Goal: Transaction & Acquisition: Purchase product/service

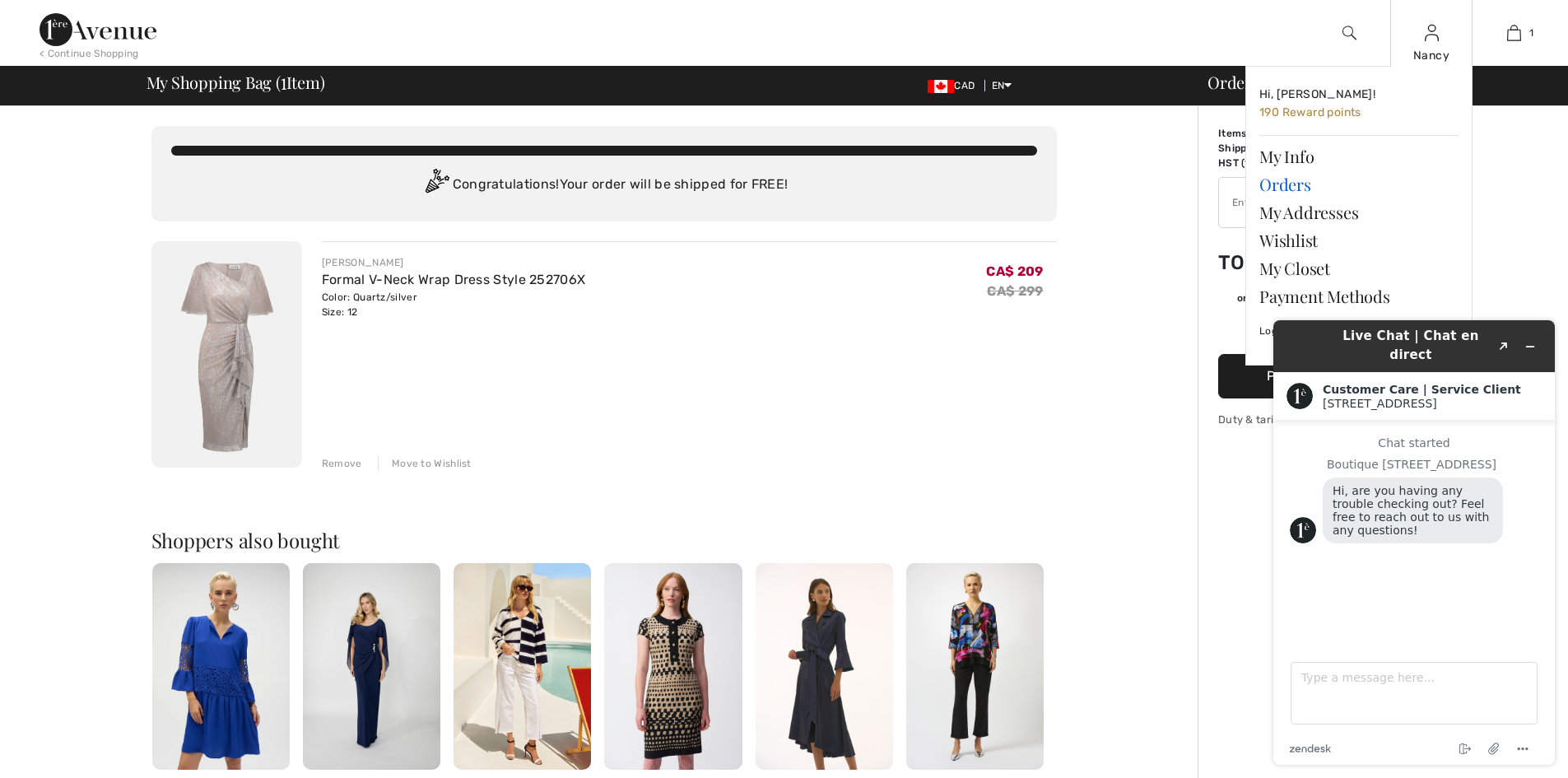
click at [1276, 182] on link "Orders" at bounding box center [1358, 184] width 199 height 28
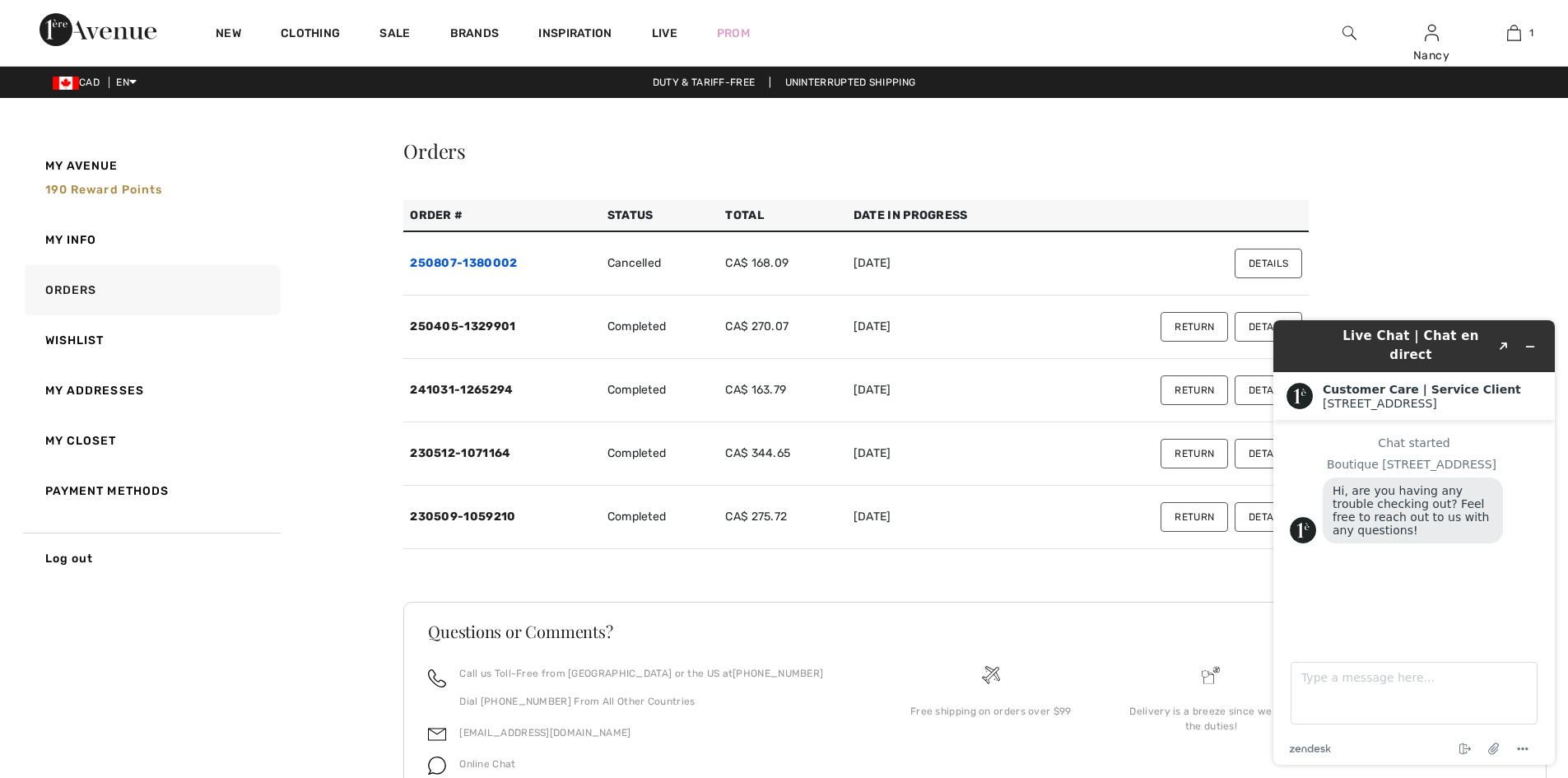
click at [446, 266] on link "250807-1380002" at bounding box center [464, 263] width 107 height 14
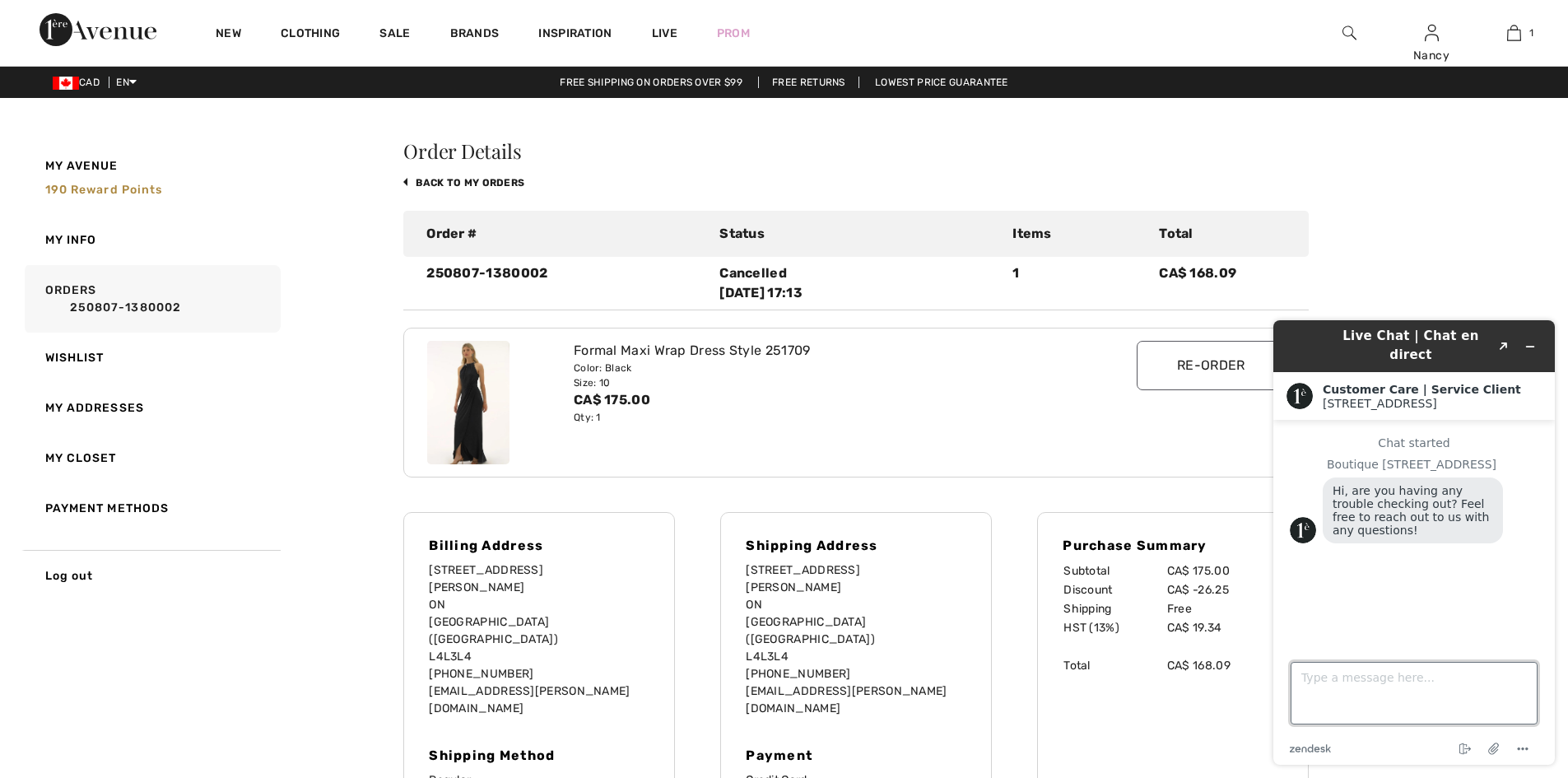
click at [1348, 690] on textarea "Type a message here..." at bounding box center [1413, 693] width 247 height 63
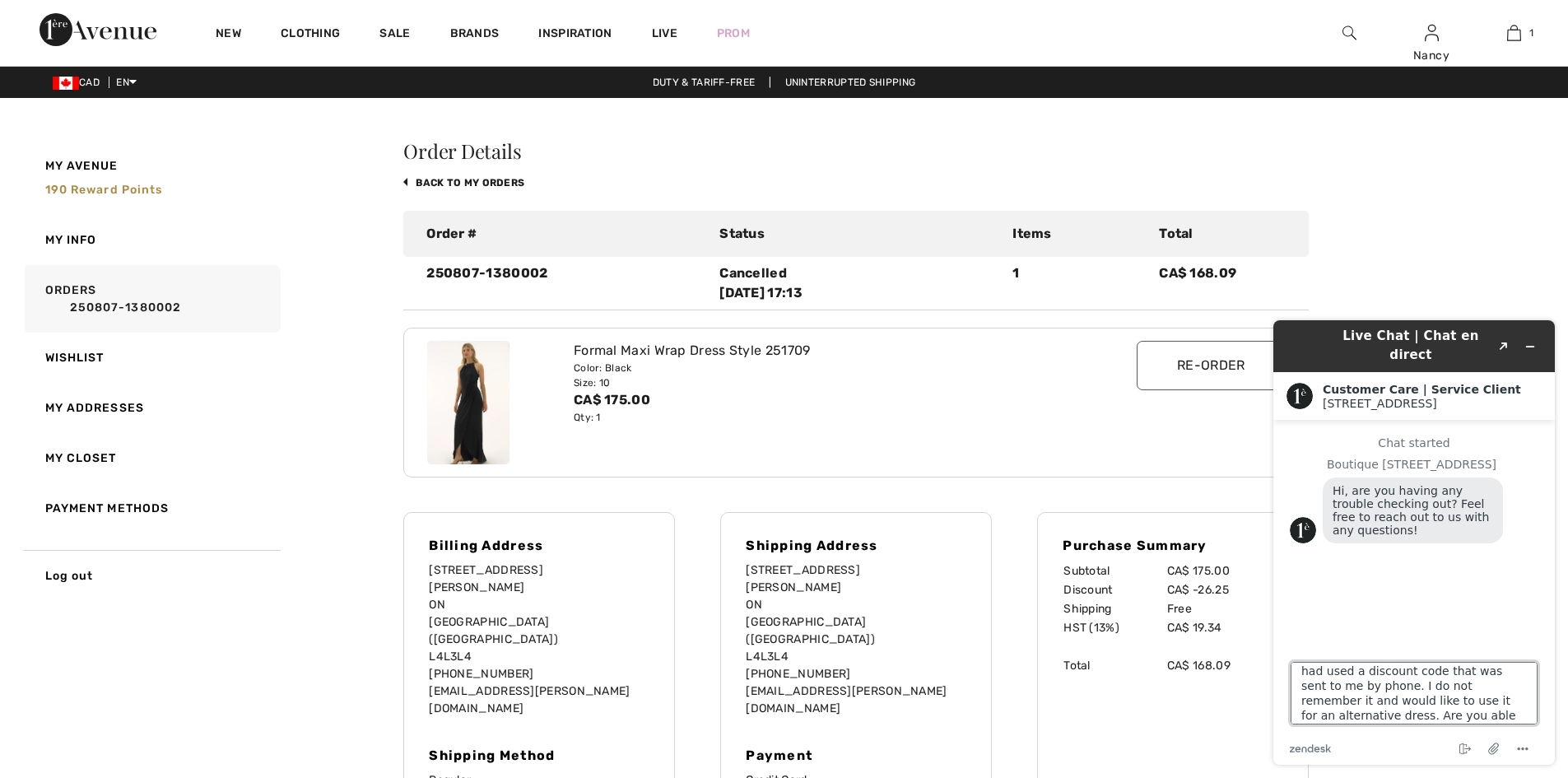
type textarea "Hi. This order was cancelled on me. I had used a discount code that was sent to…"
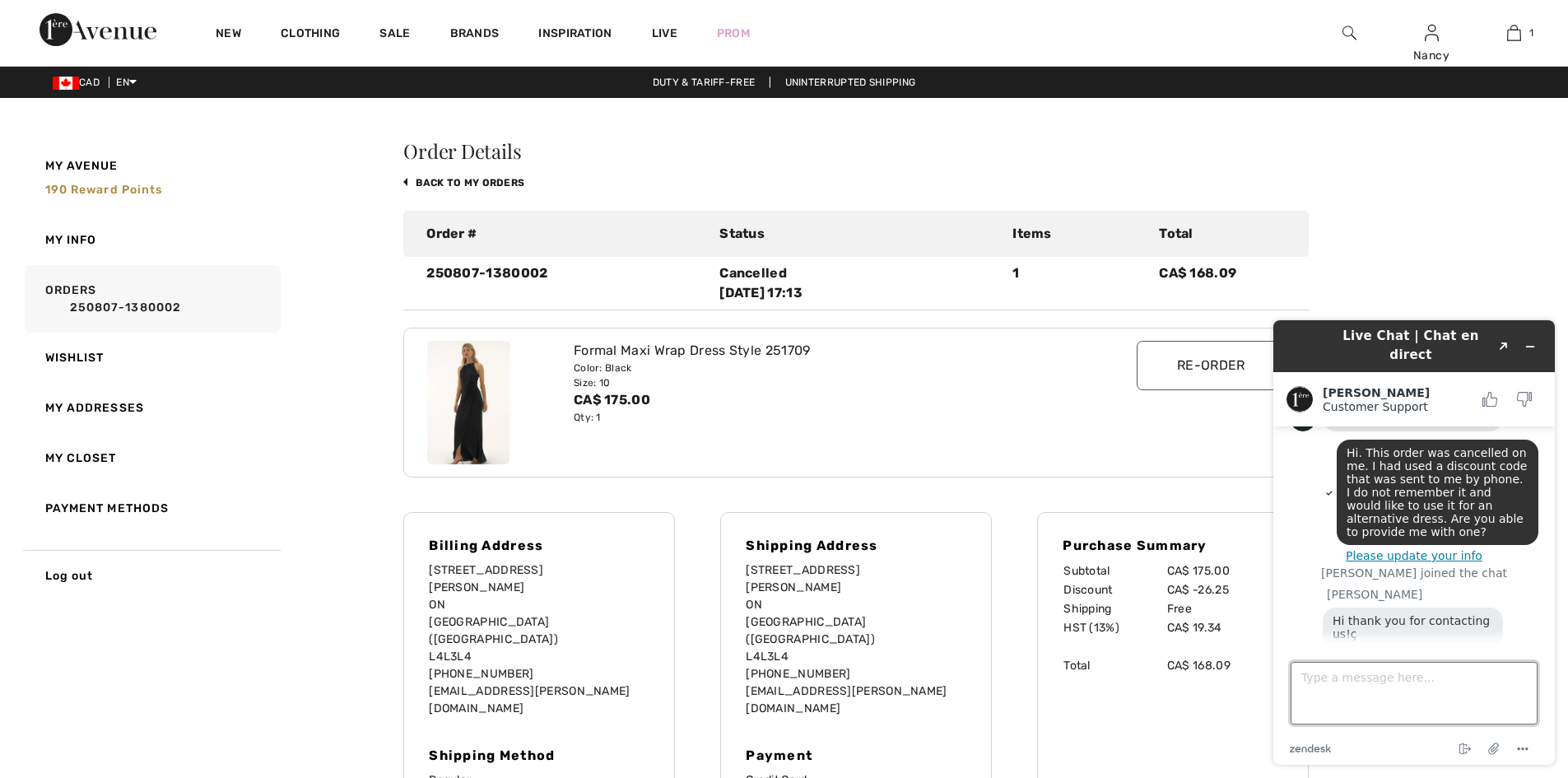
scroll to position [145, 0]
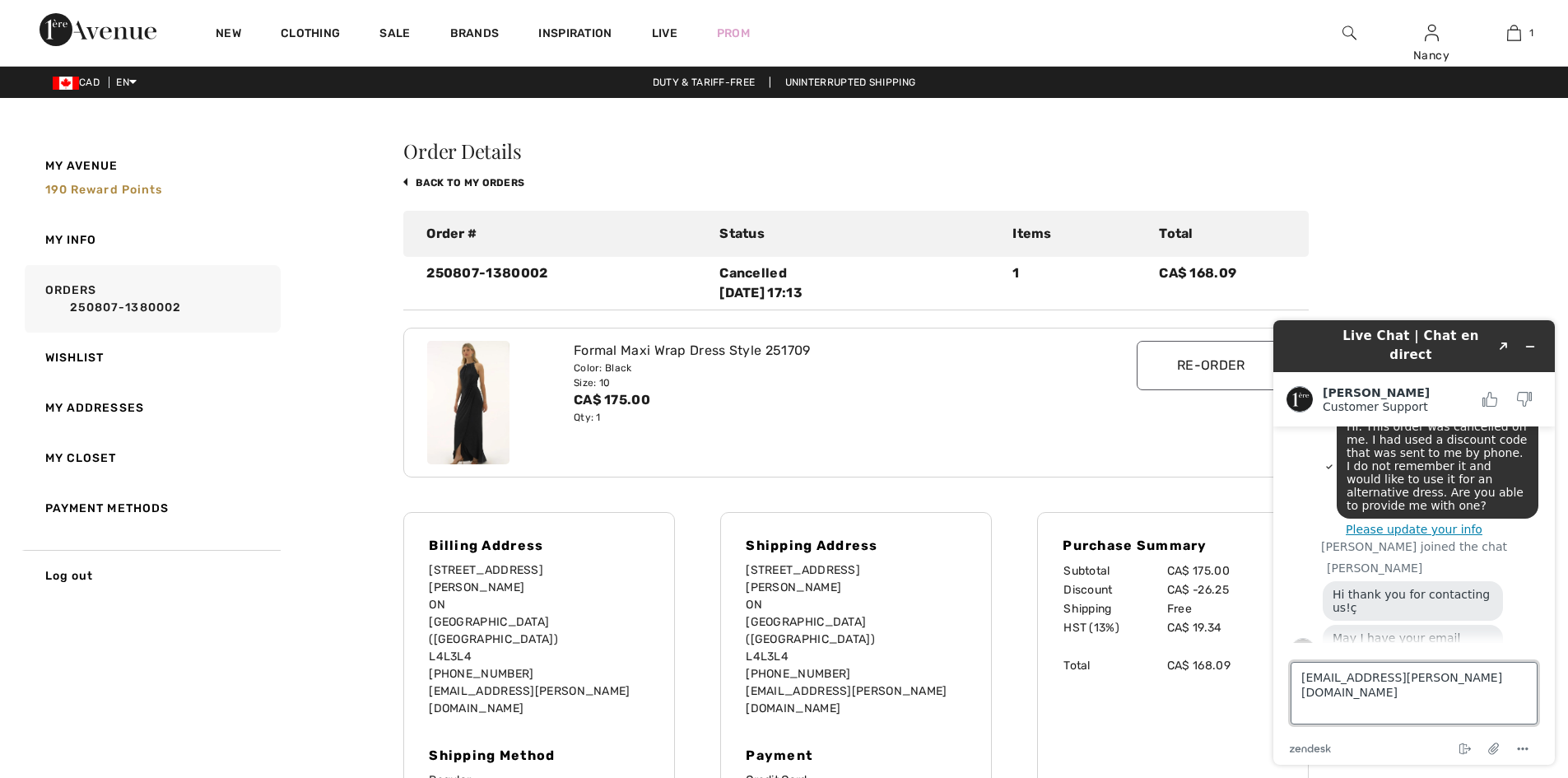
type textarea "nancyerocco@rogers.com"
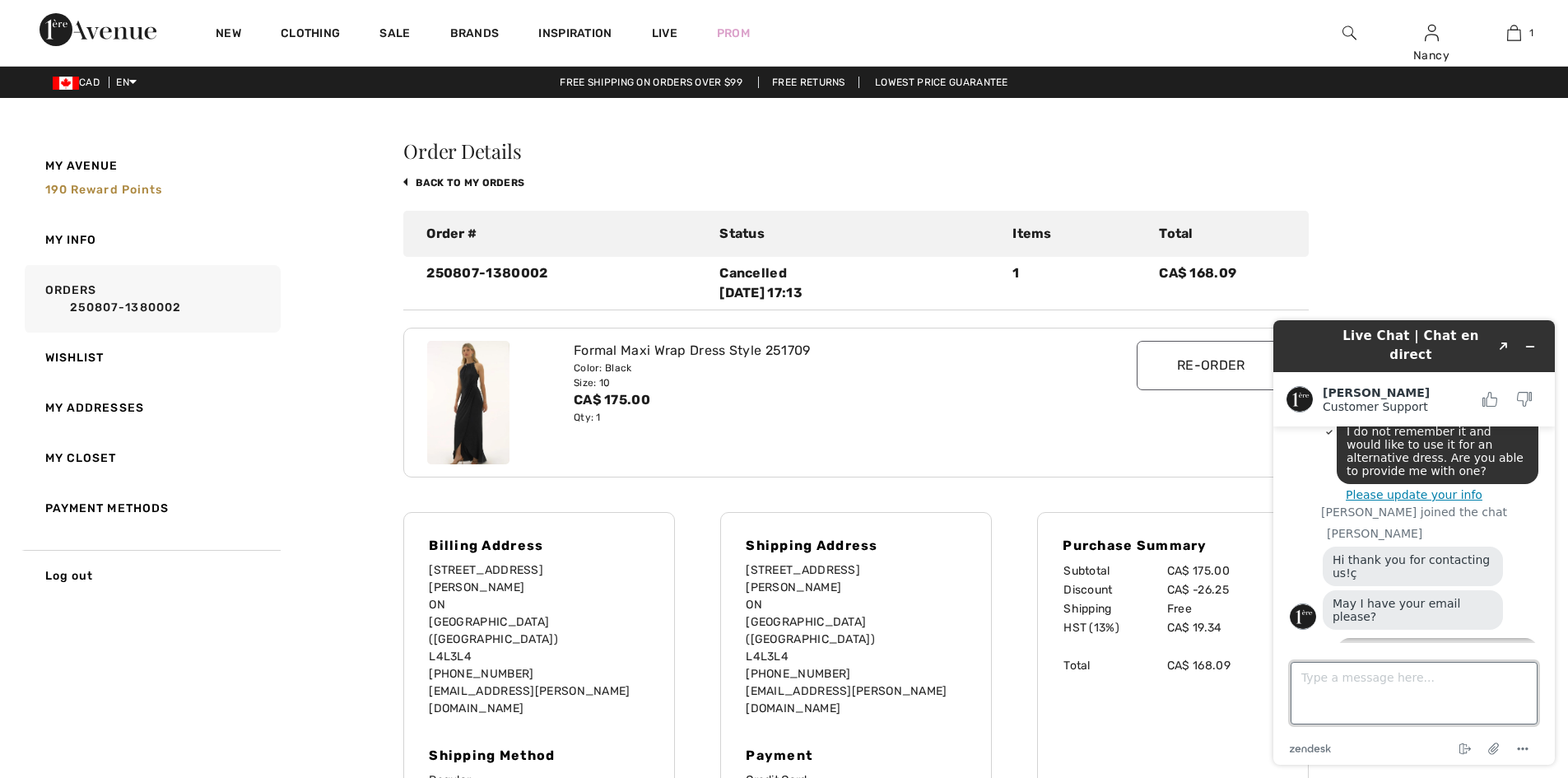
scroll to position [238, 0]
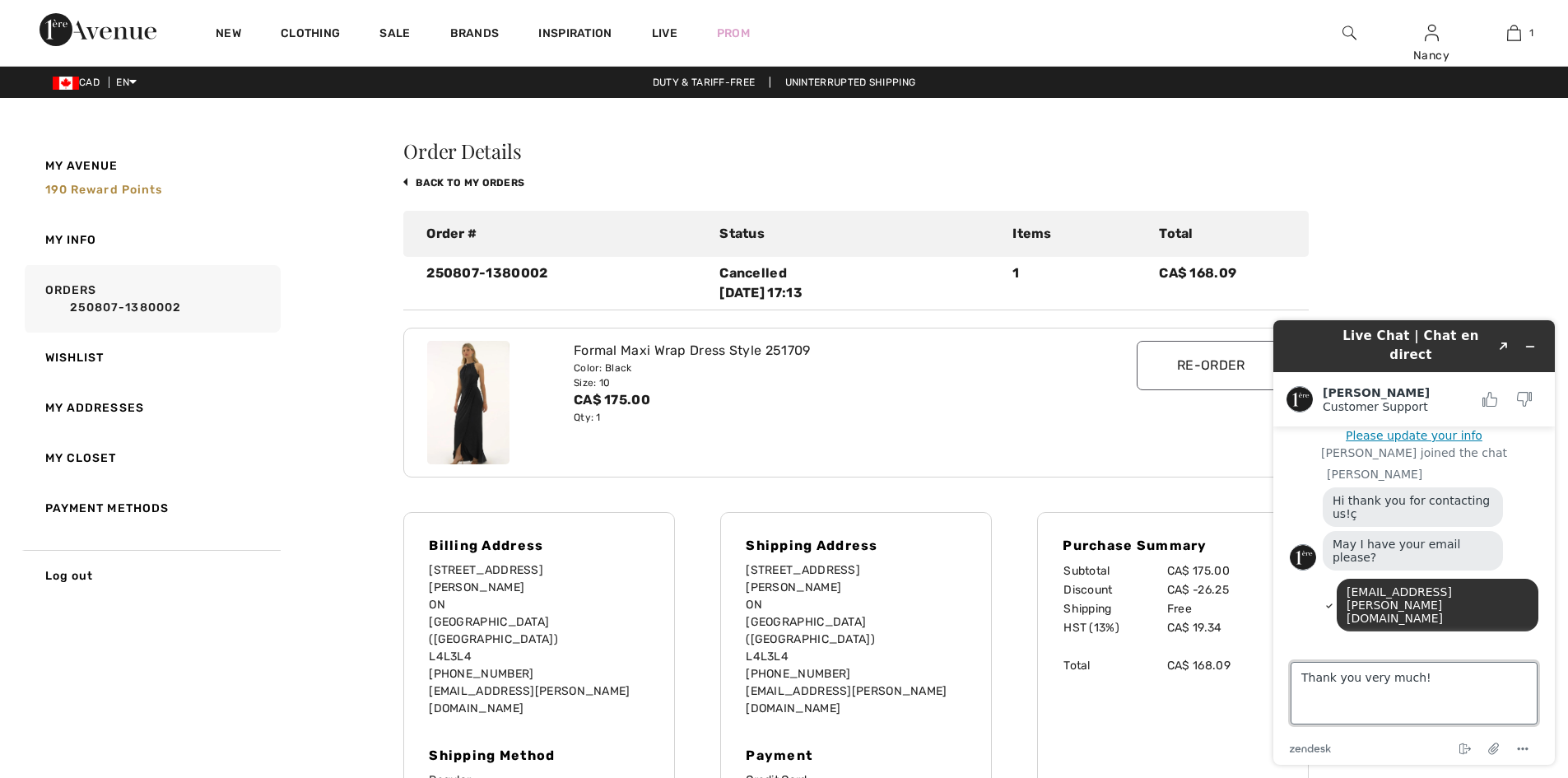
type textarea "Thank you very much!"
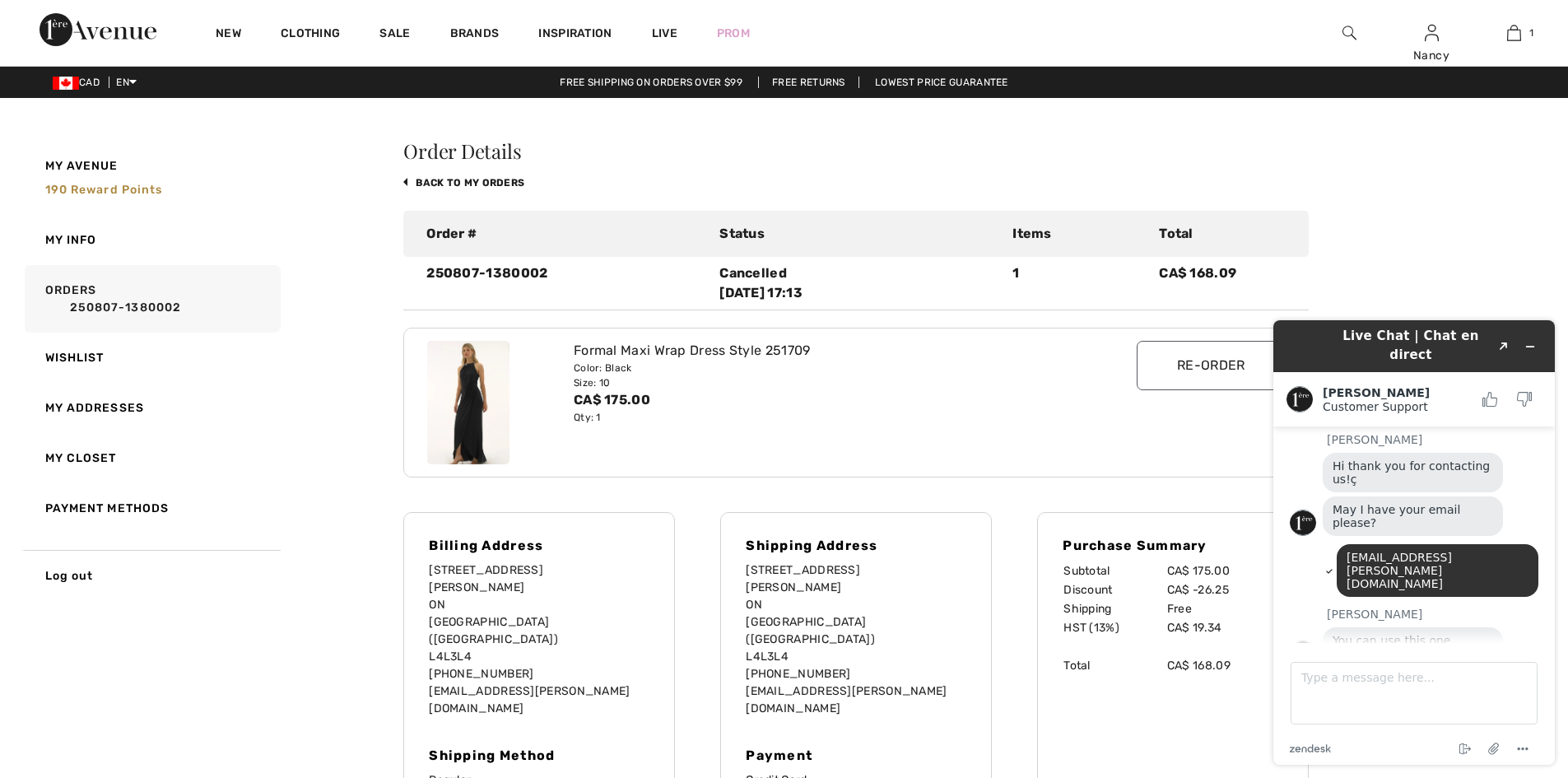
drag, startPoint x: 1493, startPoint y: 585, endPoint x: 1441, endPoint y: 601, distance: 54.4
click at [1441, 627] on div "You can use this one C3A2EF26" at bounding box center [1430, 648] width 215 height 44
copy span "C3A2EF26"
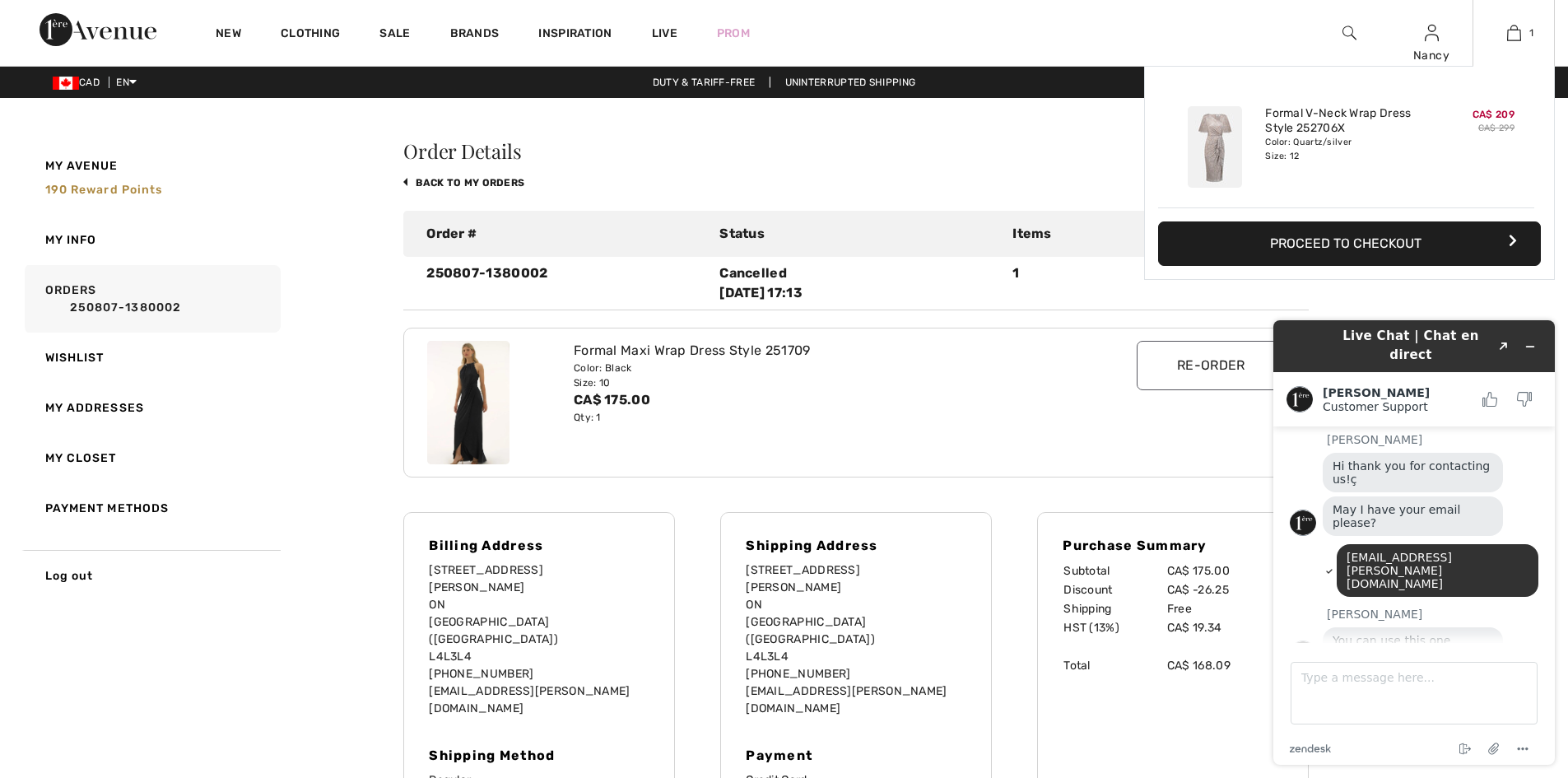
click at [1378, 244] on button "Proceed to Checkout" at bounding box center [1349, 244] width 382 height 45
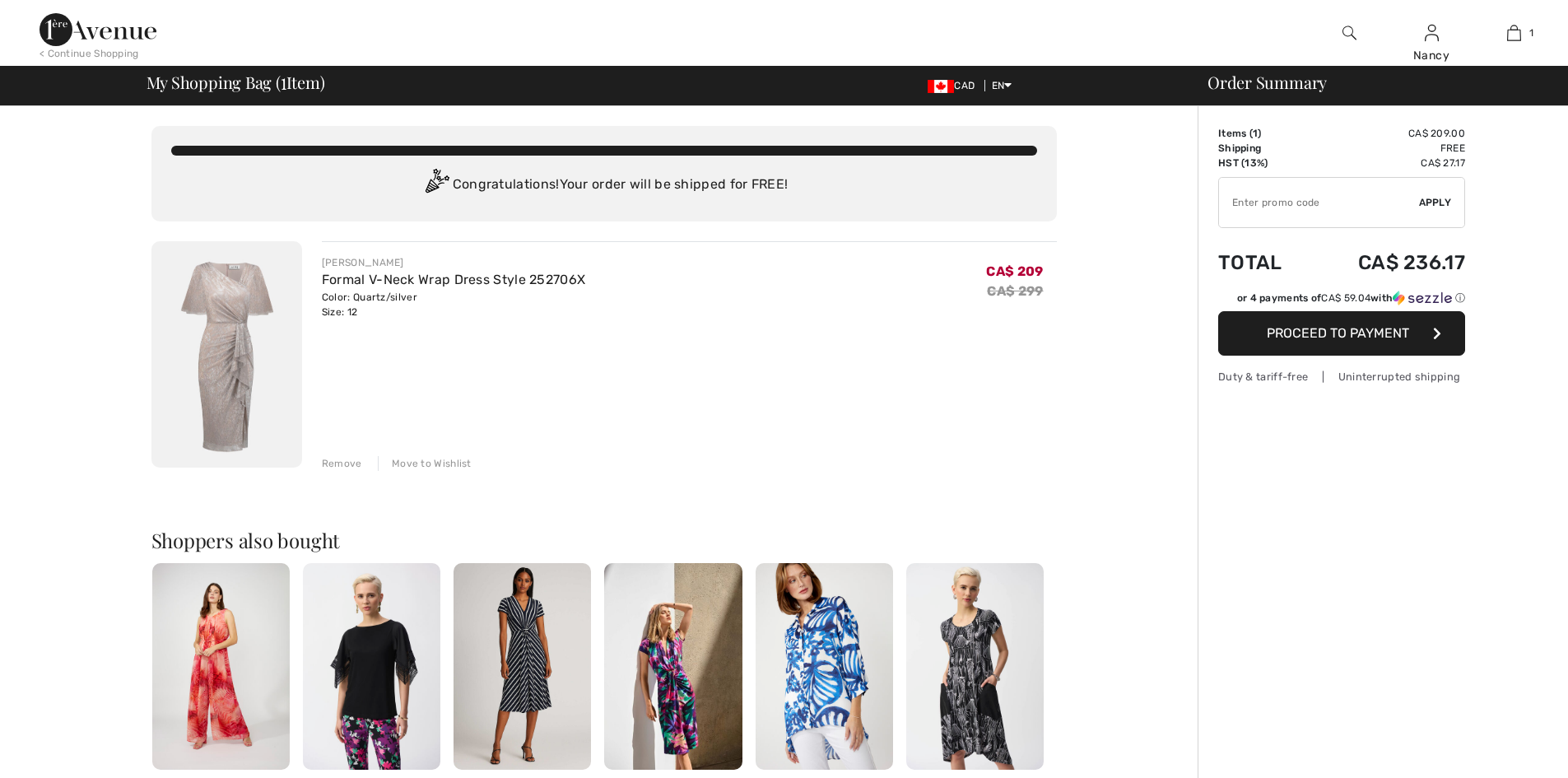
scroll to position [257, 0]
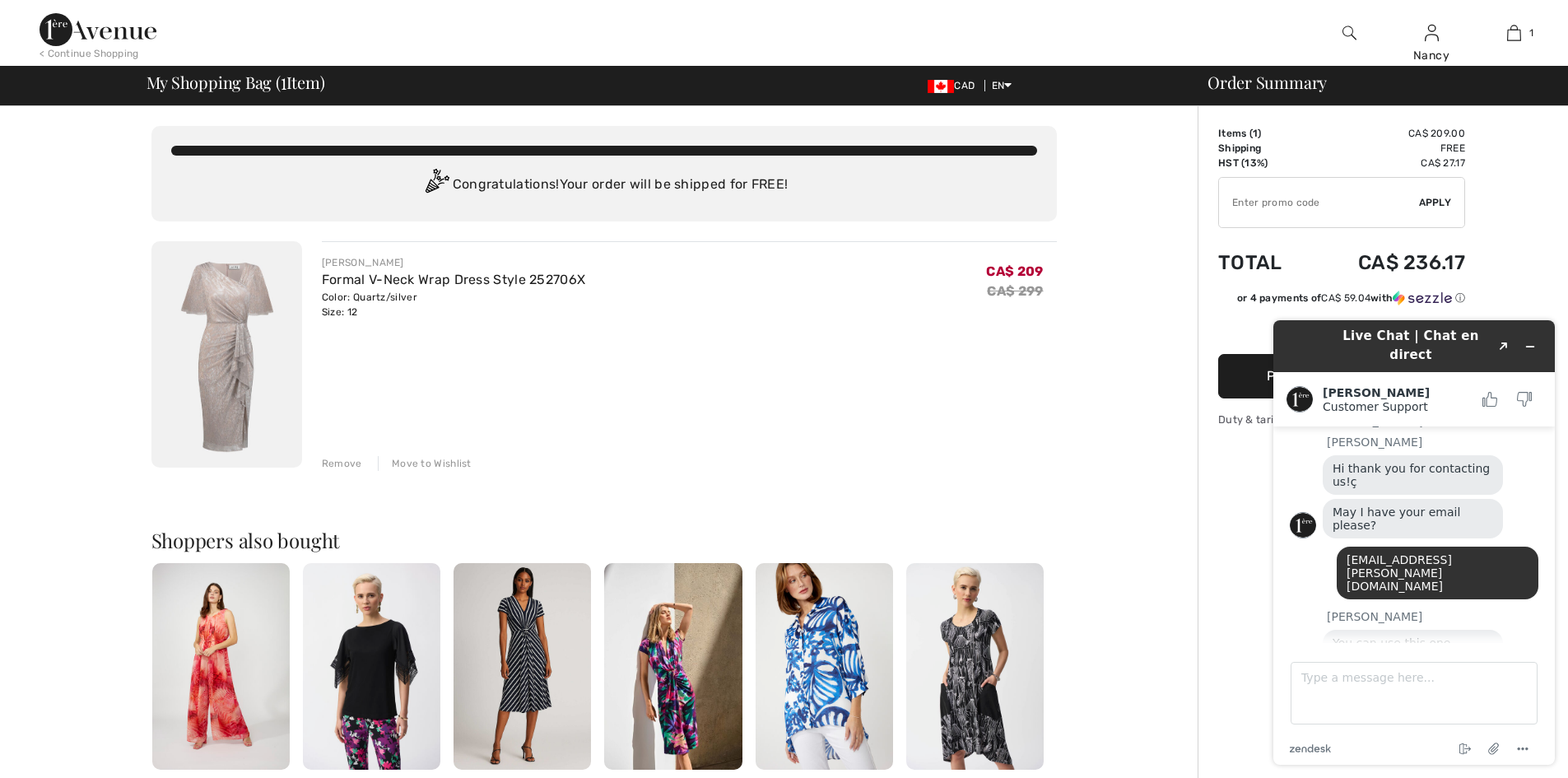
click at [1262, 198] on input "TEXT" at bounding box center [1319, 202] width 200 height 49
paste input "C3A2EF26"
type input "C3A2EF26"
click at [1438, 205] on span "Apply" at bounding box center [1435, 202] width 33 height 15
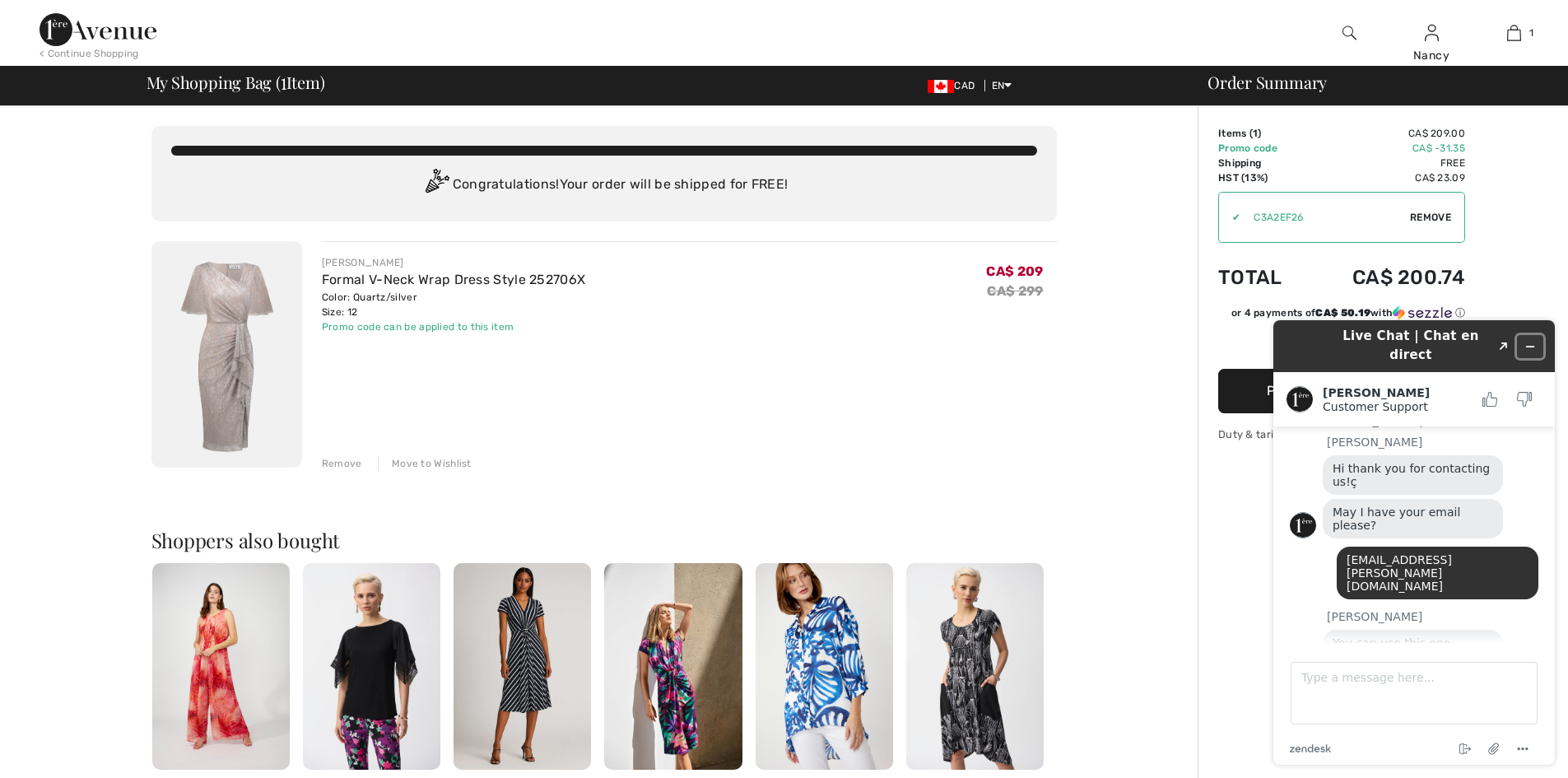
click at [1539, 339] on button "Minimize widget" at bounding box center [1530, 347] width 26 height 23
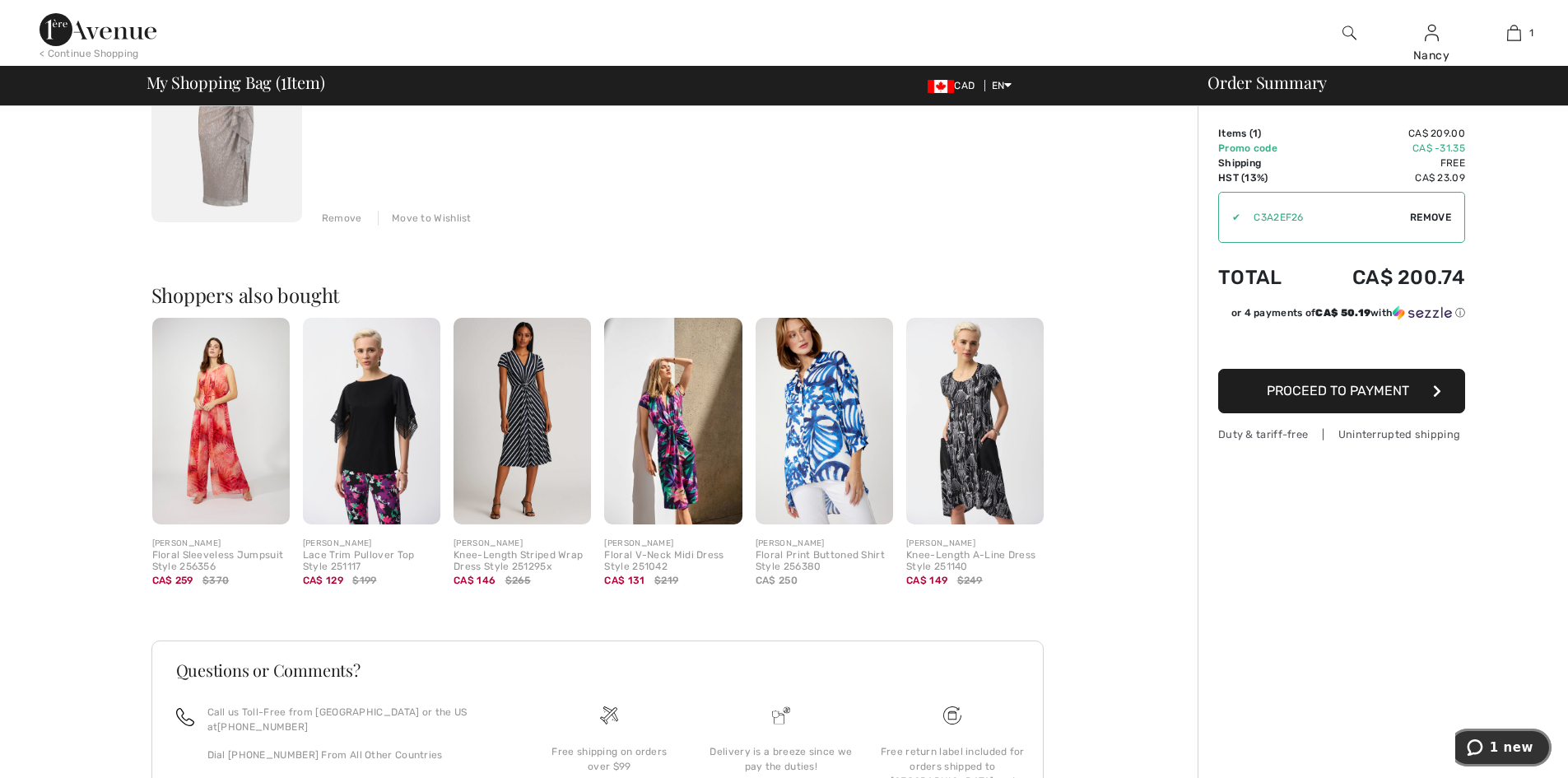
scroll to position [0, 0]
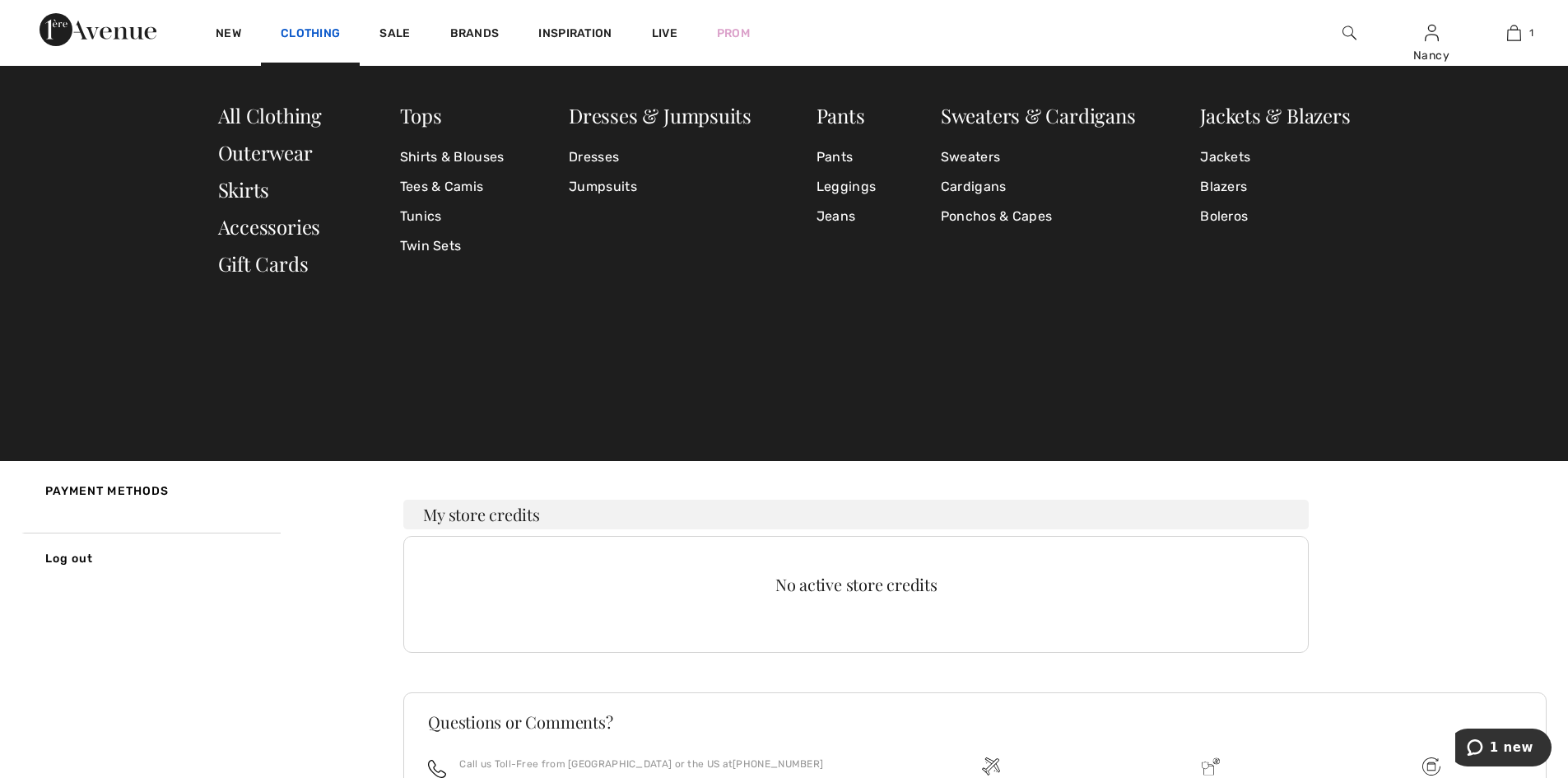
click at [303, 37] on link "Clothing" at bounding box center [310, 34] width 59 height 17
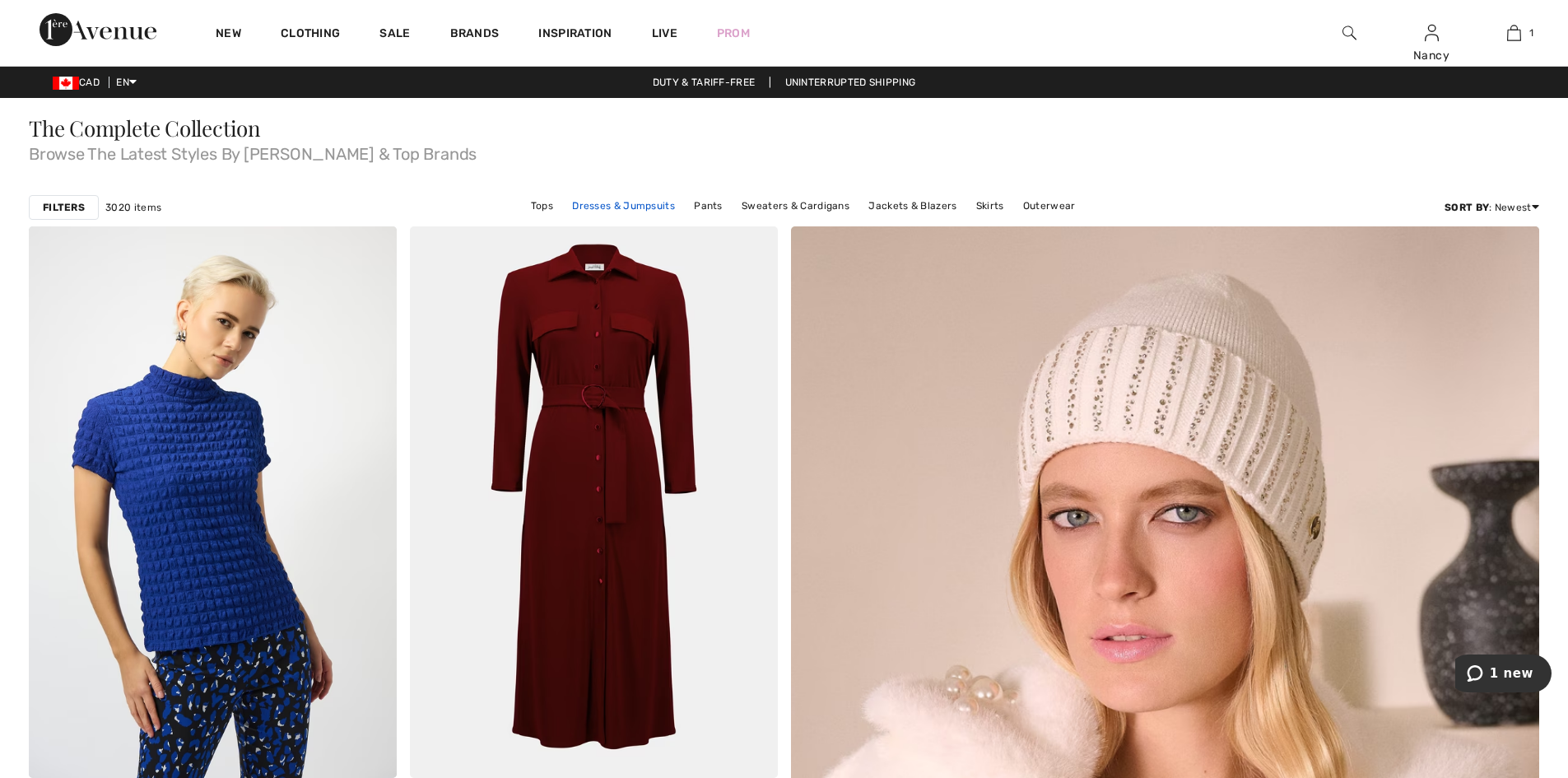
click at [639, 205] on link "Dresses & Jumpsuits" at bounding box center [624, 205] width 120 height 21
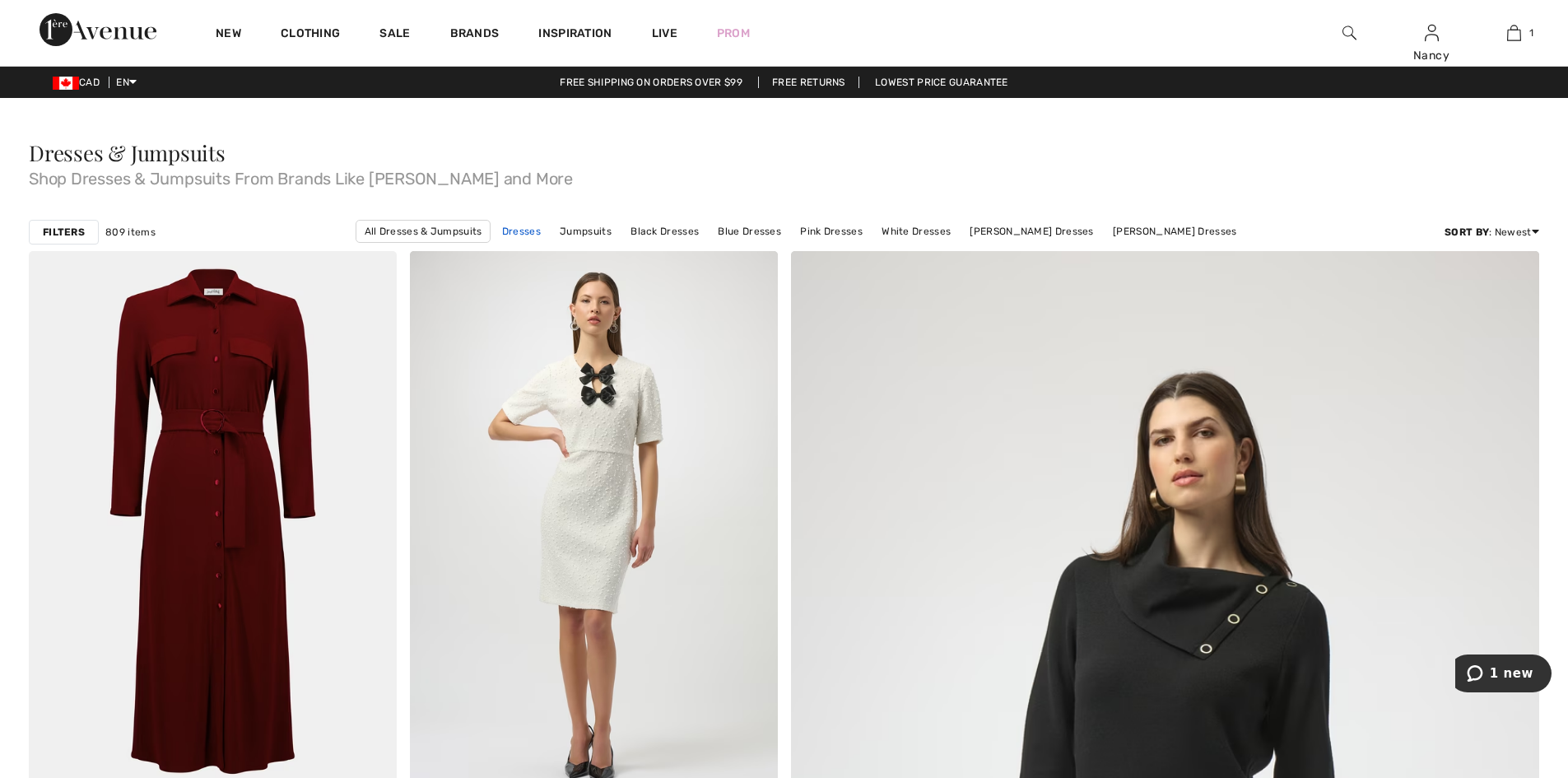
click at [545, 234] on link "Dresses" at bounding box center [522, 231] width 55 height 21
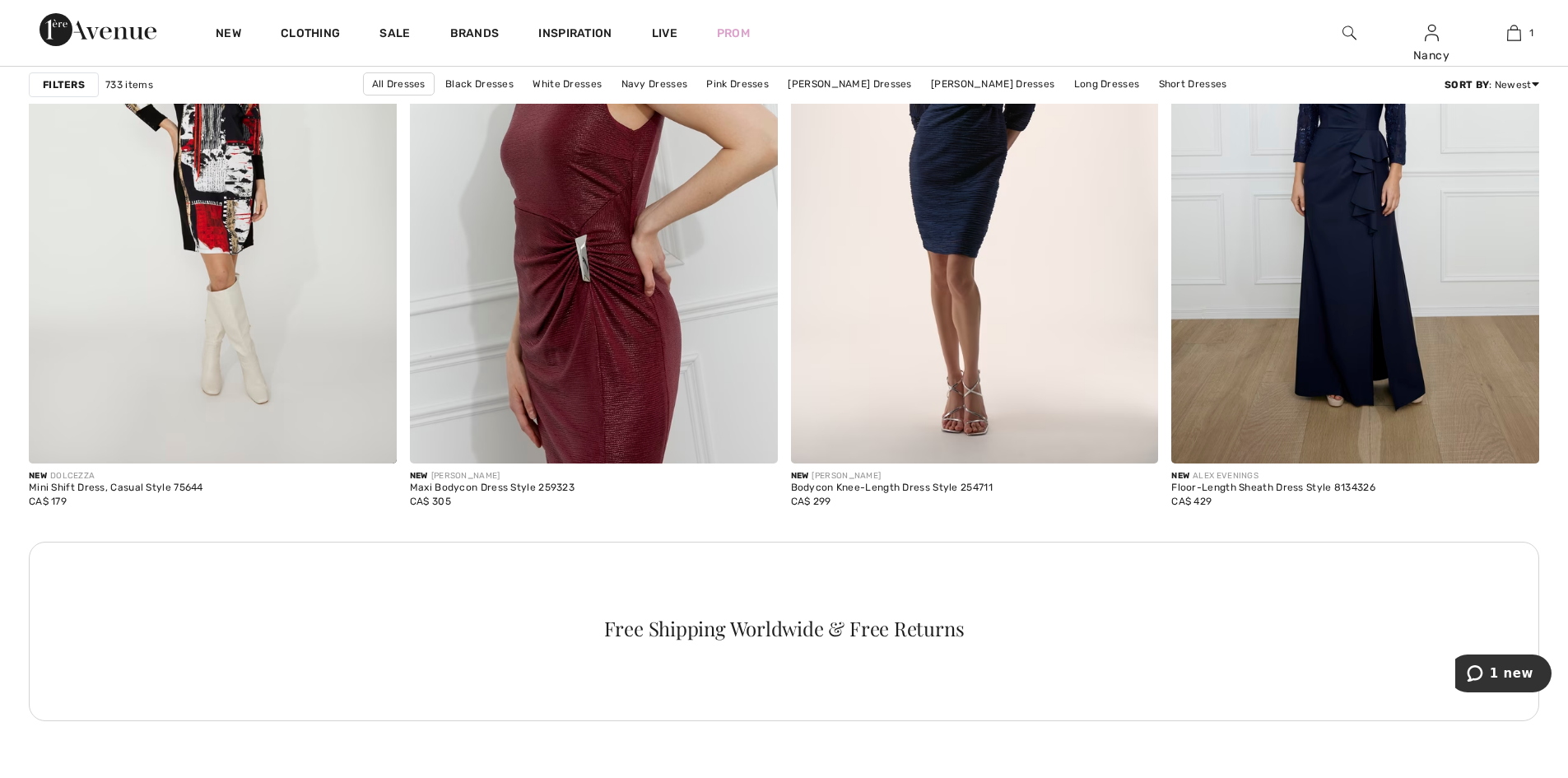
scroll to position [4526, 0]
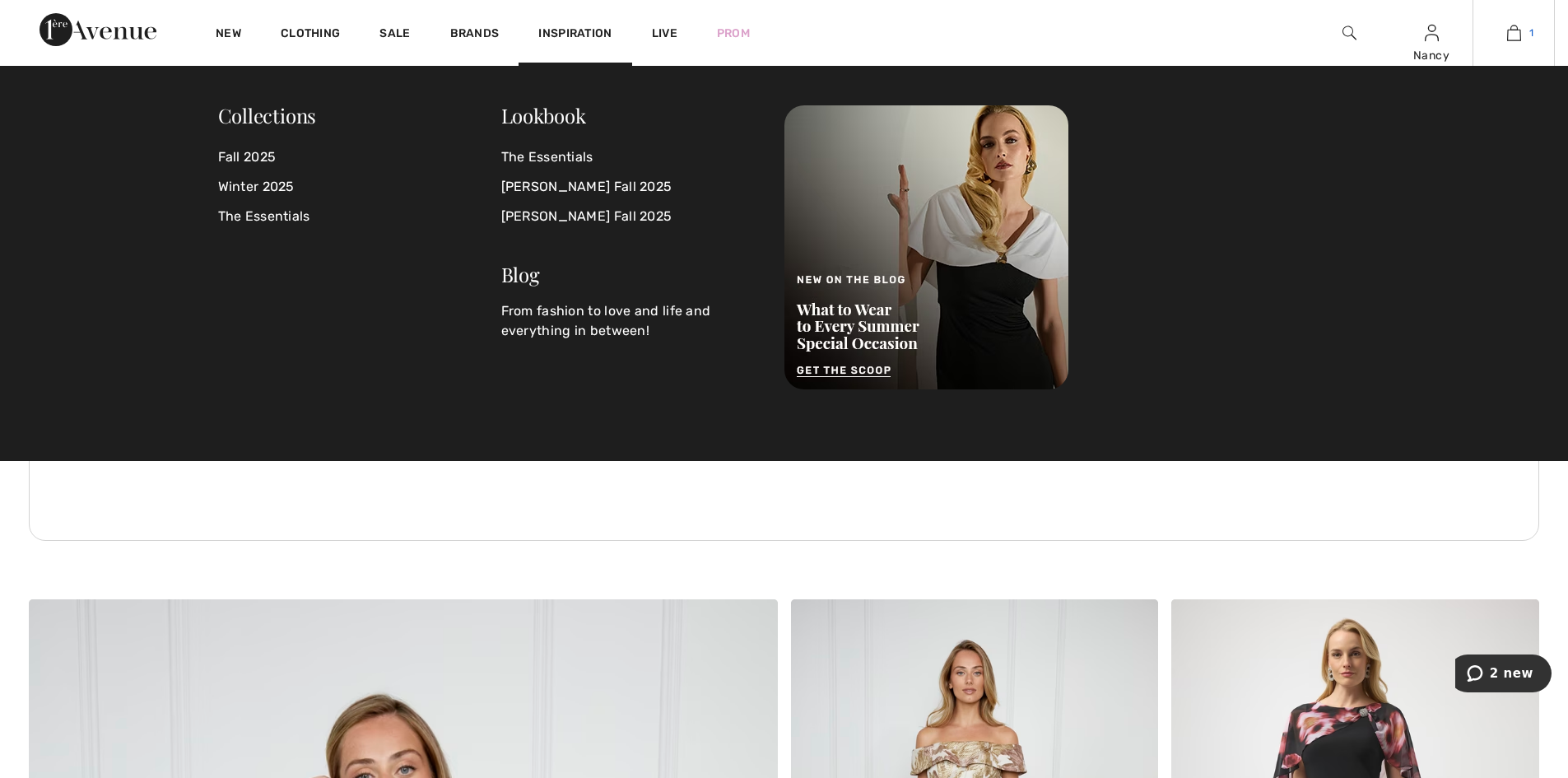
click at [1518, 35] on img at bounding box center [1514, 33] width 14 height 20
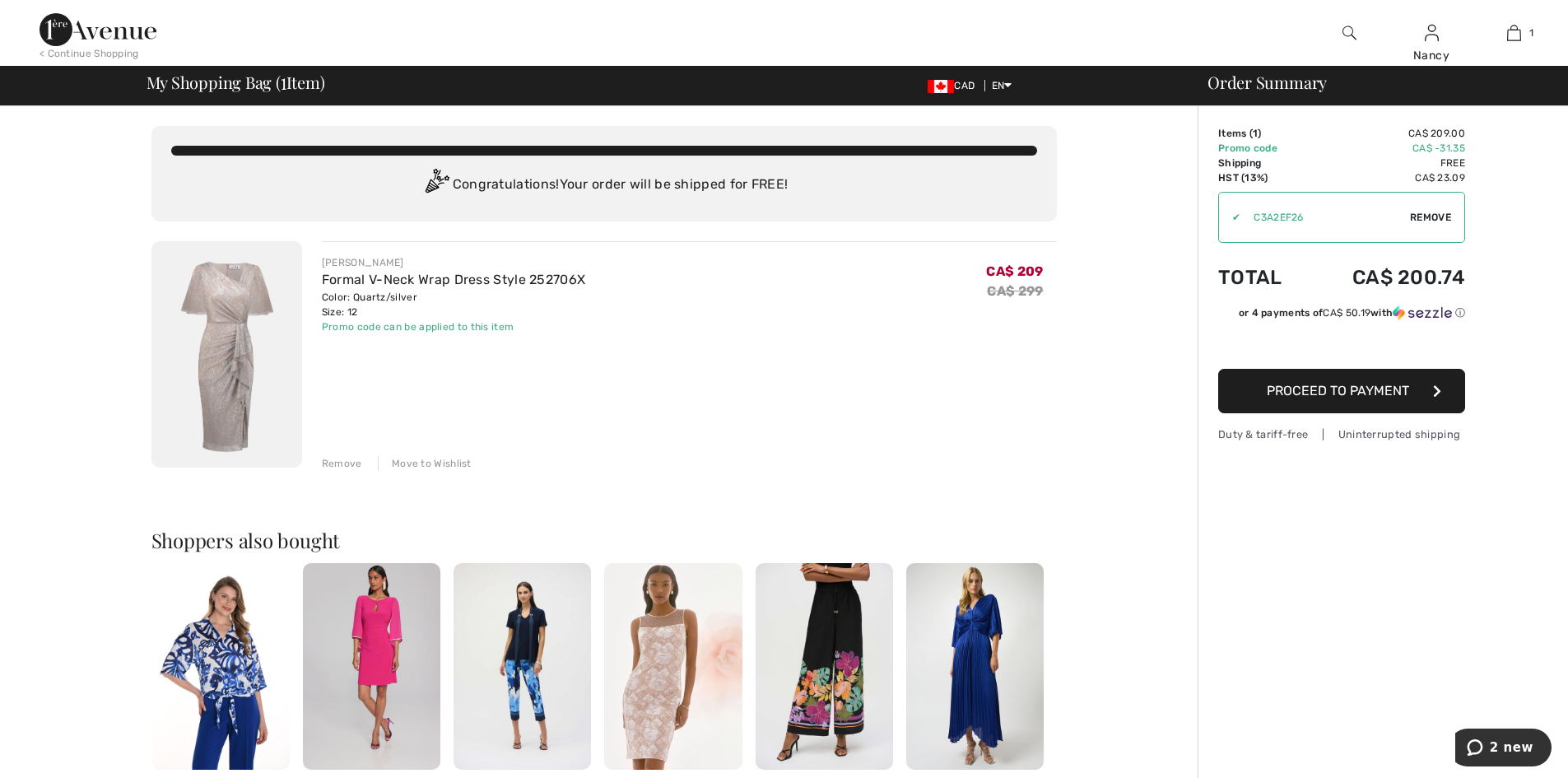
click at [968, 673] on img at bounding box center [975, 665] width 138 height 206
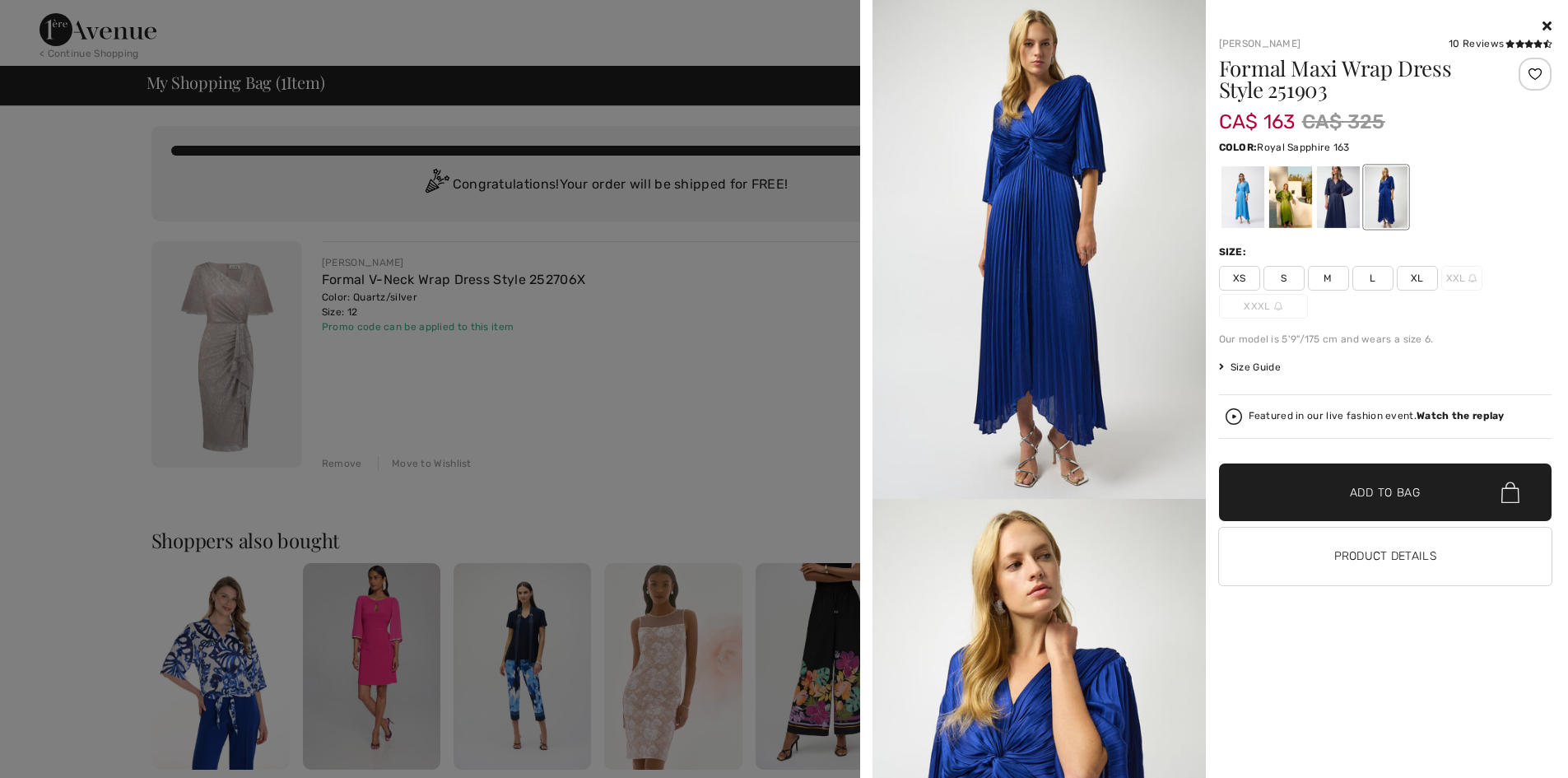
click at [1546, 19] on icon at bounding box center [1547, 25] width 9 height 13
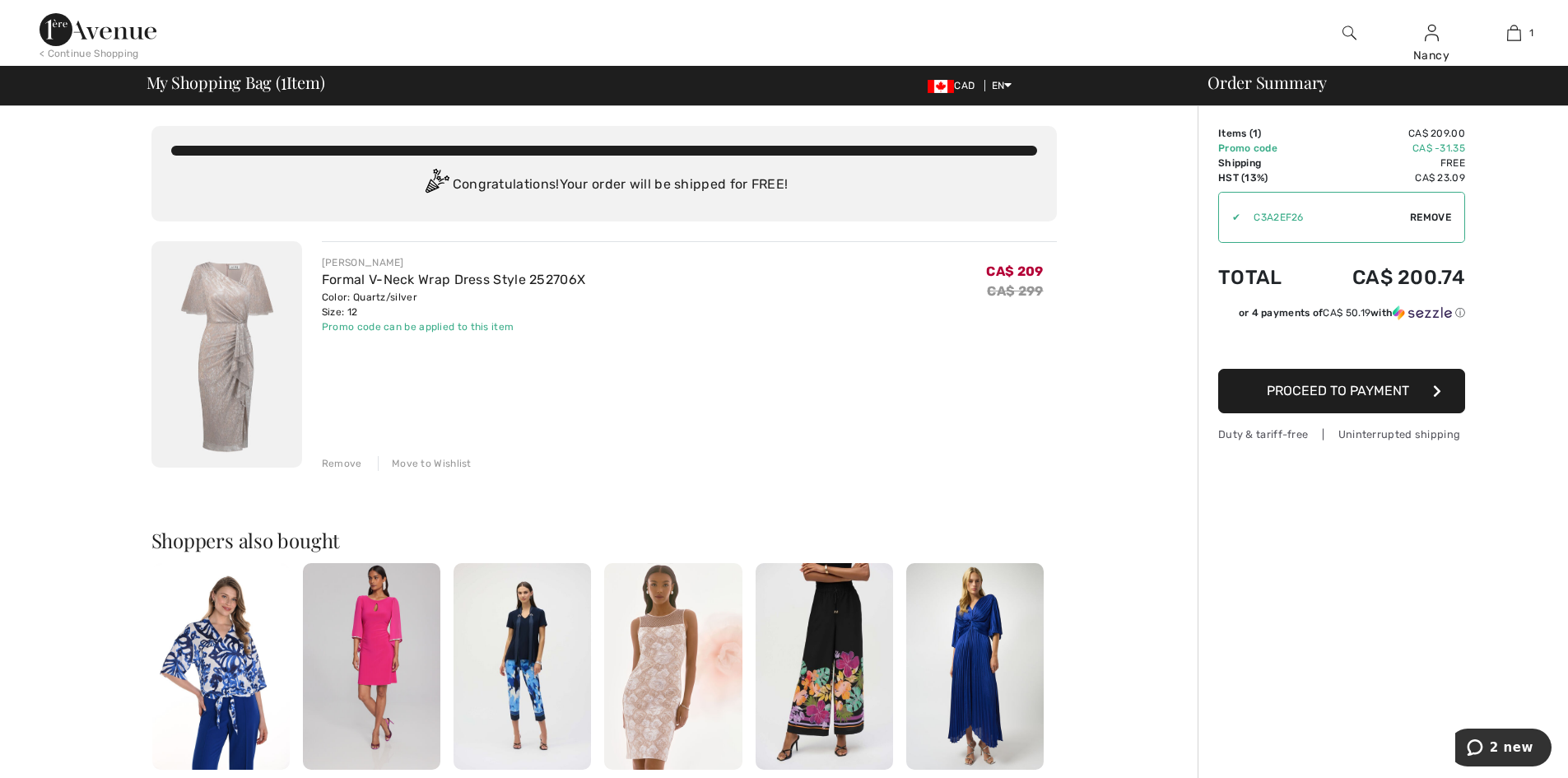
click at [81, 56] on div "< Continue Shopping" at bounding box center [88, 54] width 99 height 15
click at [81, 53] on div "< Continue Shopping" at bounding box center [88, 54] width 99 height 15
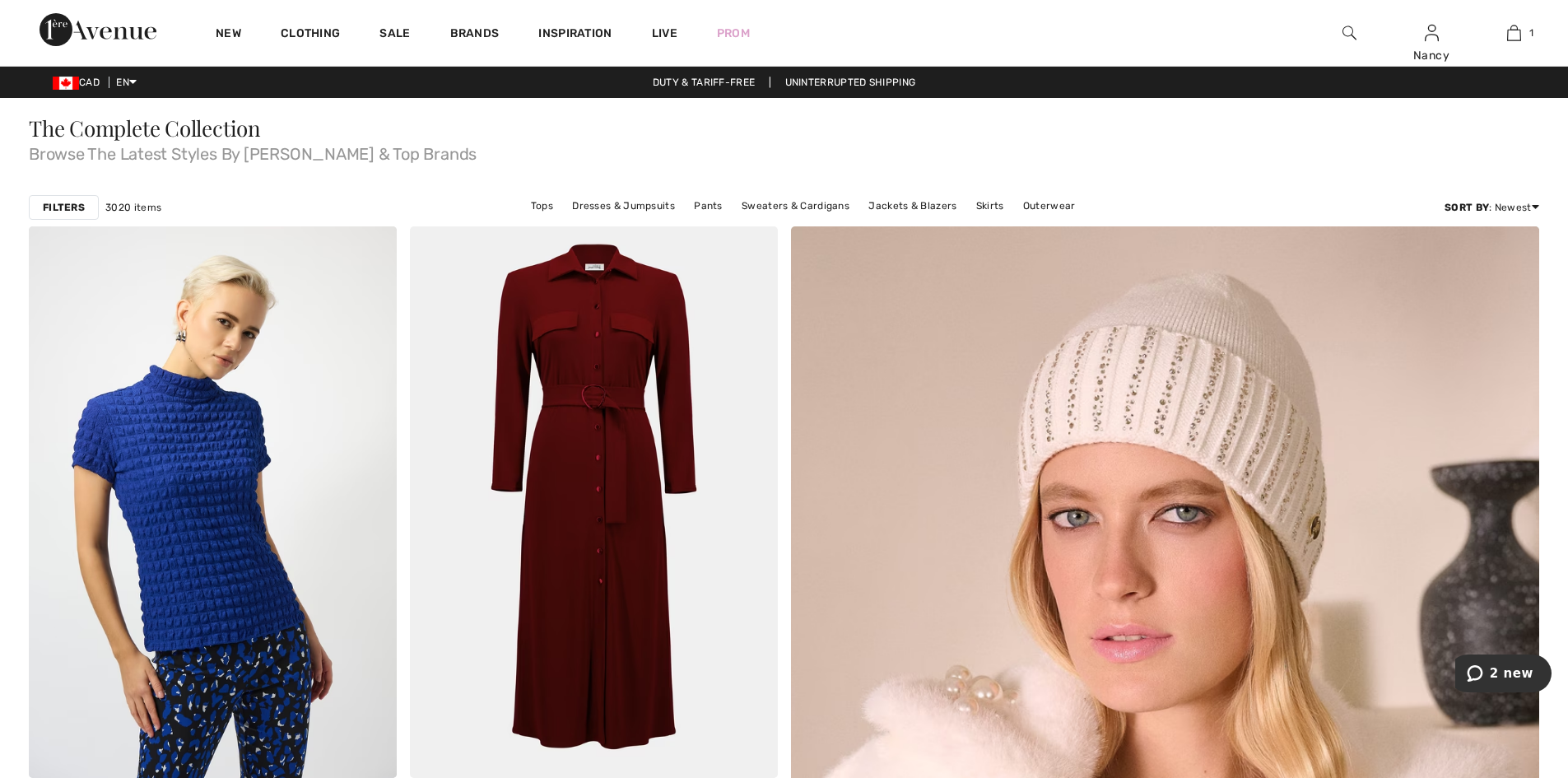
click at [59, 210] on strong "Filters" at bounding box center [63, 207] width 42 height 15
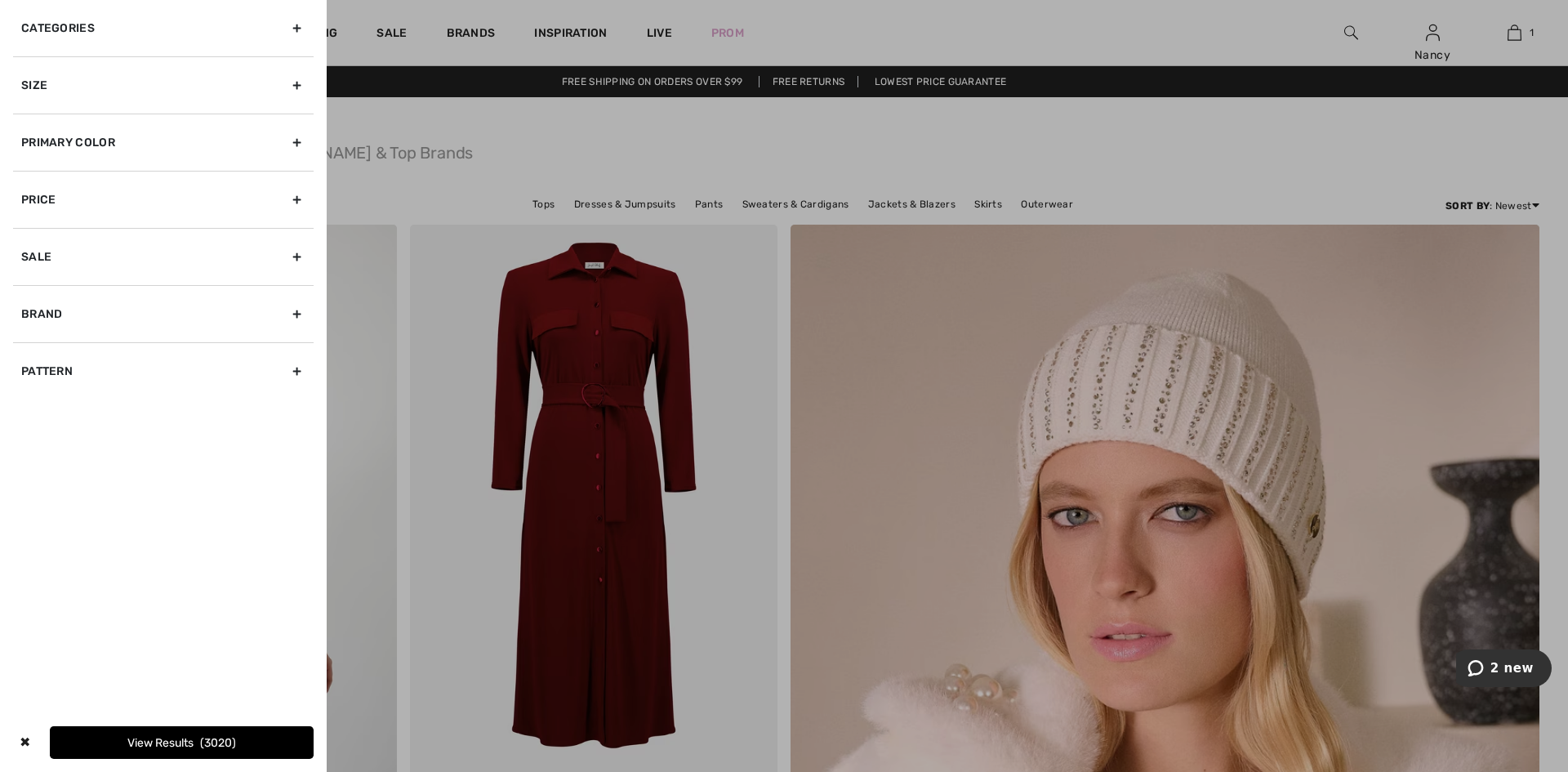
click at [80, 27] on div "Categories" at bounding box center [163, 28] width 300 height 57
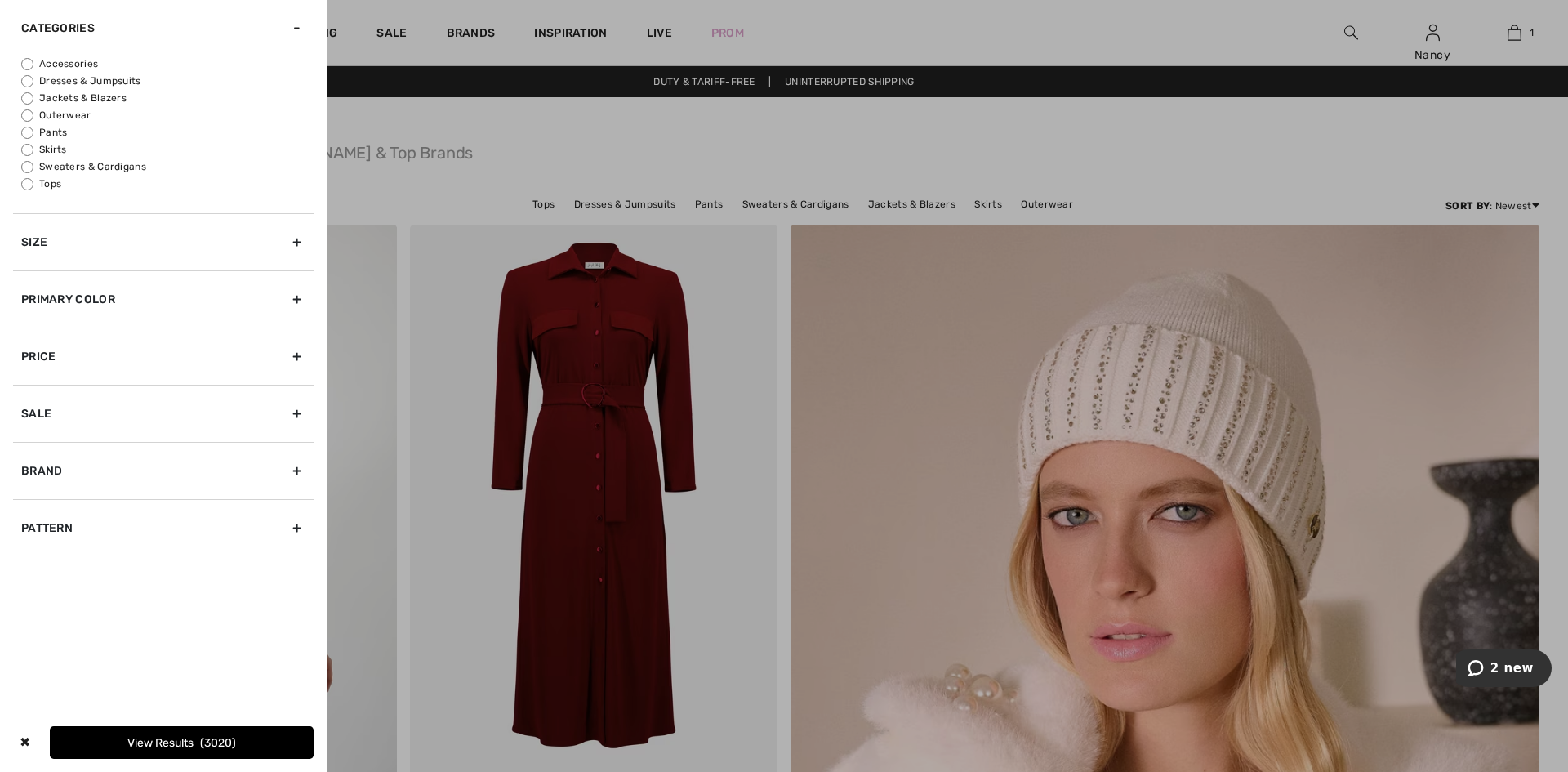
click at [30, 81] on input "Dresses & Jumpsuits" at bounding box center [27, 82] width 12 height 12
radio input "true"
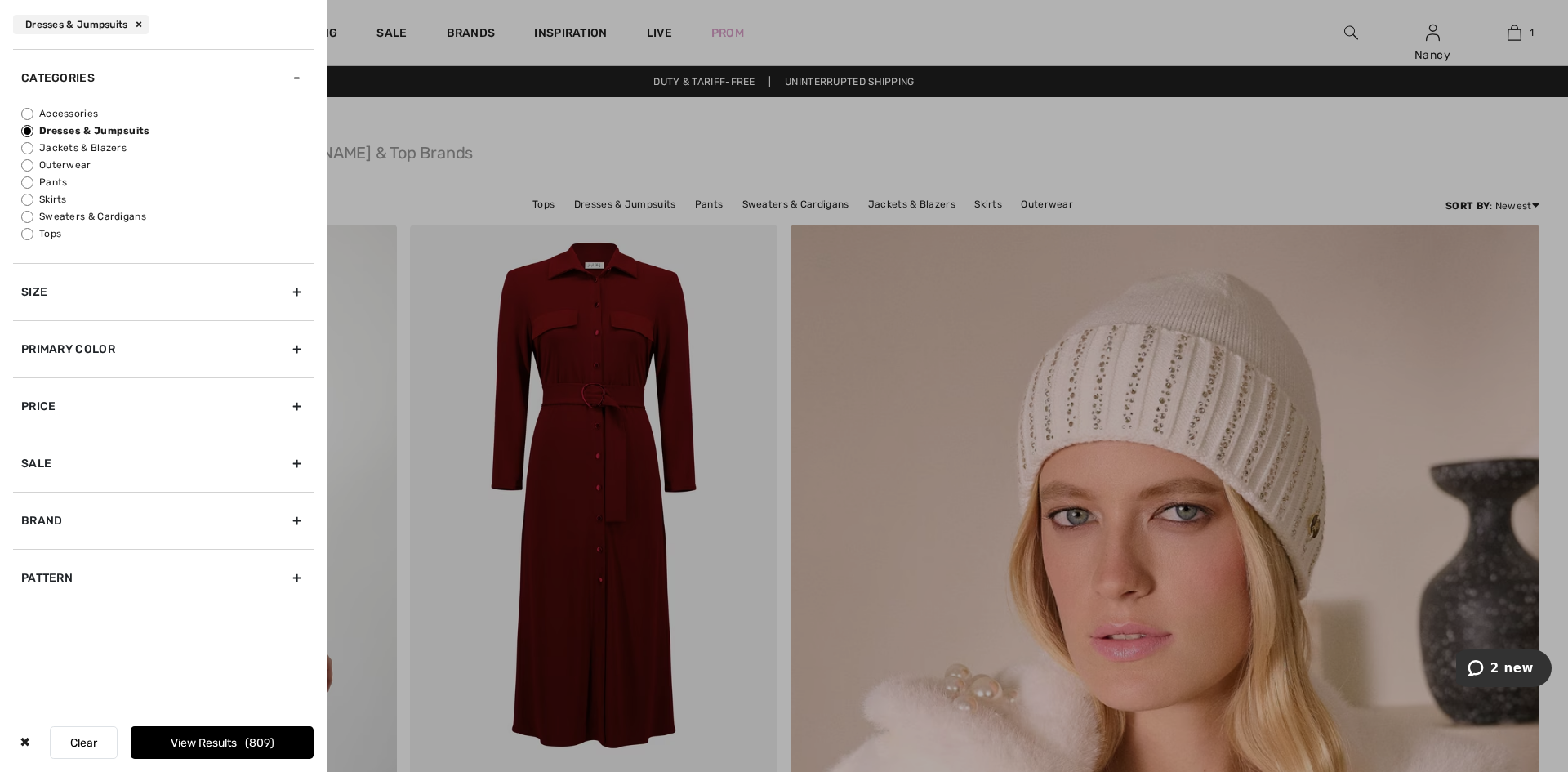
click at [215, 284] on div "Size" at bounding box center [163, 292] width 300 height 57
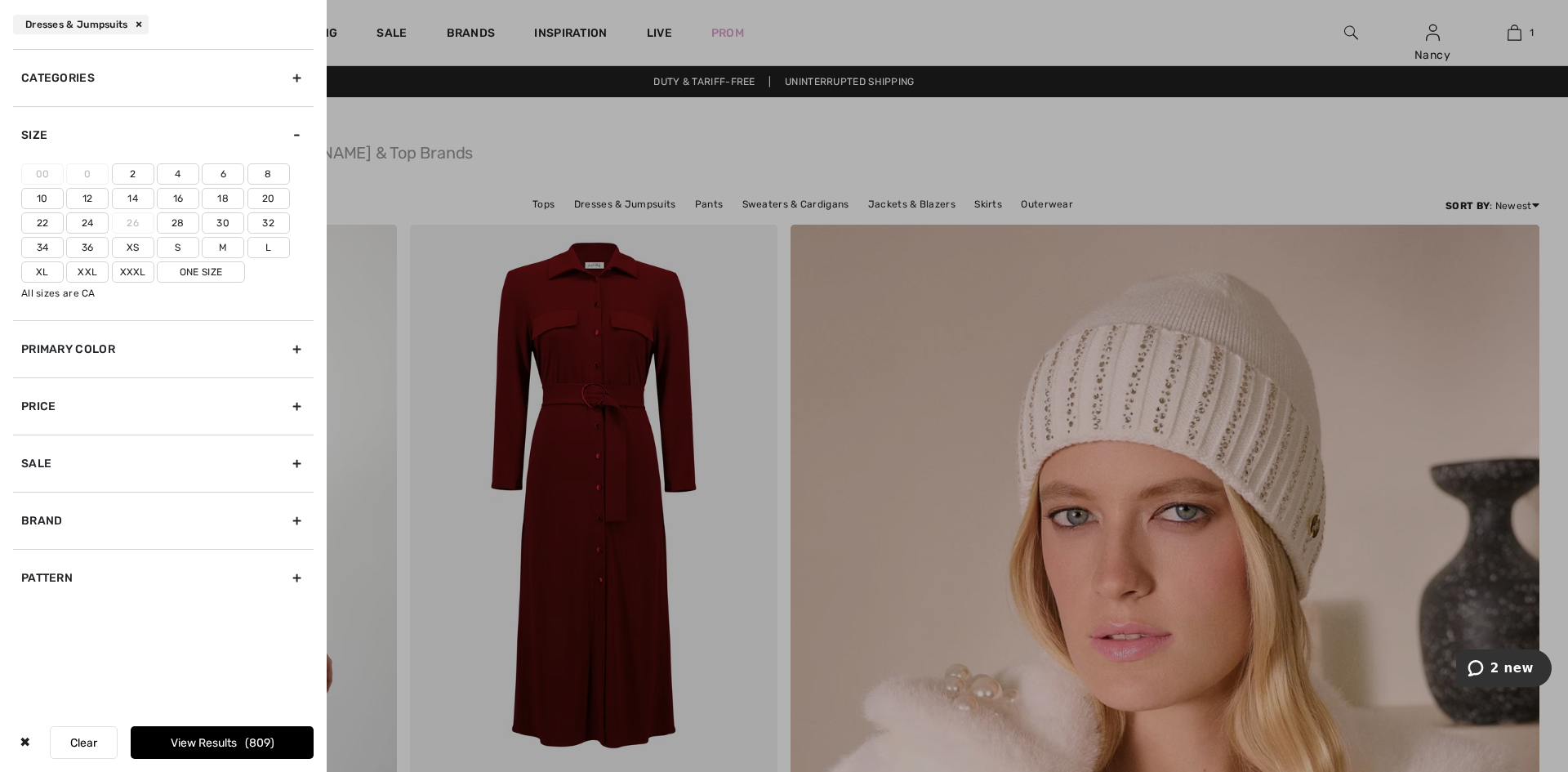
click at [88, 200] on label "12" at bounding box center [88, 199] width 43 height 21
click at [0, 0] on input"] "12" at bounding box center [0, 0] width 0 height 0
click at [201, 746] on button "View Results 346" at bounding box center [222, 742] width 183 height 33
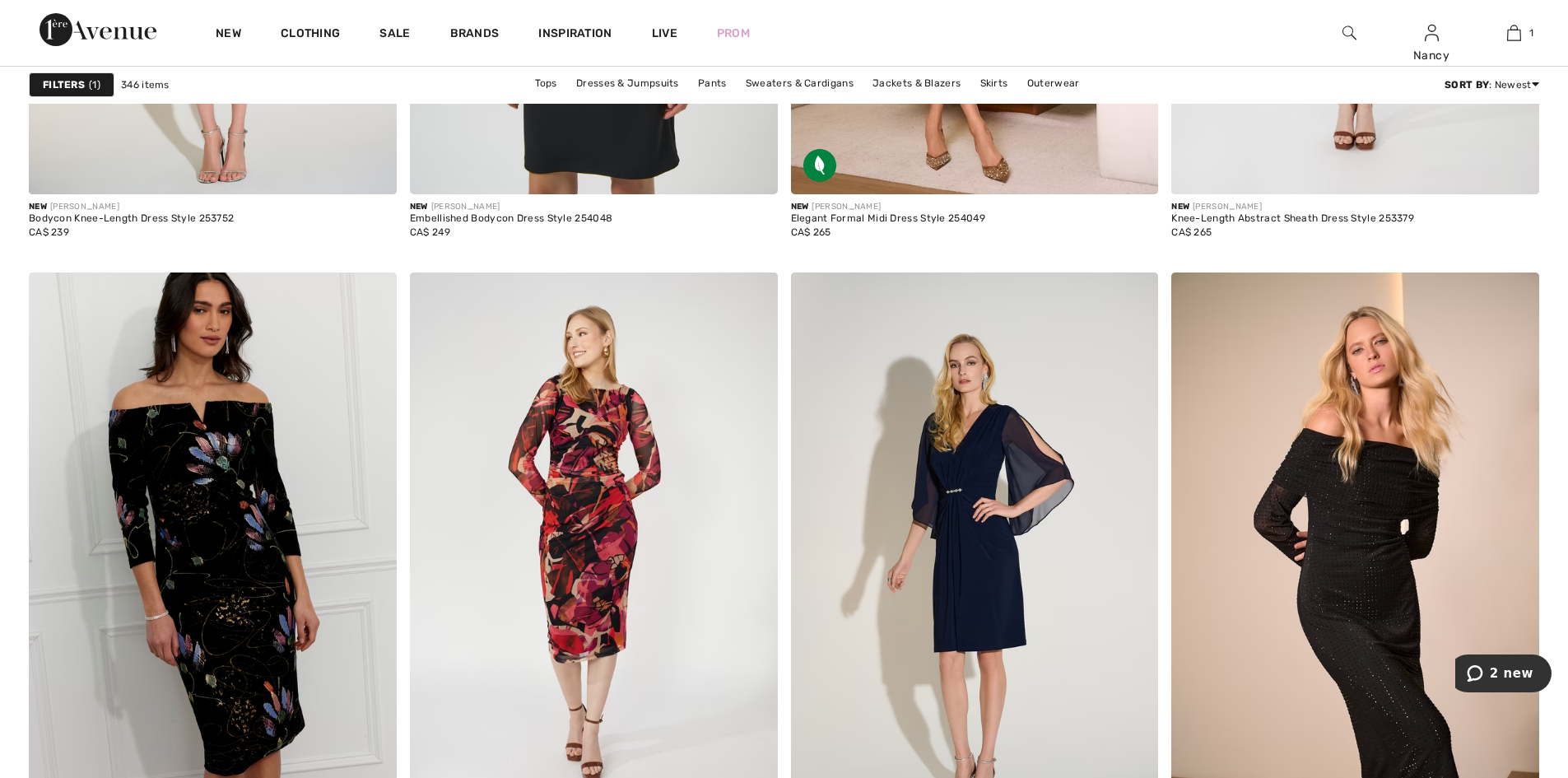
scroll to position [6994, 0]
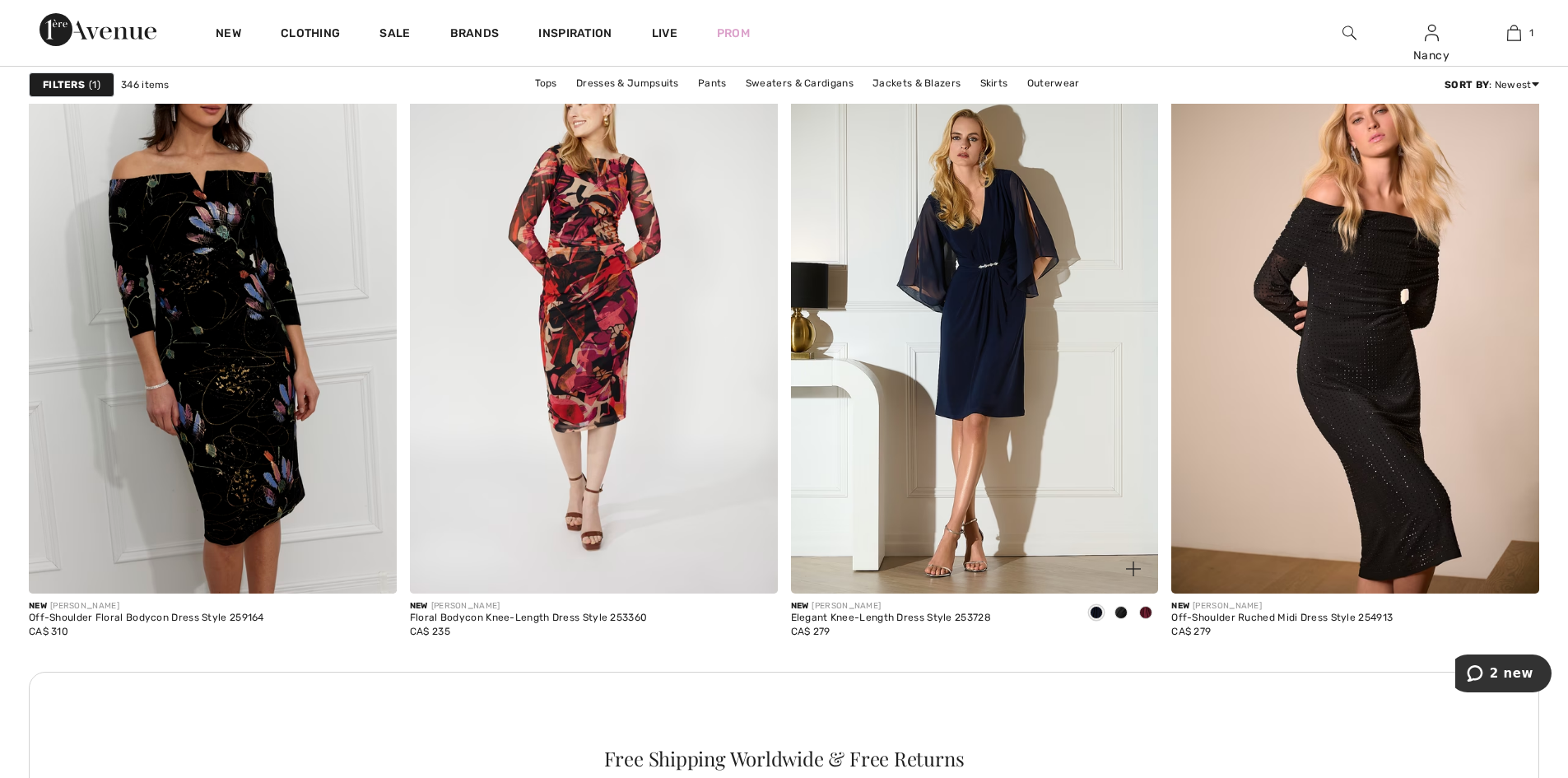
click at [952, 391] on img at bounding box center [975, 317] width 368 height 551
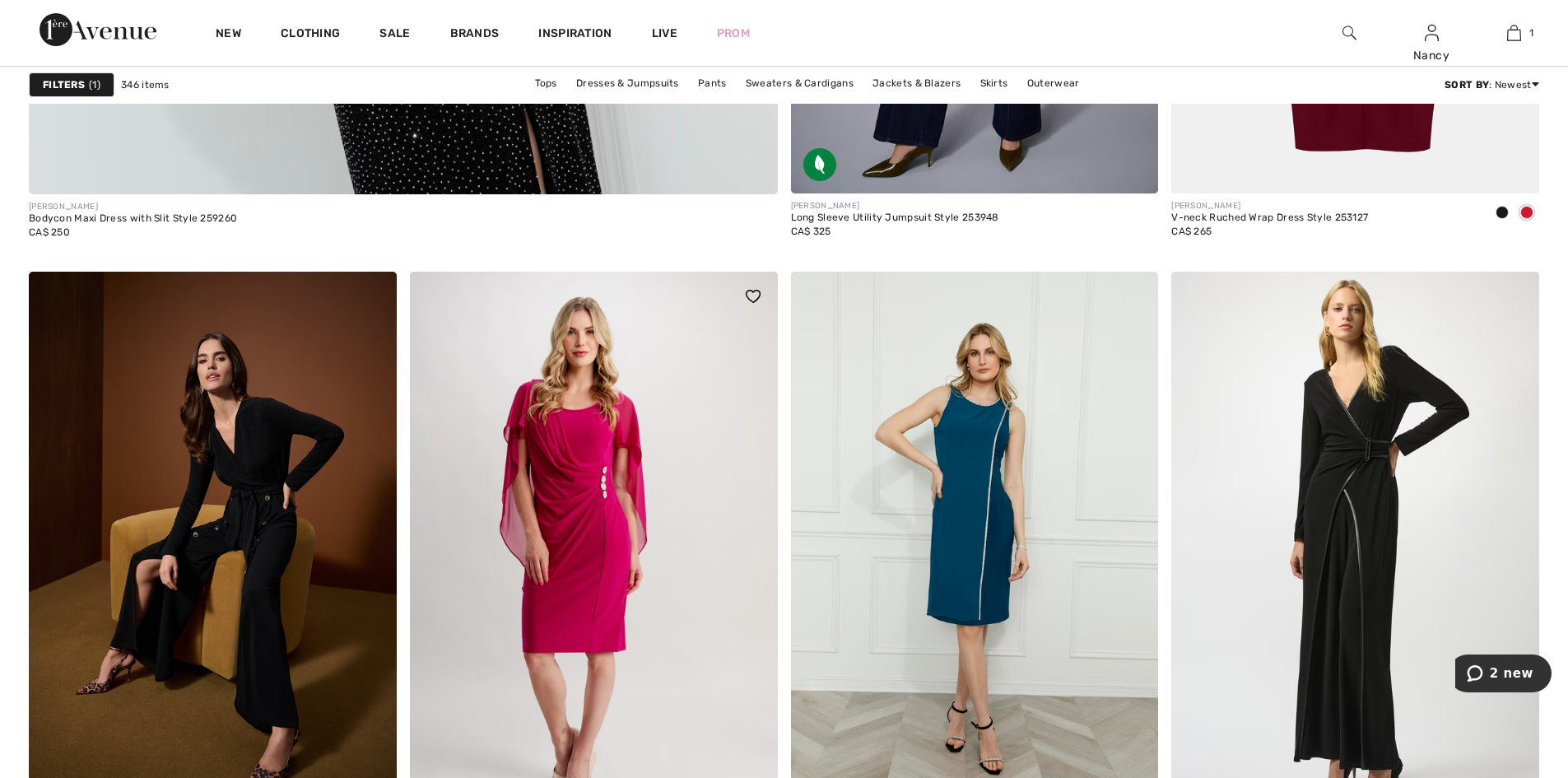
scroll to position [6253, 0]
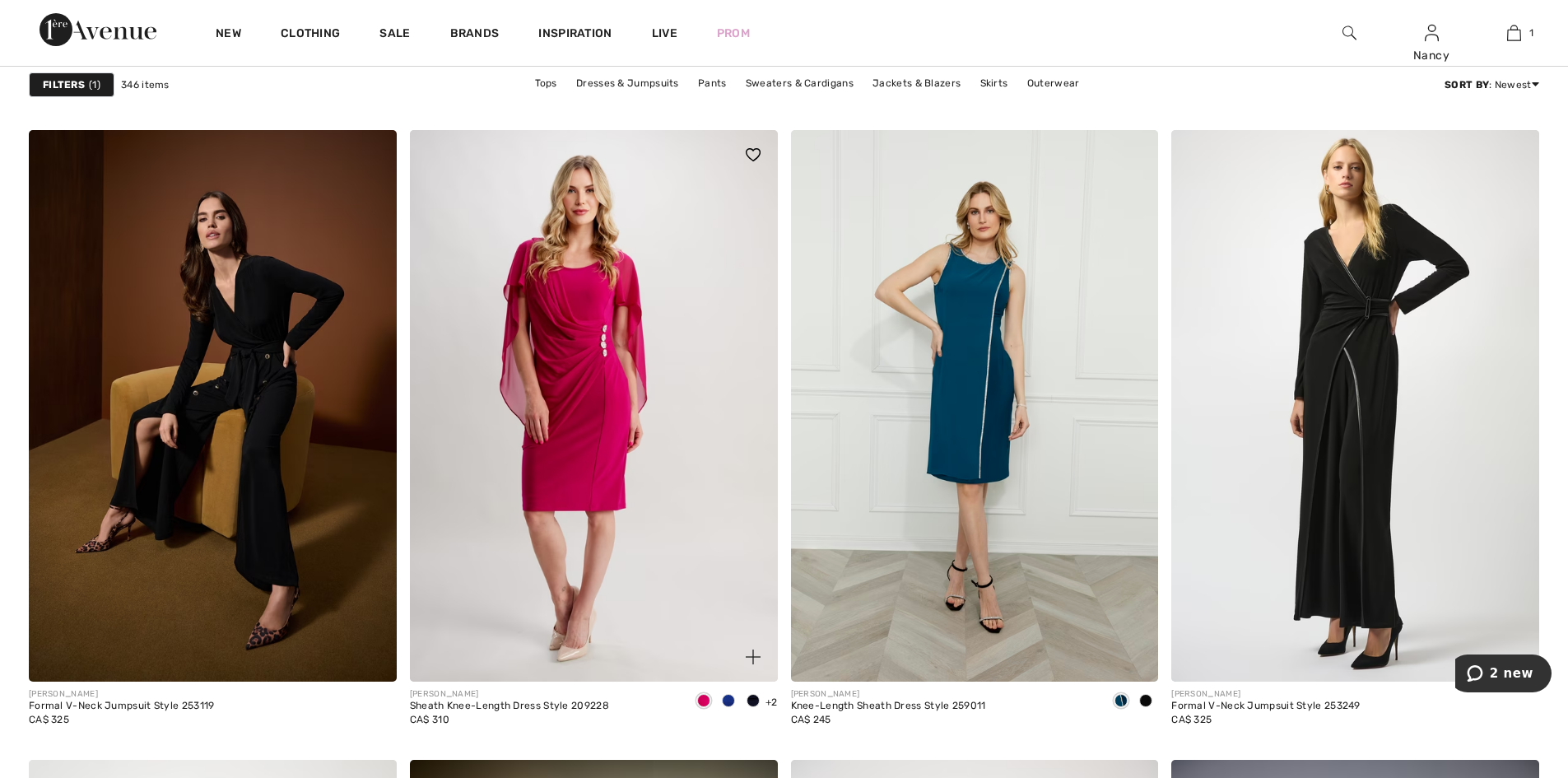
click at [730, 701] on span at bounding box center [728, 700] width 13 height 13
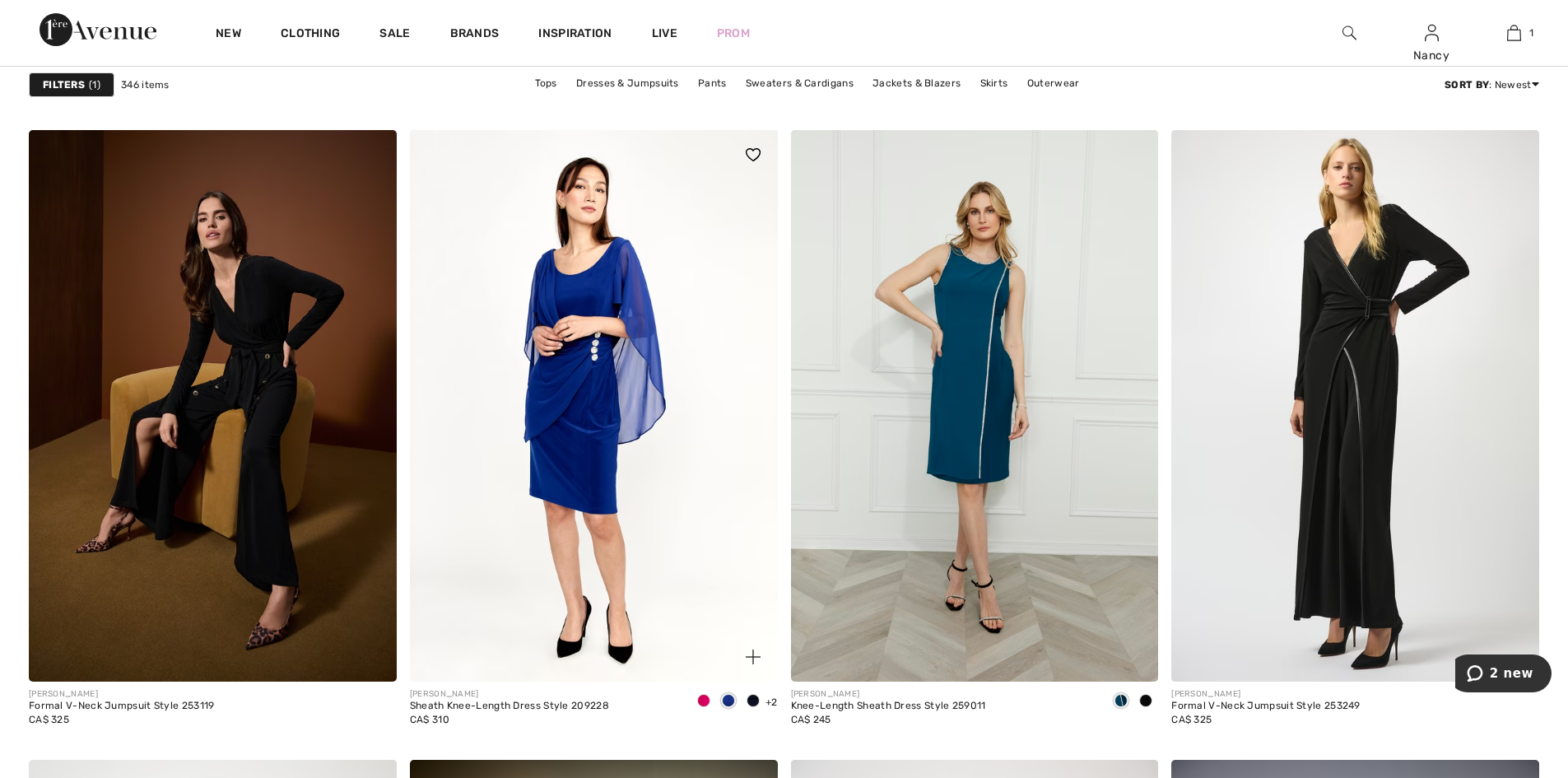
click at [757, 703] on span at bounding box center [753, 700] width 13 height 13
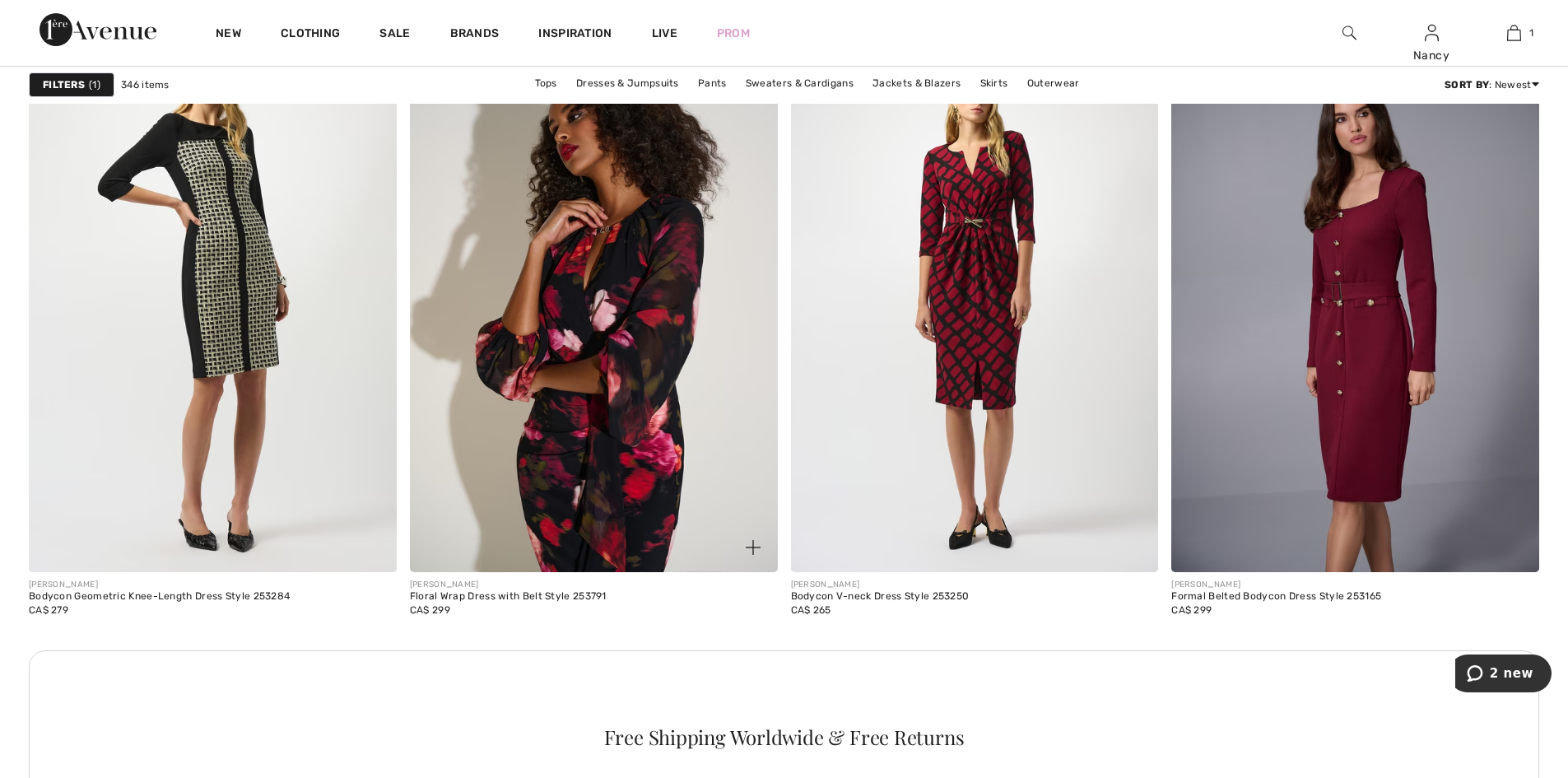
scroll to position [6994, 0]
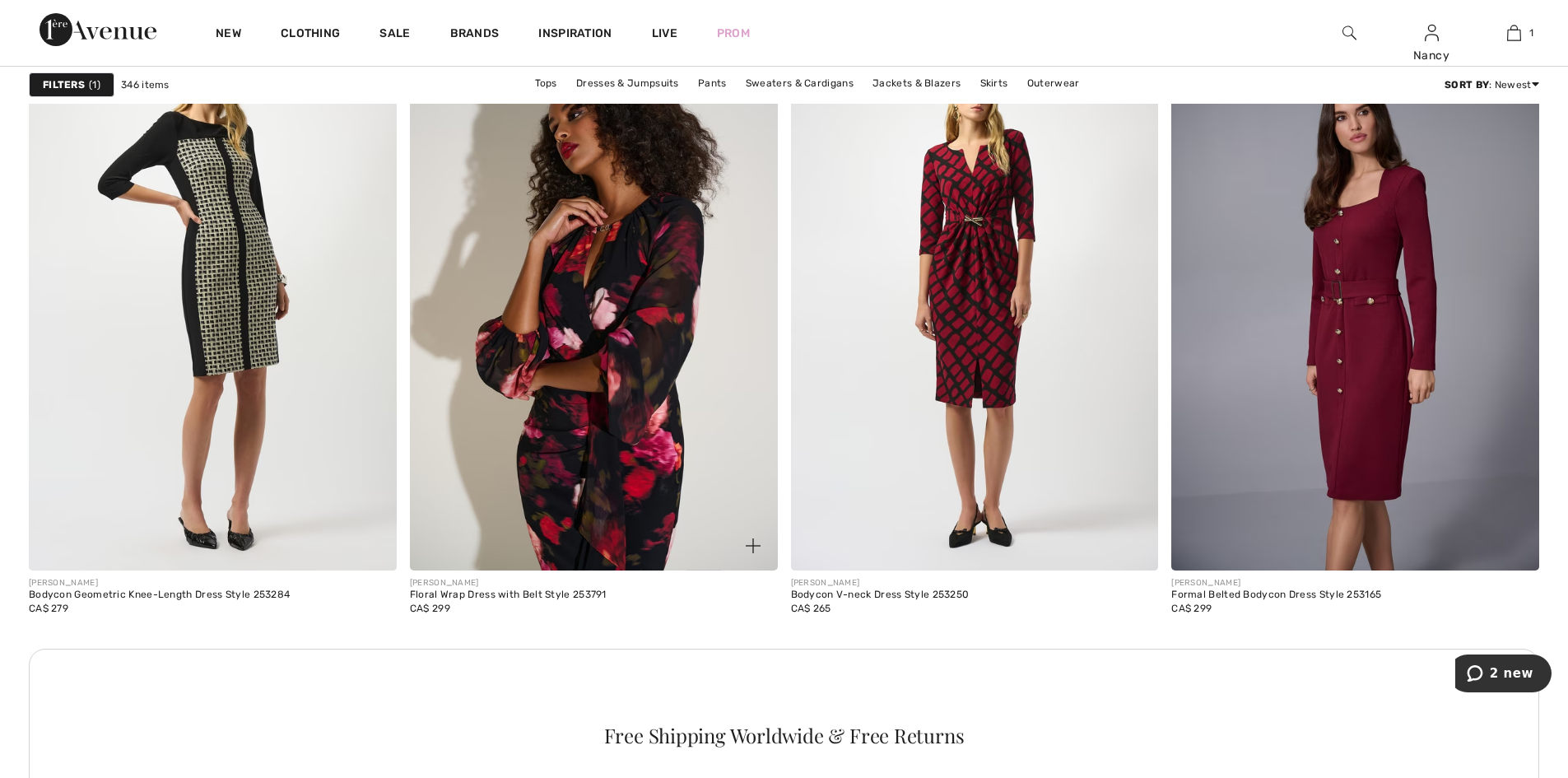
click at [620, 297] on img at bounding box center [594, 294] width 368 height 551
click at [616, 298] on img at bounding box center [594, 294] width 368 height 551
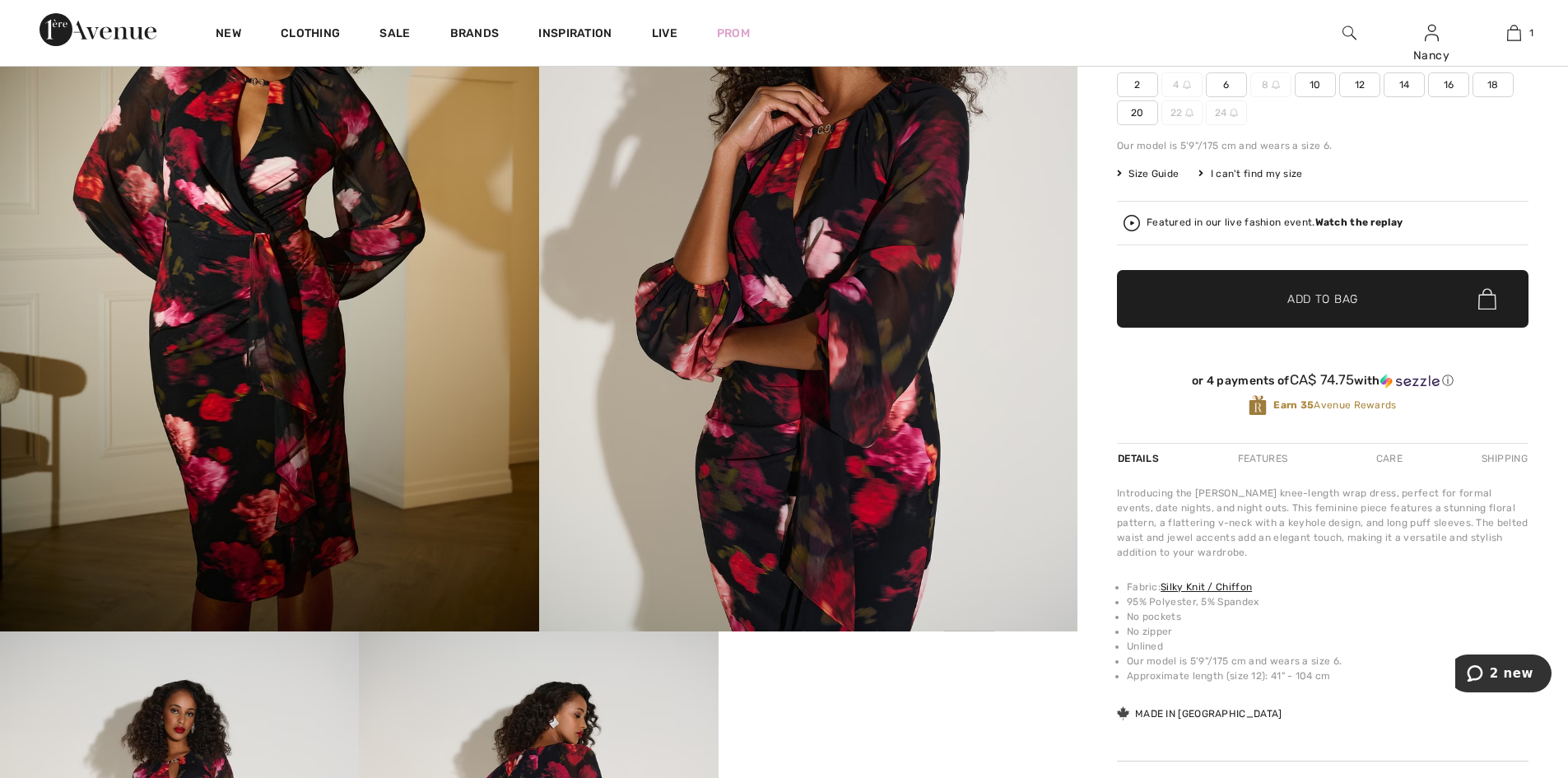
scroll to position [329, 0]
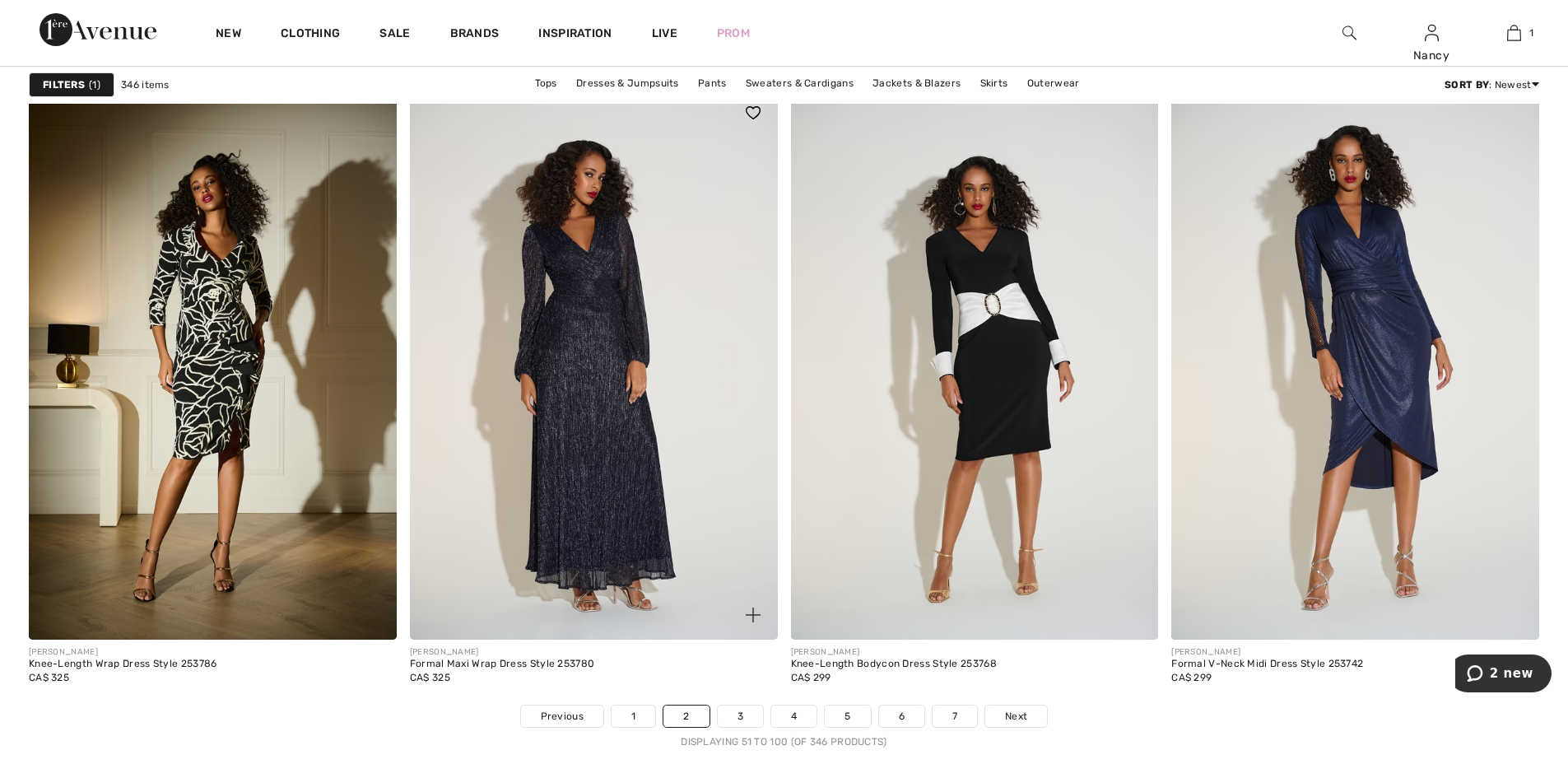
scroll to position [9133, 0]
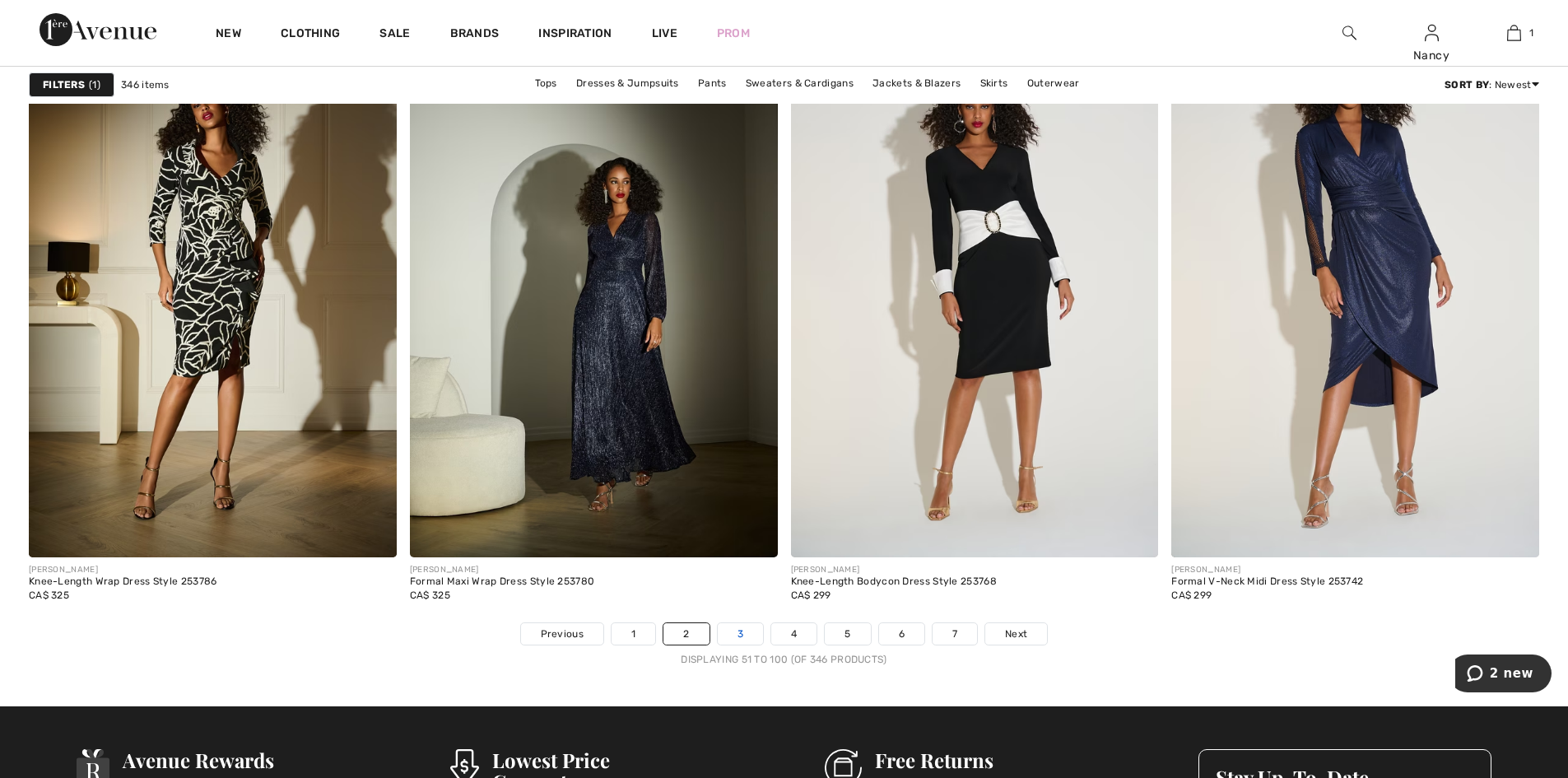
click at [743, 632] on link "3" at bounding box center [740, 633] width 46 height 21
click at [741, 632] on link "3" at bounding box center [740, 633] width 46 height 21
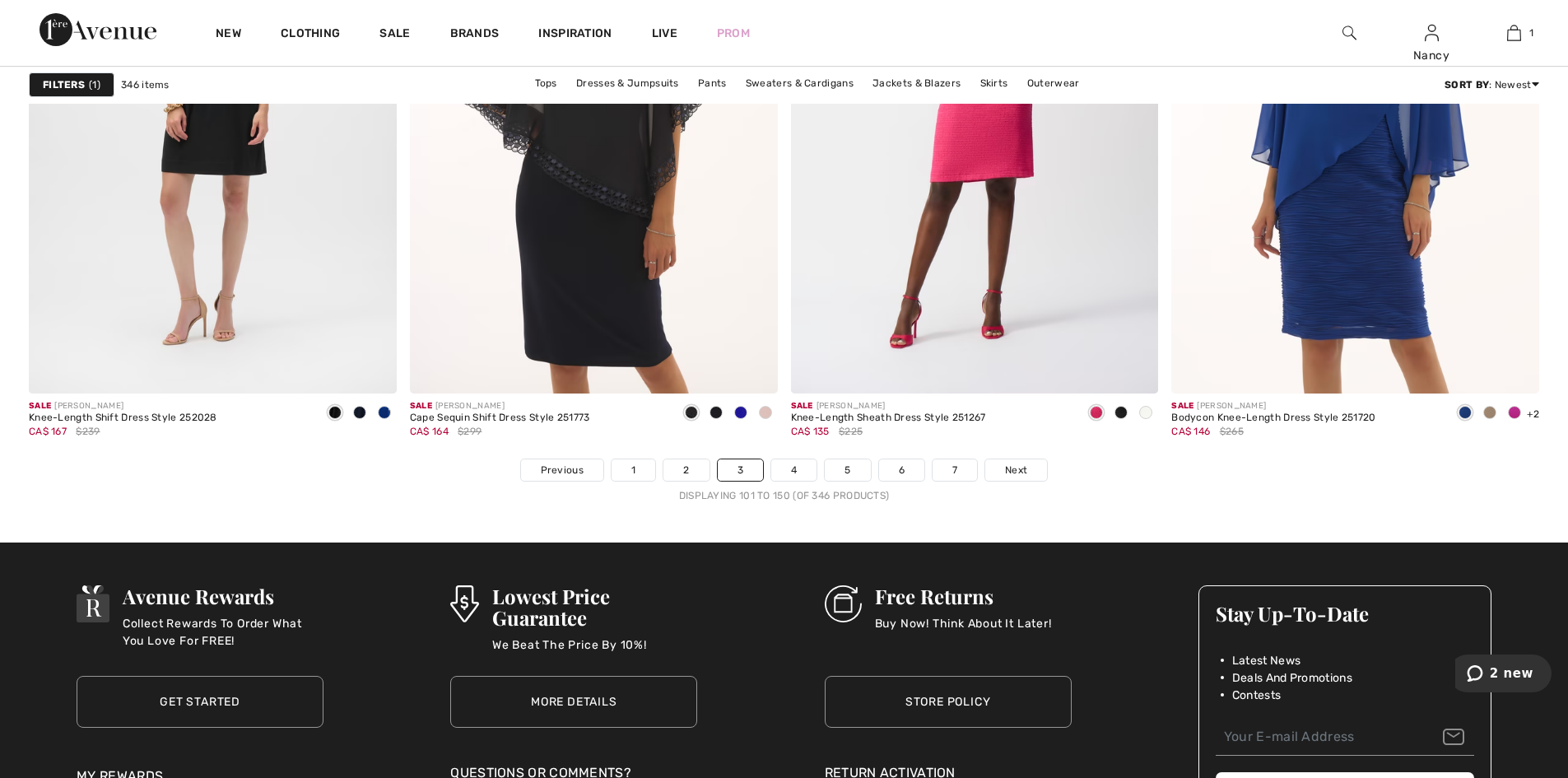
scroll to position [9298, 0]
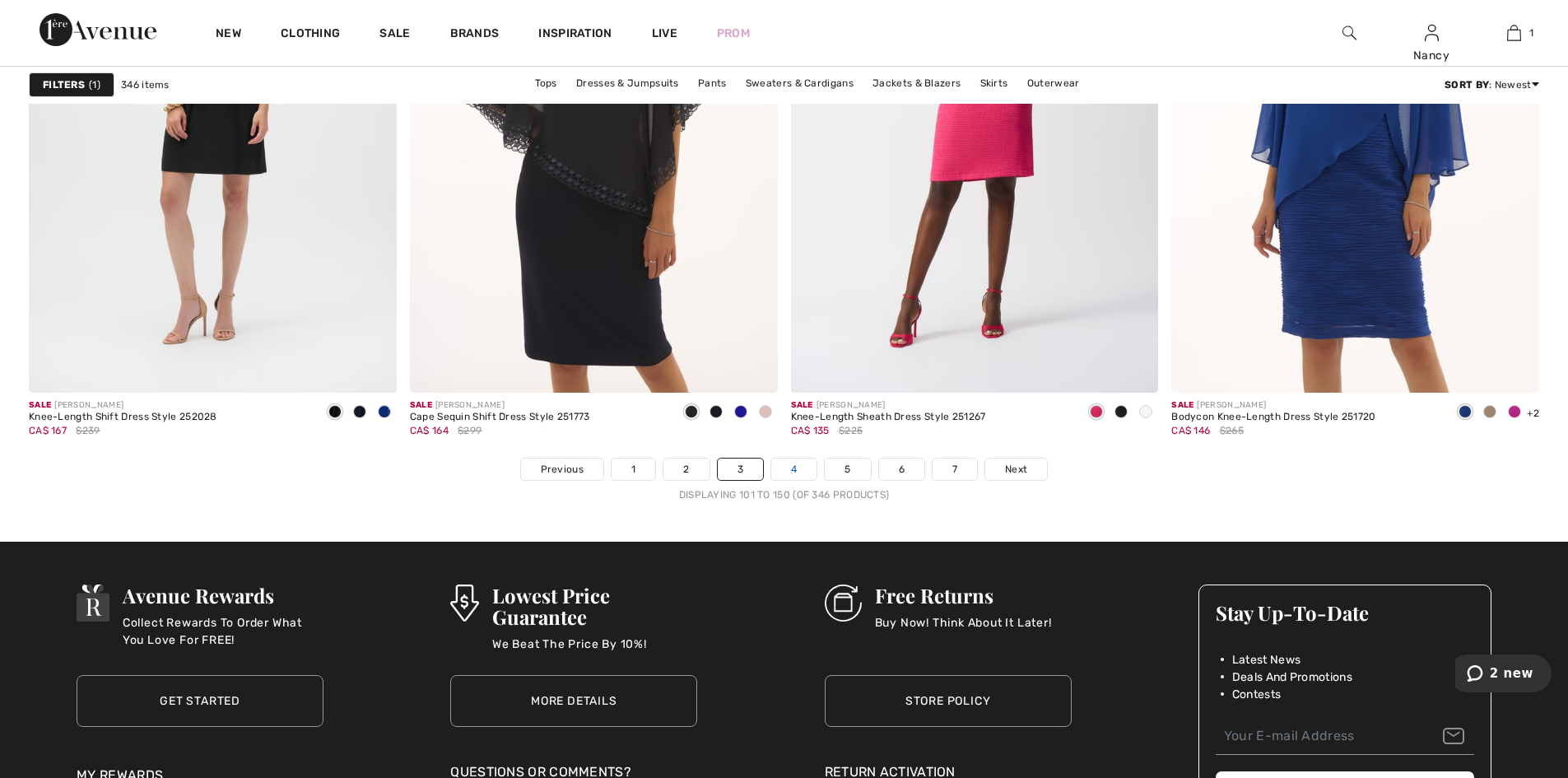
click at [791, 468] on link "4" at bounding box center [793, 469] width 46 height 21
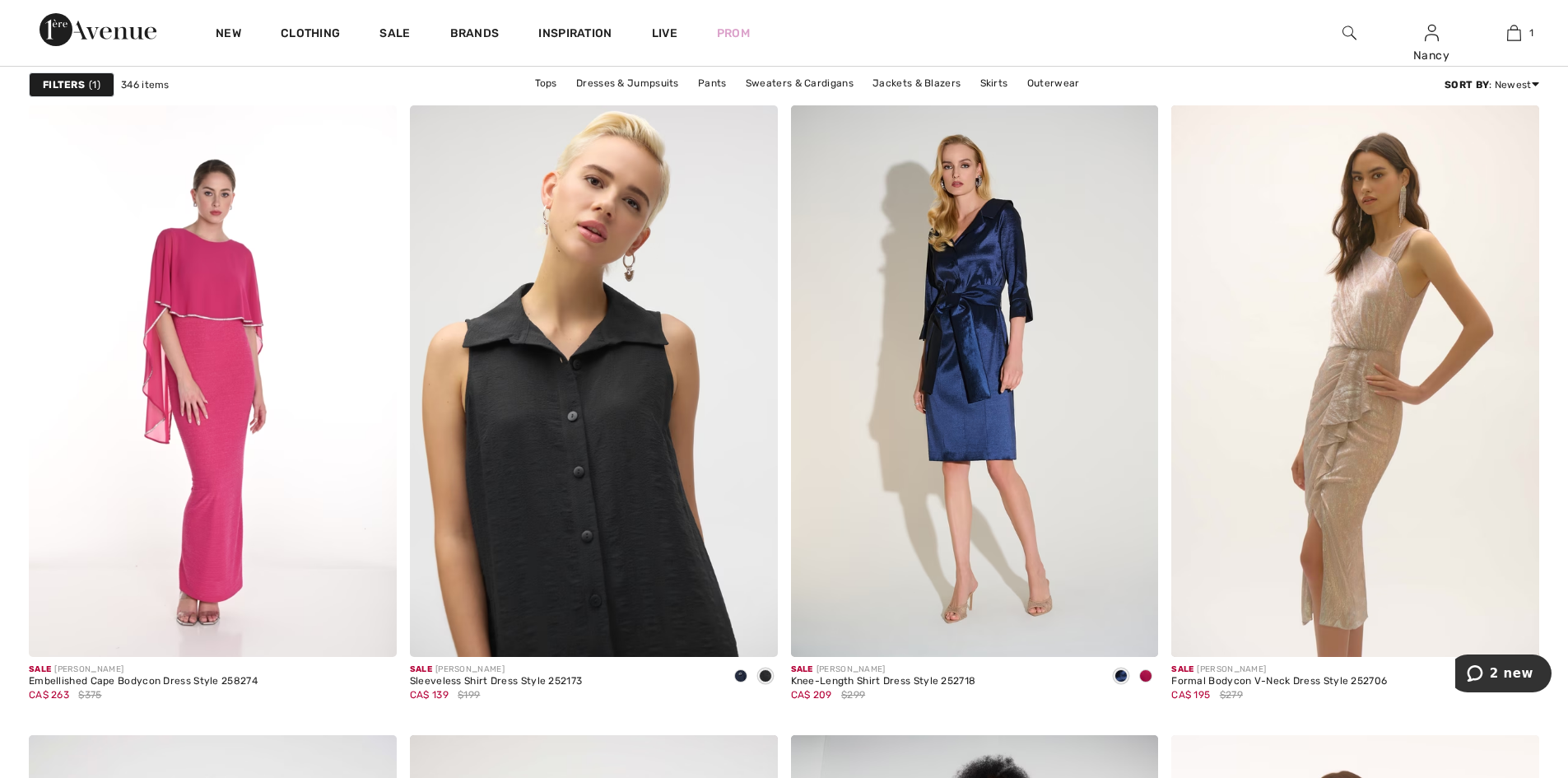
scroll to position [1399, 0]
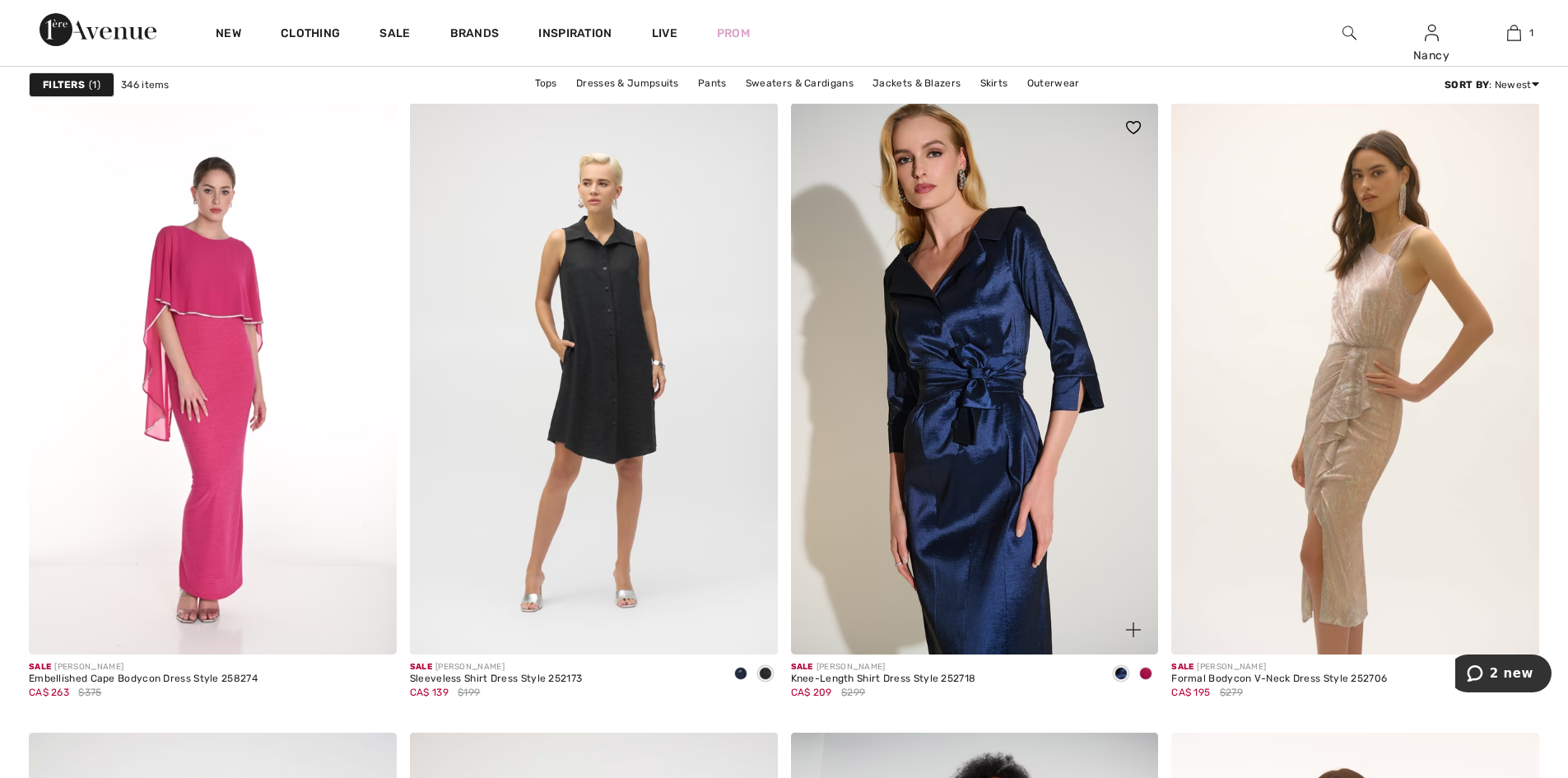
click at [957, 440] on img at bounding box center [975, 378] width 368 height 551
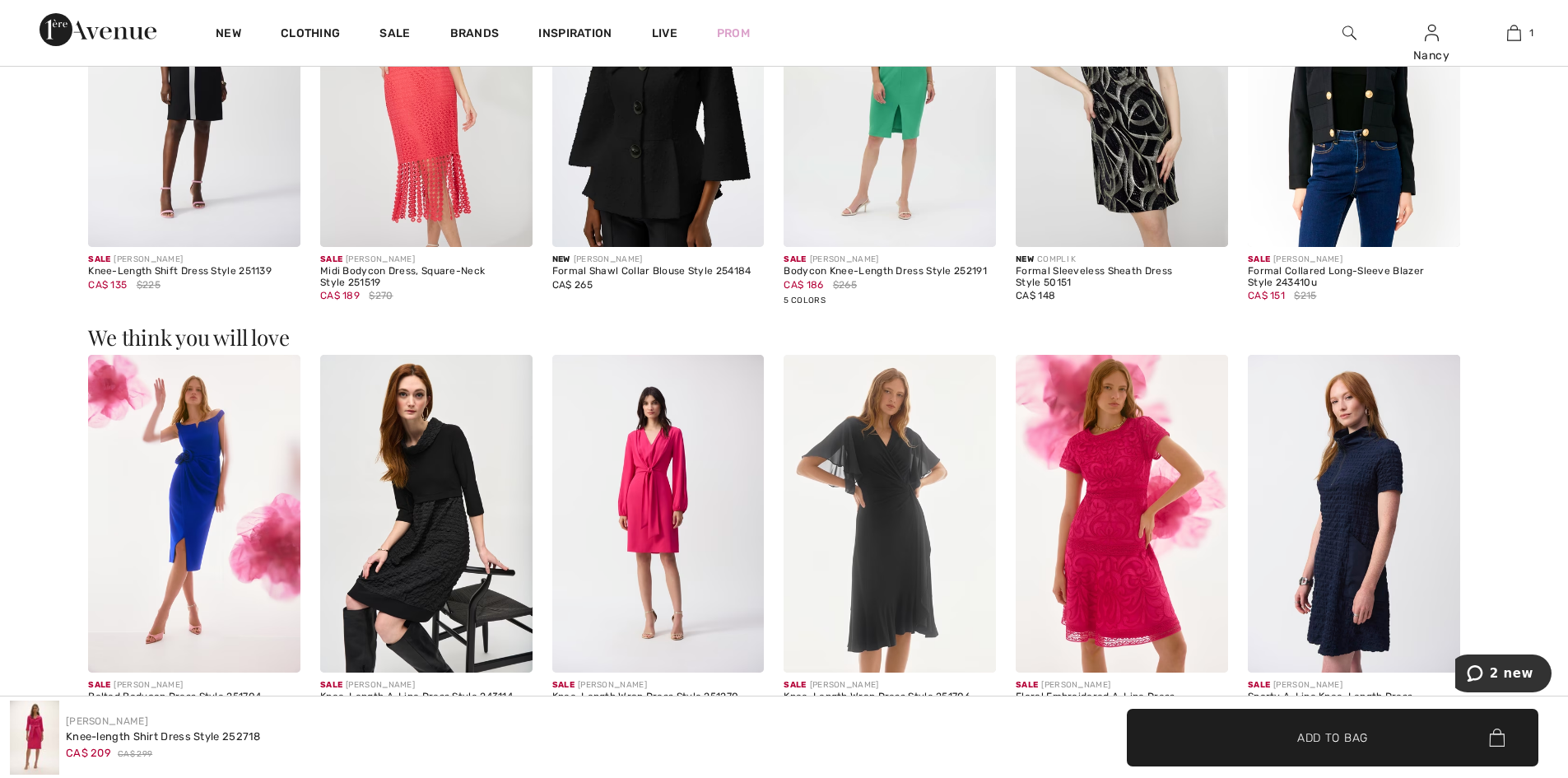
scroll to position [1645, 0]
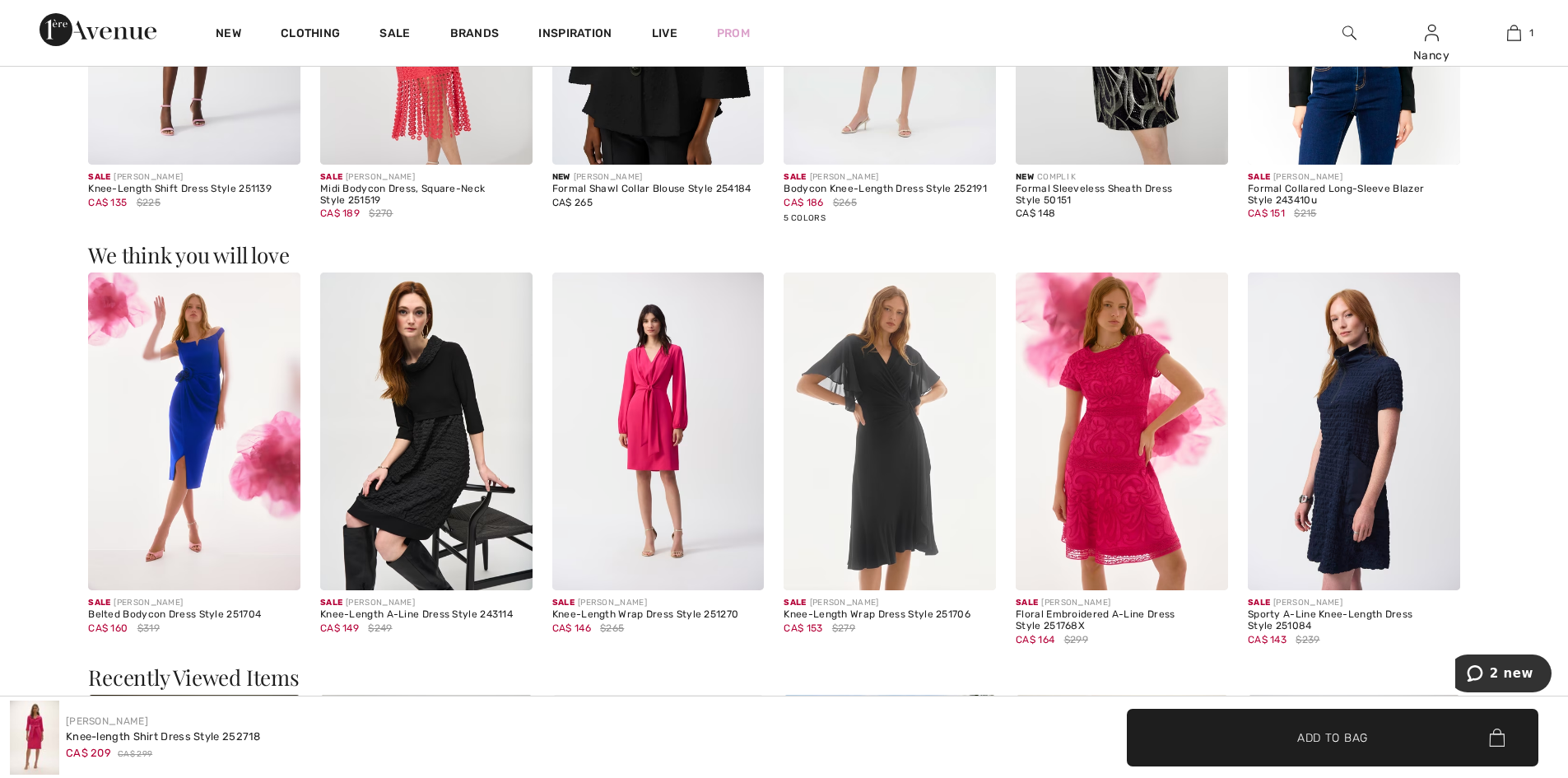
click at [892, 516] on img at bounding box center [890, 431] width 213 height 319
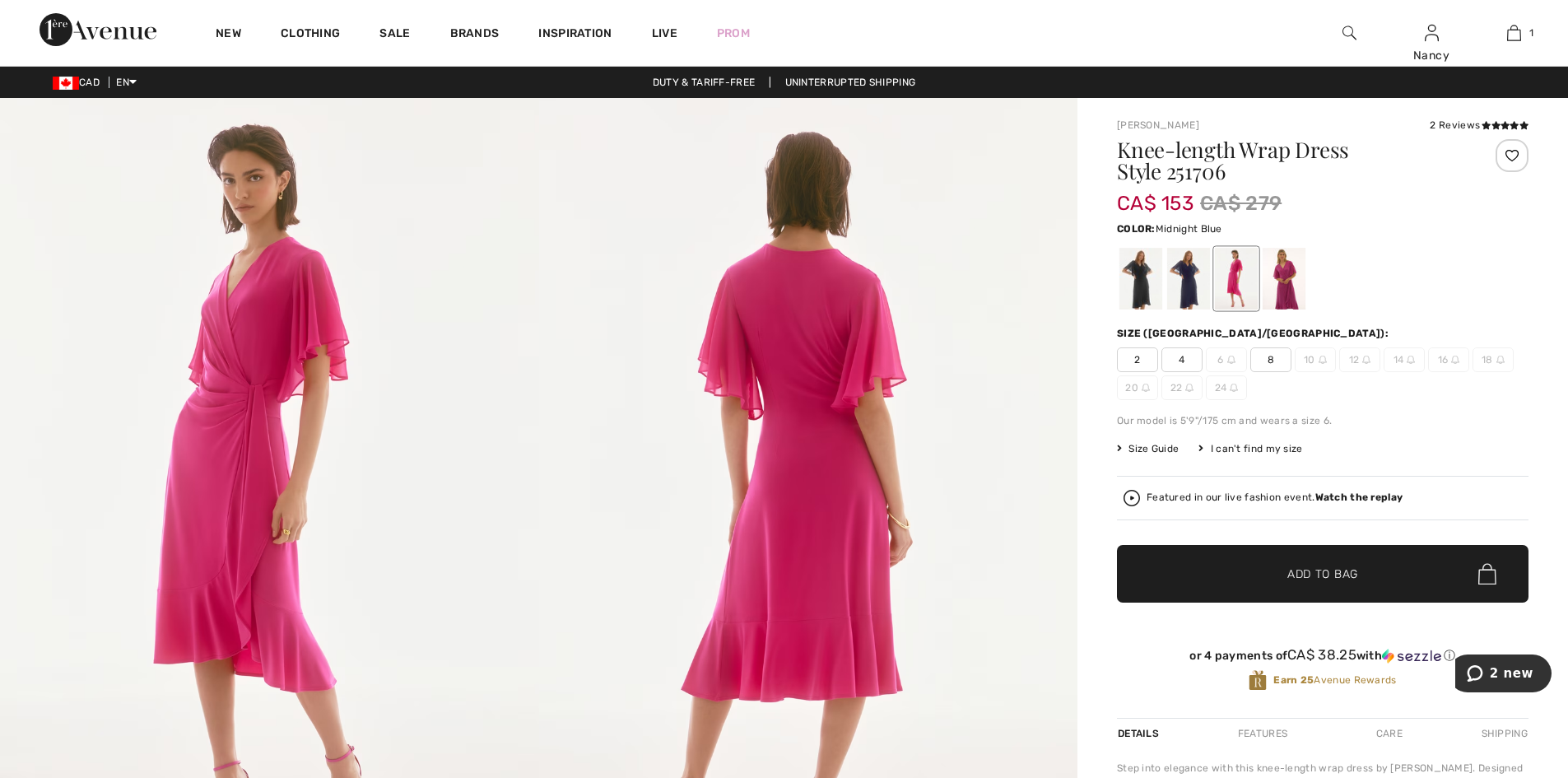
click at [1195, 285] on div at bounding box center [1188, 278] width 43 height 62
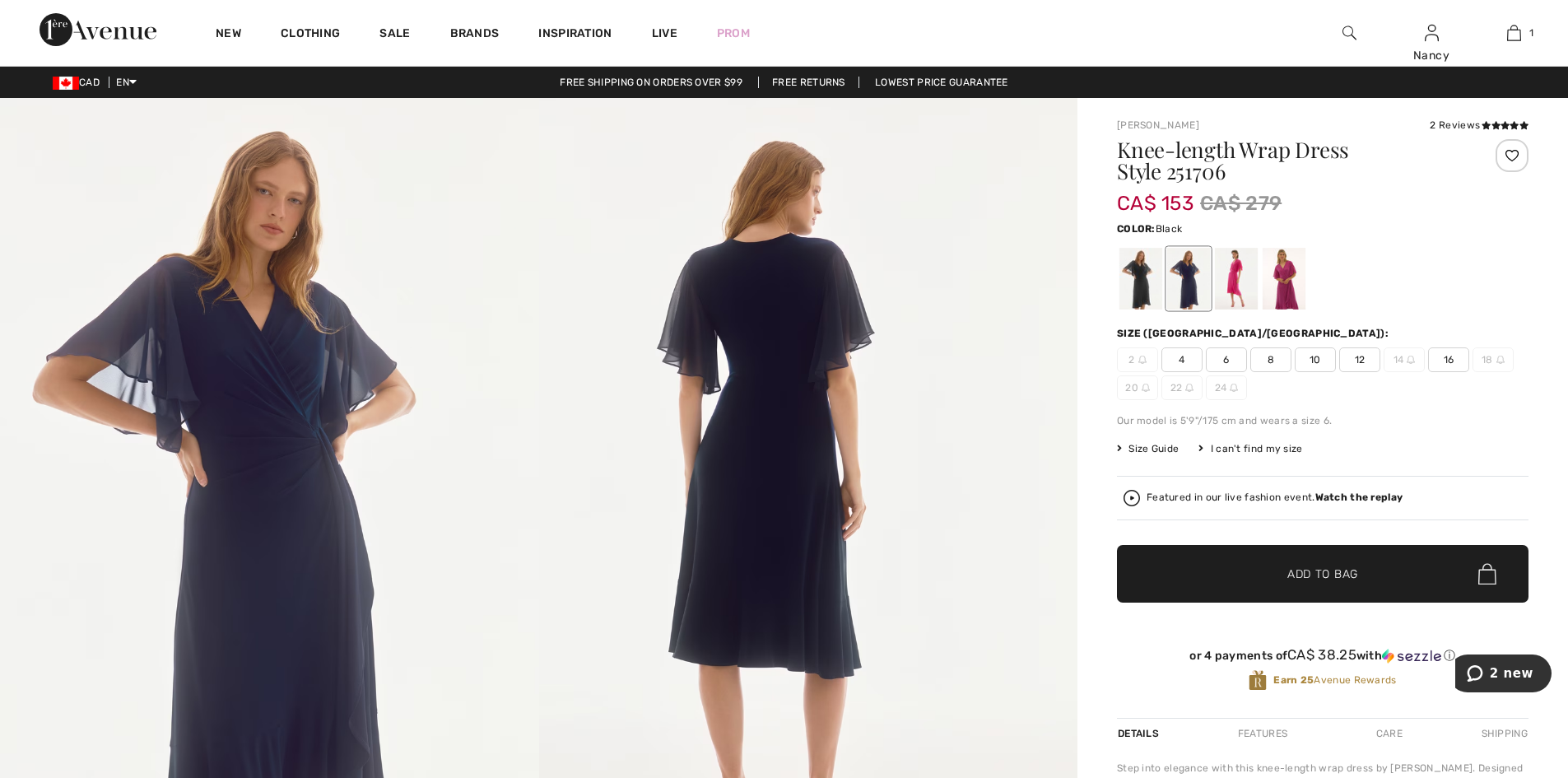
click at [1148, 282] on div at bounding box center [1141, 278] width 43 height 62
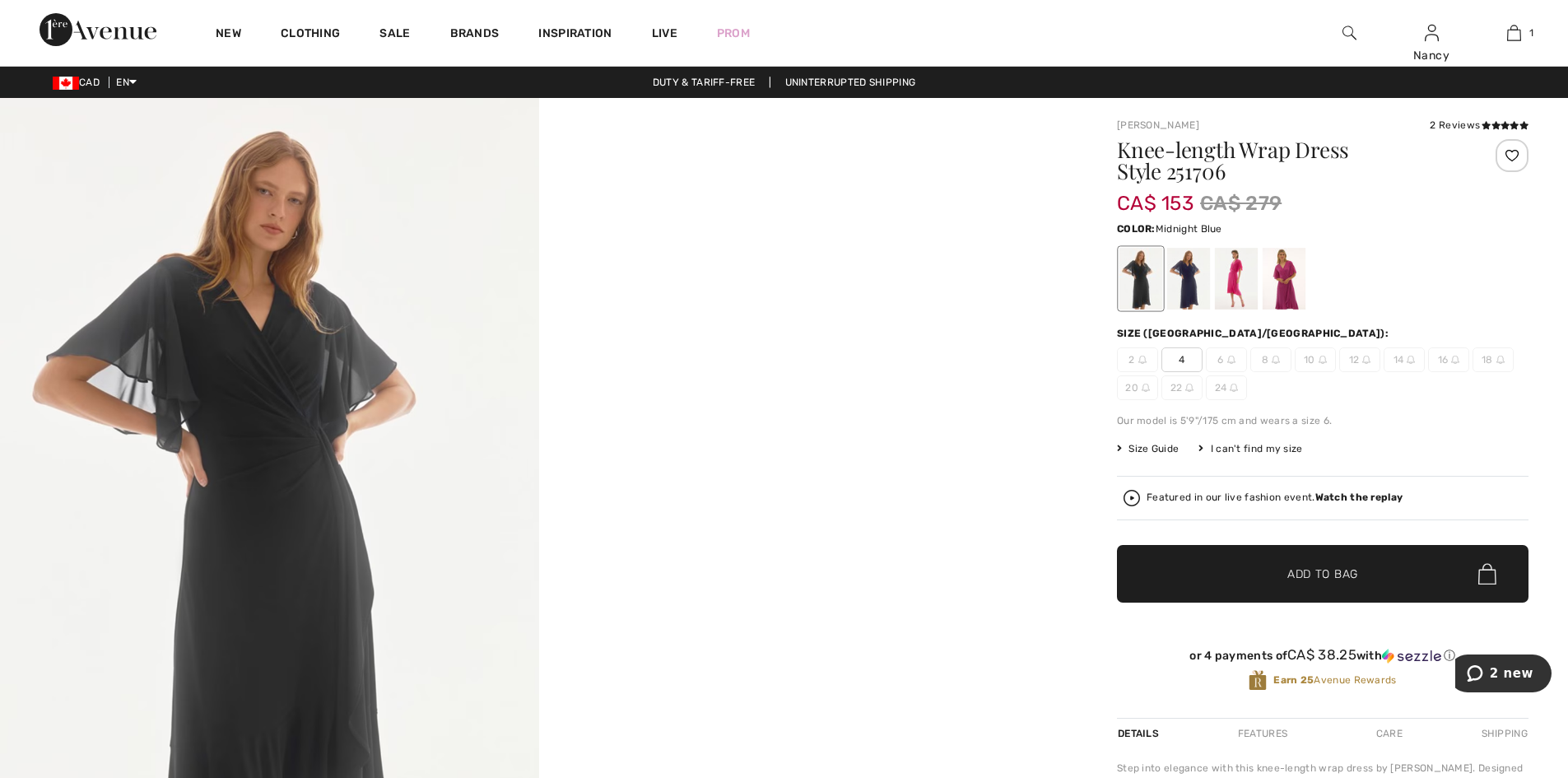
click at [1186, 273] on div at bounding box center [1188, 278] width 43 height 62
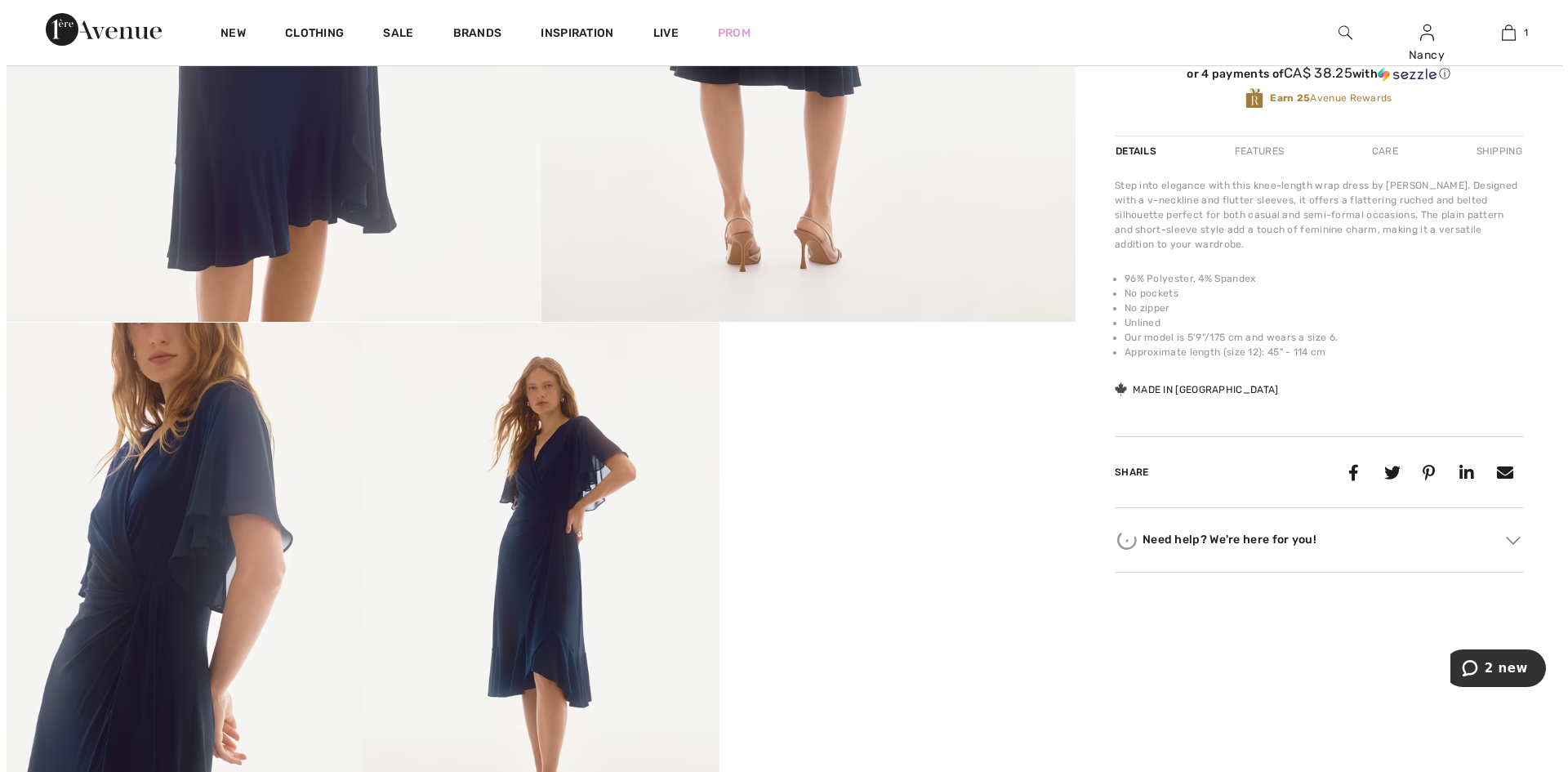
scroll to position [735, 0]
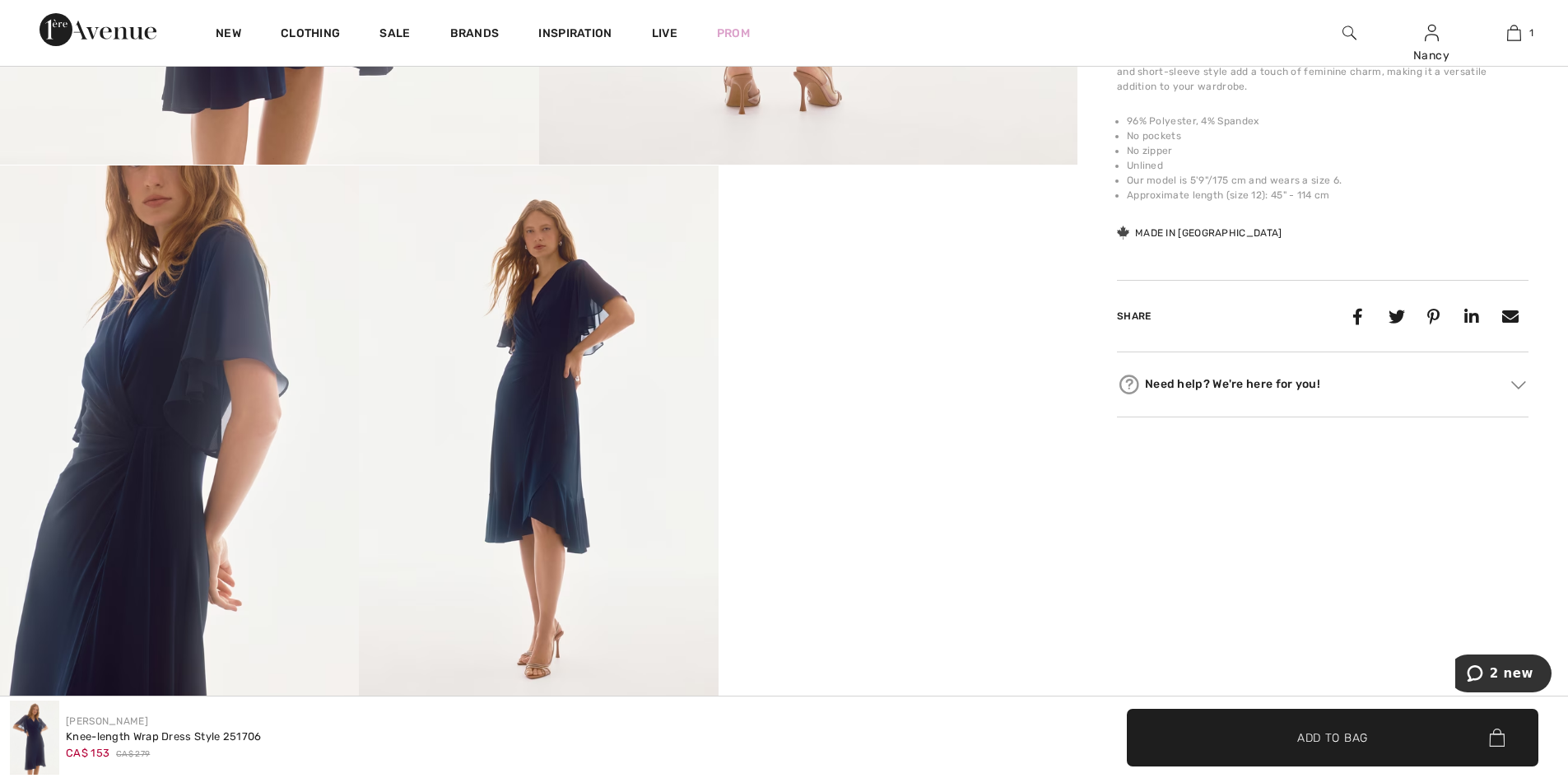
click at [537, 379] on img at bounding box center [539, 434] width 359 height 538
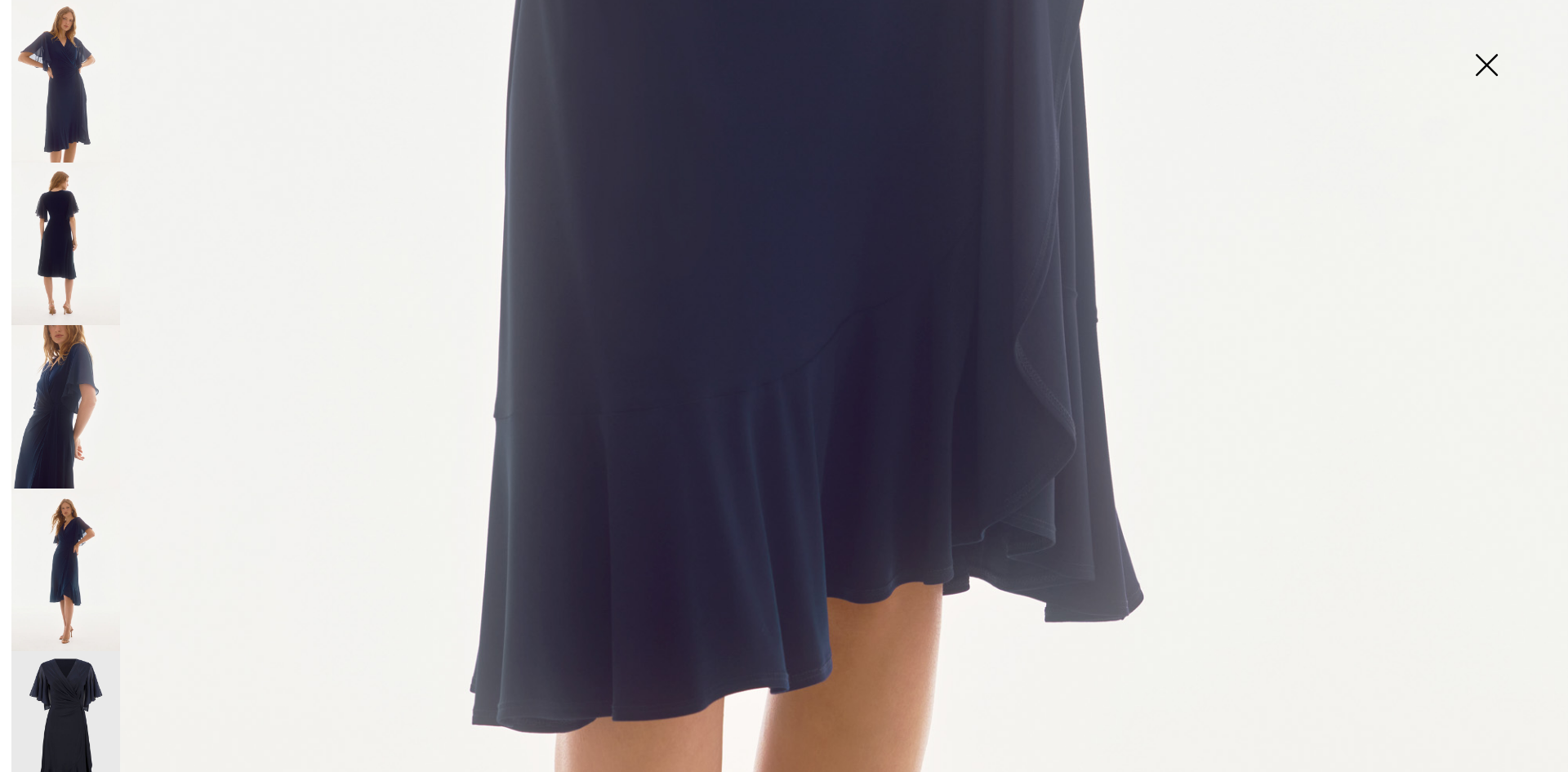
scroll to position [1551, 0]
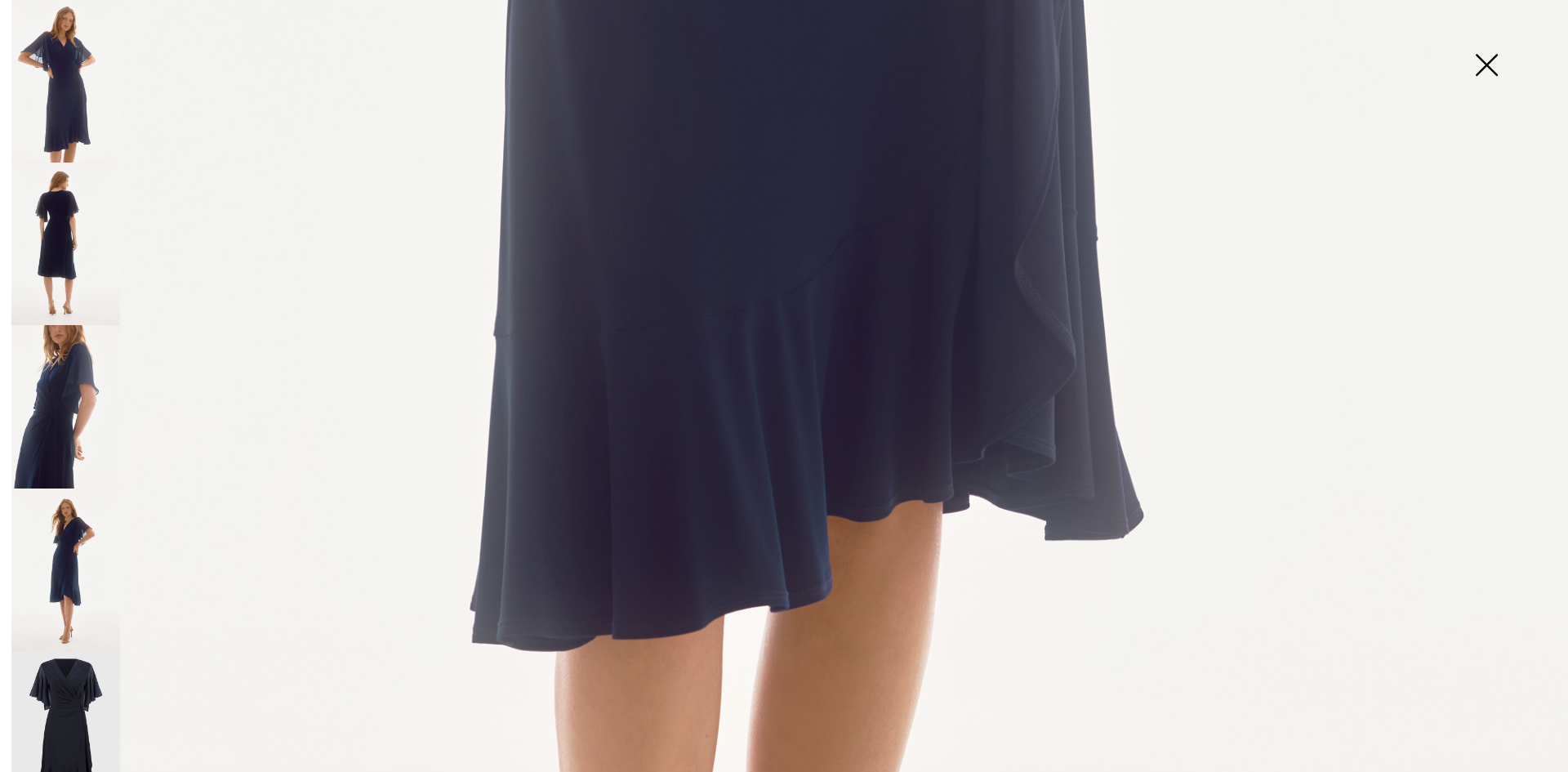
click at [58, 664] on img at bounding box center [66, 731] width 109 height 162
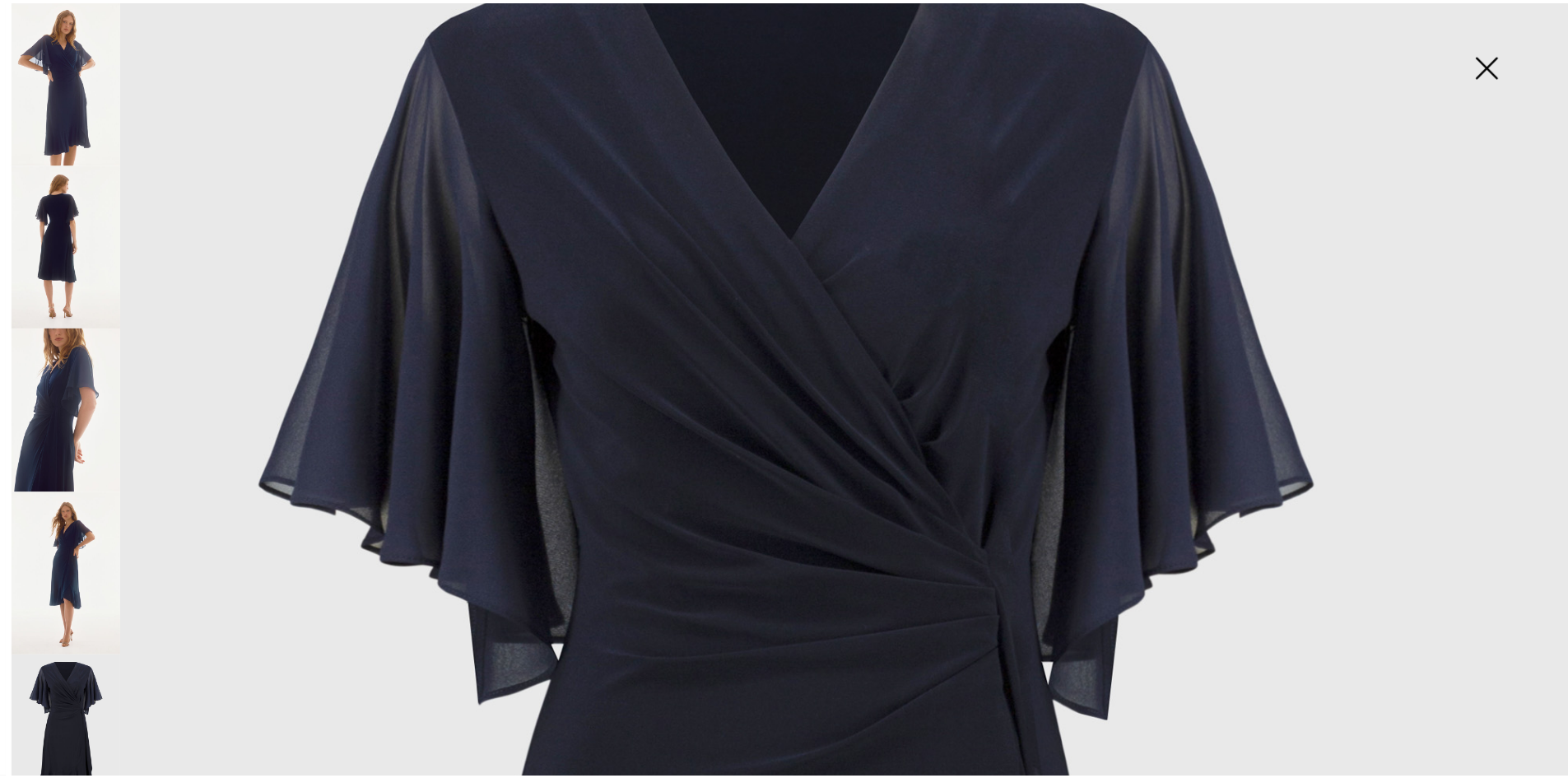
scroll to position [0, 0]
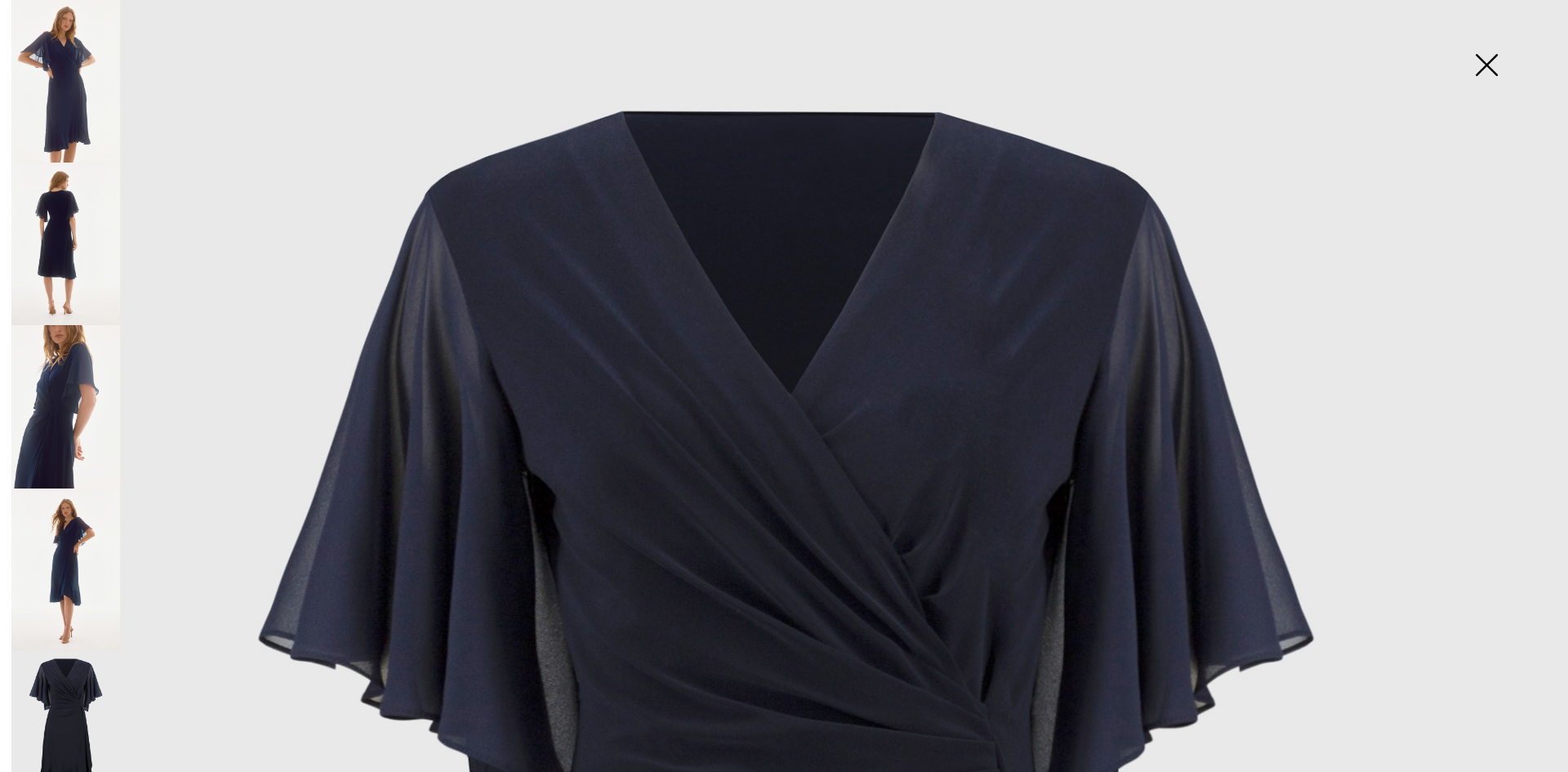
click at [57, 227] on img at bounding box center [66, 243] width 109 height 162
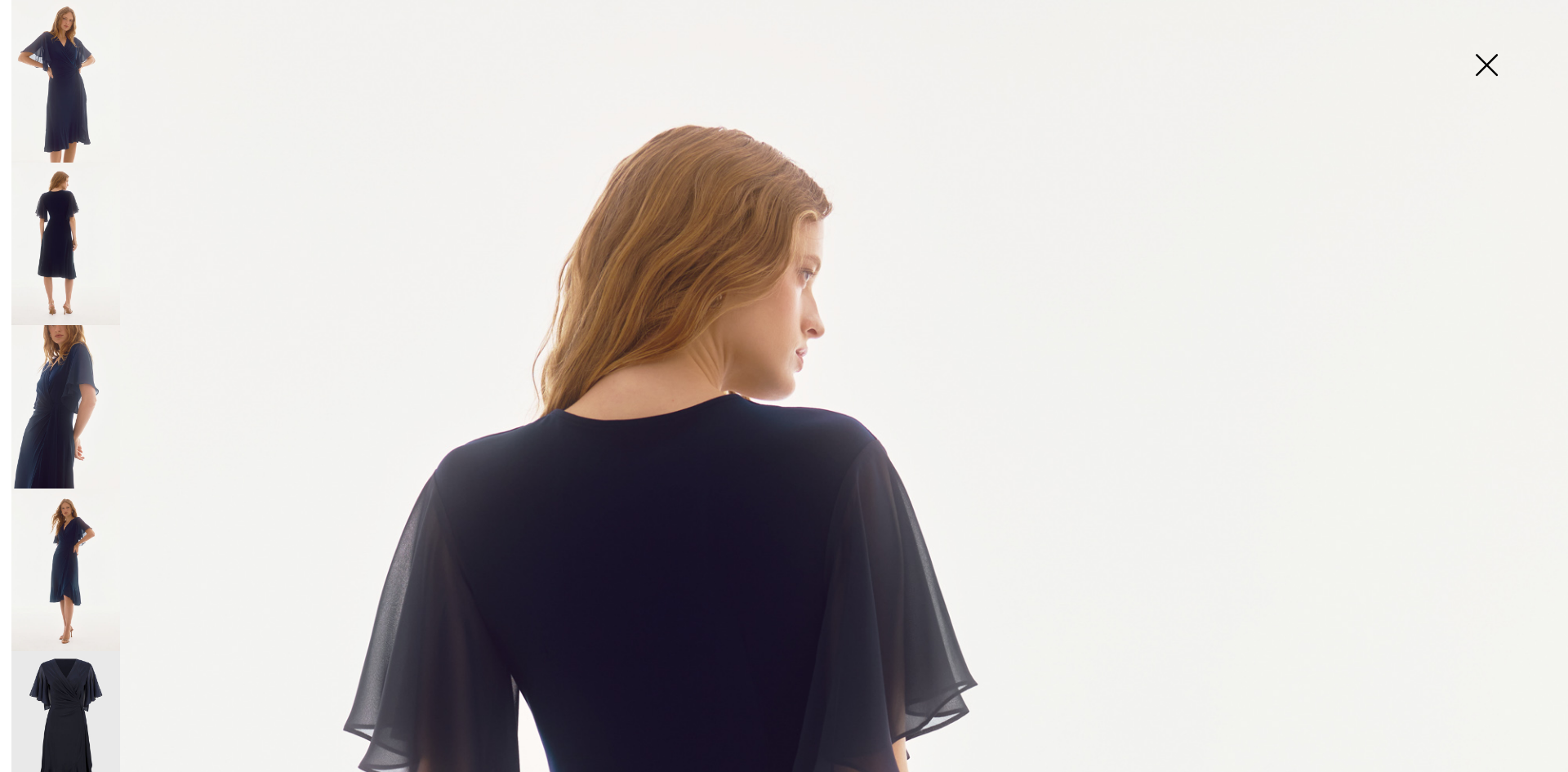
click at [1482, 57] on img at bounding box center [1486, 66] width 82 height 84
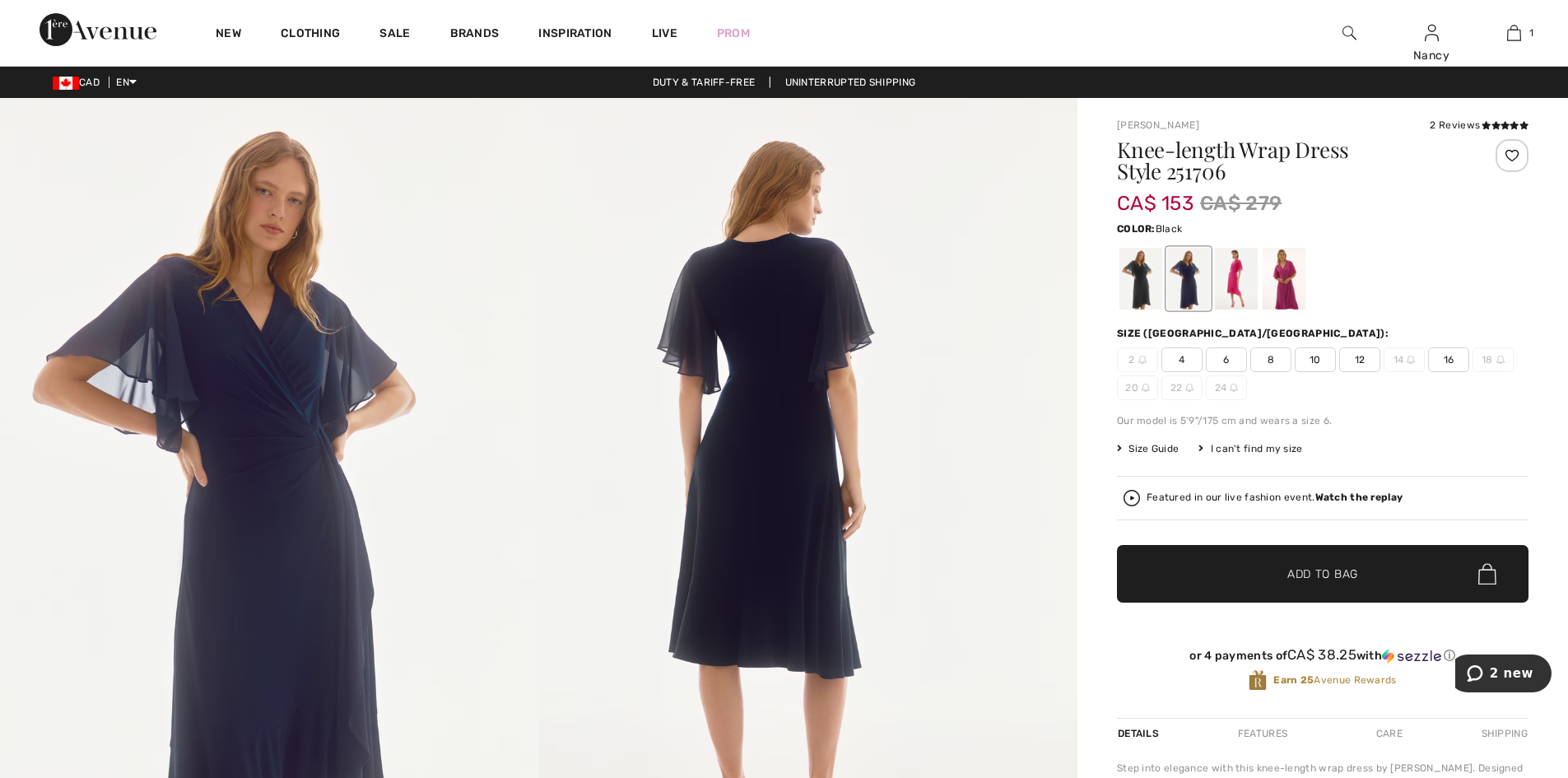
click at [1136, 290] on div at bounding box center [1141, 278] width 43 height 62
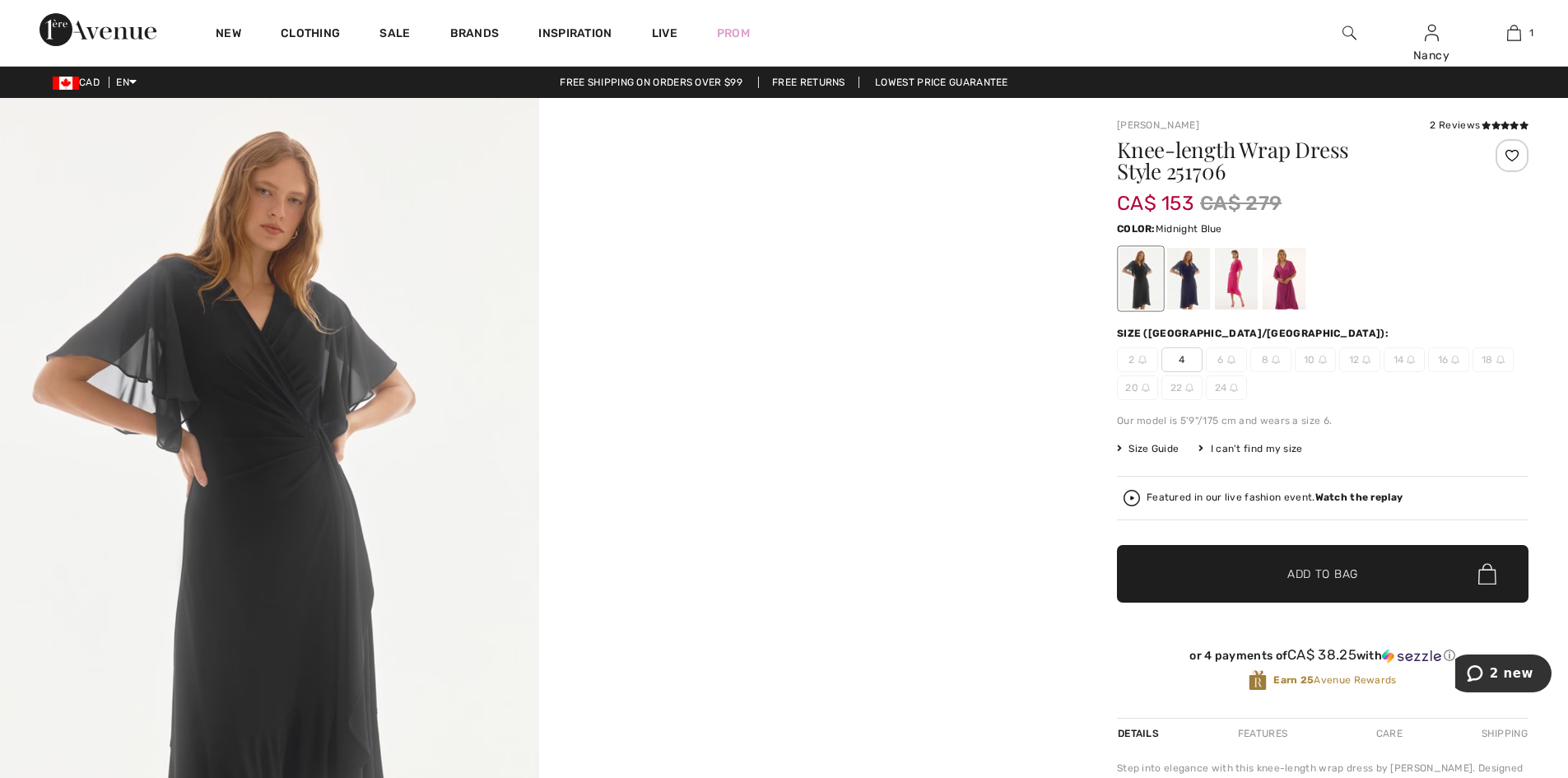
click at [1182, 287] on div at bounding box center [1188, 278] width 43 height 62
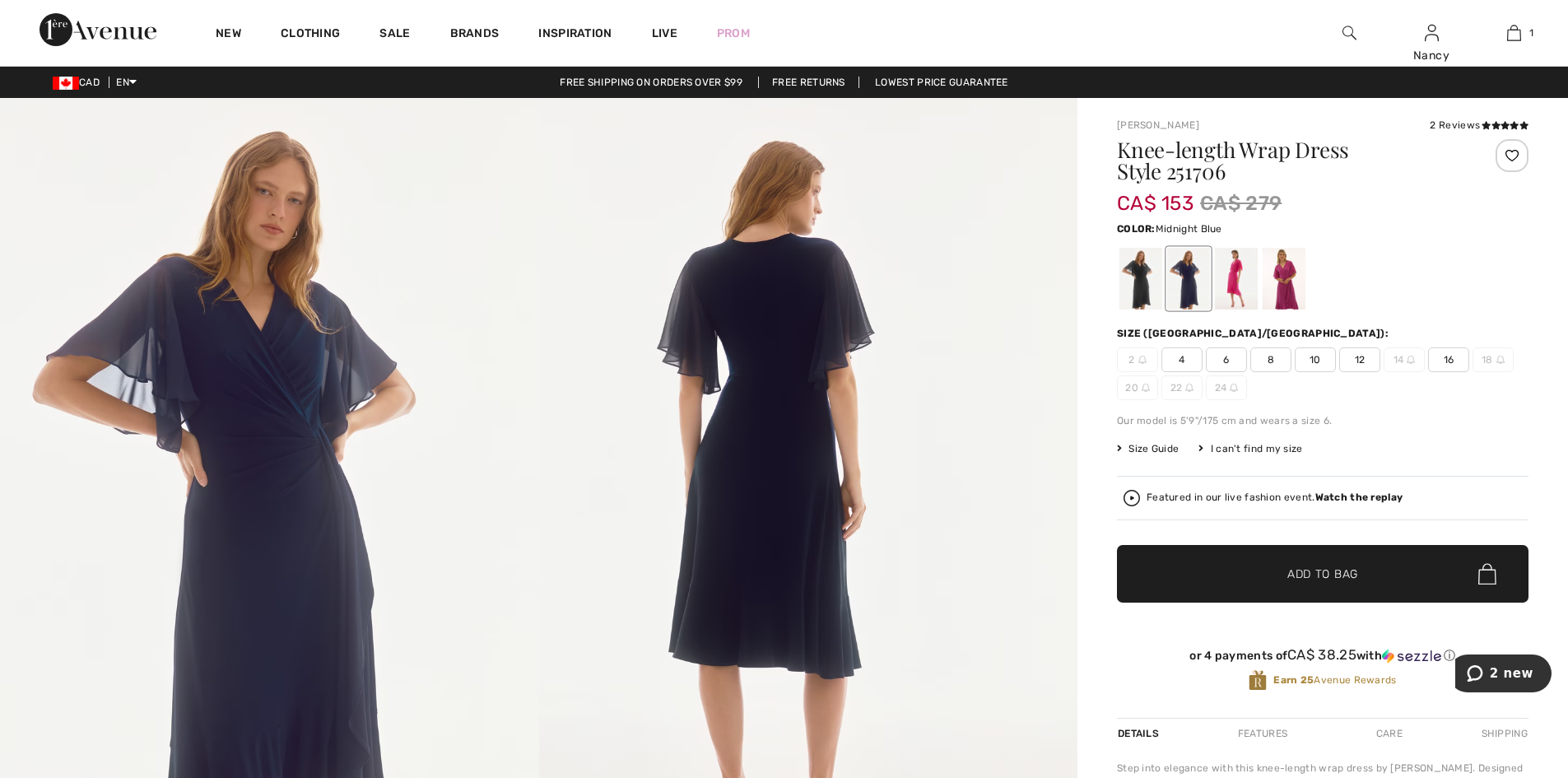
click at [1365, 359] on span "12" at bounding box center [1360, 360] width 41 height 25
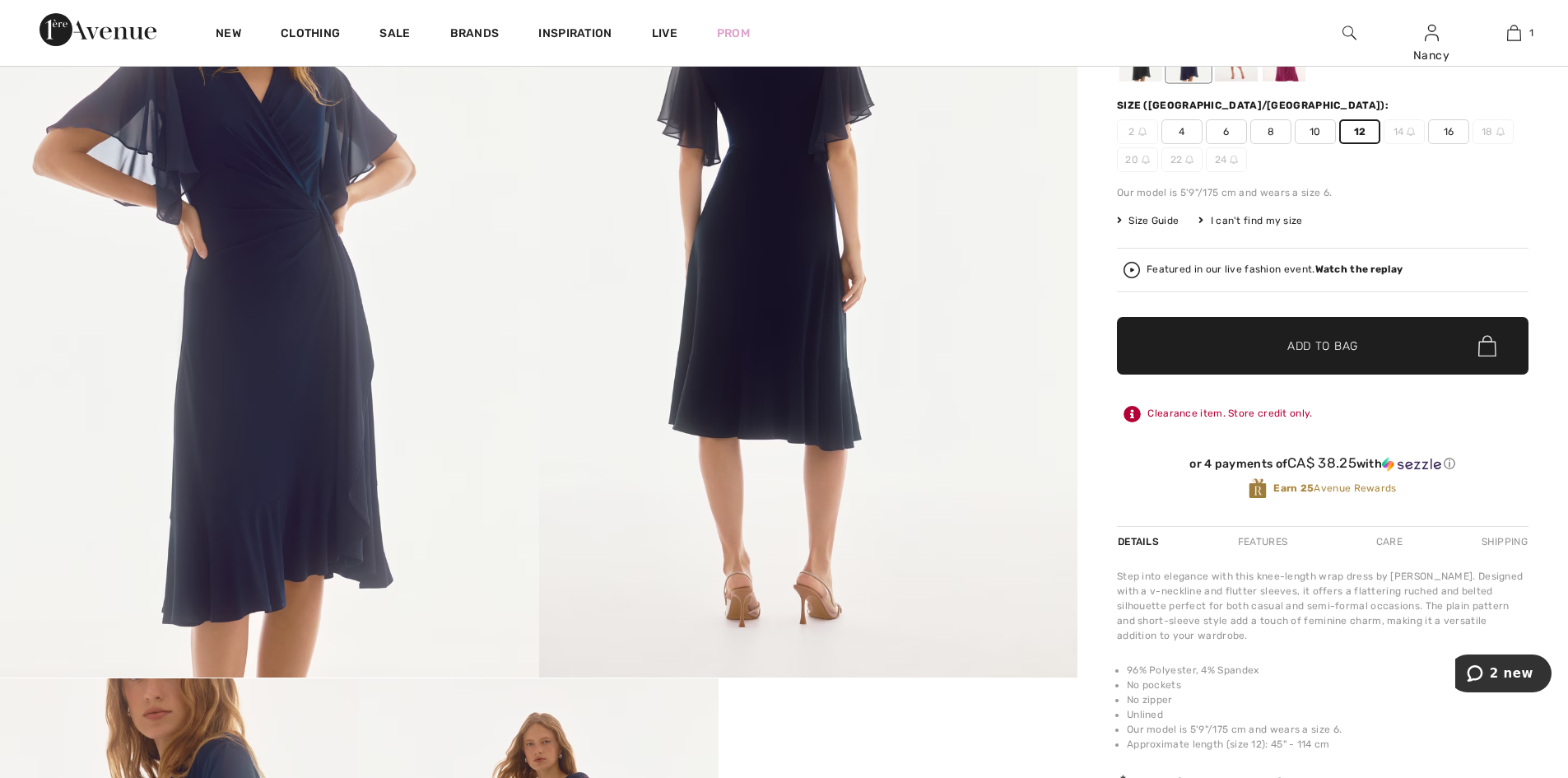
scroll to position [164, 0]
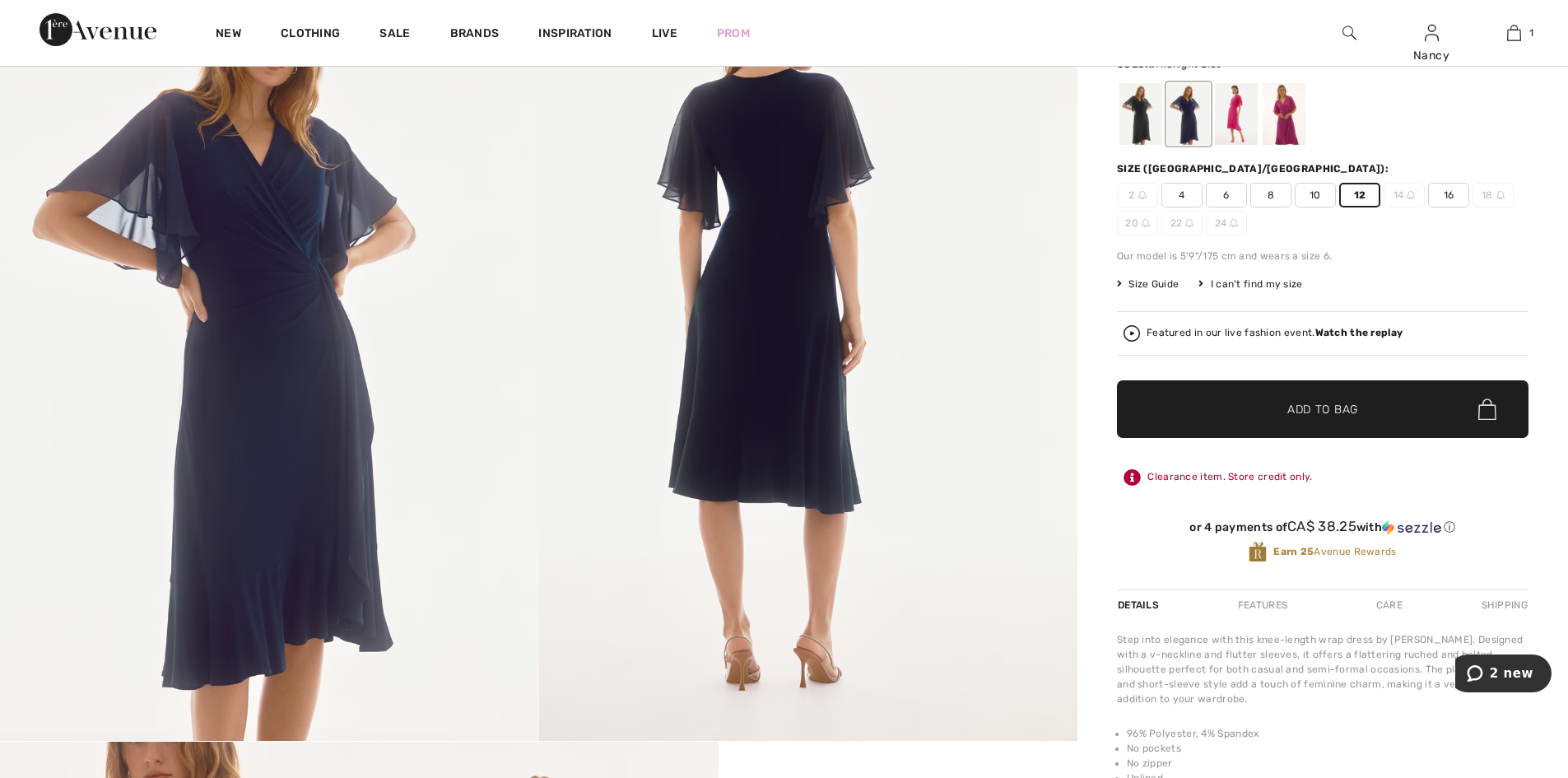
click at [1304, 413] on span "Add to Bag" at bounding box center [1322, 409] width 71 height 17
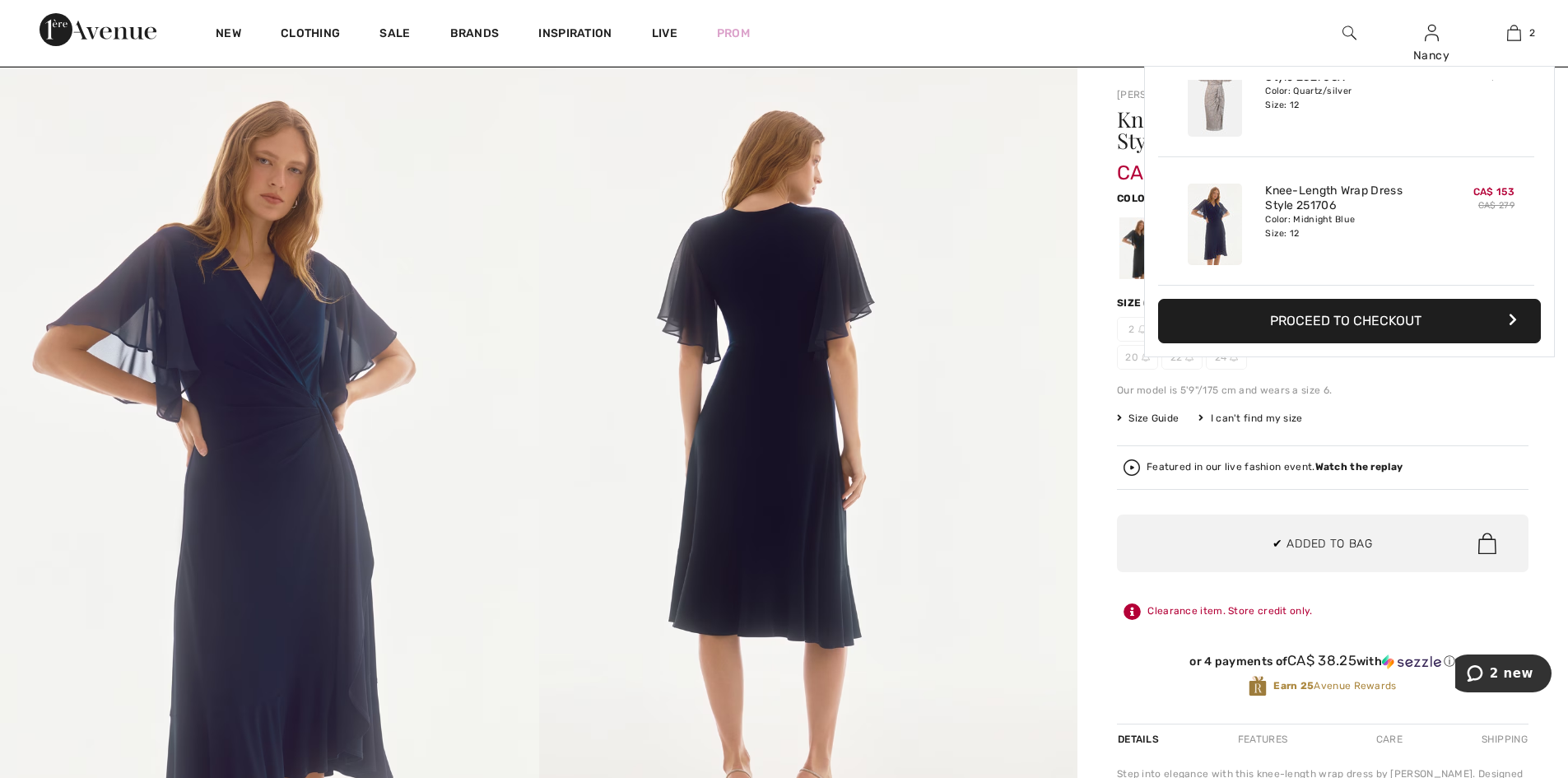
scroll to position [0, 0]
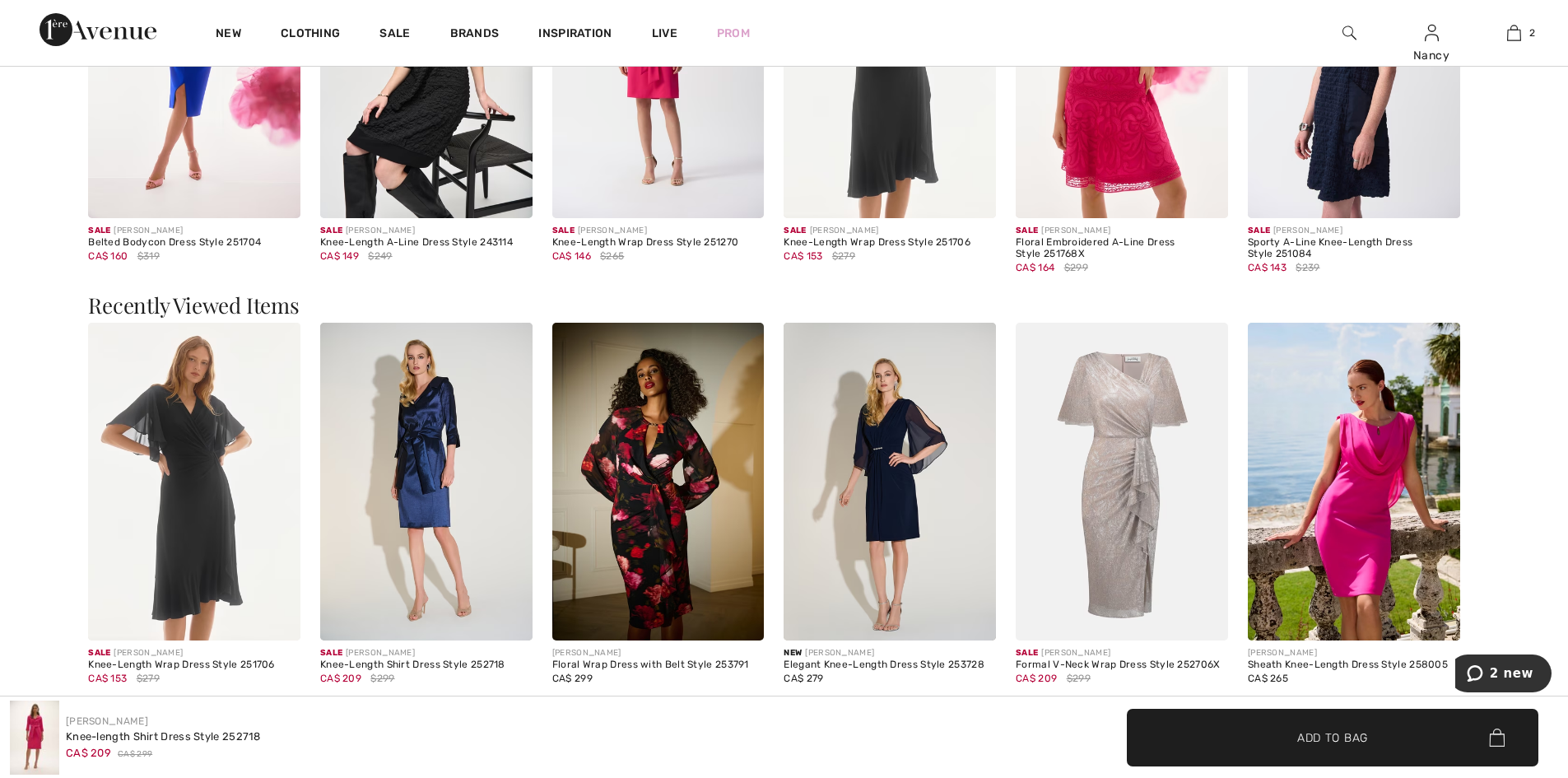
scroll to position [2057, 0]
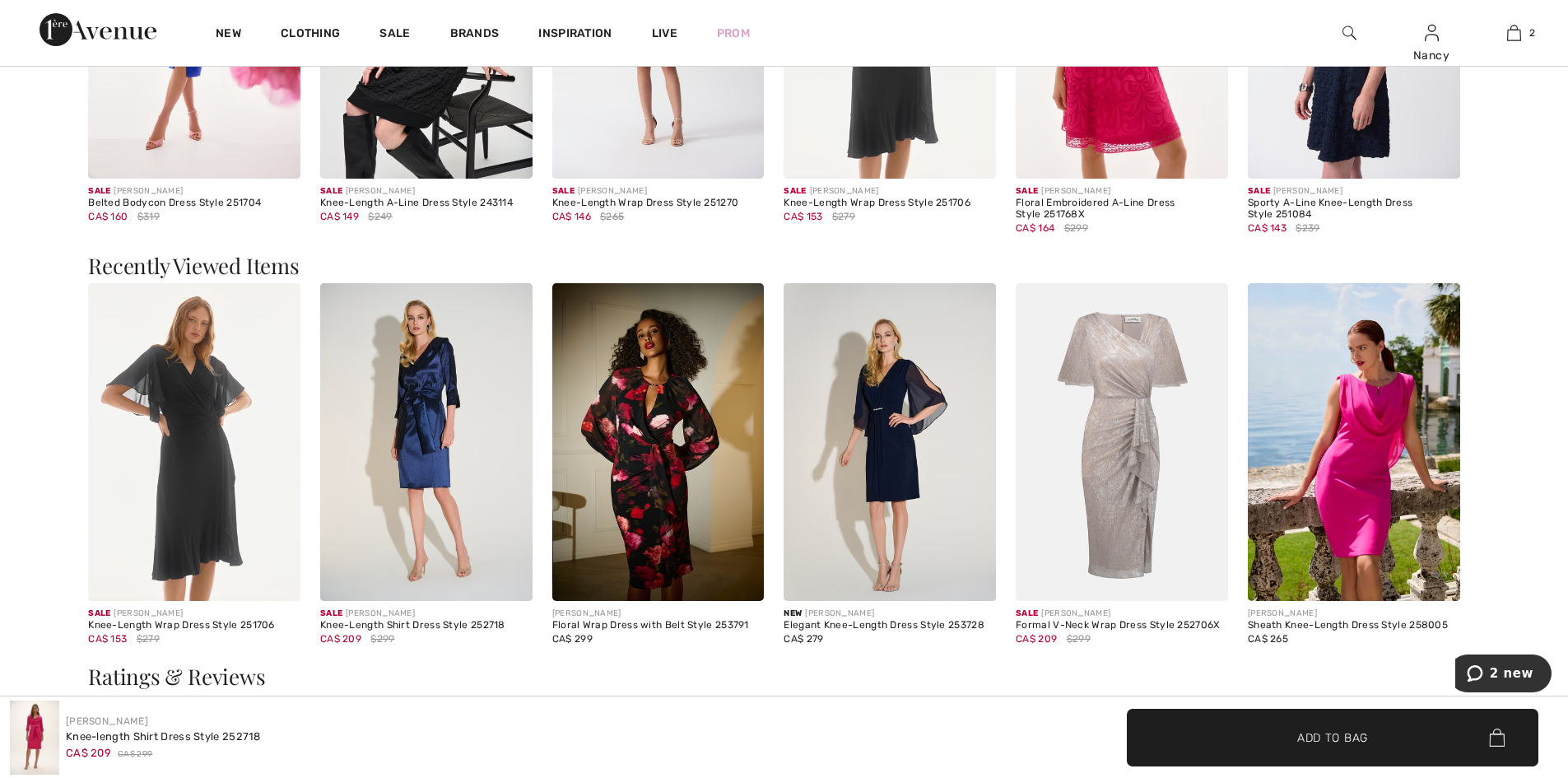
click at [1114, 467] on img at bounding box center [1122, 442] width 213 height 319
click at [1126, 438] on img at bounding box center [1122, 442] width 213 height 319
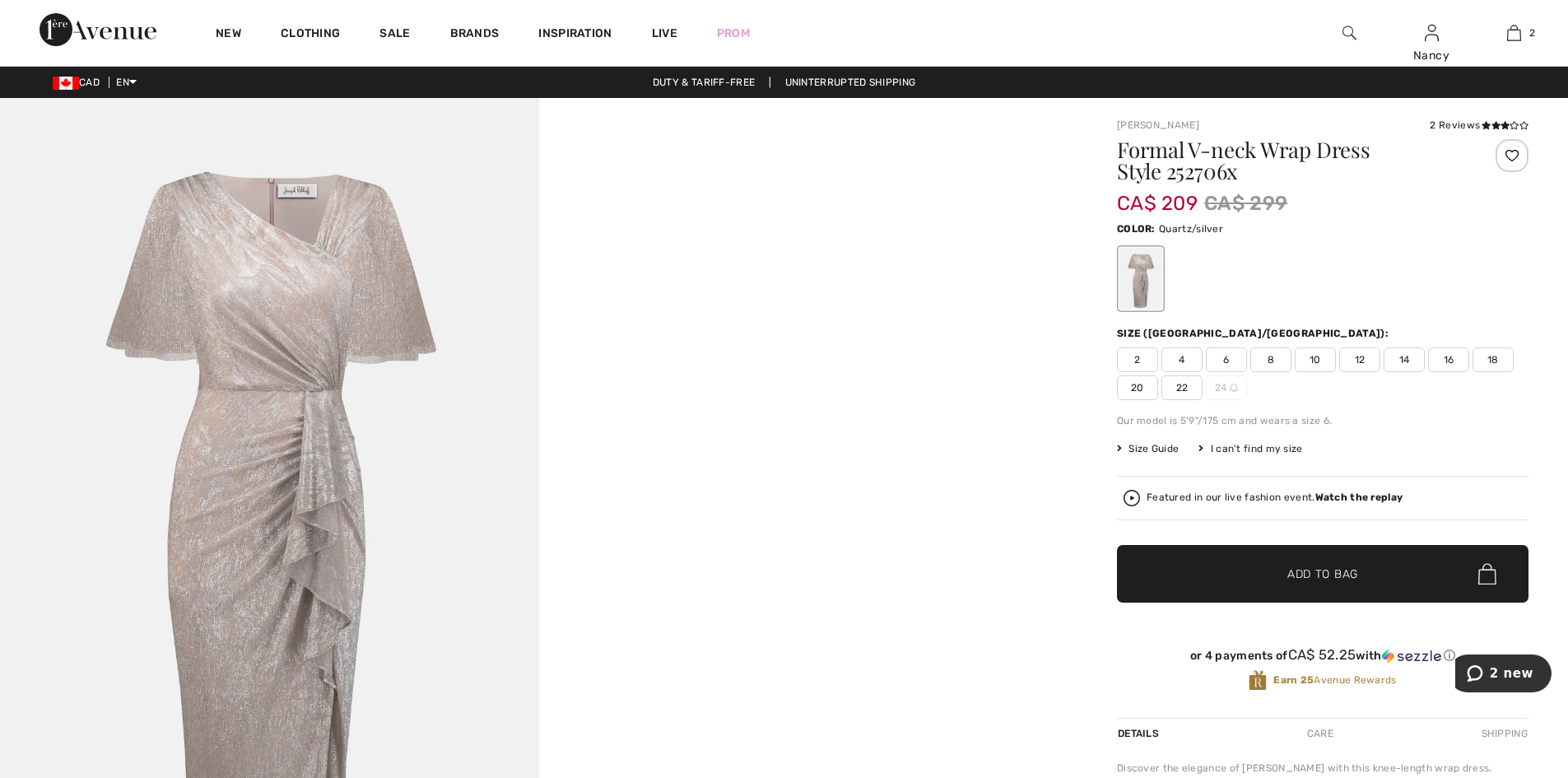
click at [302, 340] on img at bounding box center [269, 502] width 539 height 808
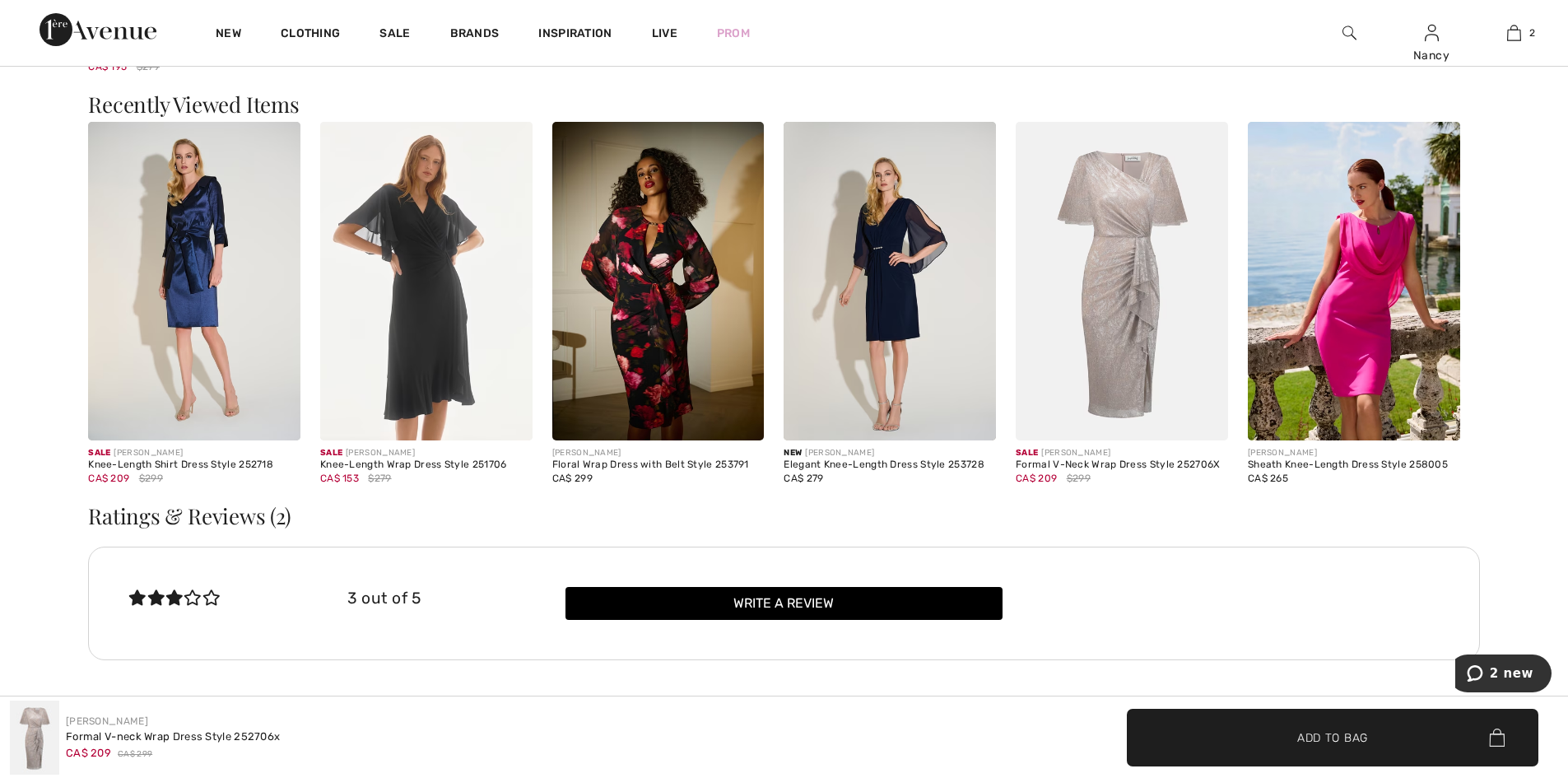
scroll to position [1811, 0]
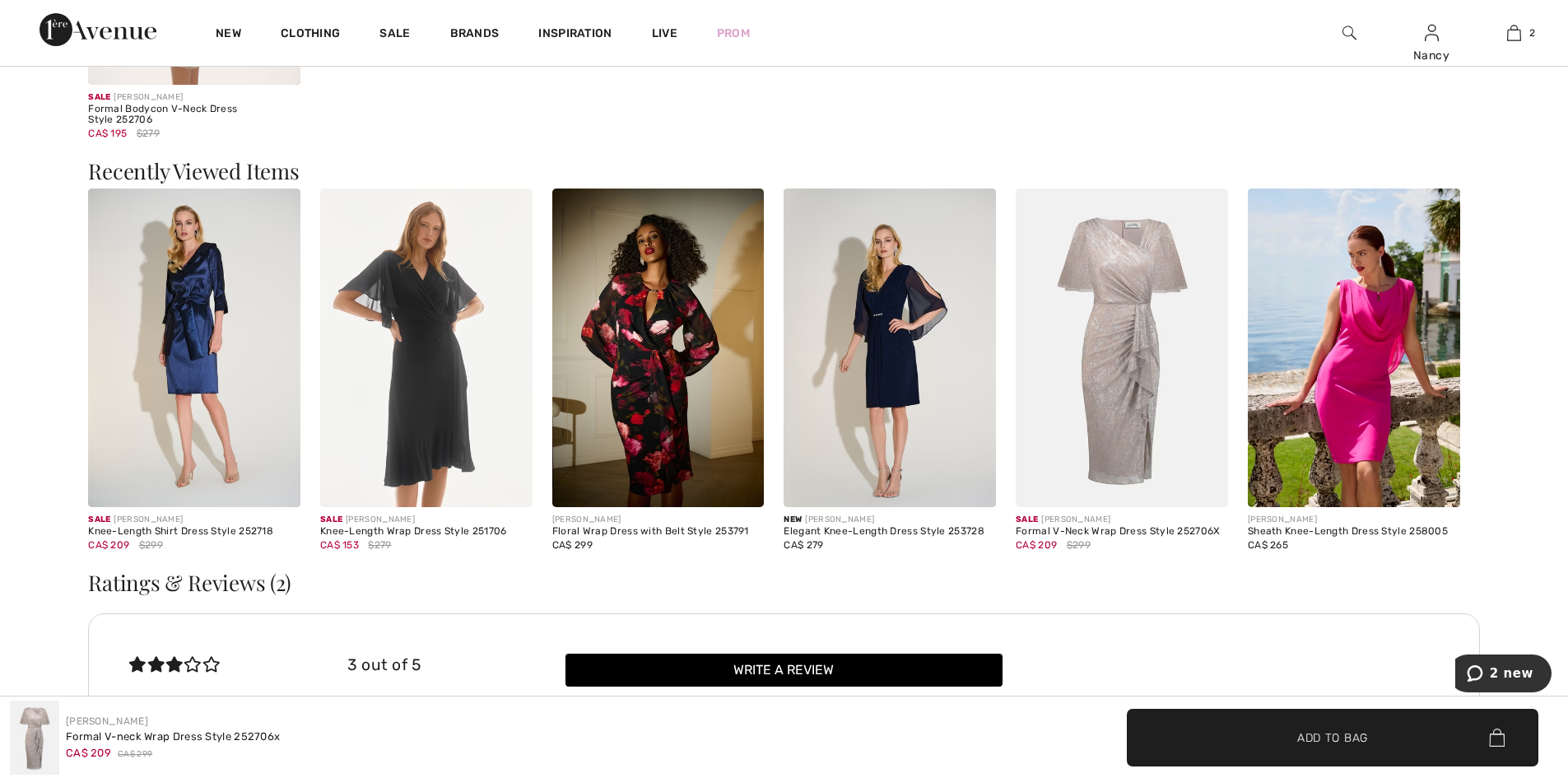
click at [432, 346] on img at bounding box center [426, 347] width 213 height 319
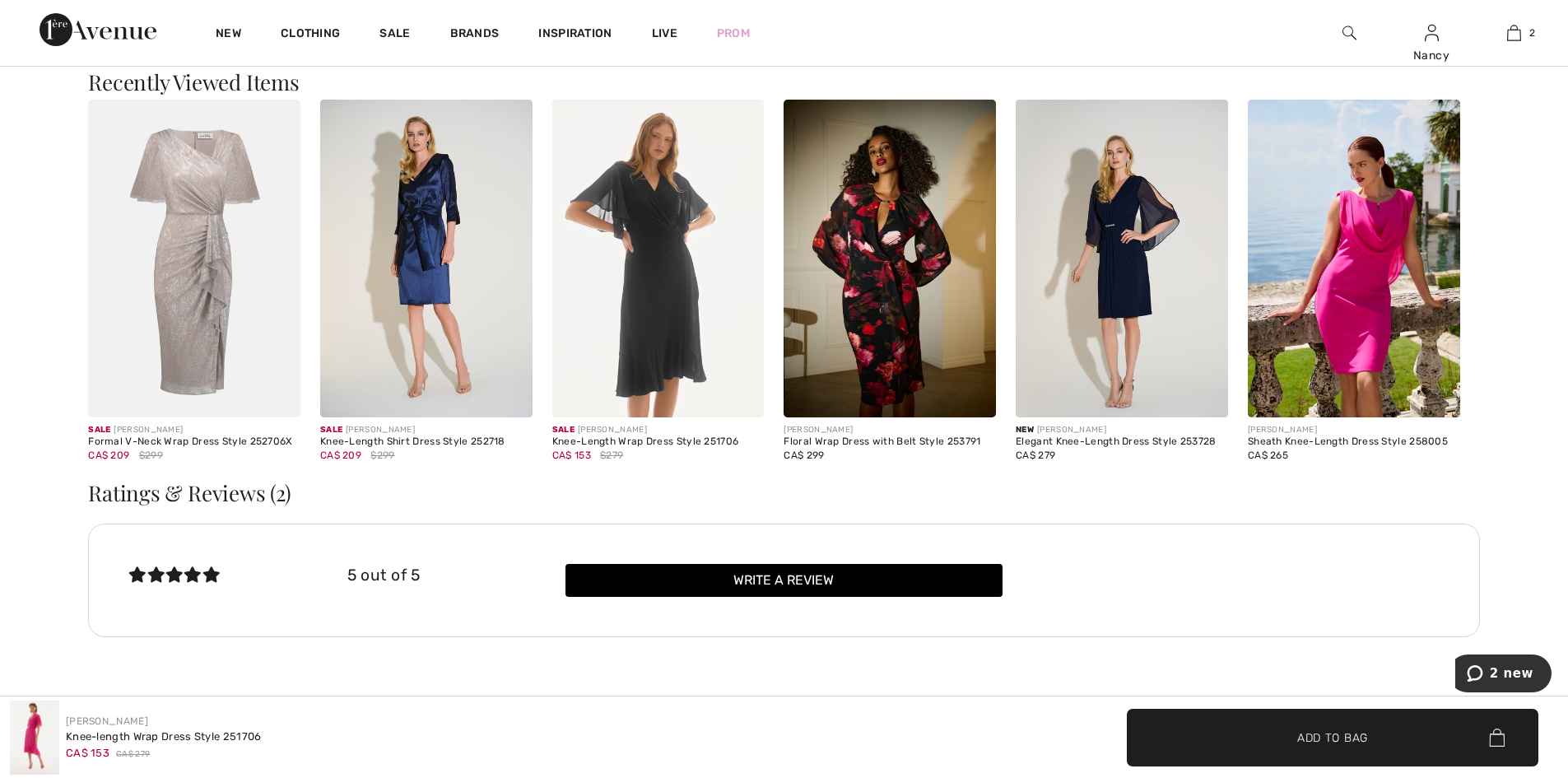
scroll to position [1893, 0]
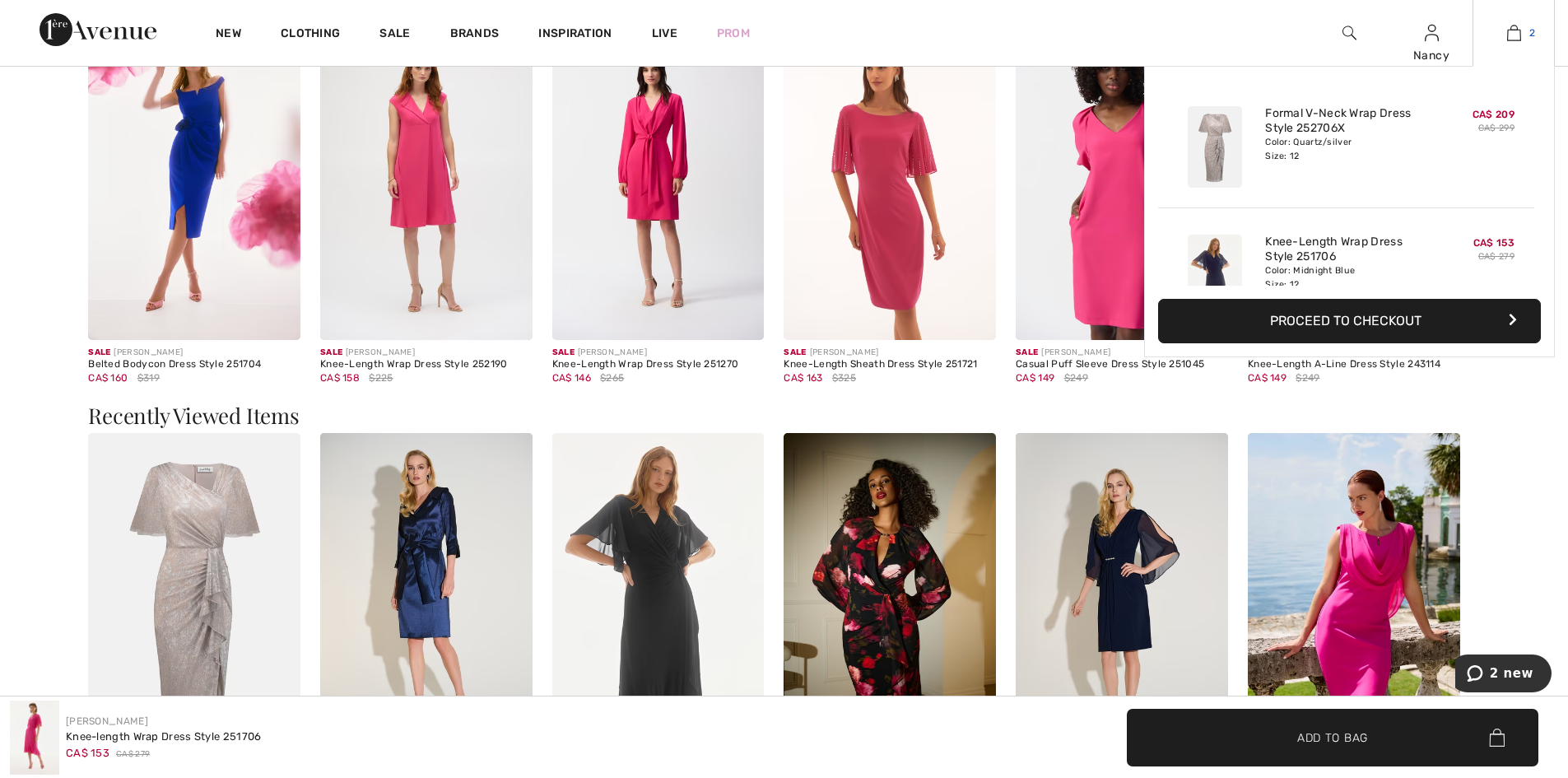
click at [1518, 33] on img at bounding box center [1514, 33] width 14 height 20
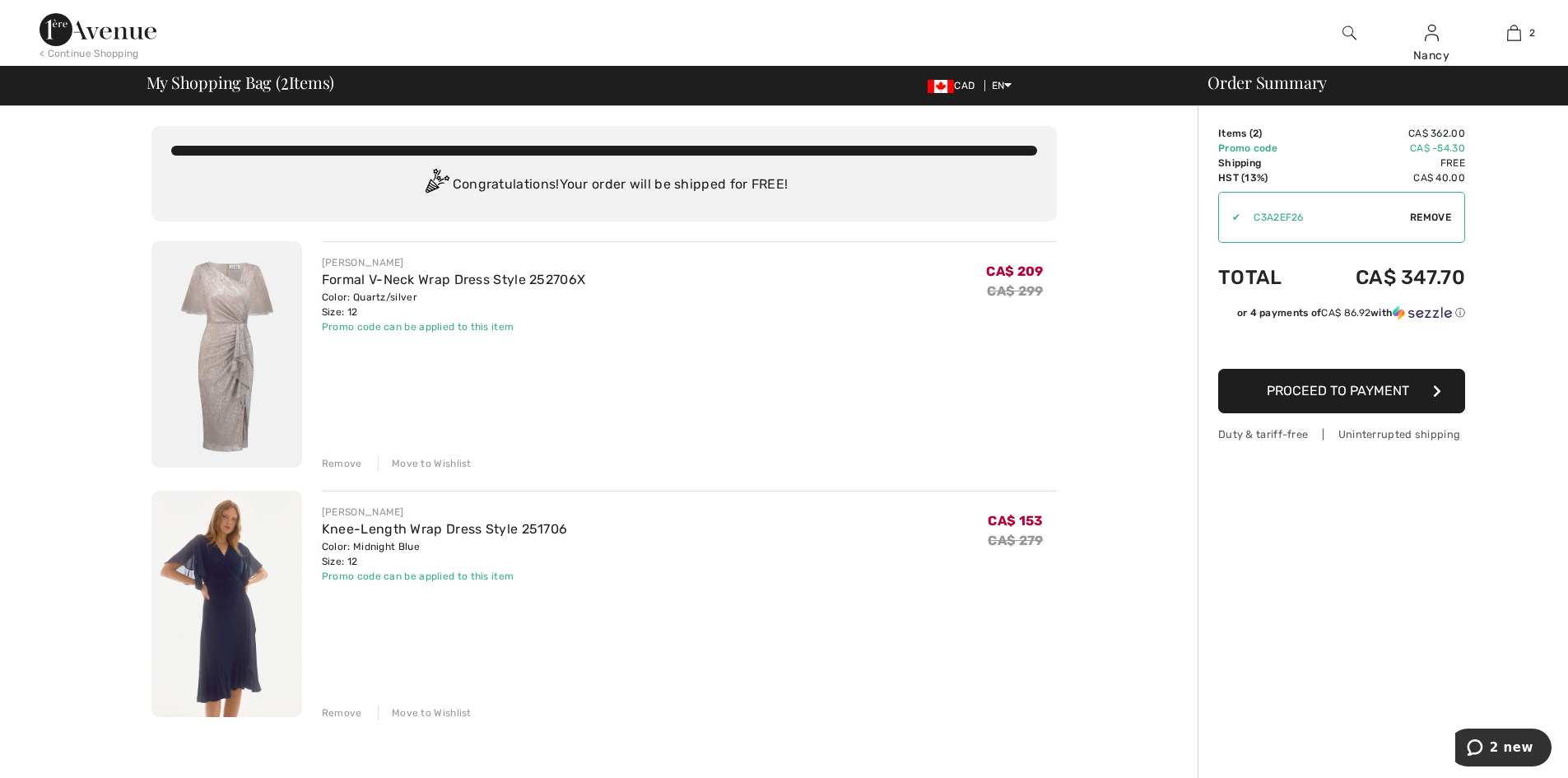
click at [421, 464] on div "Move to Wishlist" at bounding box center [424, 463] width 94 height 15
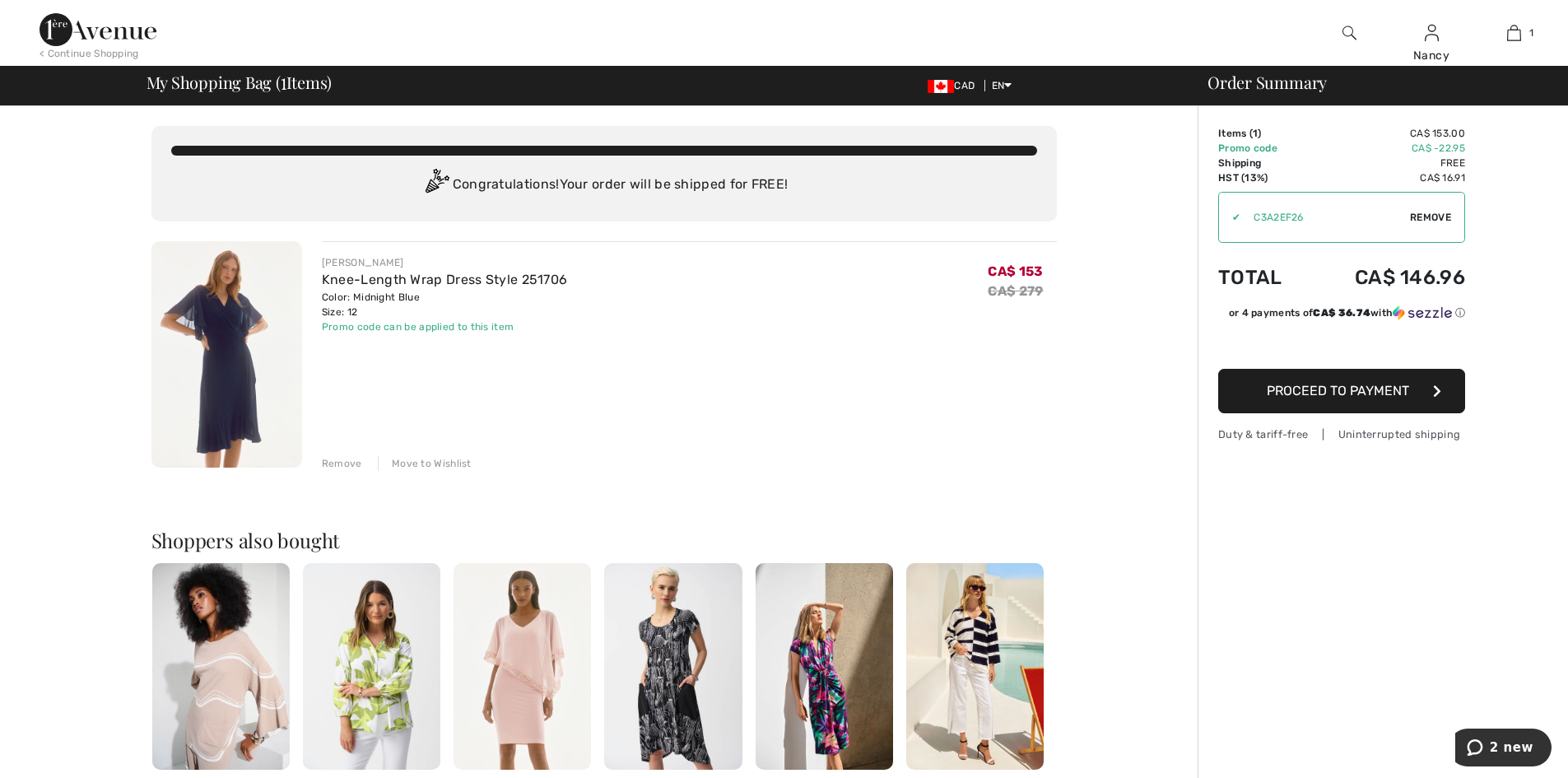
click at [105, 54] on div "< Continue Shopping" at bounding box center [88, 54] width 99 height 15
click at [104, 54] on div "< Continue Shopping" at bounding box center [88, 54] width 99 height 15
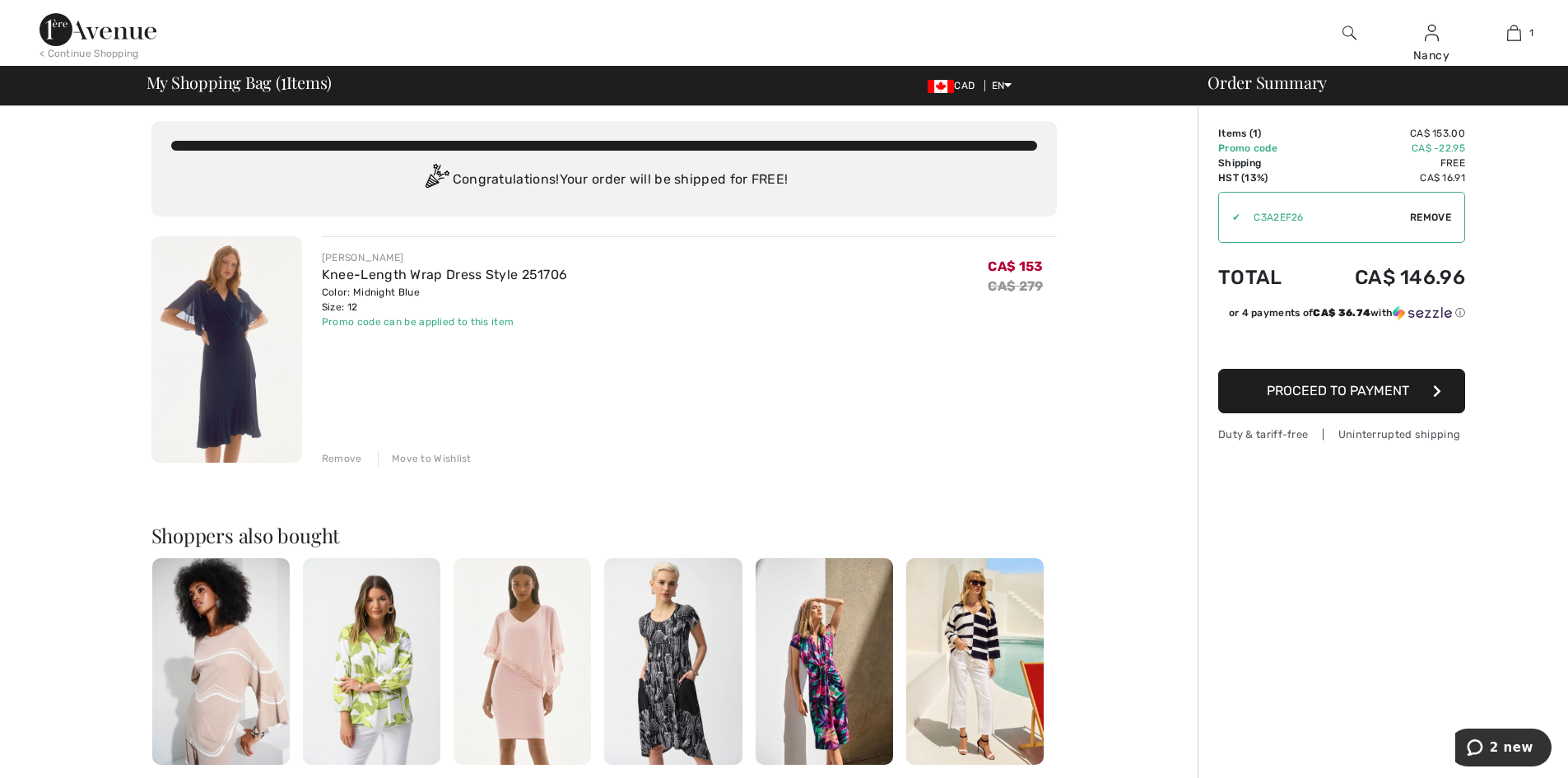
scroll to position [365, 0]
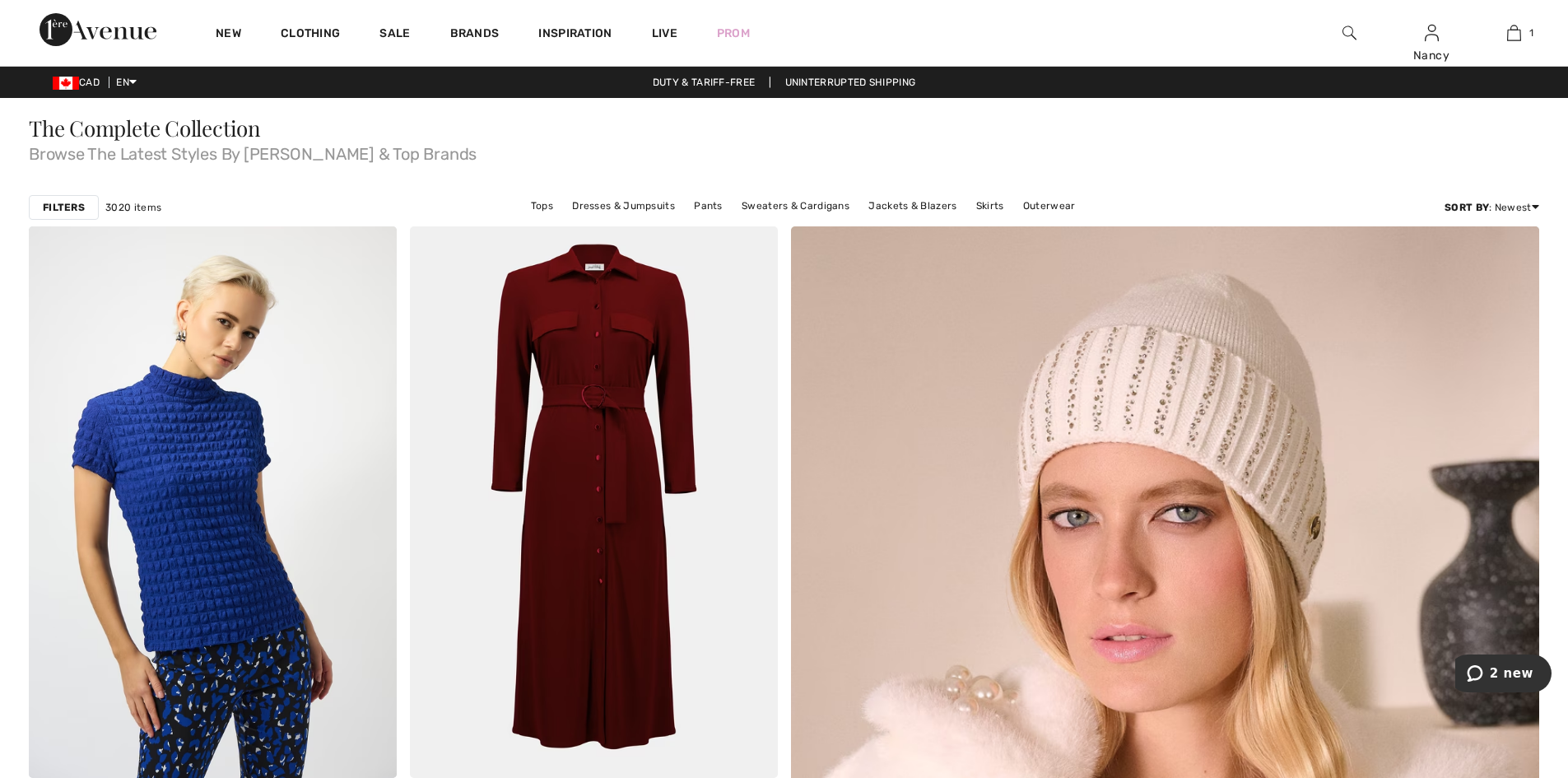
click at [57, 209] on strong "Filters" at bounding box center [63, 207] width 42 height 15
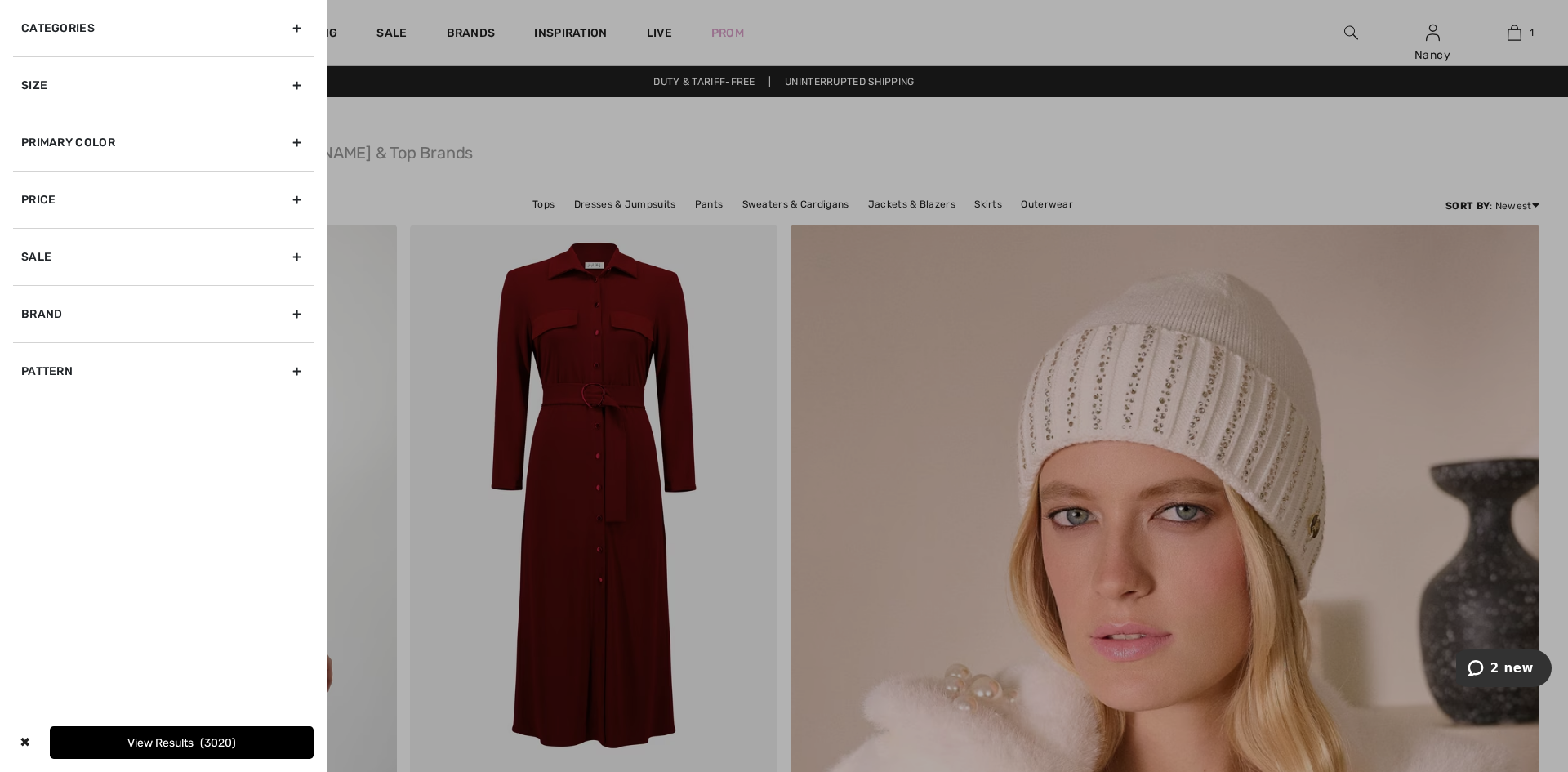
click at [70, 27] on div "Categories" at bounding box center [163, 28] width 300 height 57
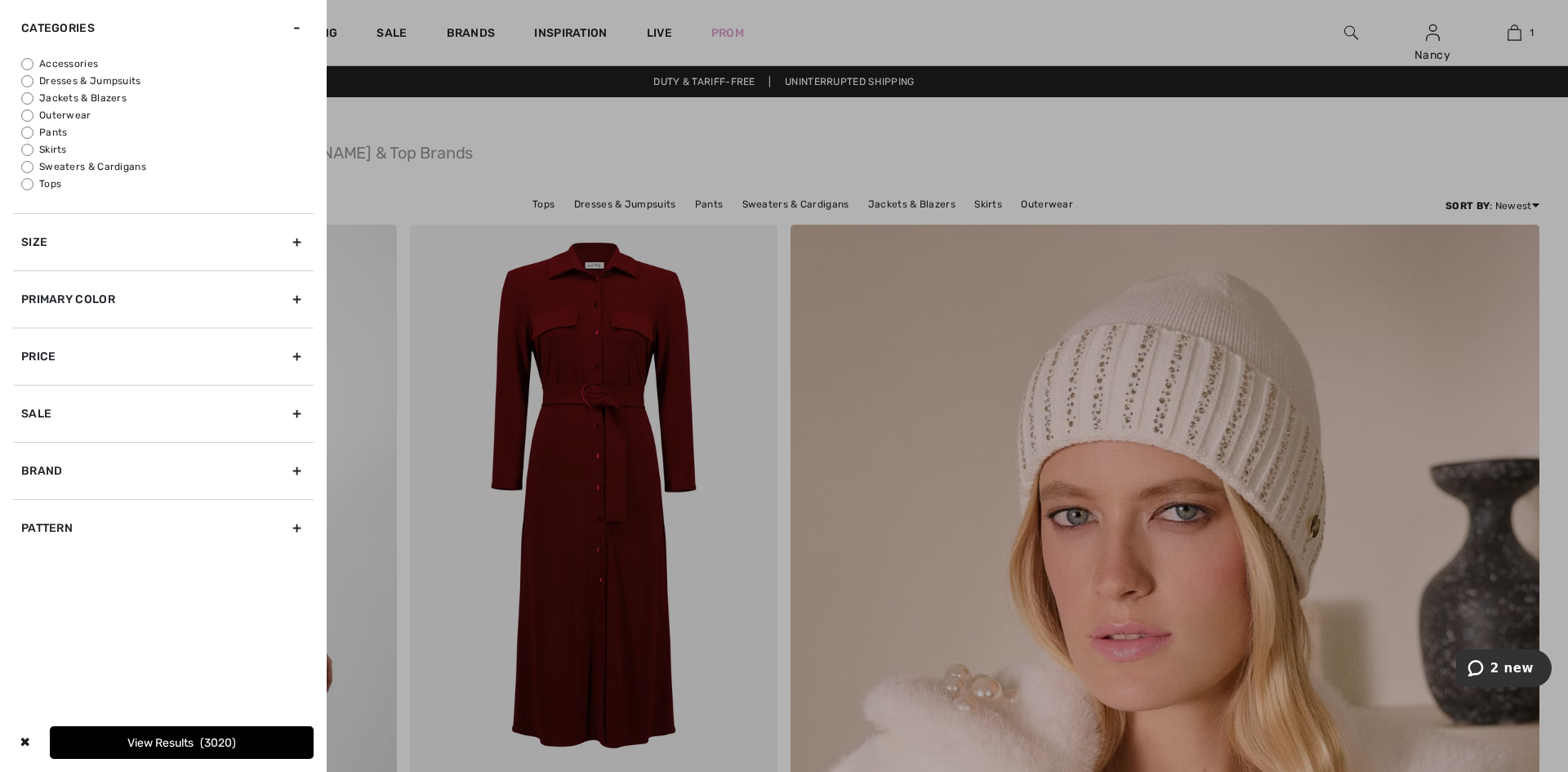
click at [31, 80] on input "Dresses & Jumpsuits" at bounding box center [27, 82] width 12 height 12
radio input "true"
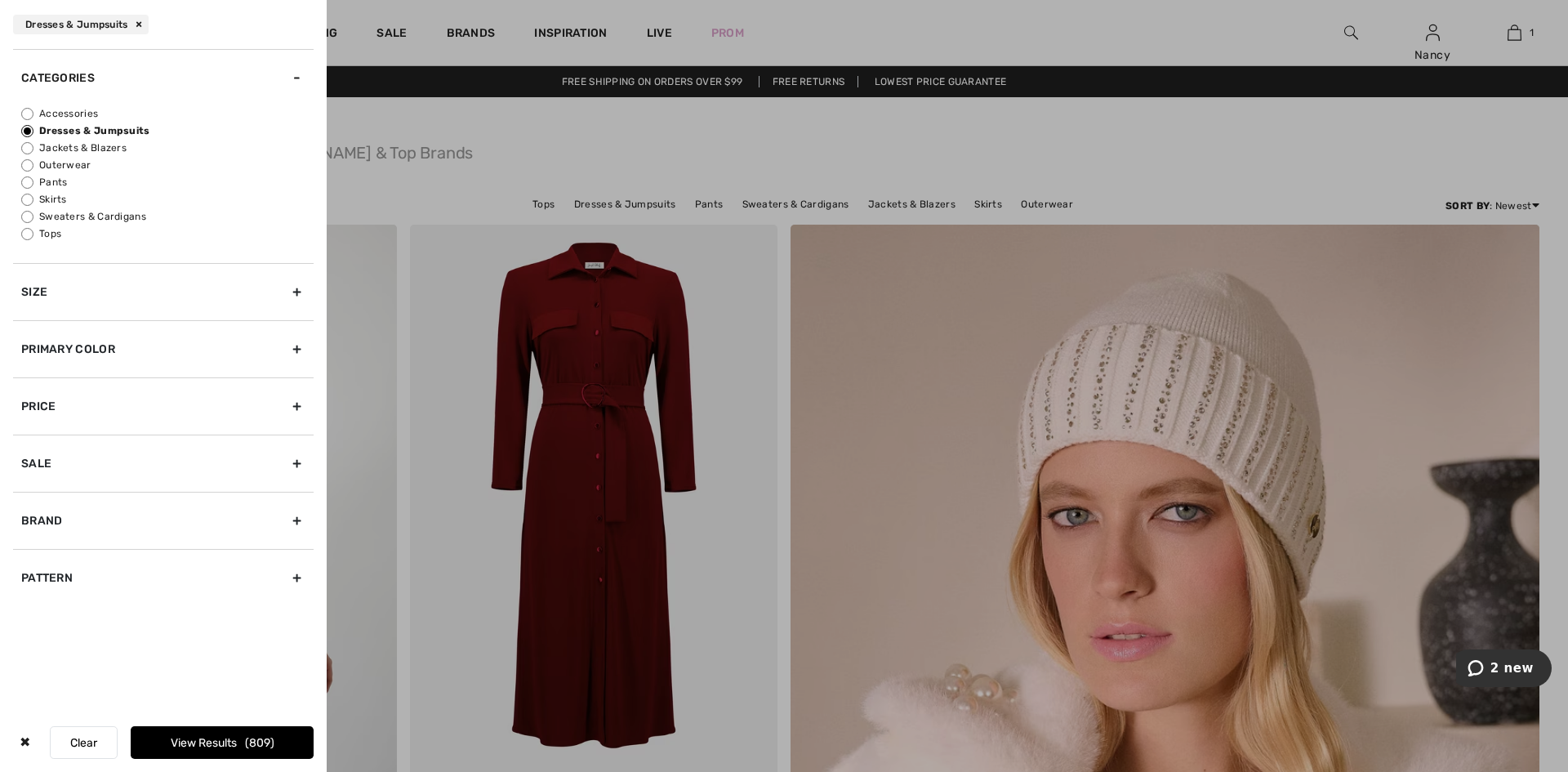
click at [37, 289] on div "Size" at bounding box center [163, 292] width 300 height 57
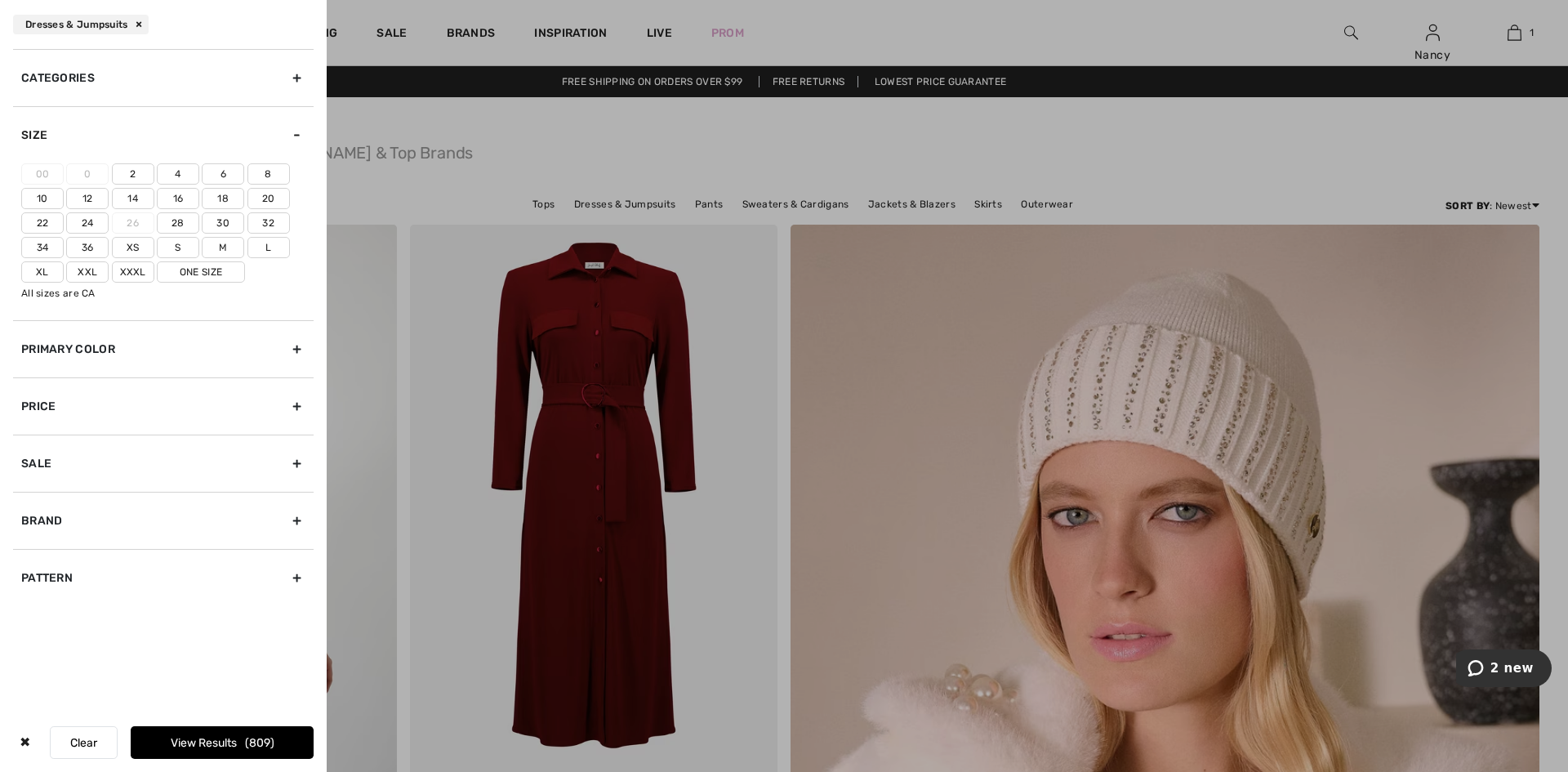
click at [95, 199] on label "12" at bounding box center [88, 199] width 43 height 21
click at [0, 0] on input"] "12" at bounding box center [0, 0] width 0 height 0
click at [57, 344] on div "Primary Color" at bounding box center [163, 348] width 300 height 57
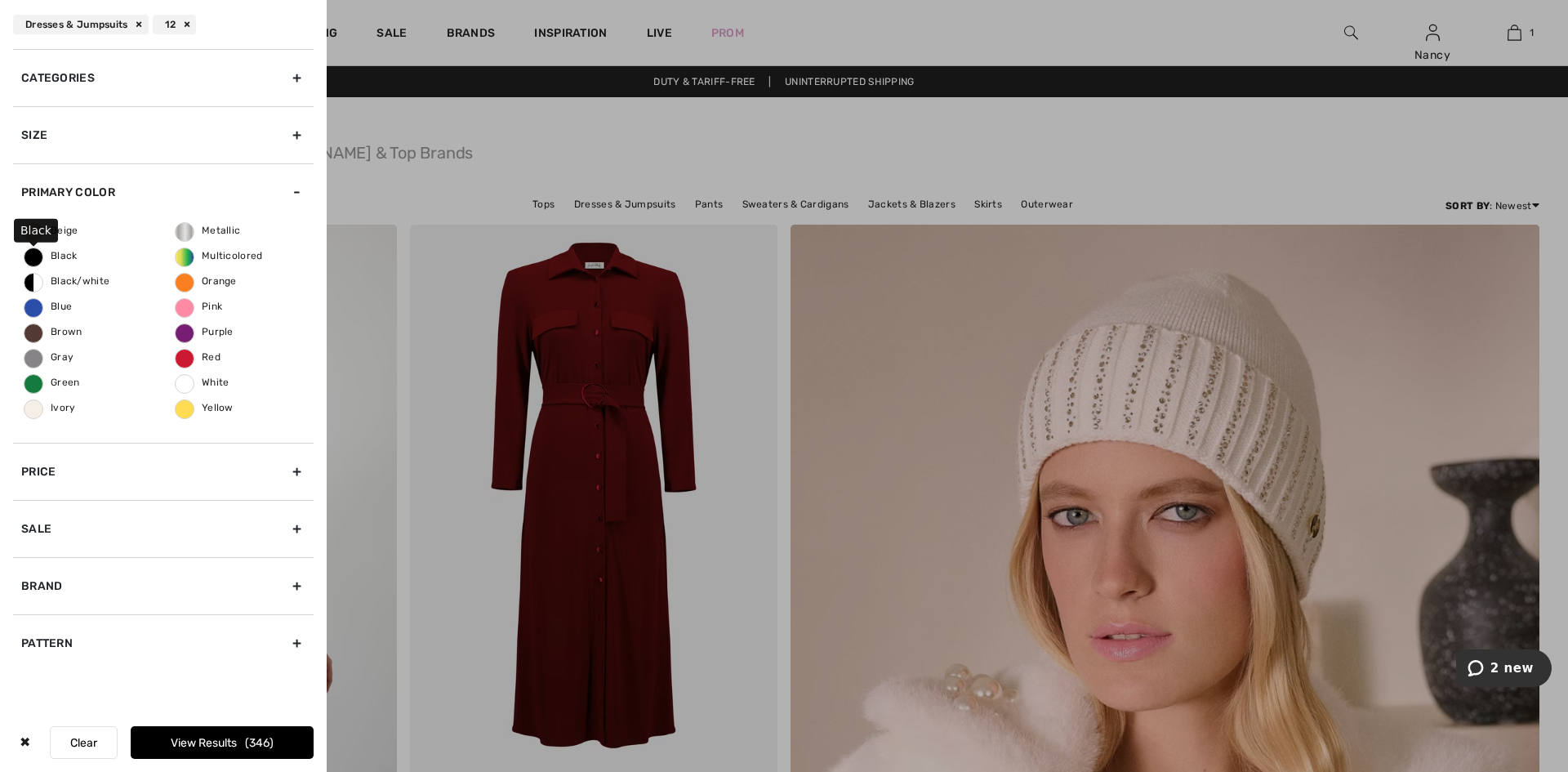
click at [30, 254] on span "Black" at bounding box center [51, 255] width 53 height 12
click at [0, 0] on input "Black" at bounding box center [0, 0] width 0 height 0
click at [38, 531] on div "Sale" at bounding box center [163, 528] width 300 height 57
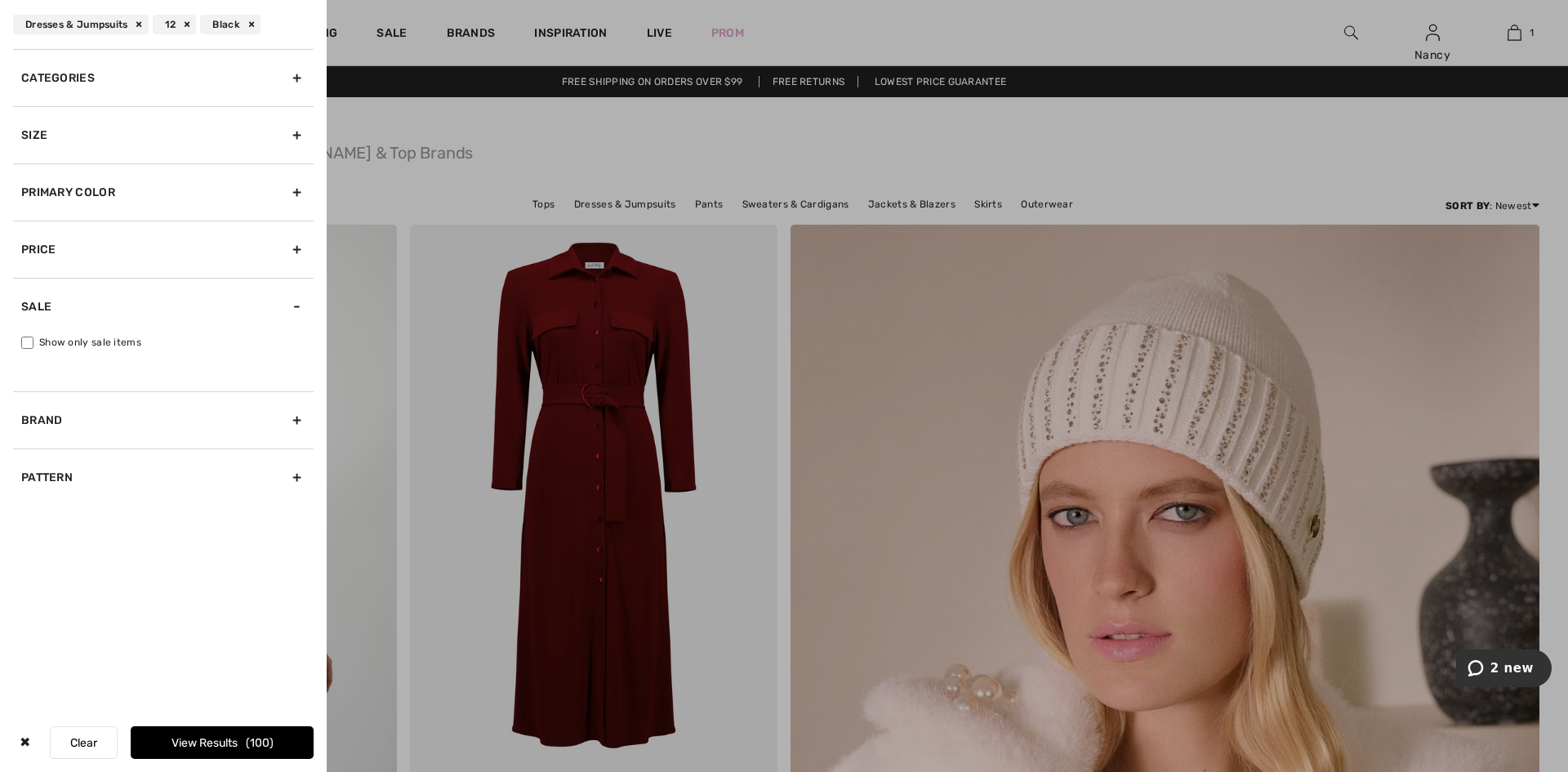
click at [30, 339] on input "Show only sale items" at bounding box center [27, 343] width 12 height 12
checkbox input "true"
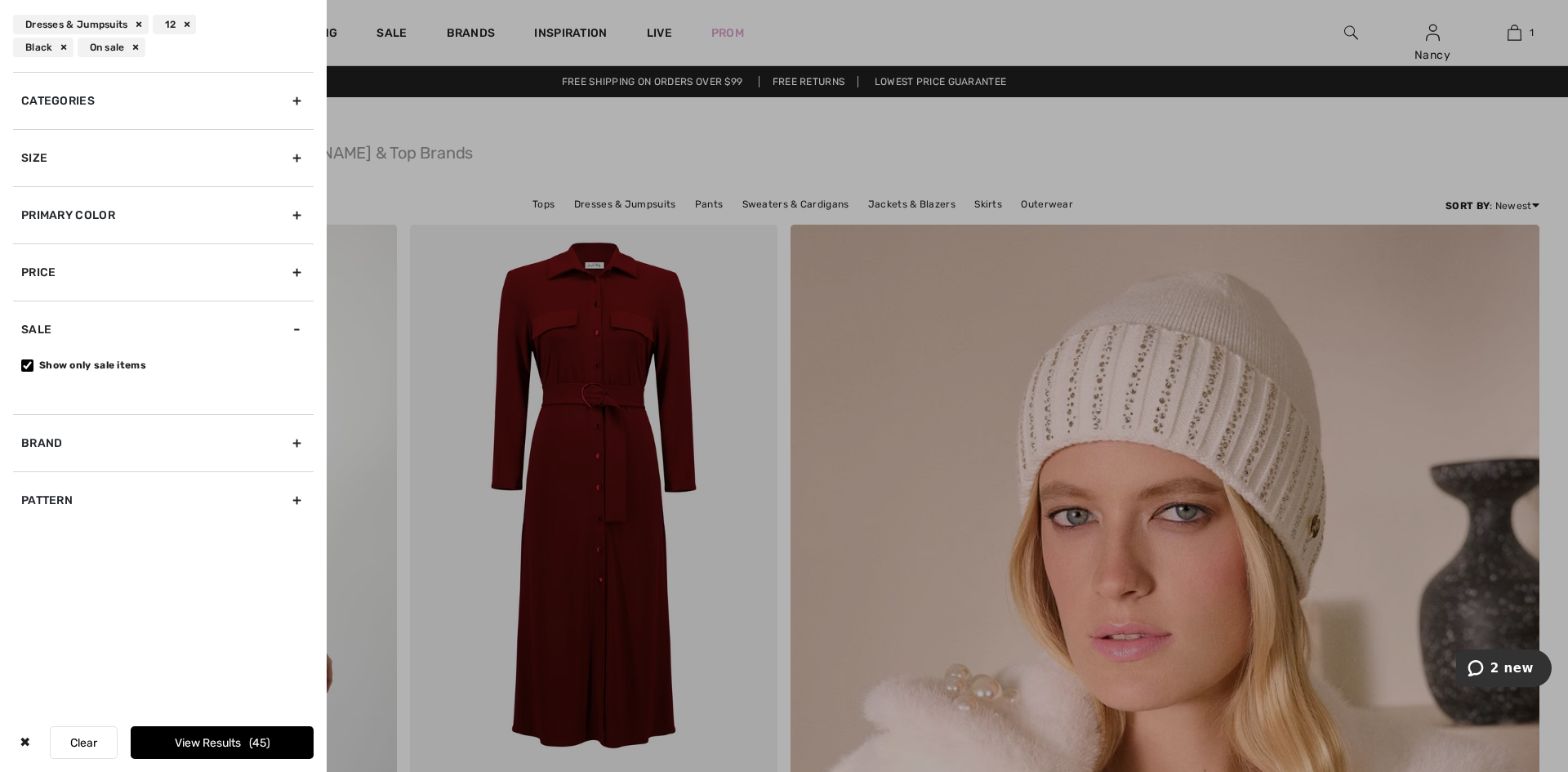
click at [206, 745] on button "View Results 45" at bounding box center [222, 742] width 183 height 33
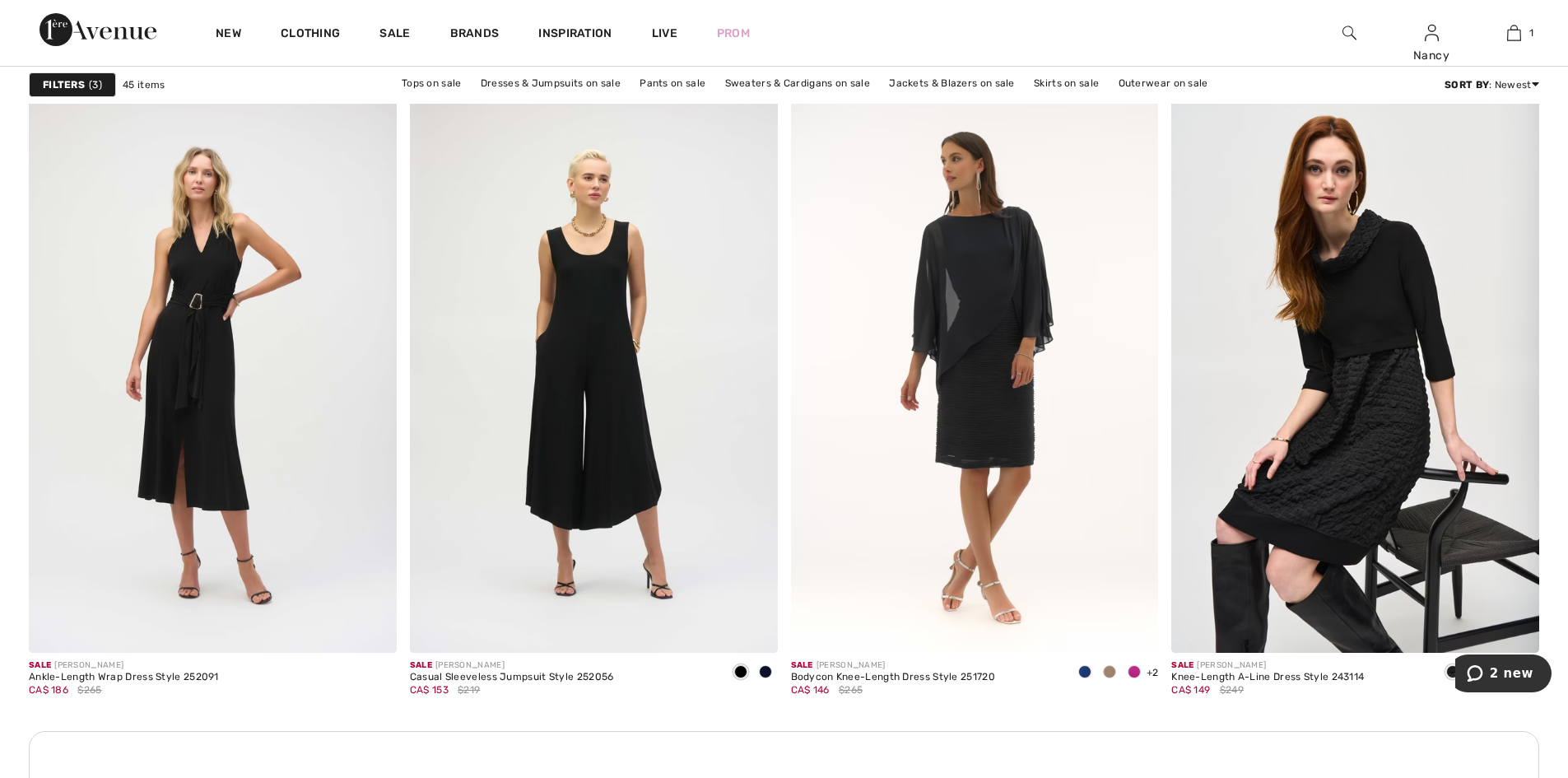
scroll to position [1975, 0]
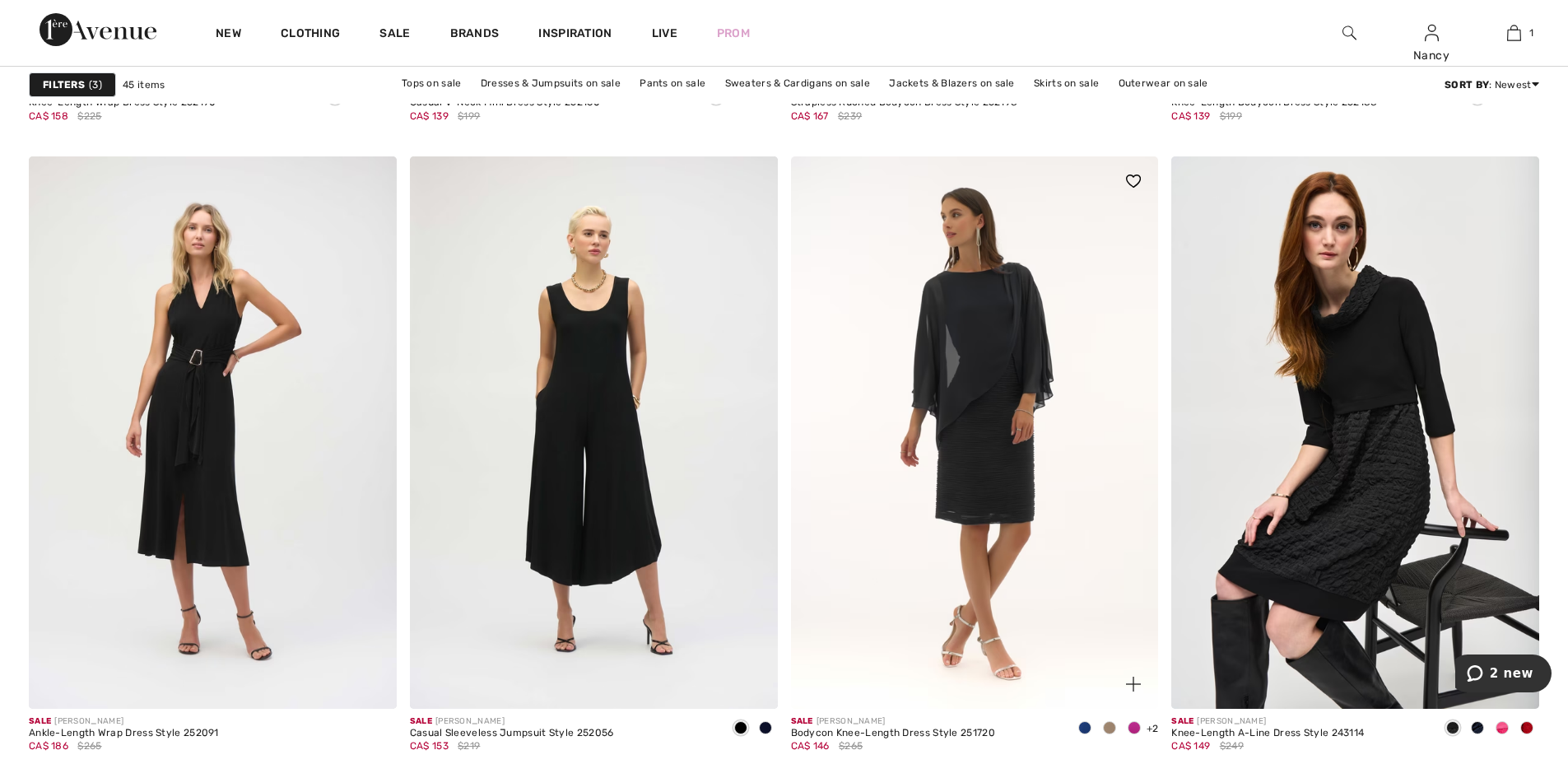
click at [1002, 476] on img at bounding box center [975, 431] width 368 height 551
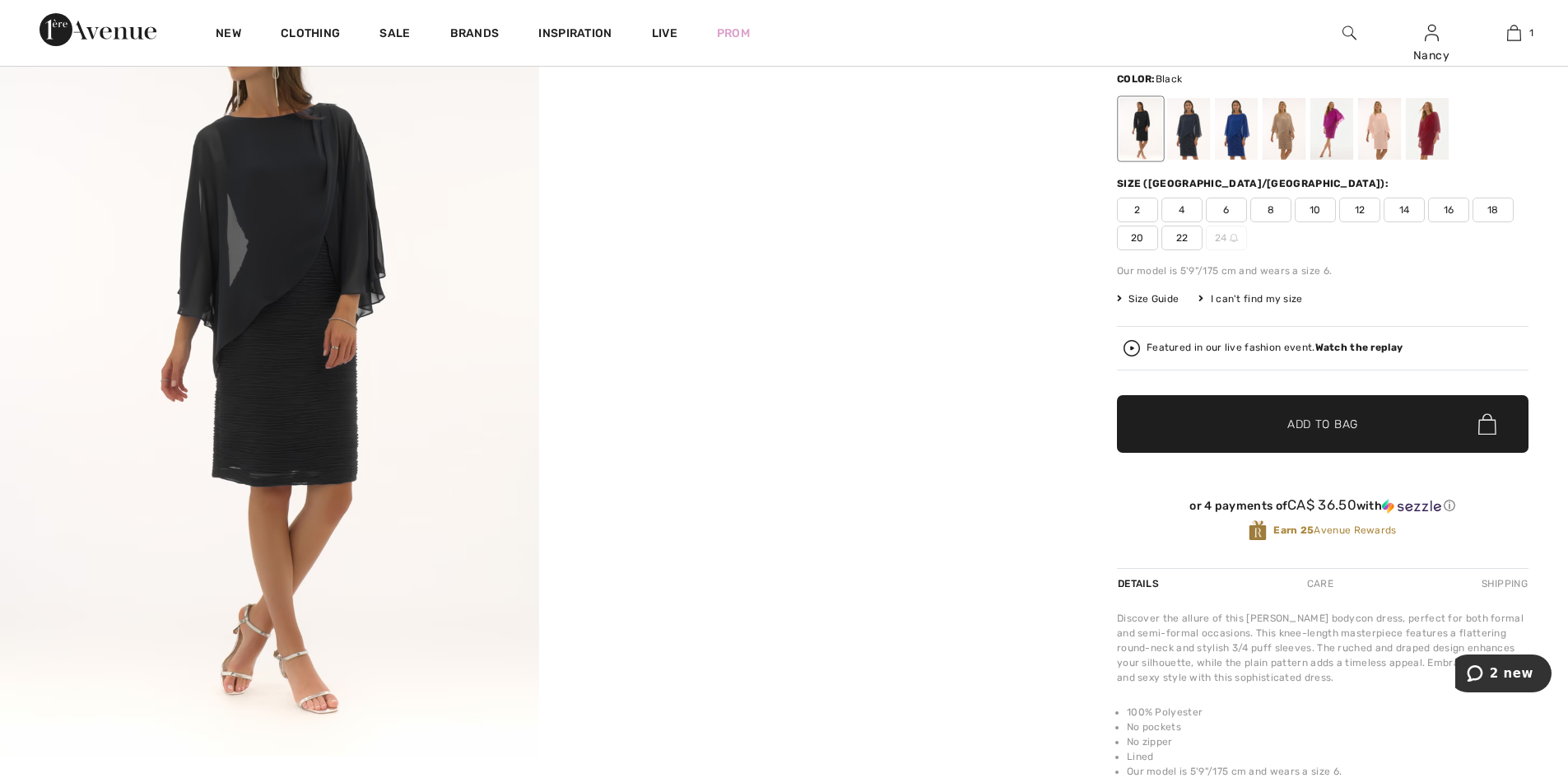
scroll to position [164, 0]
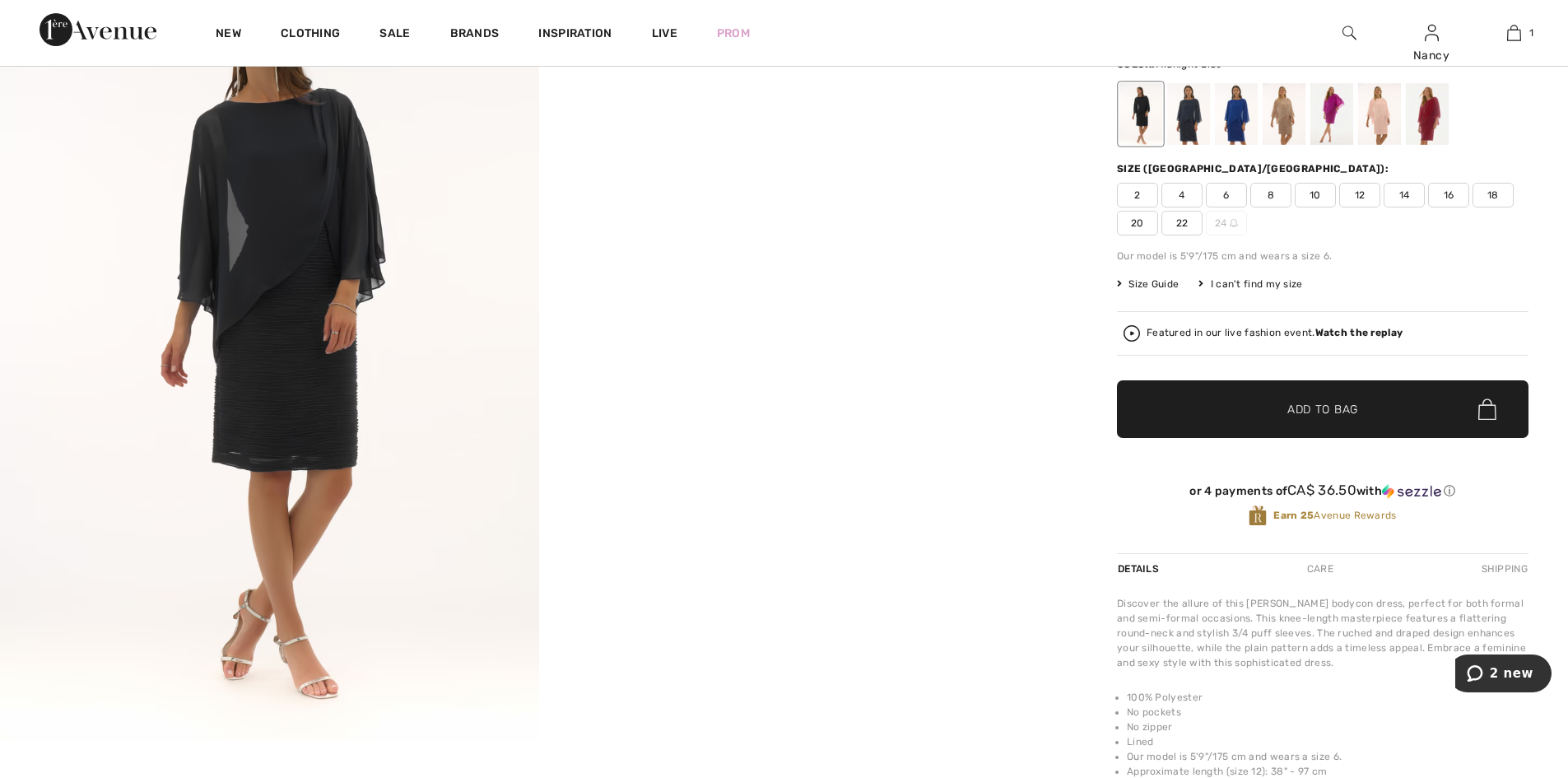
click at [1194, 133] on div at bounding box center [1188, 113] width 43 height 62
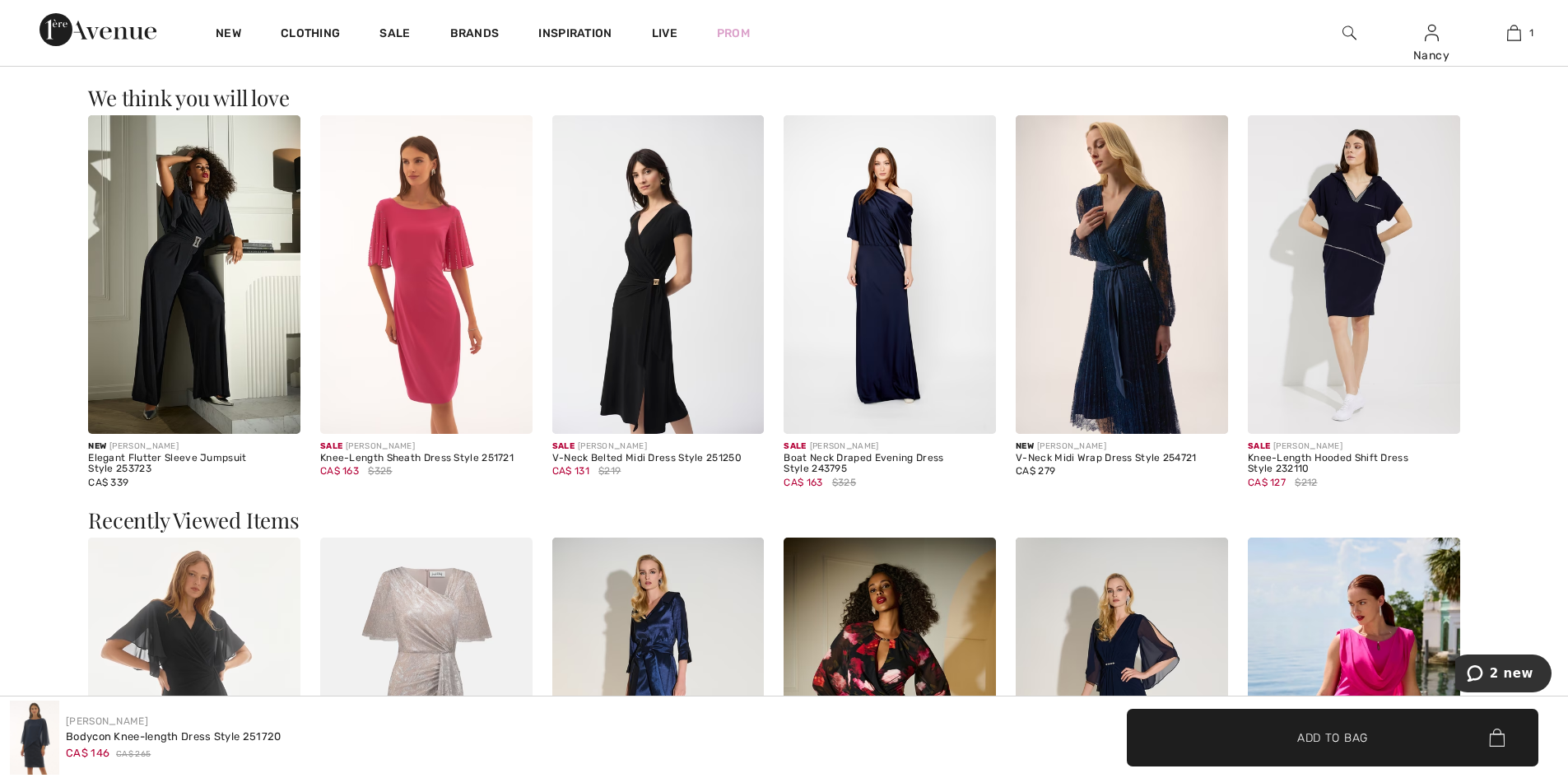
scroll to position [1563, 0]
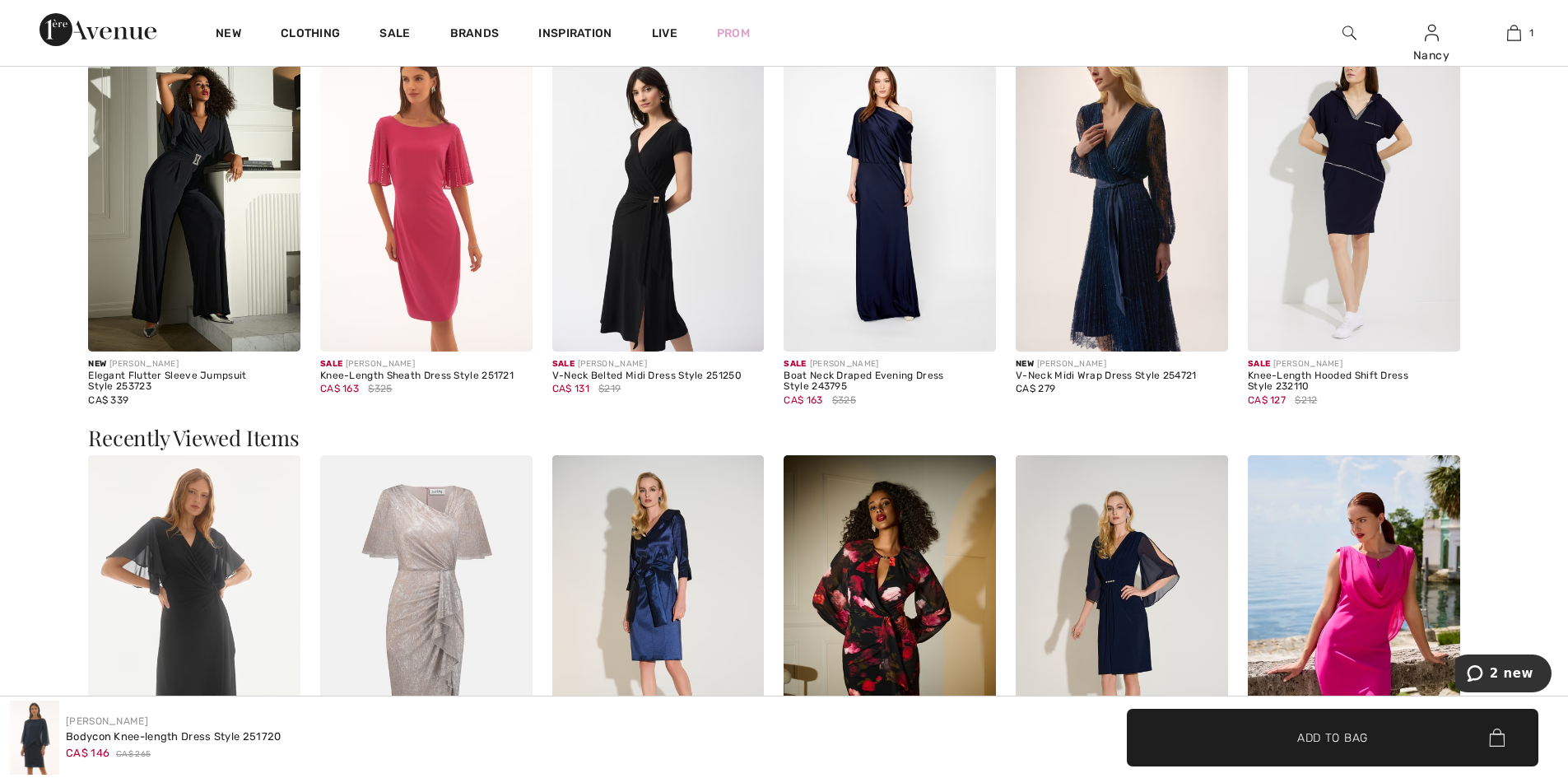
click at [637, 372] on div "V-Neck Belted Midi Dress Style 251250" at bounding box center [658, 376] width 213 height 12
click at [658, 266] on img at bounding box center [658, 192] width 213 height 319
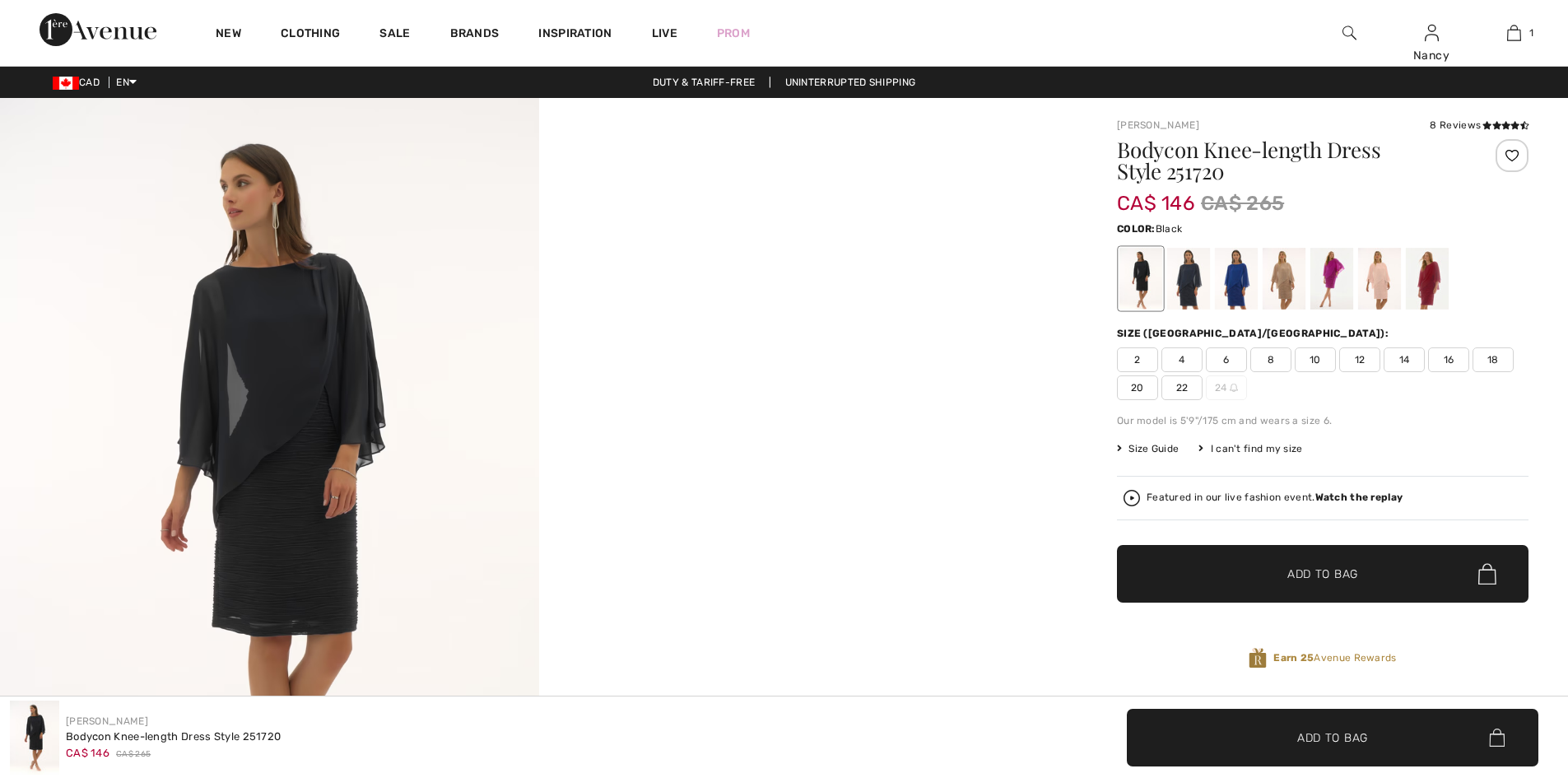
checkbox input "true"
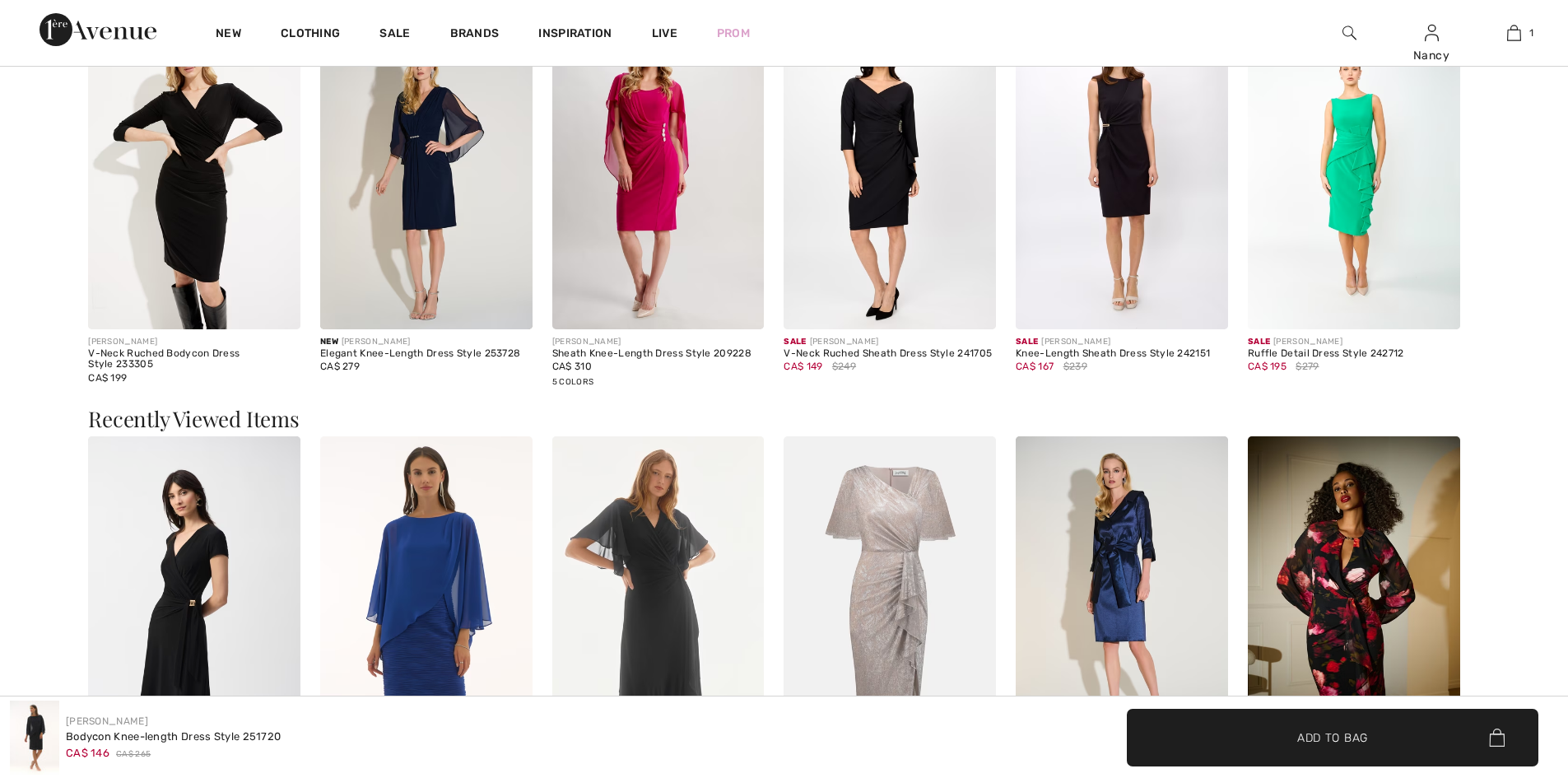
scroll to position [1578, 0]
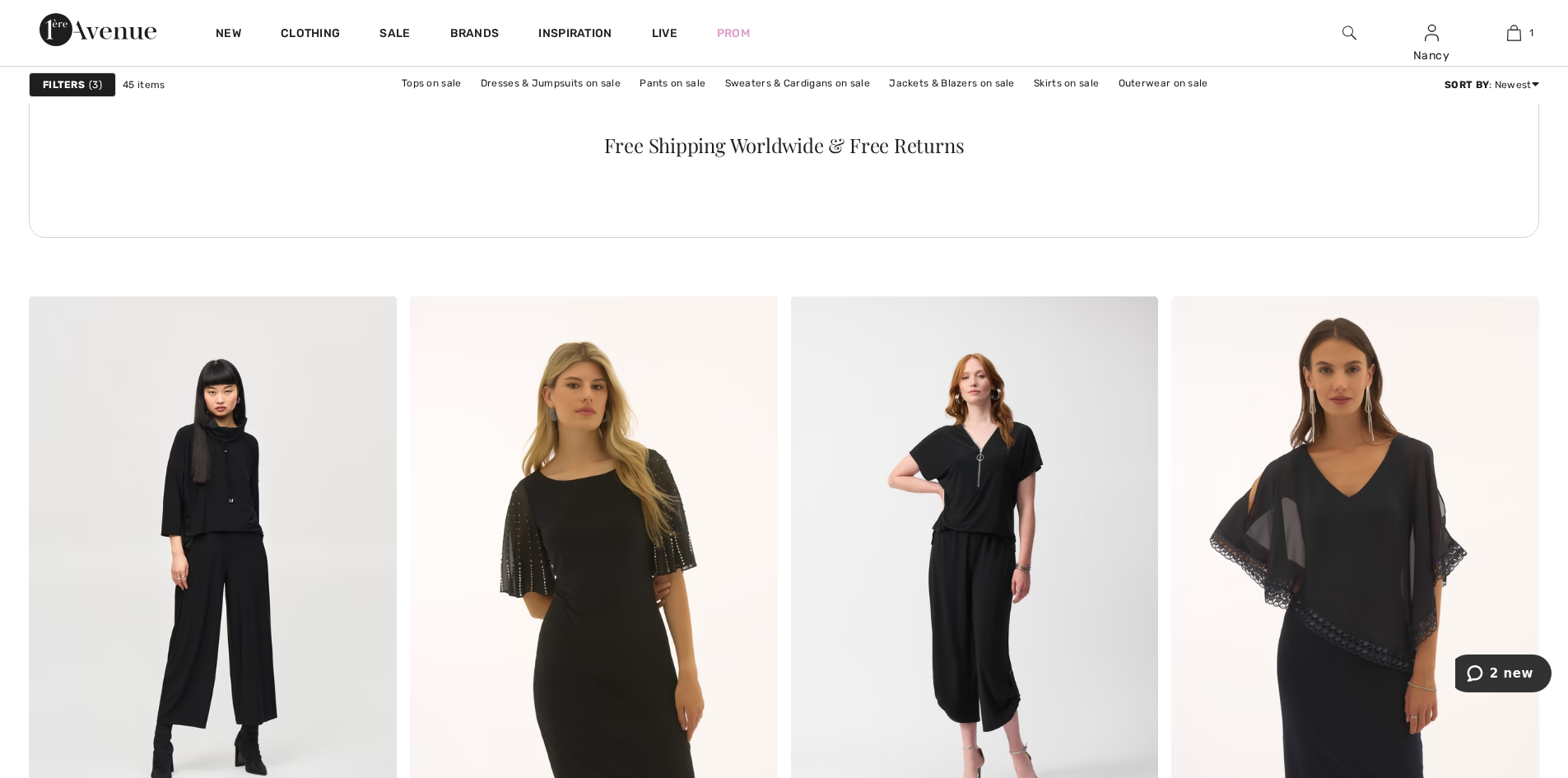
scroll to position [2880, 0]
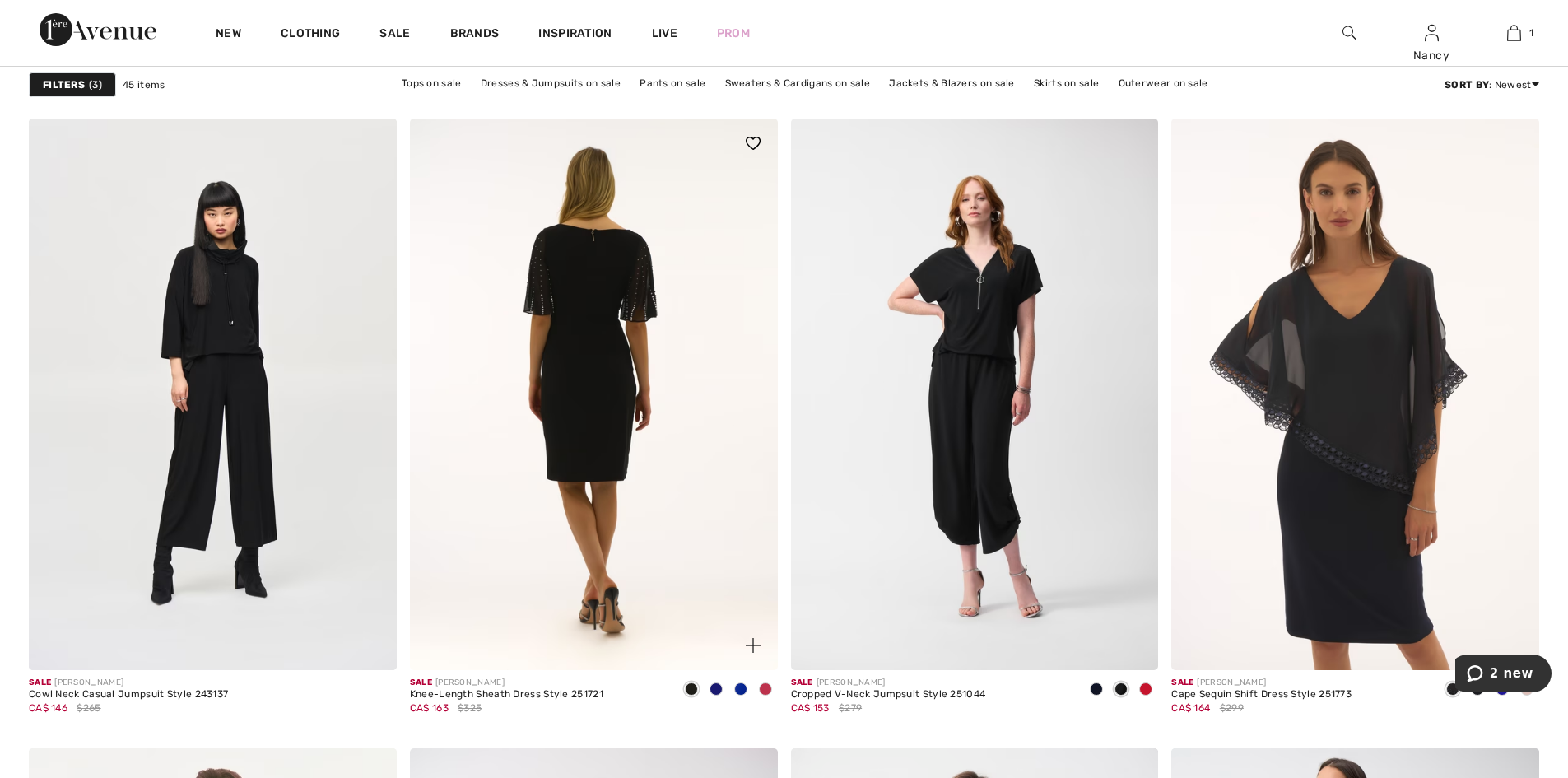
click at [599, 560] on img at bounding box center [594, 394] width 368 height 551
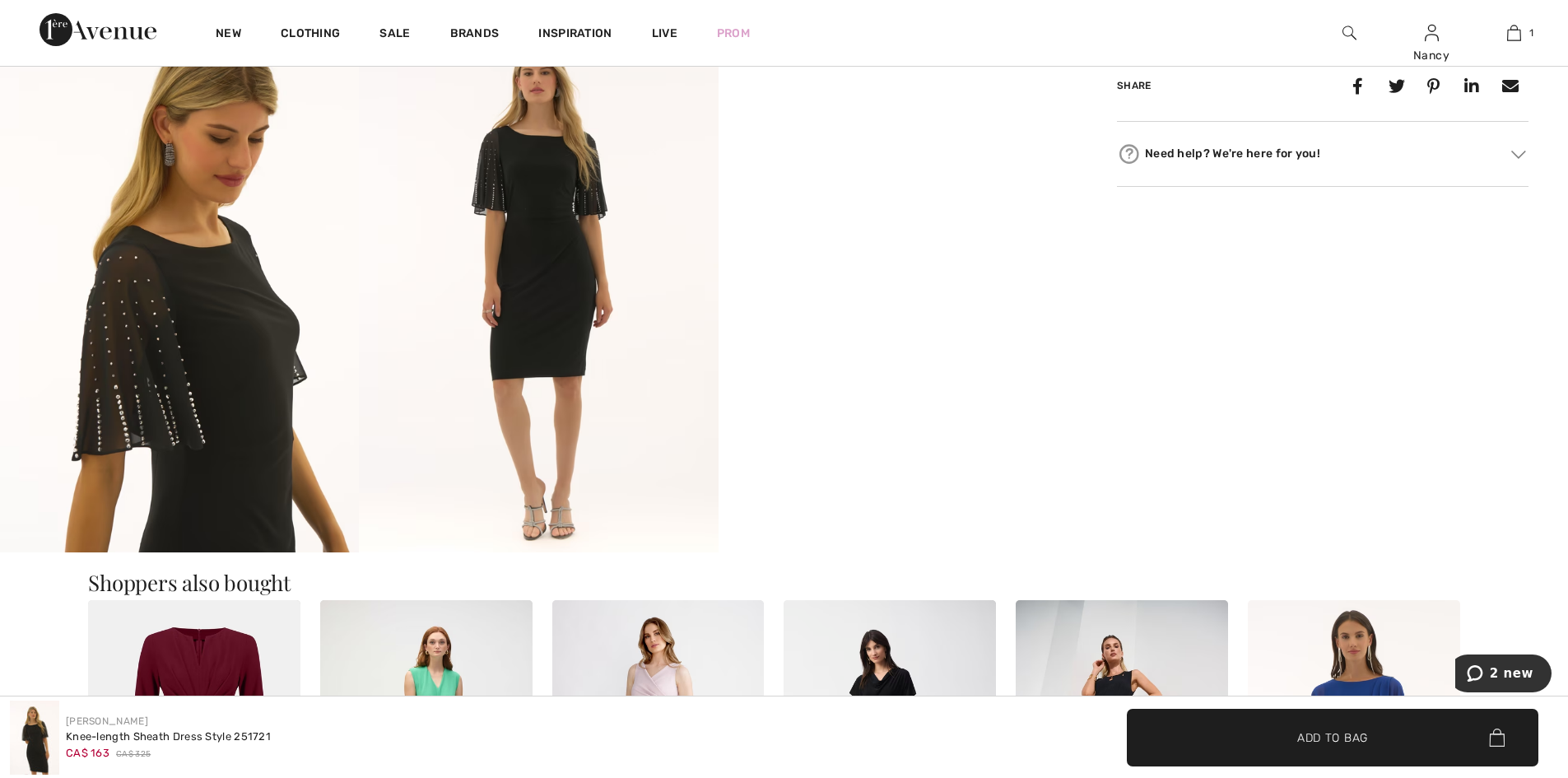
scroll to position [905, 0]
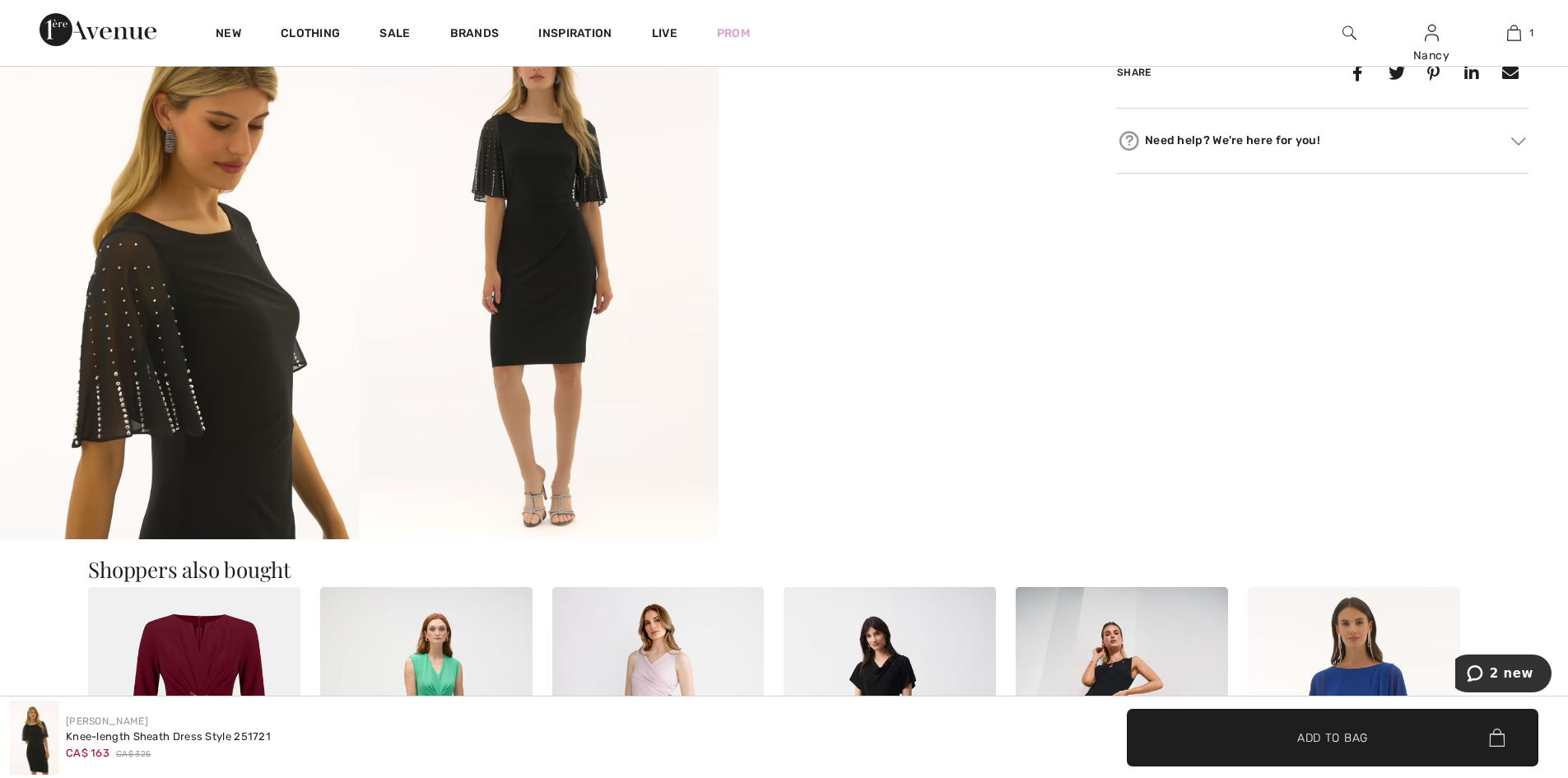
click at [228, 421] on img at bounding box center [180, 270] width 359 height 538
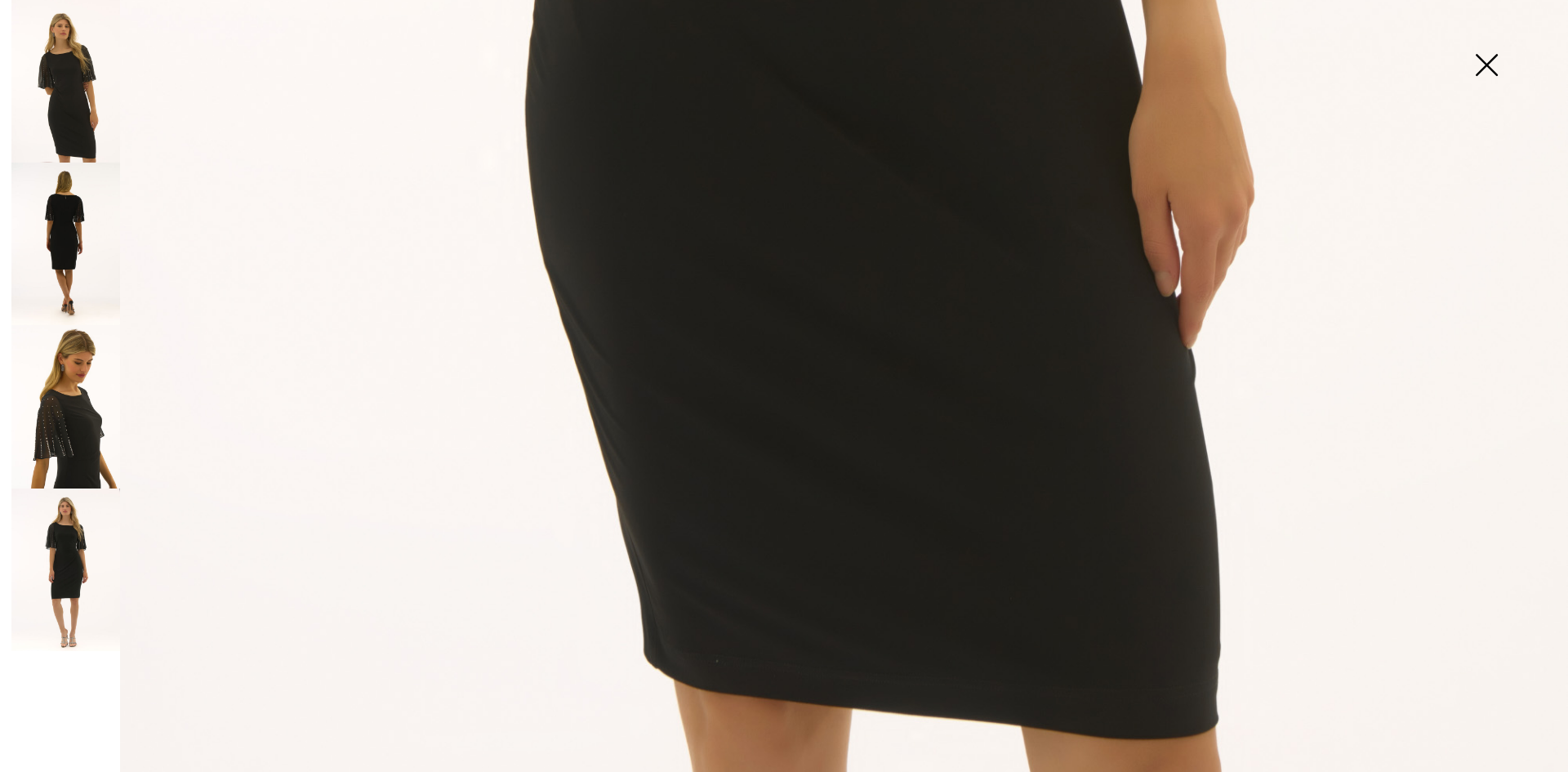
scroll to position [1559, 0]
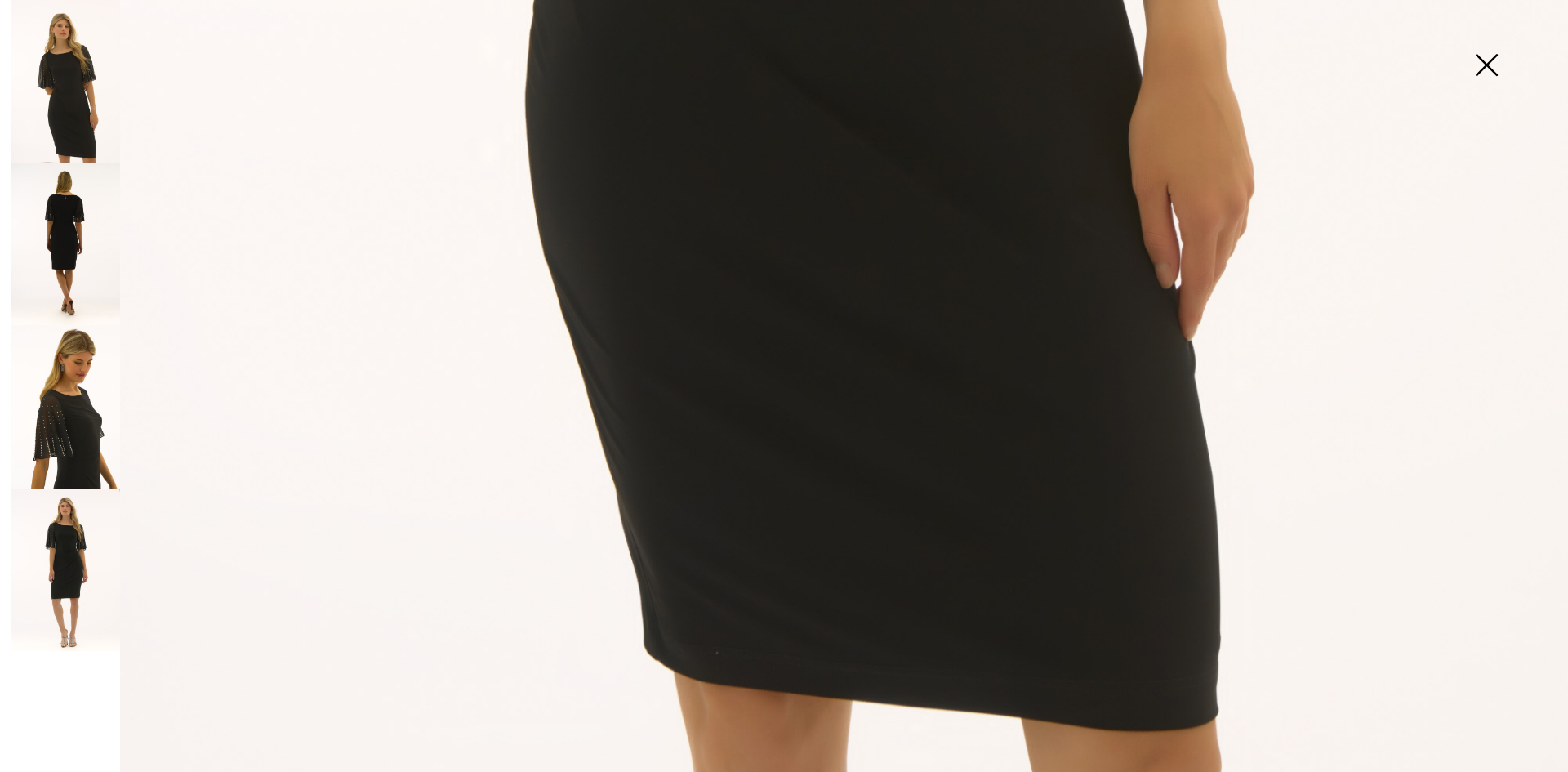
click at [1482, 58] on img at bounding box center [1486, 66] width 82 height 84
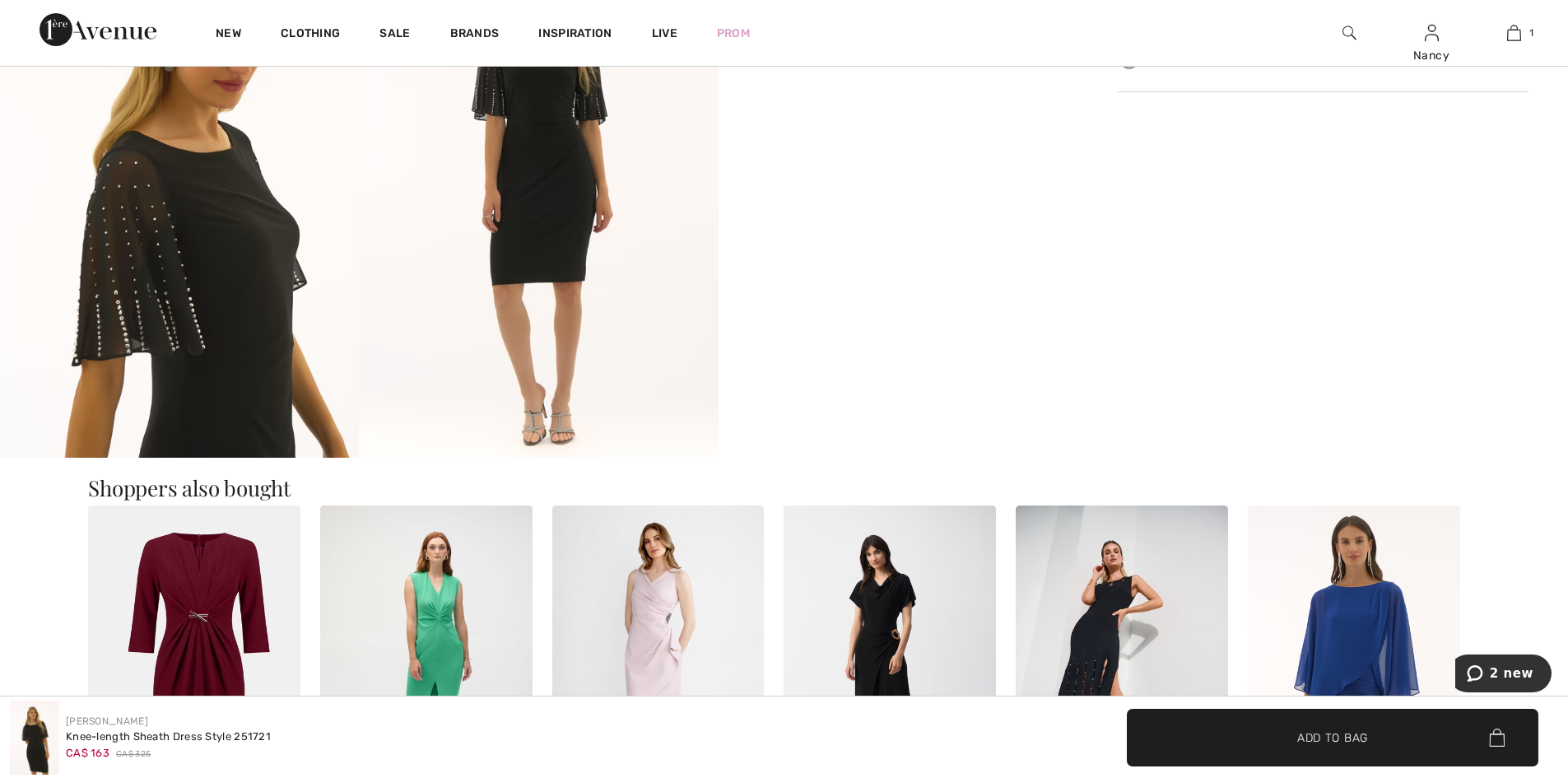
scroll to position [1152, 0]
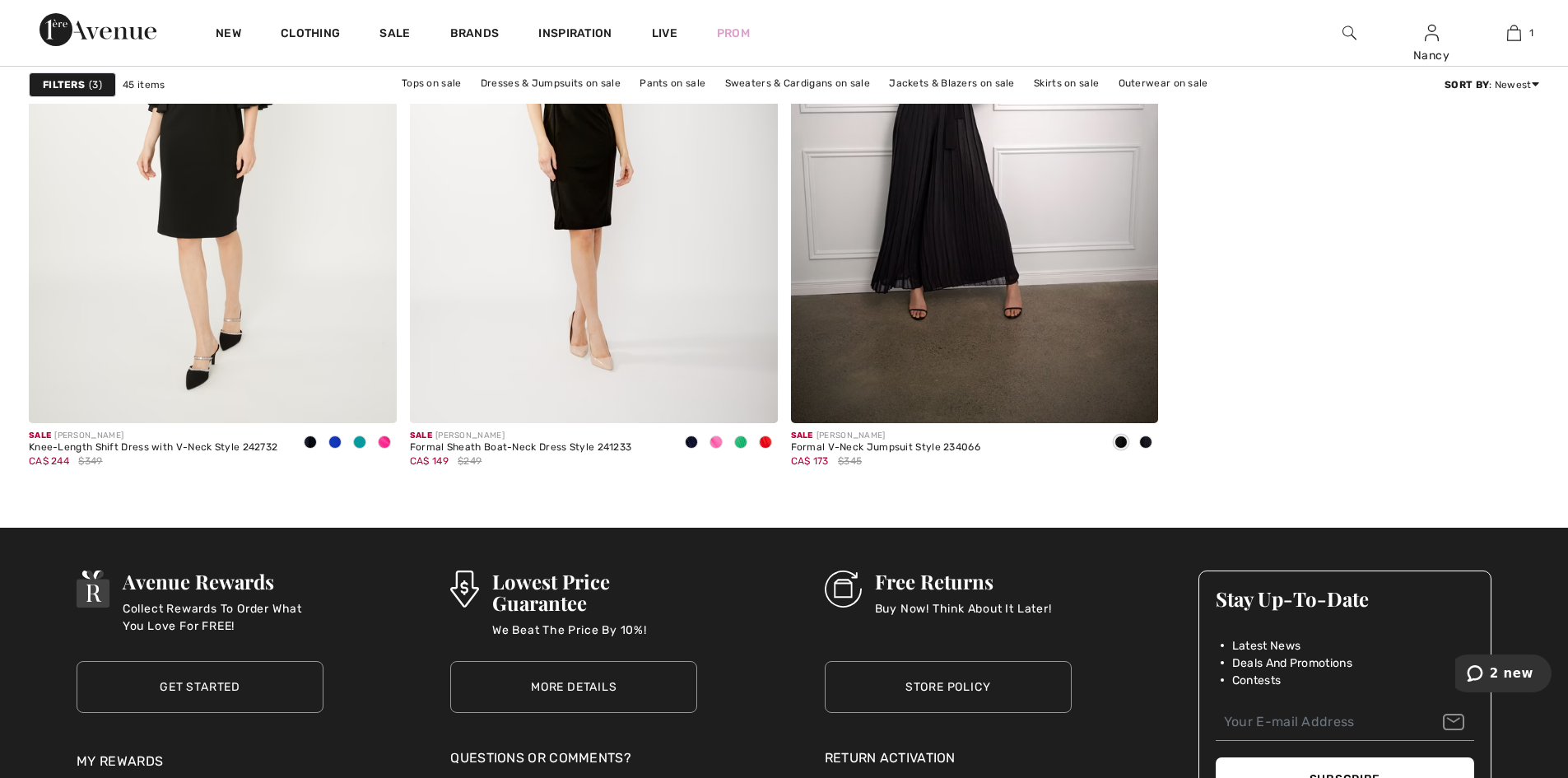
scroll to position [8640, 0]
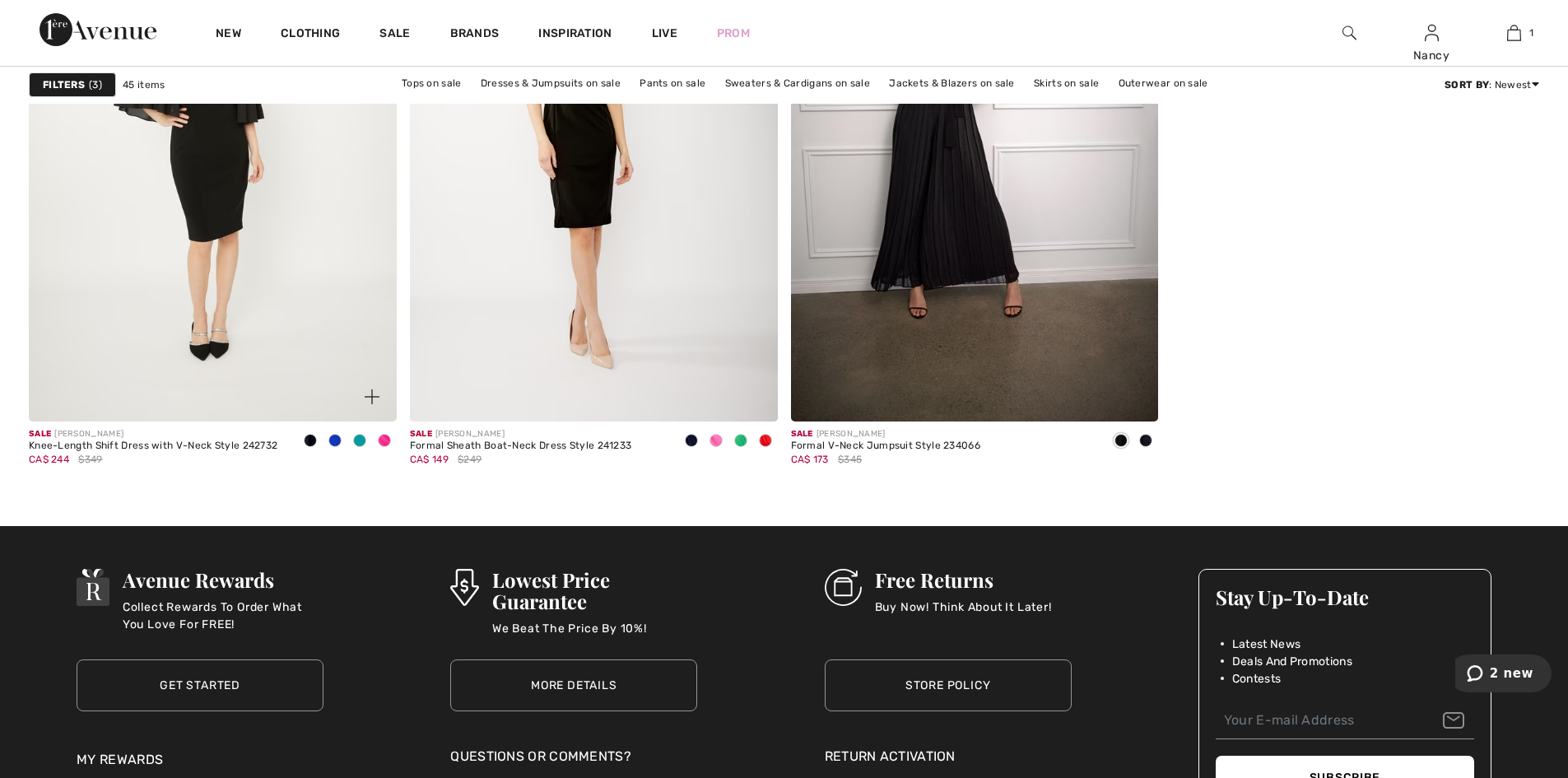
click at [203, 161] on img at bounding box center [213, 145] width 368 height 551
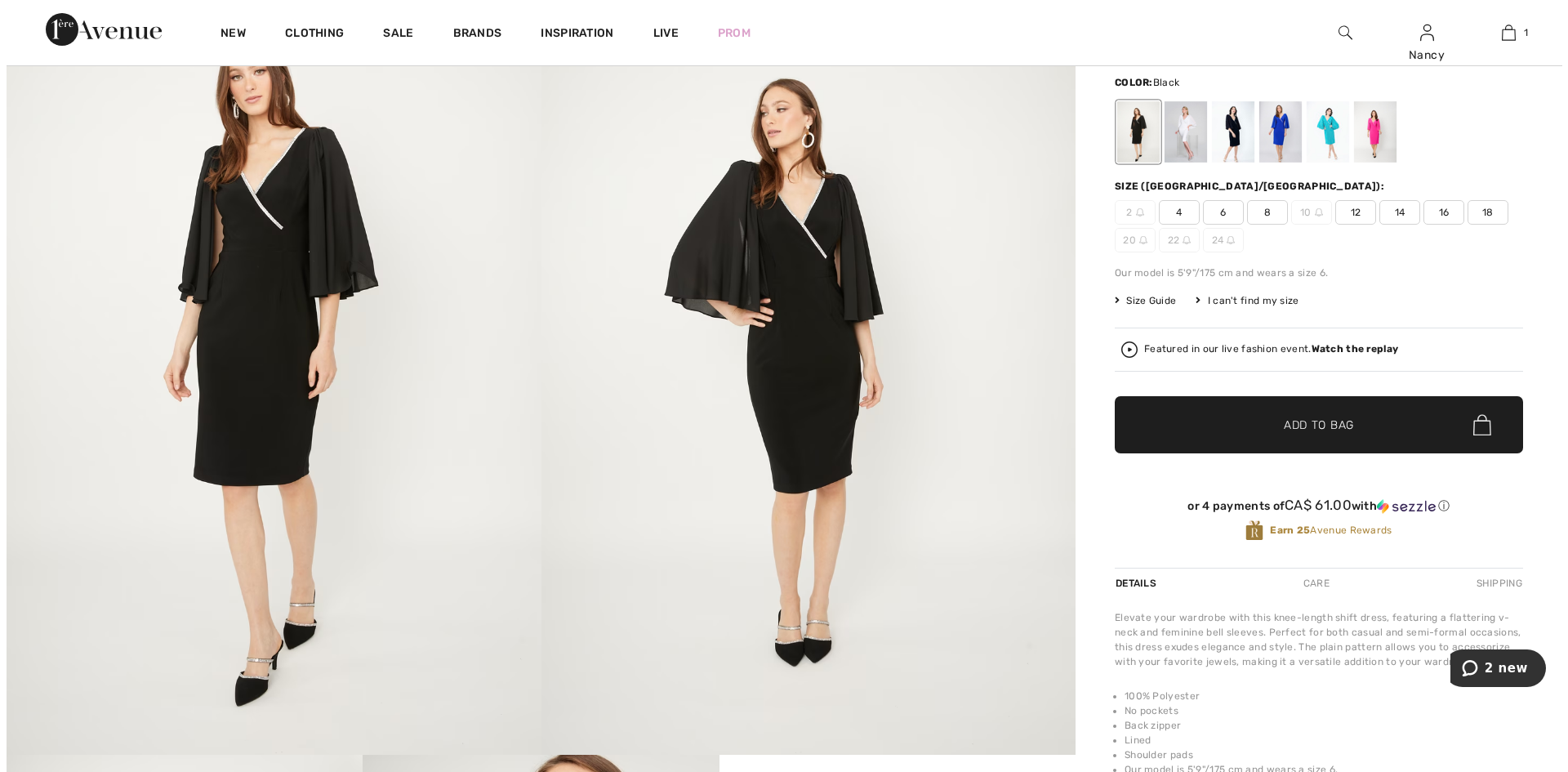
scroll to position [82, 0]
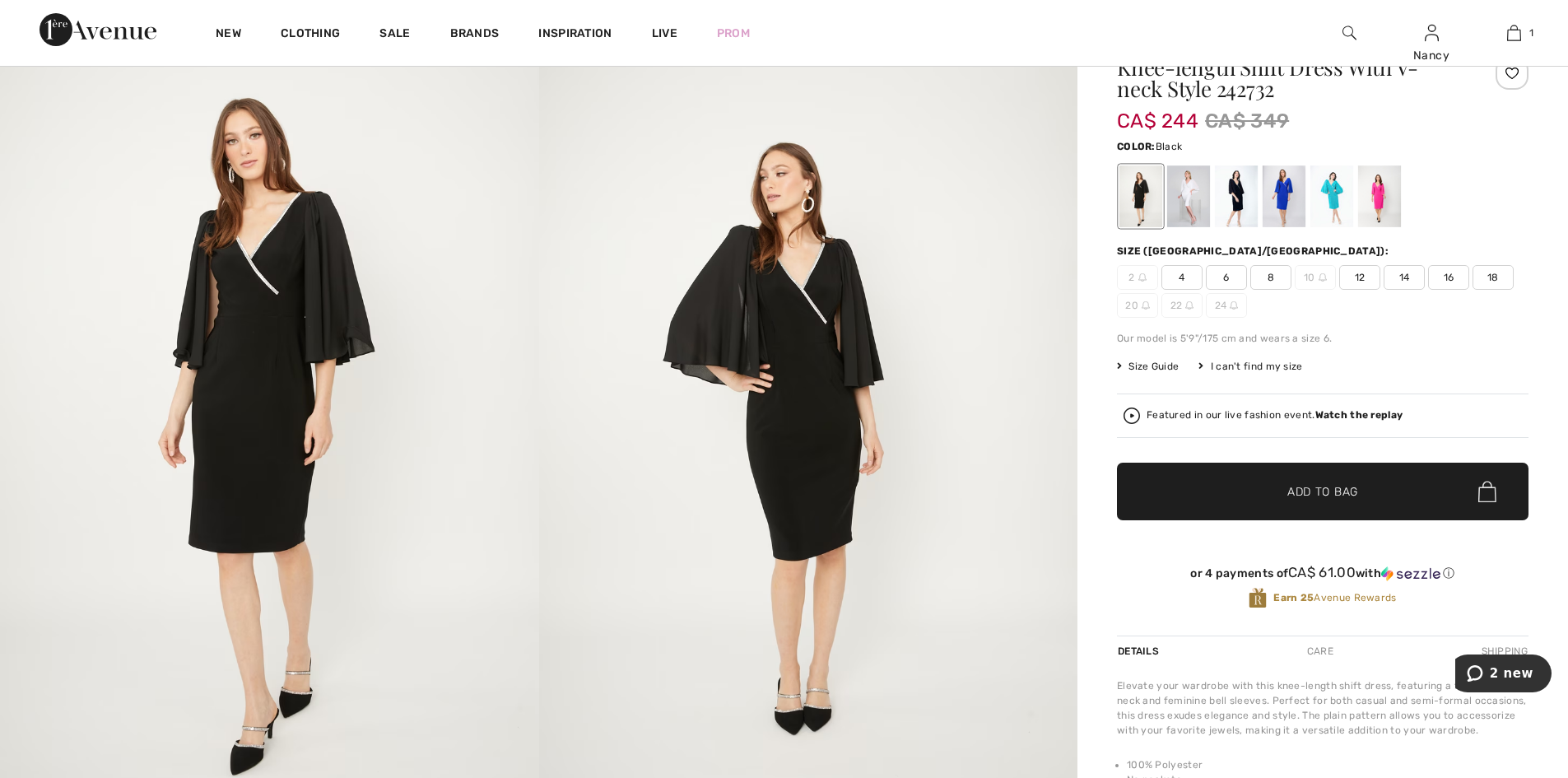
click at [252, 357] on img at bounding box center [269, 420] width 539 height 808
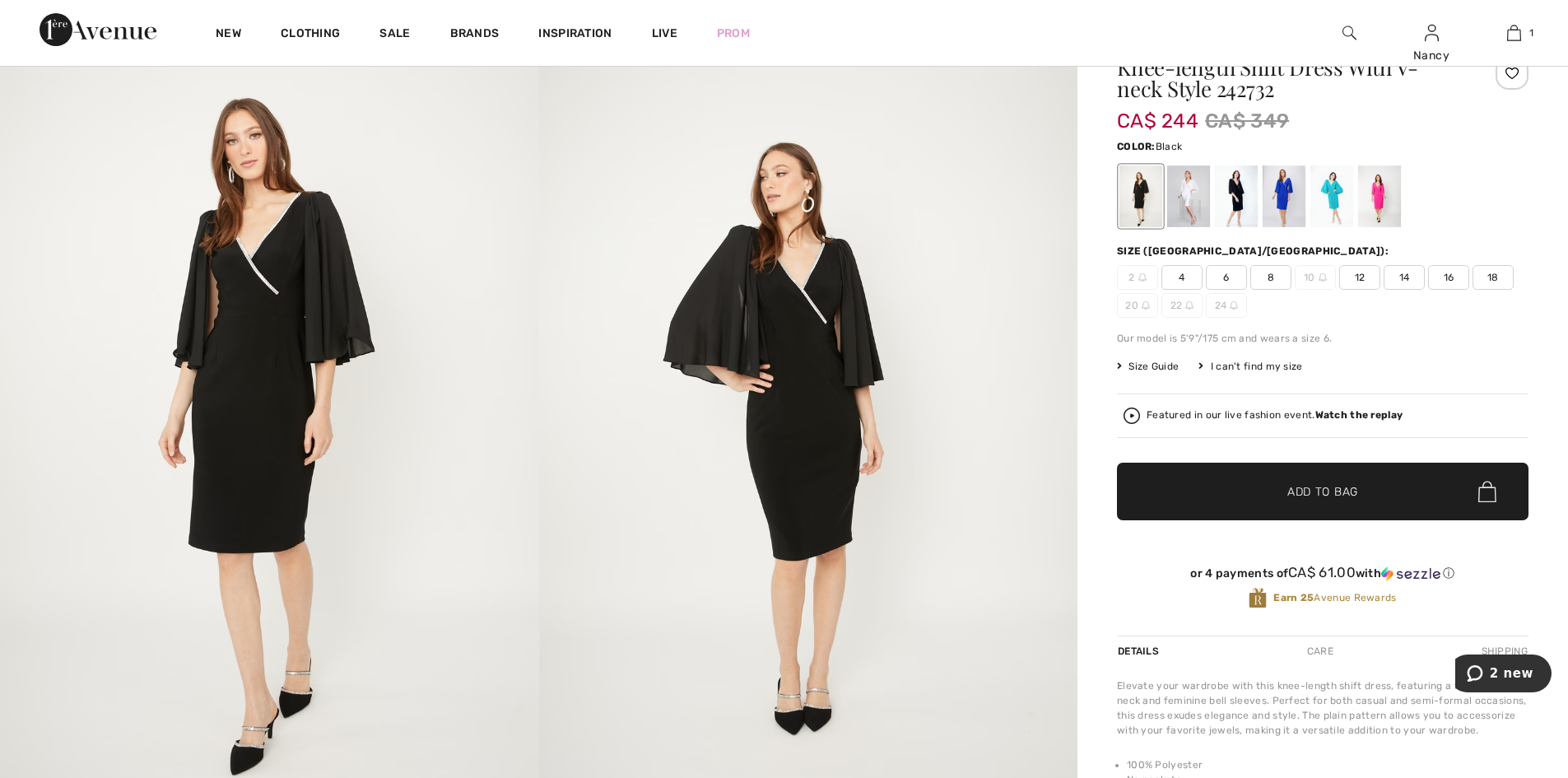
click at [247, 412] on img at bounding box center [269, 420] width 539 height 808
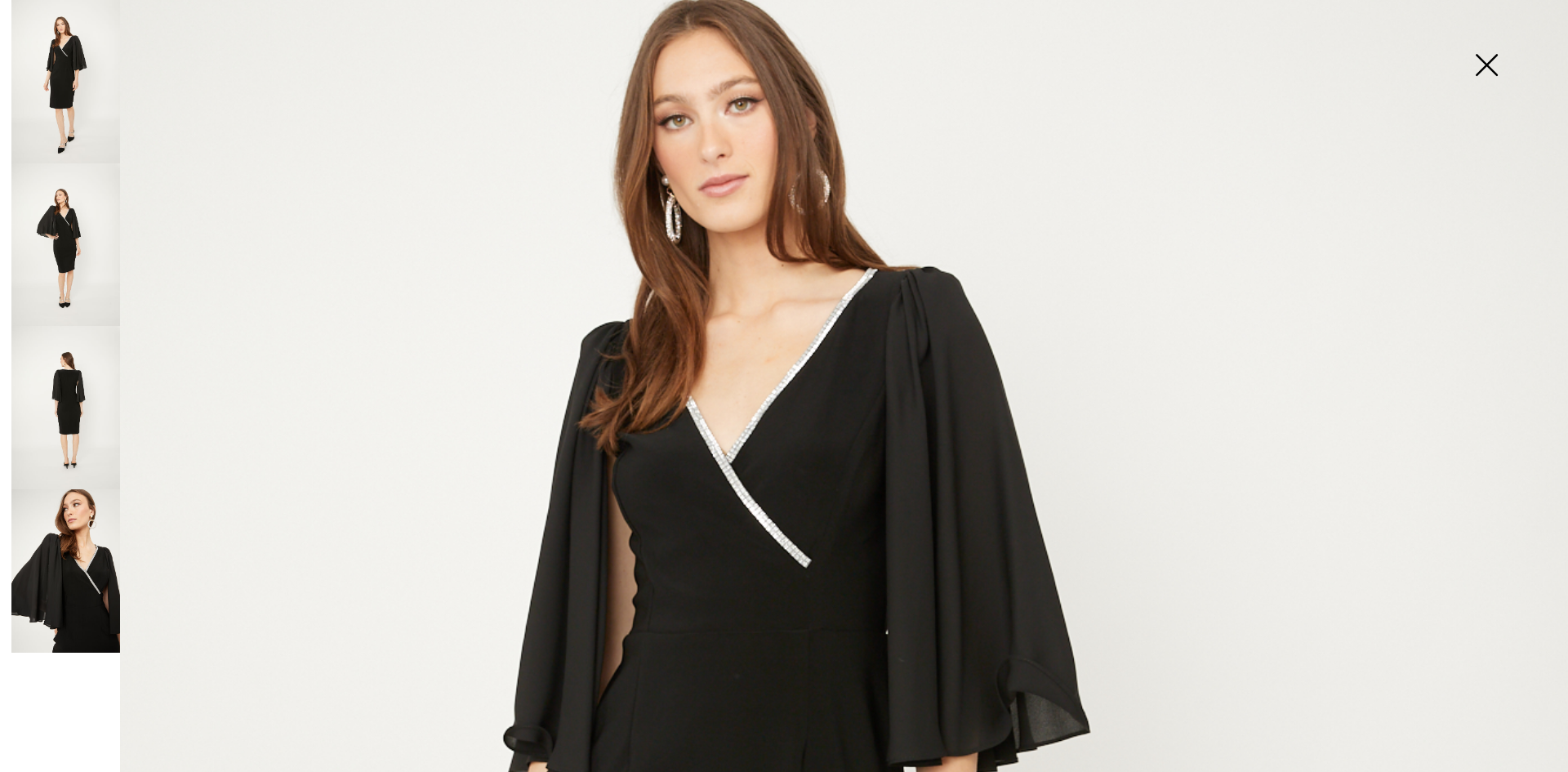
scroll to position [409, 0]
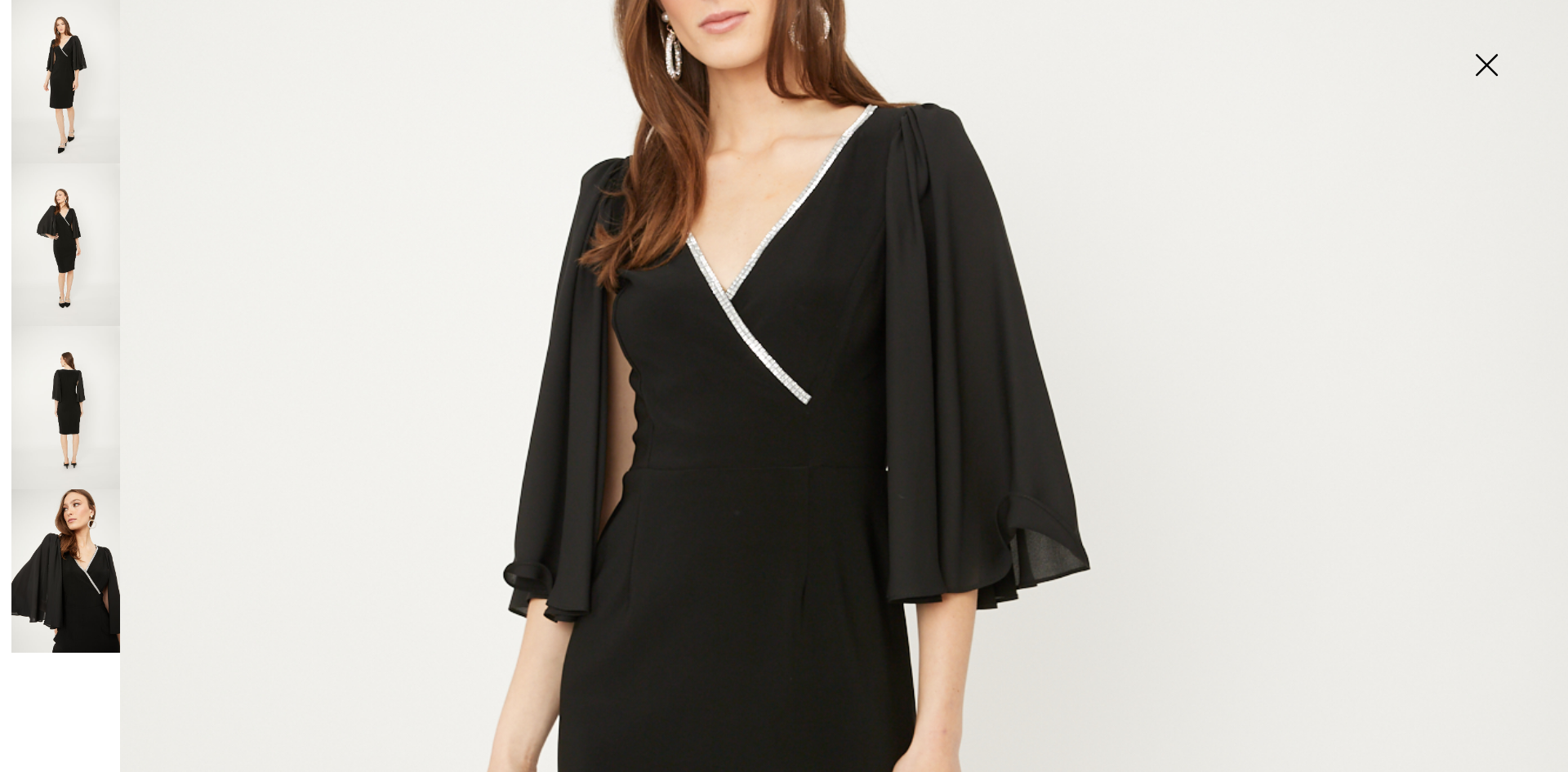
click at [59, 402] on img at bounding box center [66, 408] width 109 height 163
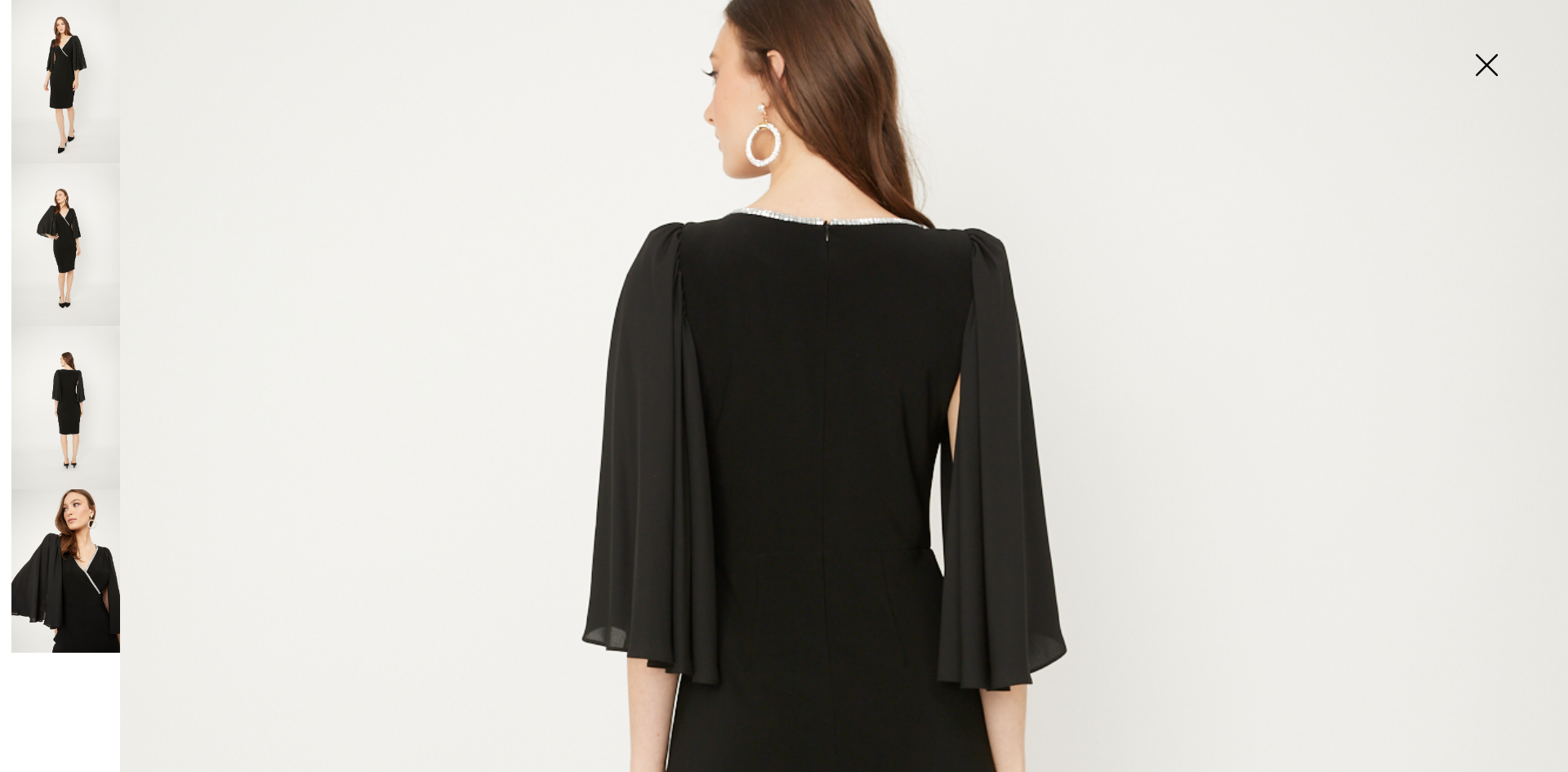
click at [77, 273] on img at bounding box center [66, 245] width 109 height 163
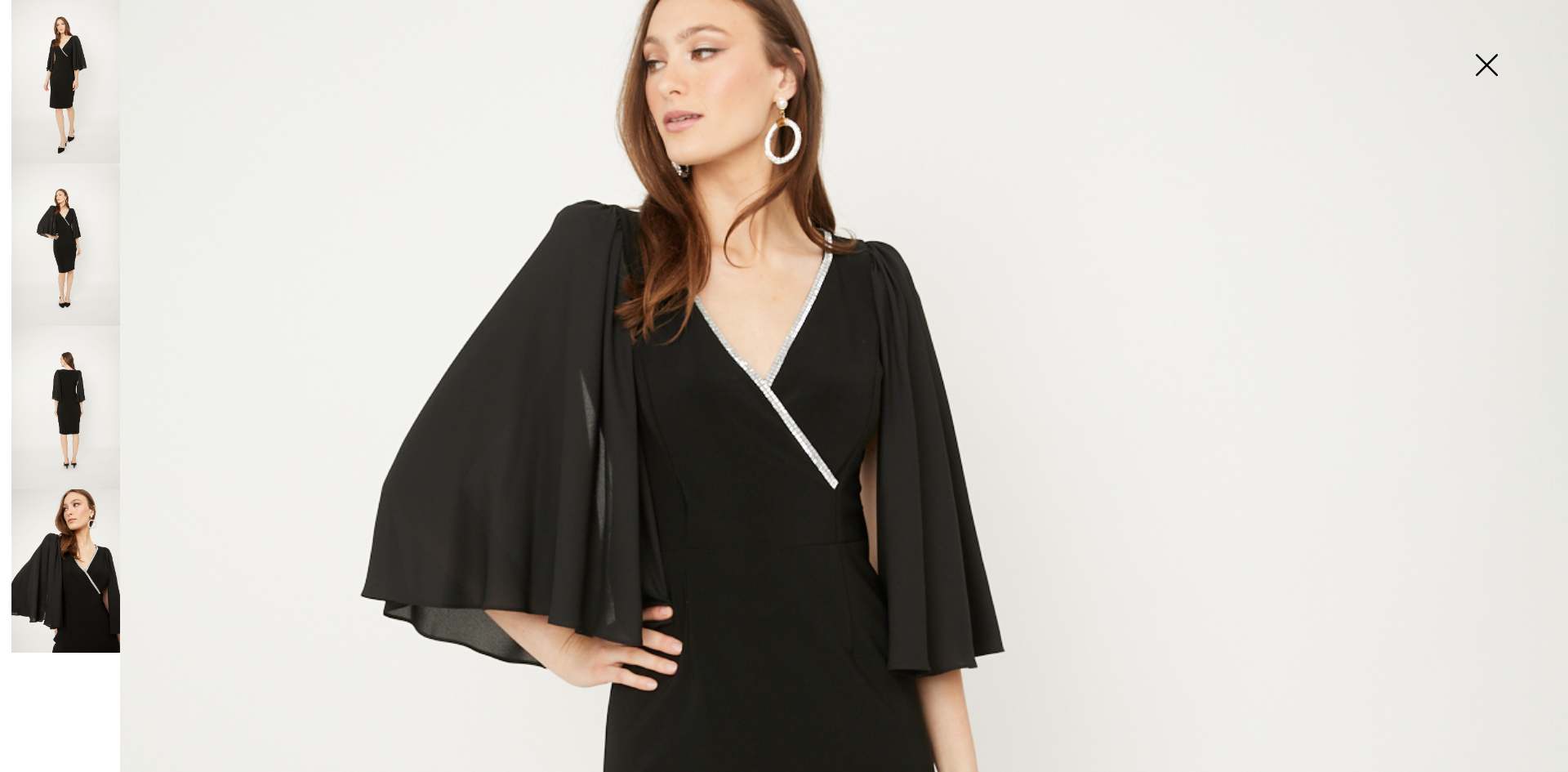
click at [63, 93] on img at bounding box center [66, 82] width 109 height 163
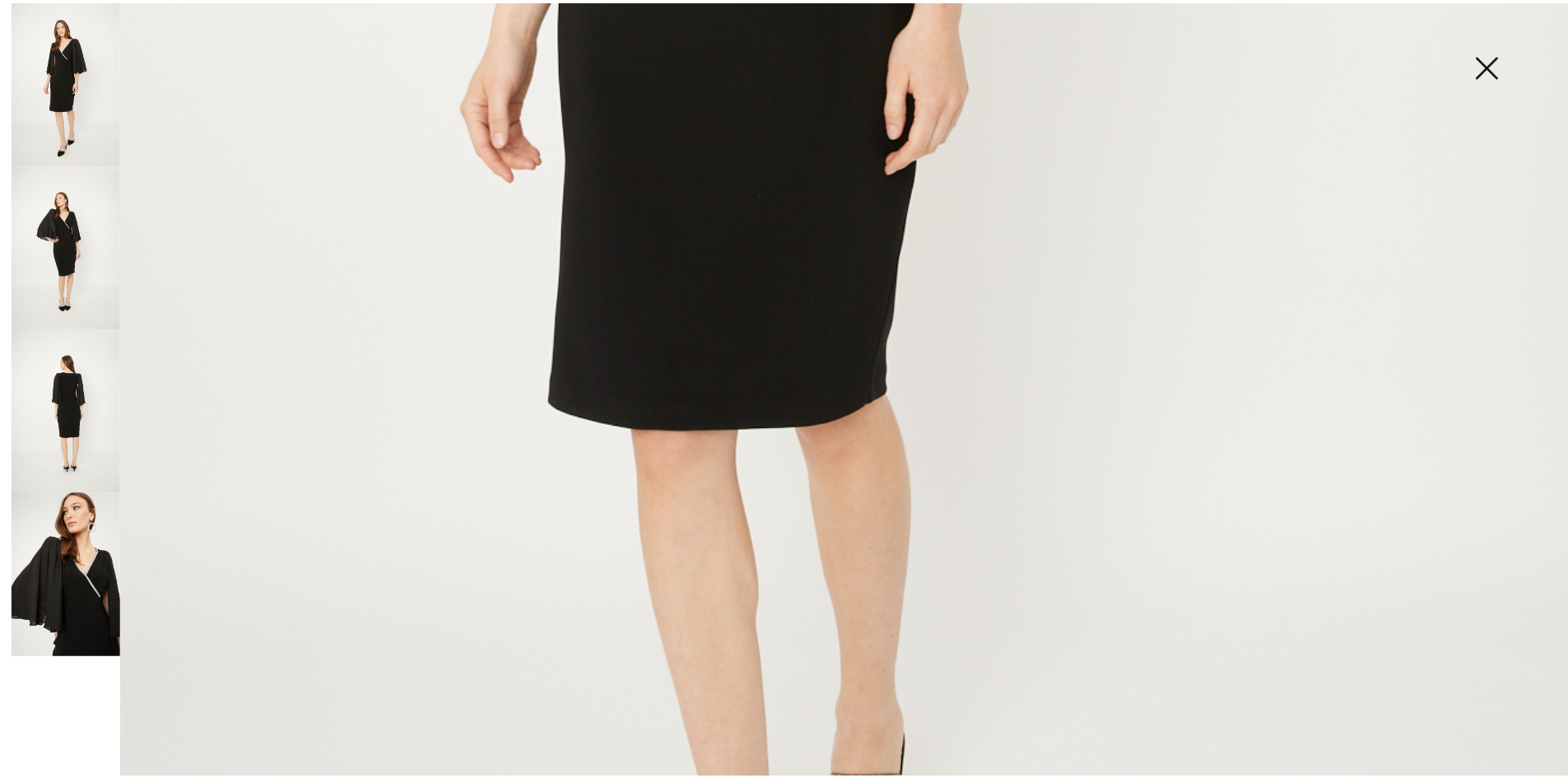
scroll to position [1152, 0]
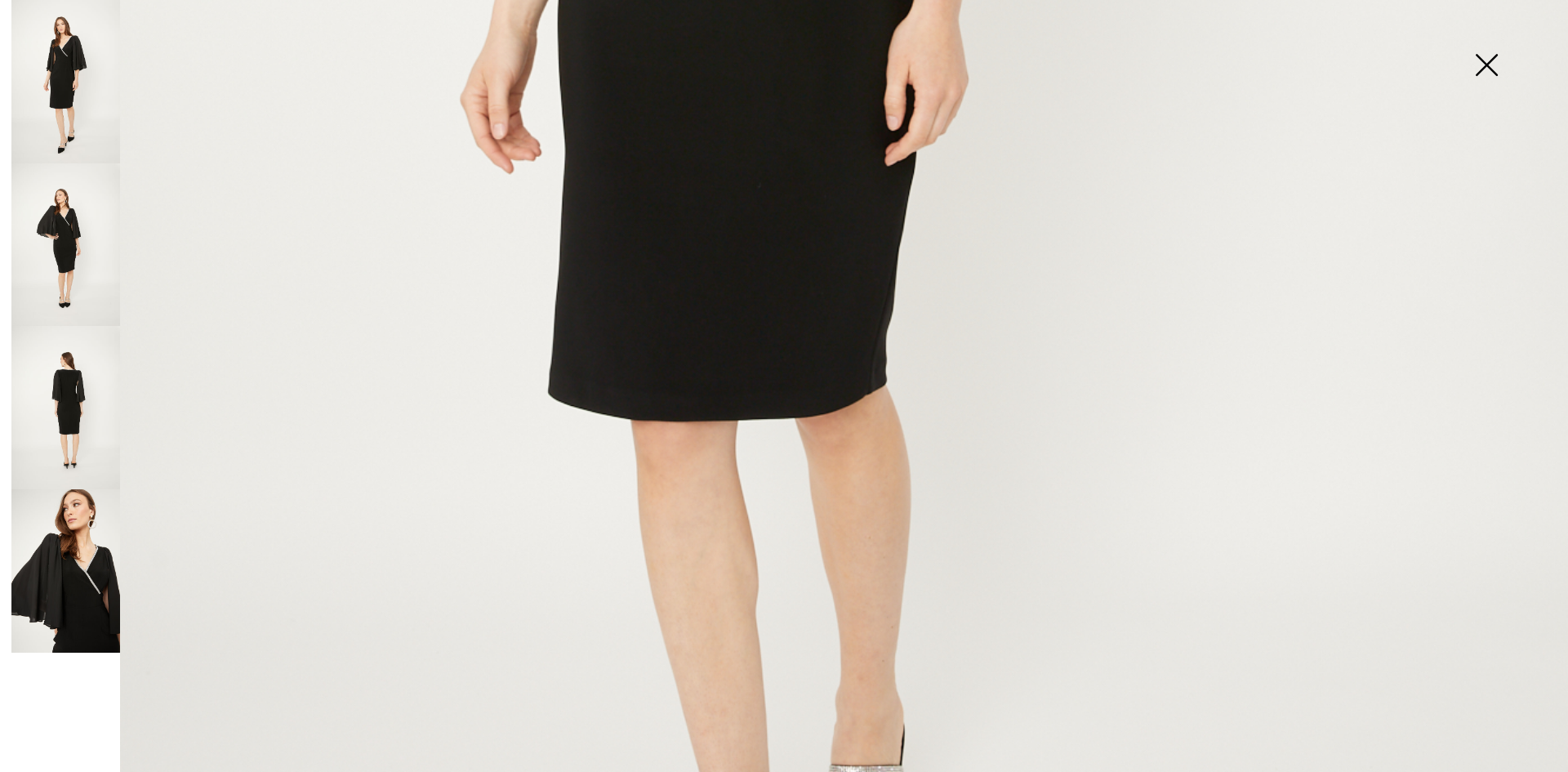
click at [1483, 66] on img at bounding box center [1486, 66] width 82 height 84
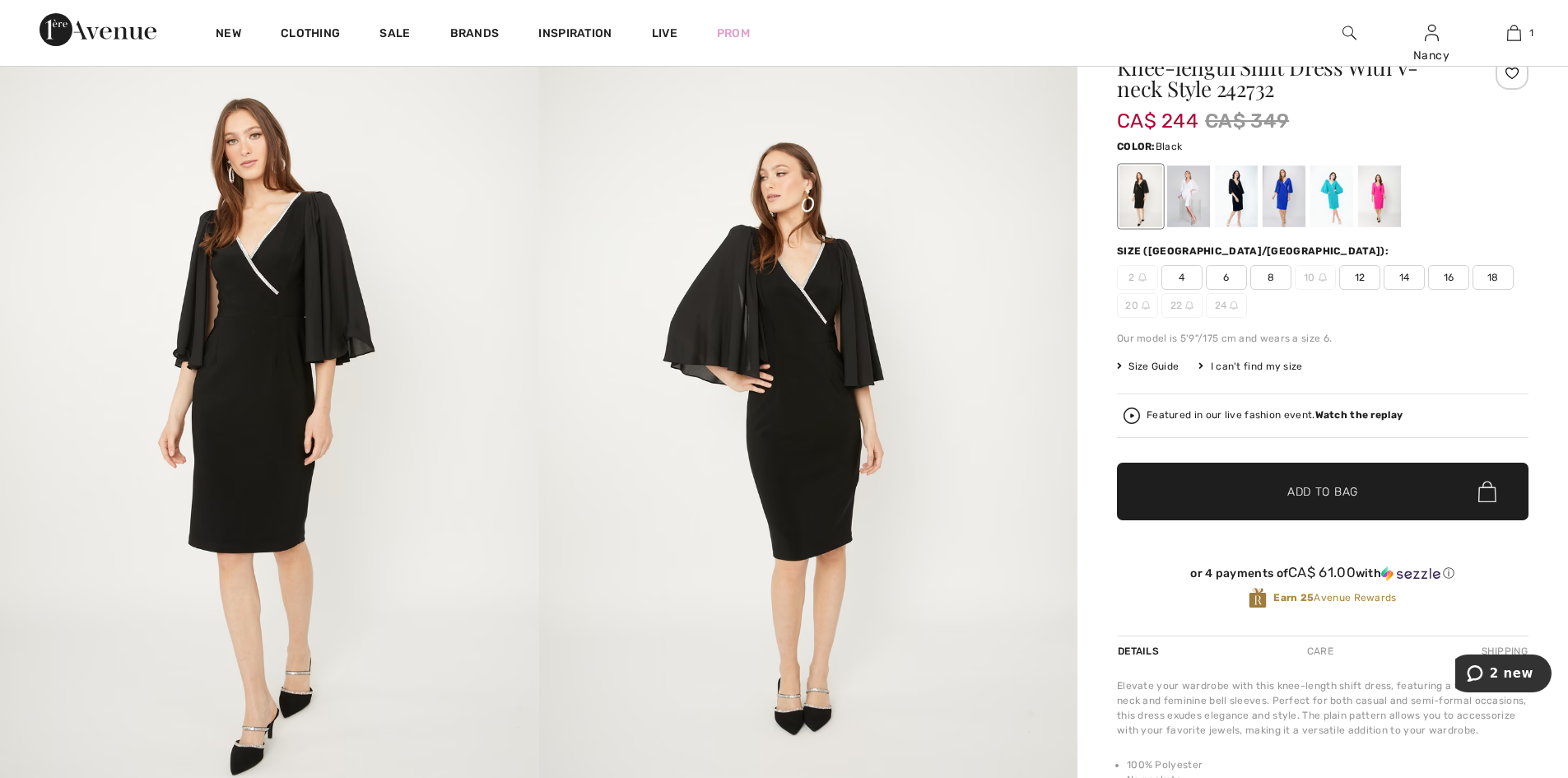
click at [1363, 281] on span "12" at bounding box center [1360, 278] width 41 height 25
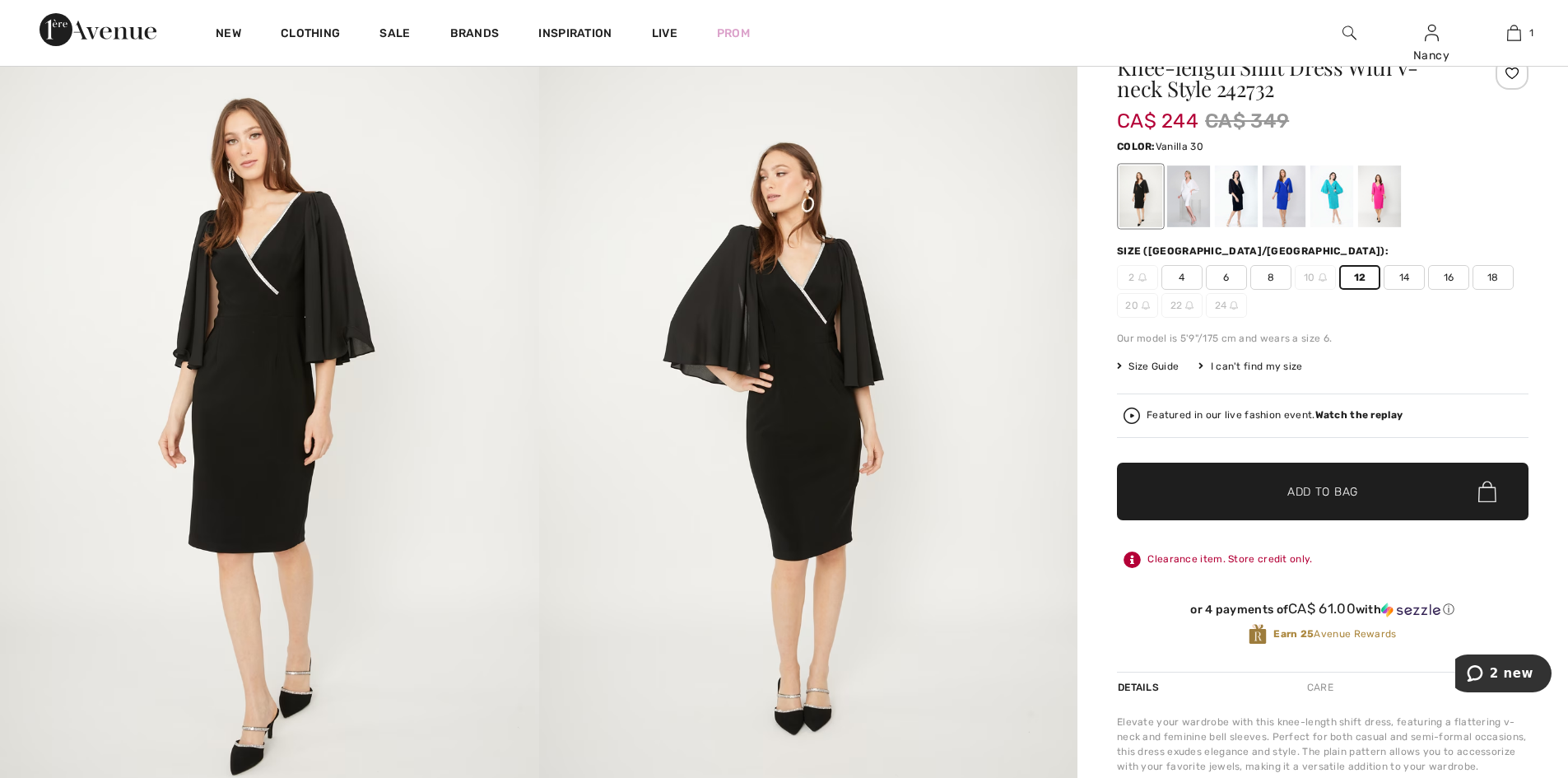
click at [1175, 207] on div at bounding box center [1188, 196] width 43 height 62
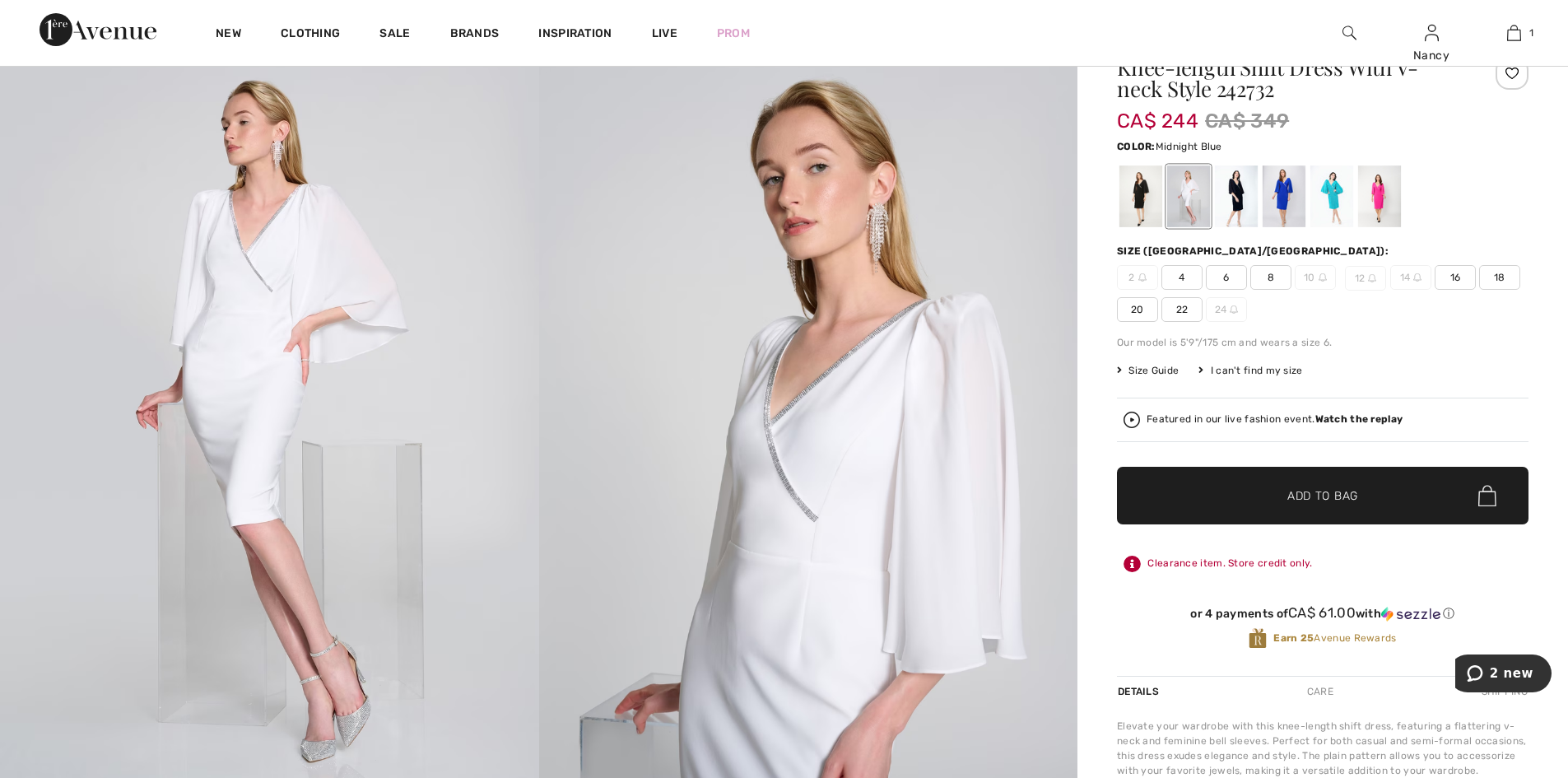
click at [1243, 199] on div at bounding box center [1237, 196] width 43 height 62
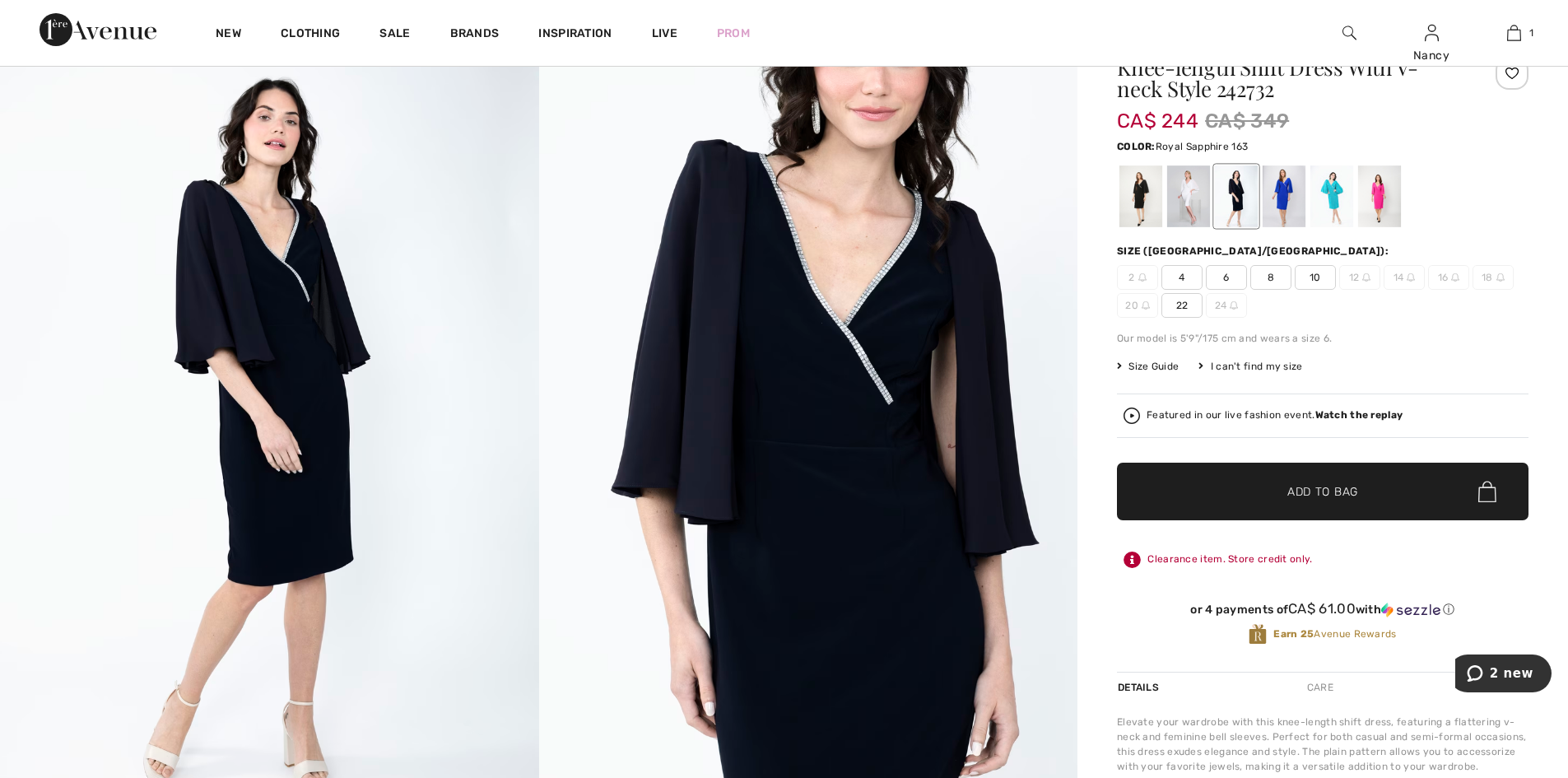
click at [1282, 185] on div at bounding box center [1284, 196] width 43 height 62
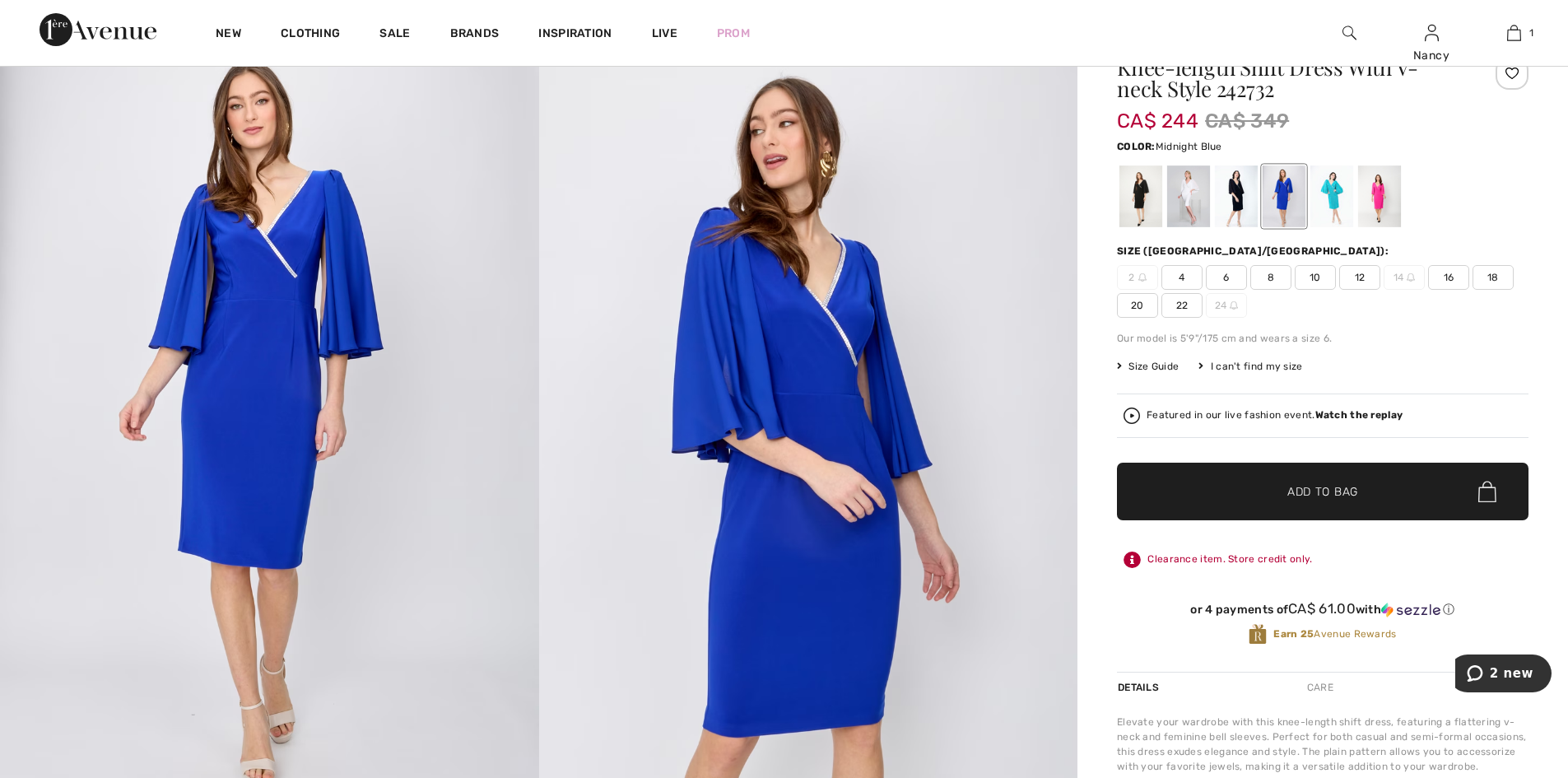
click at [1248, 192] on div at bounding box center [1237, 196] width 43 height 62
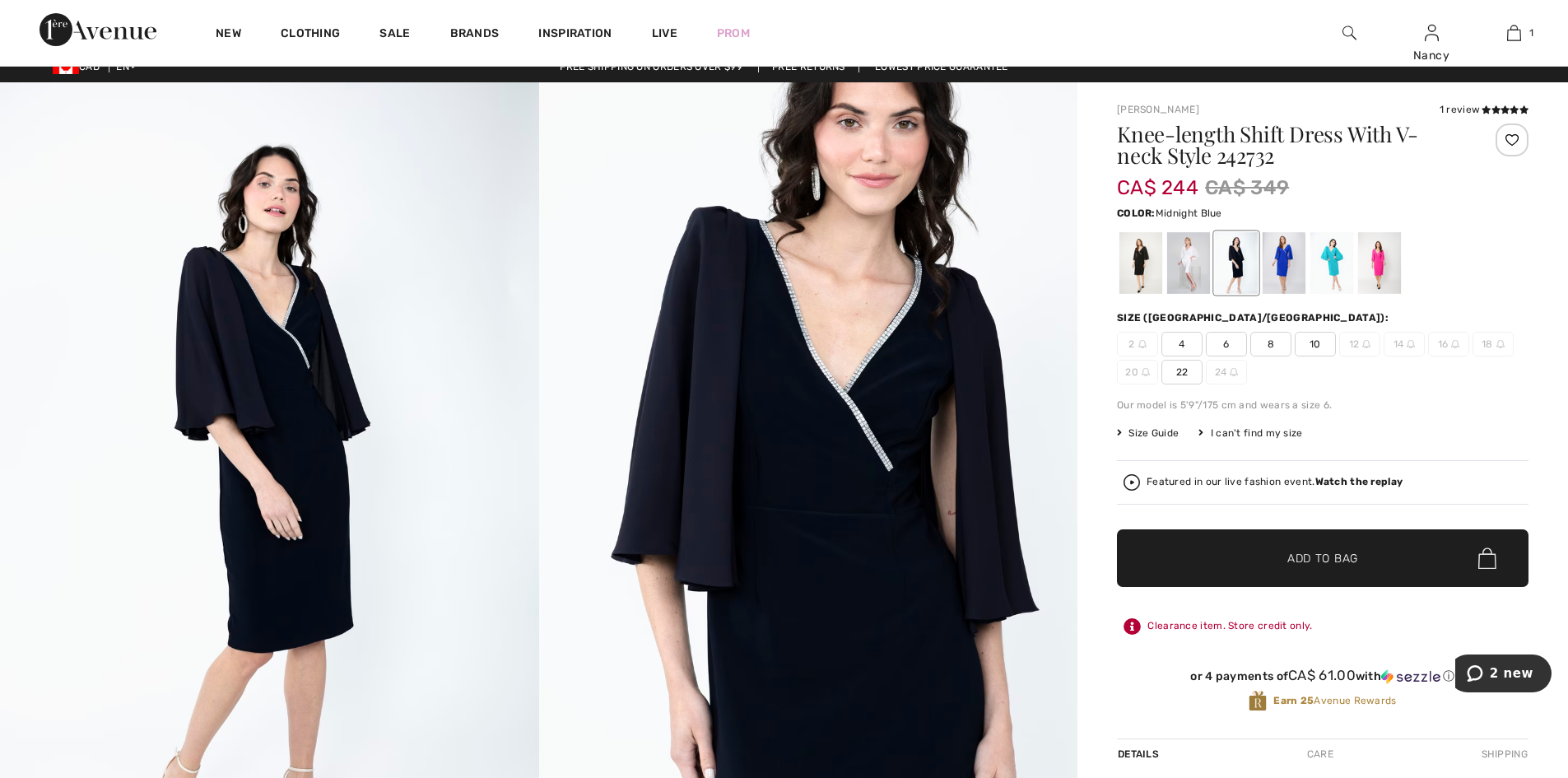
scroll to position [0, 0]
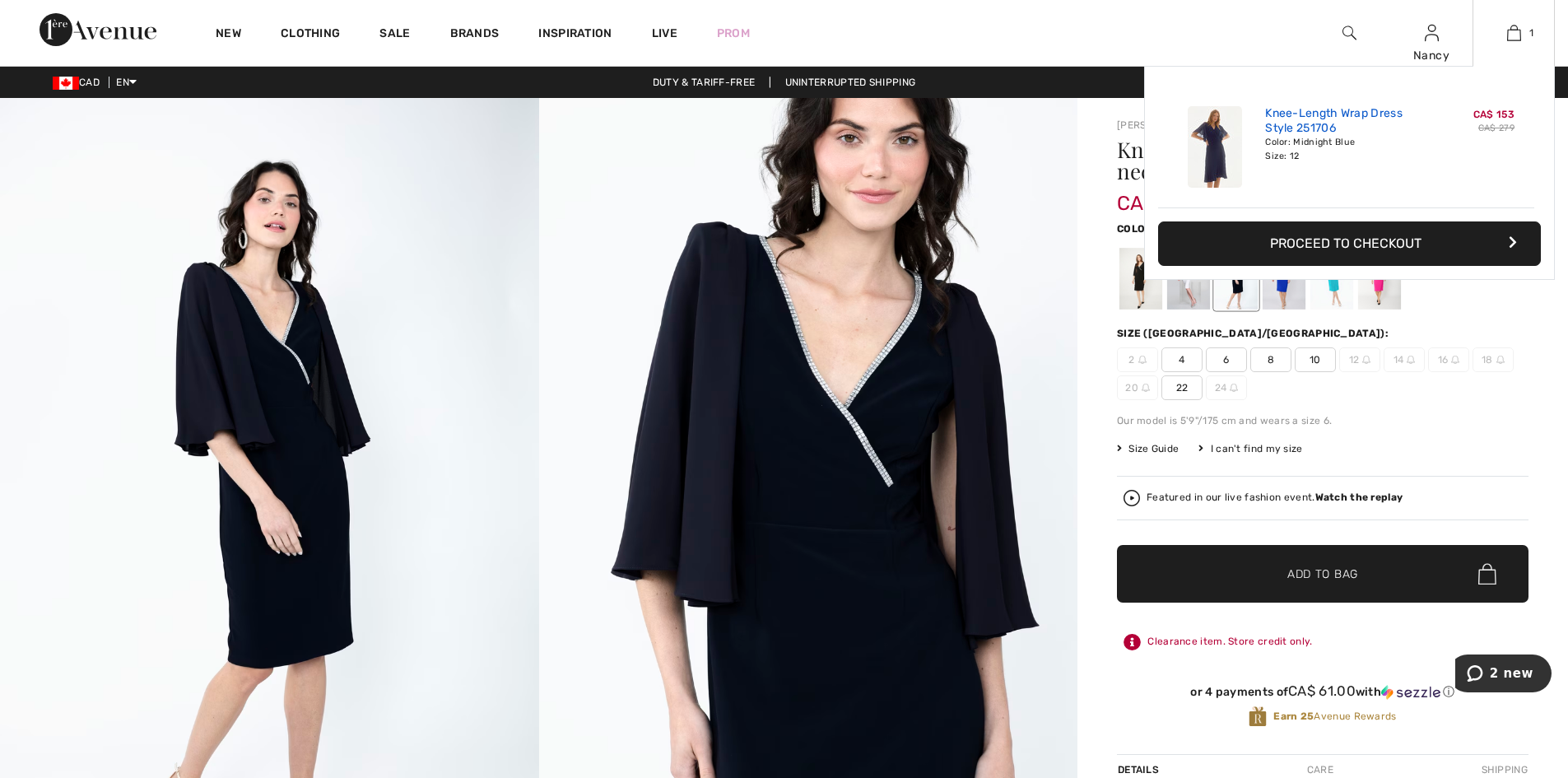
click at [1303, 117] on link "Knee-Length Wrap Dress Style 251706" at bounding box center [1346, 121] width 162 height 29
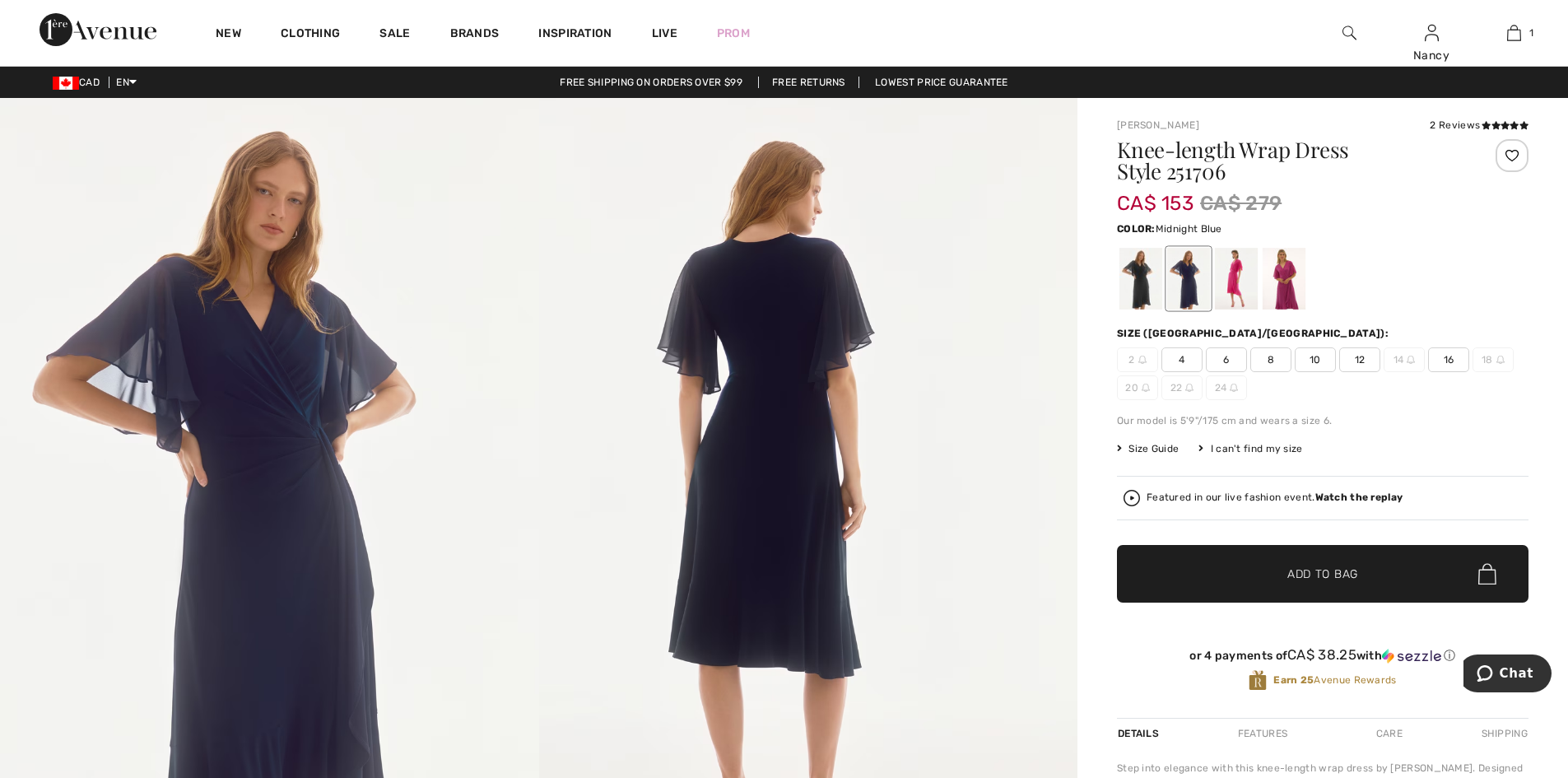
click at [247, 527] on img at bounding box center [269, 502] width 539 height 807
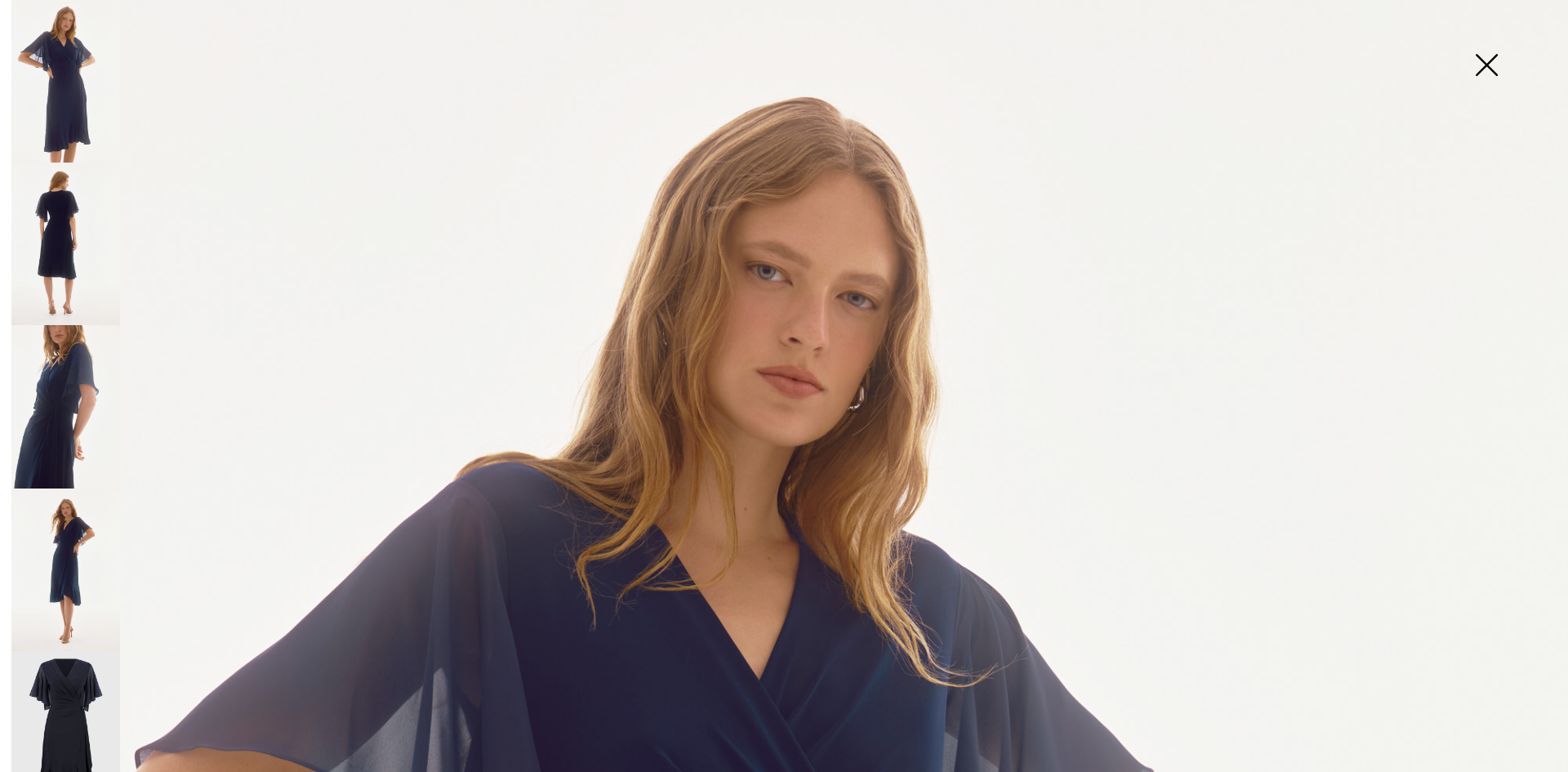
click at [78, 105] on img at bounding box center [66, 81] width 109 height 162
click at [77, 219] on img at bounding box center [66, 243] width 109 height 162
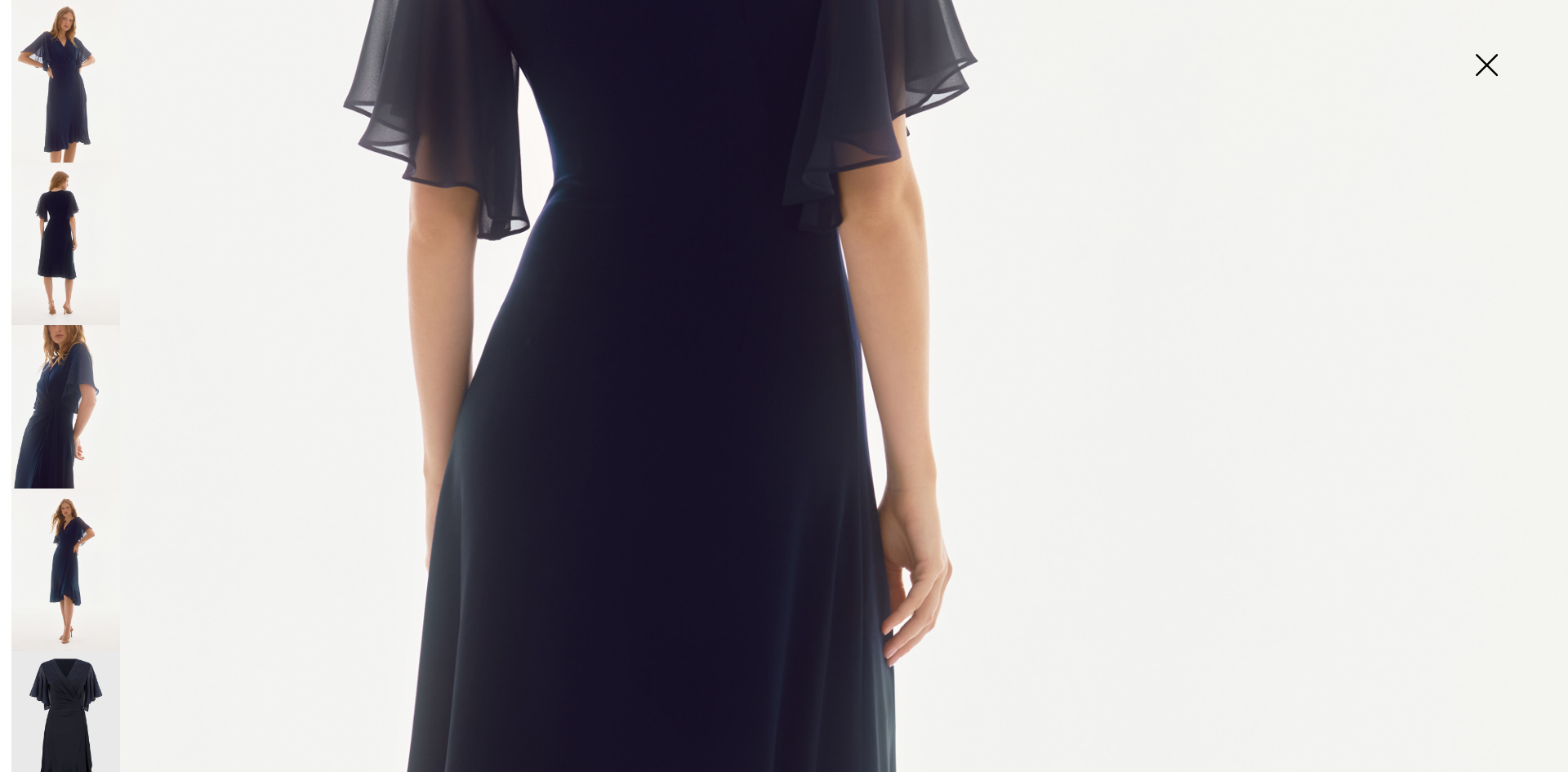
scroll to position [898, 0]
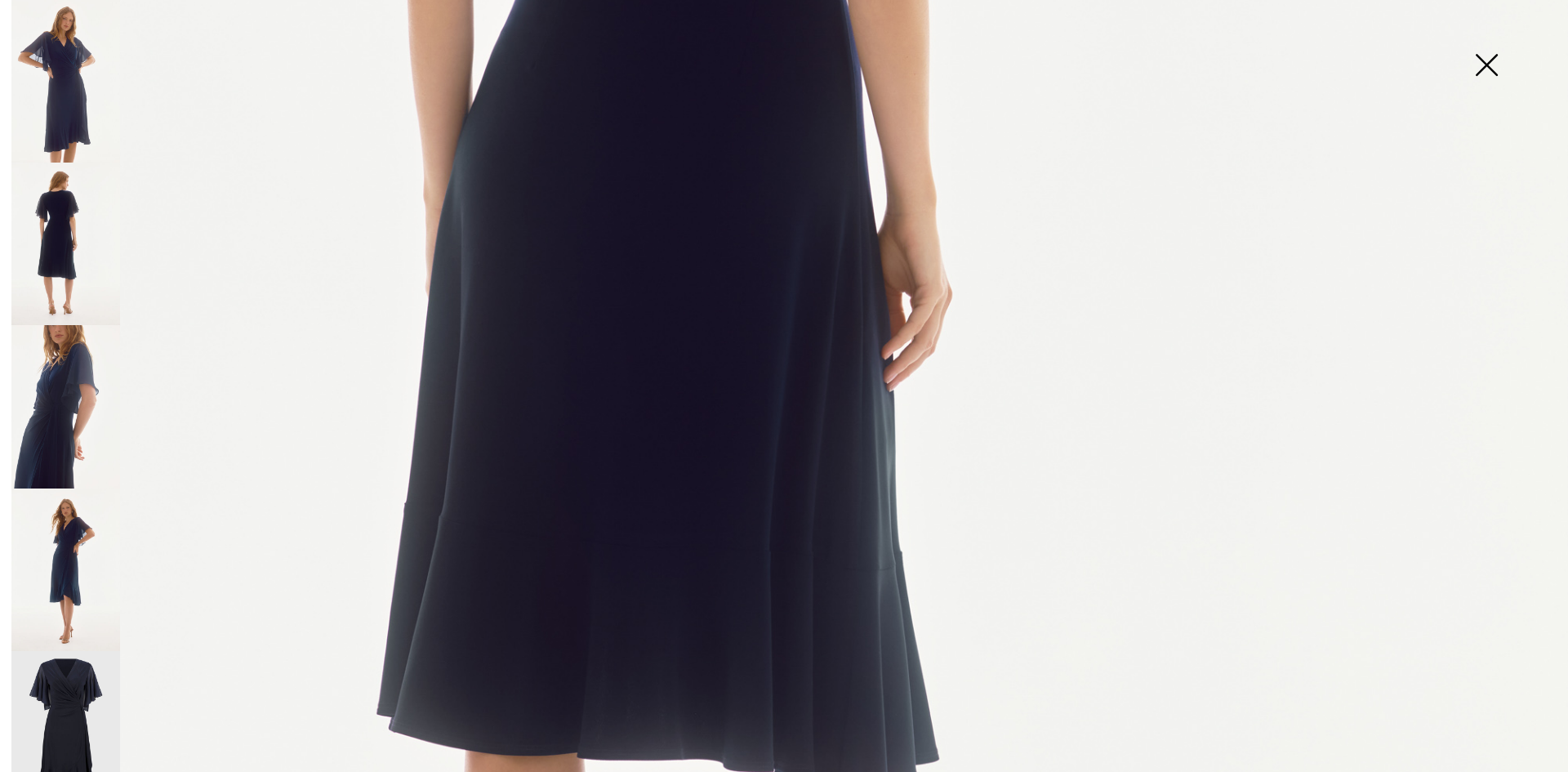
click at [70, 371] on img at bounding box center [66, 406] width 109 height 162
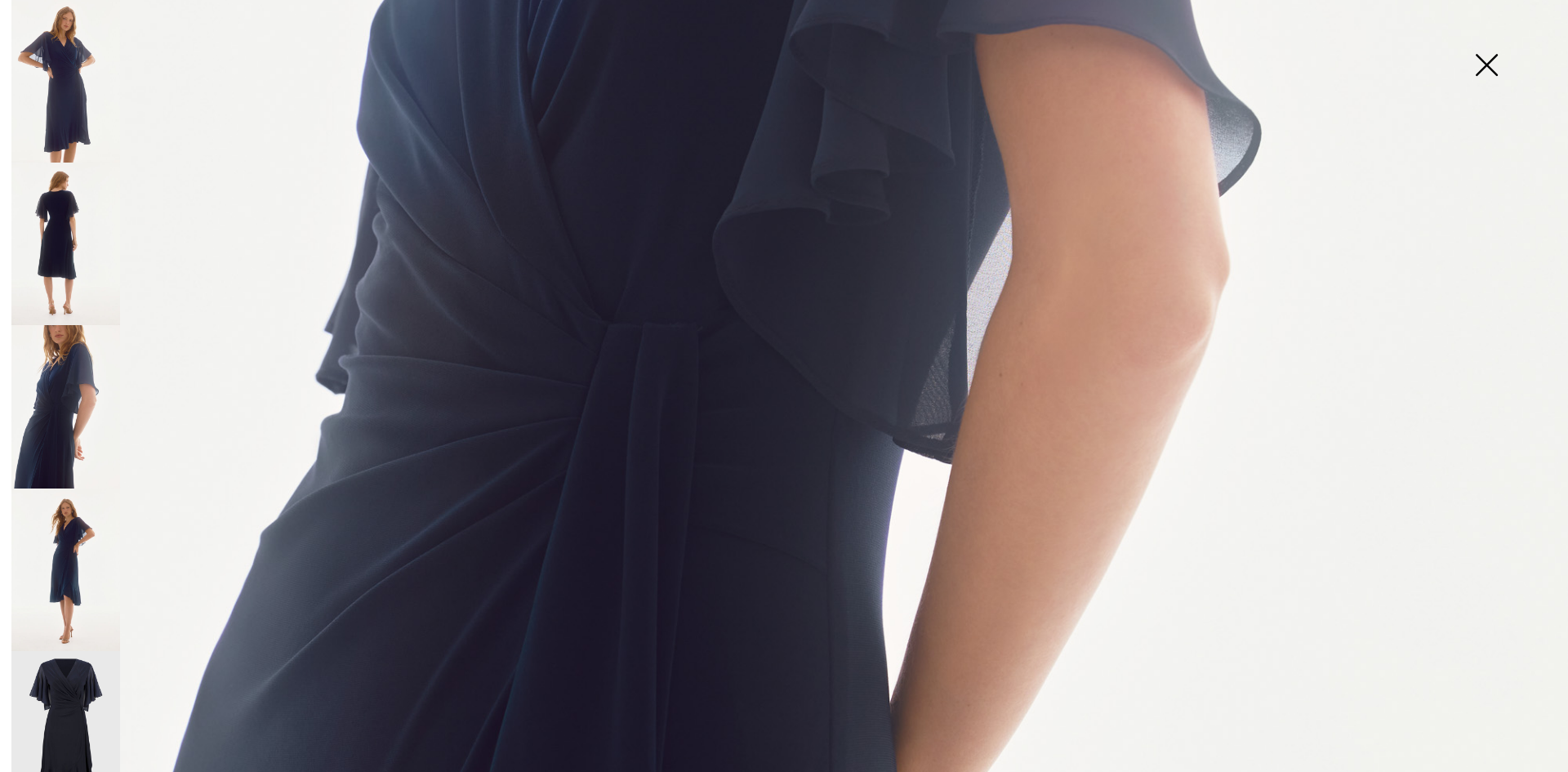
scroll to position [1143, 0]
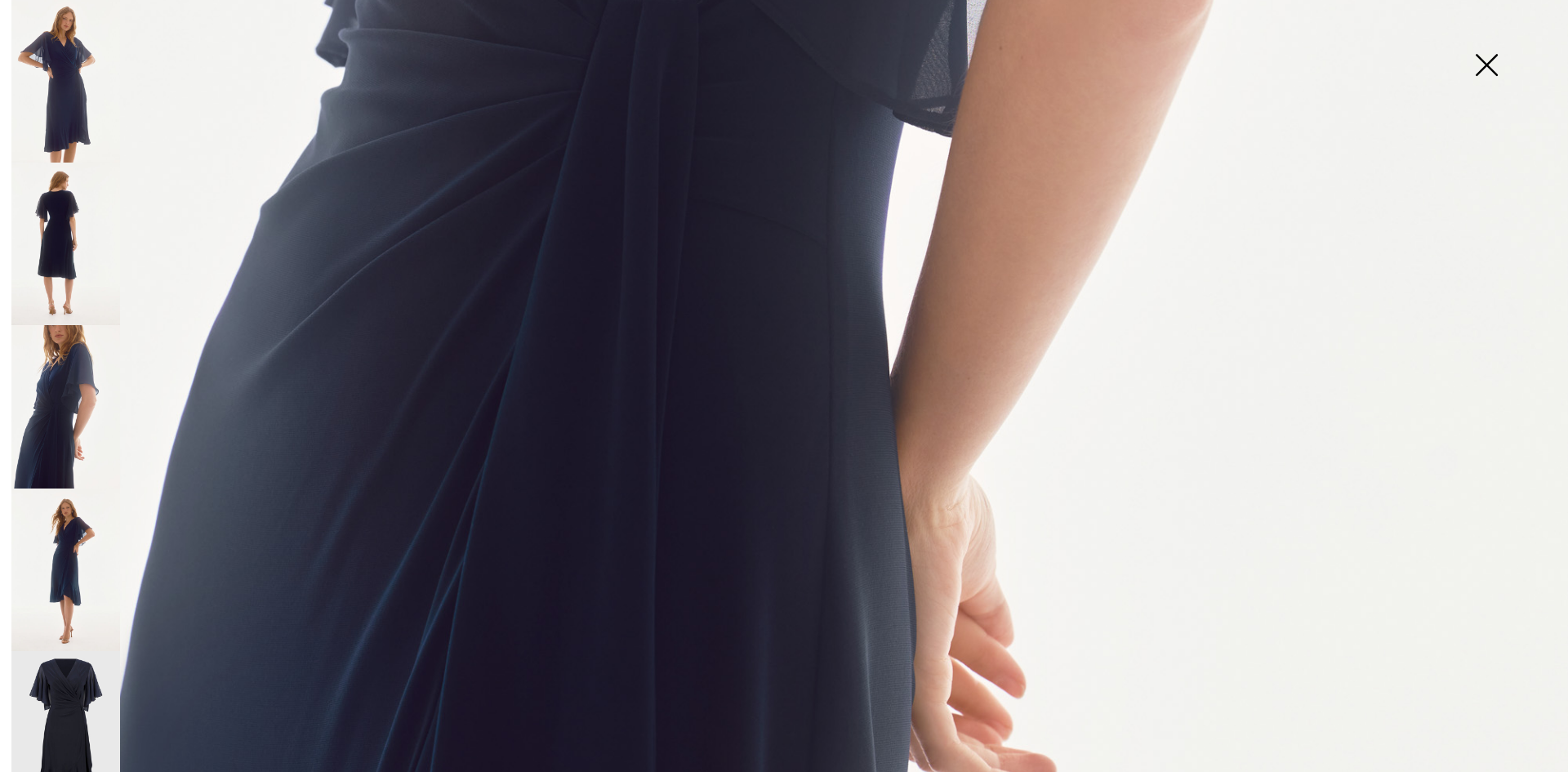
click at [65, 535] on img at bounding box center [66, 569] width 109 height 162
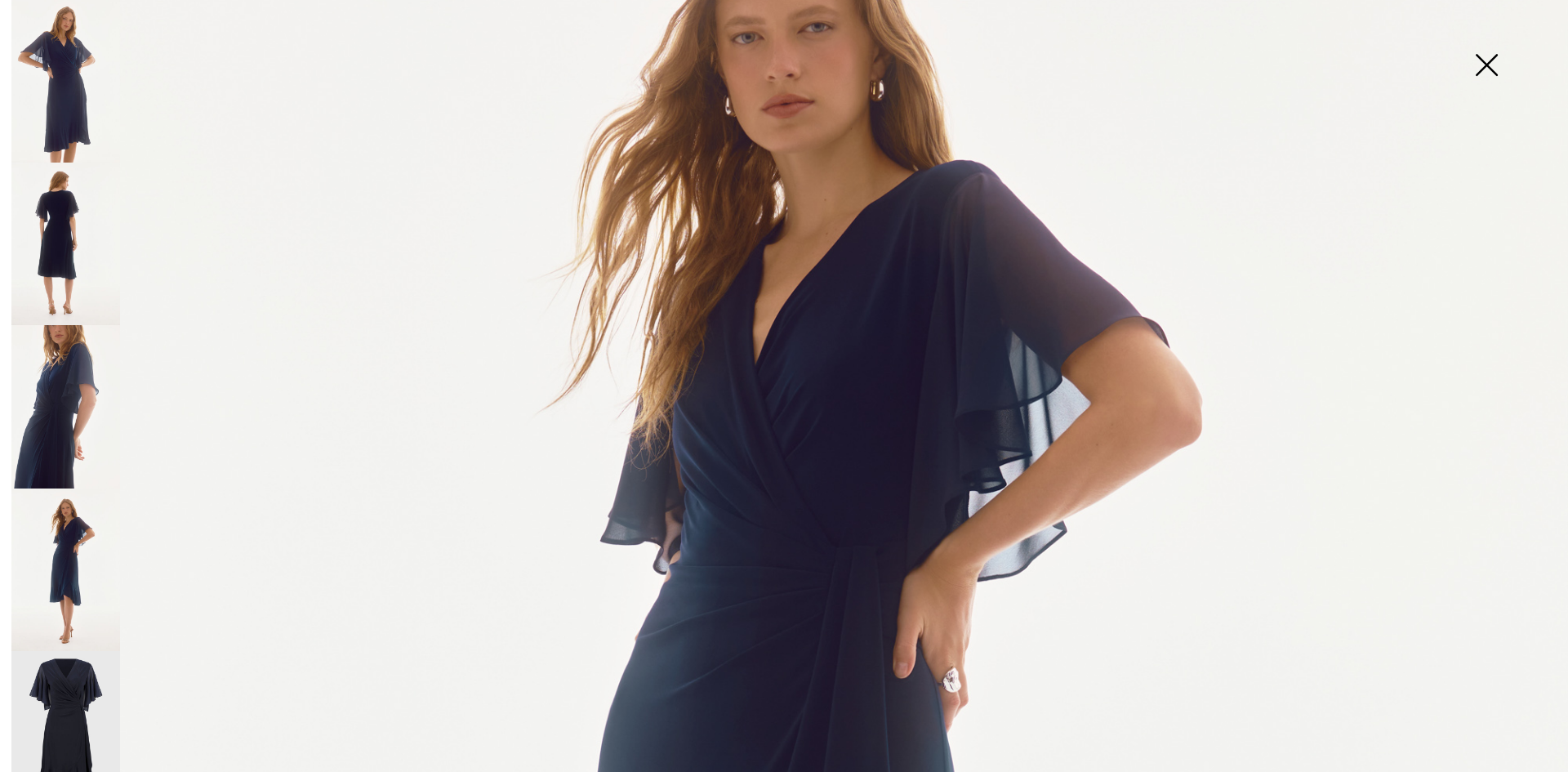
scroll to position [245, 0]
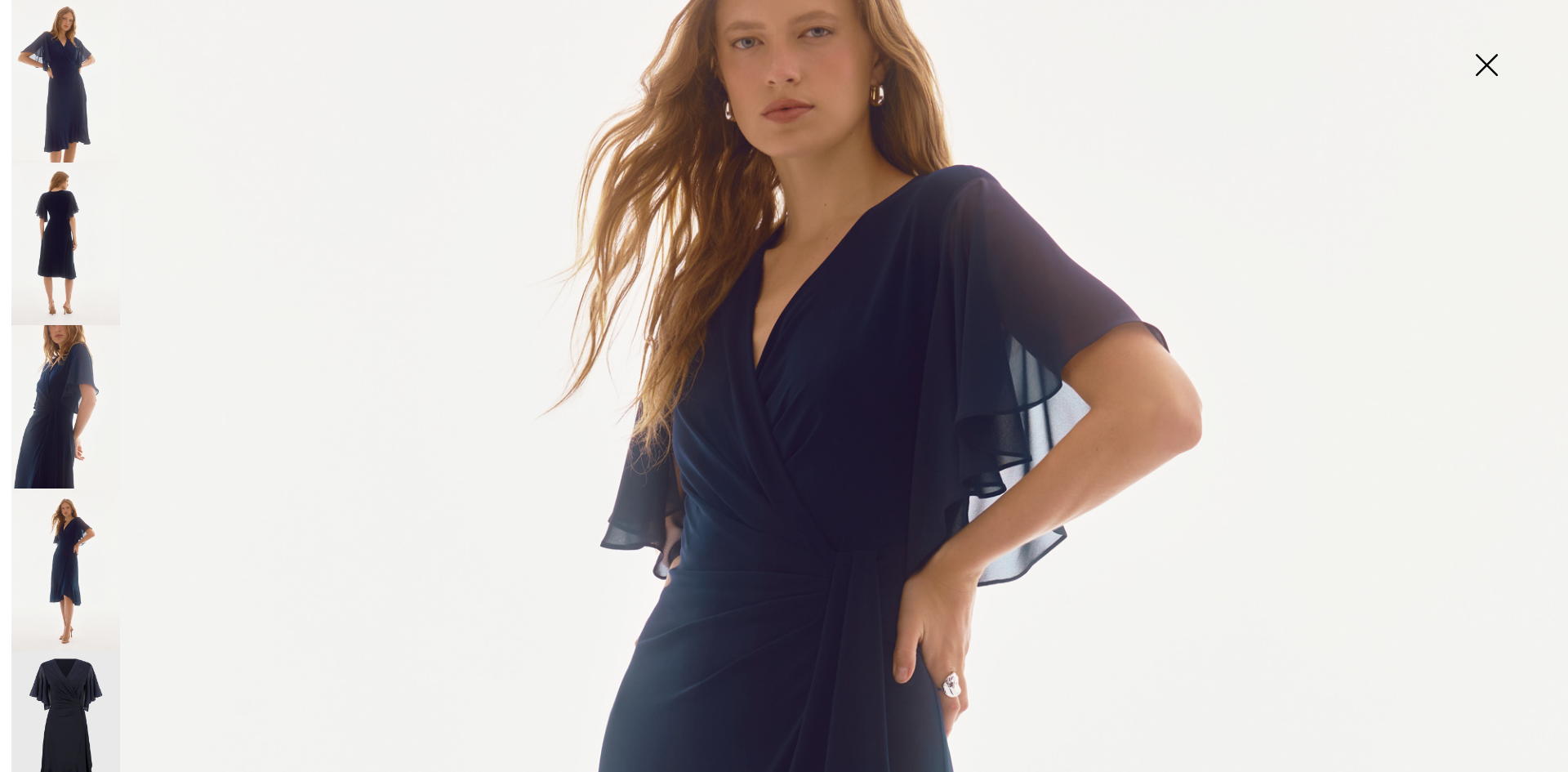
click at [59, 712] on img at bounding box center [66, 731] width 109 height 162
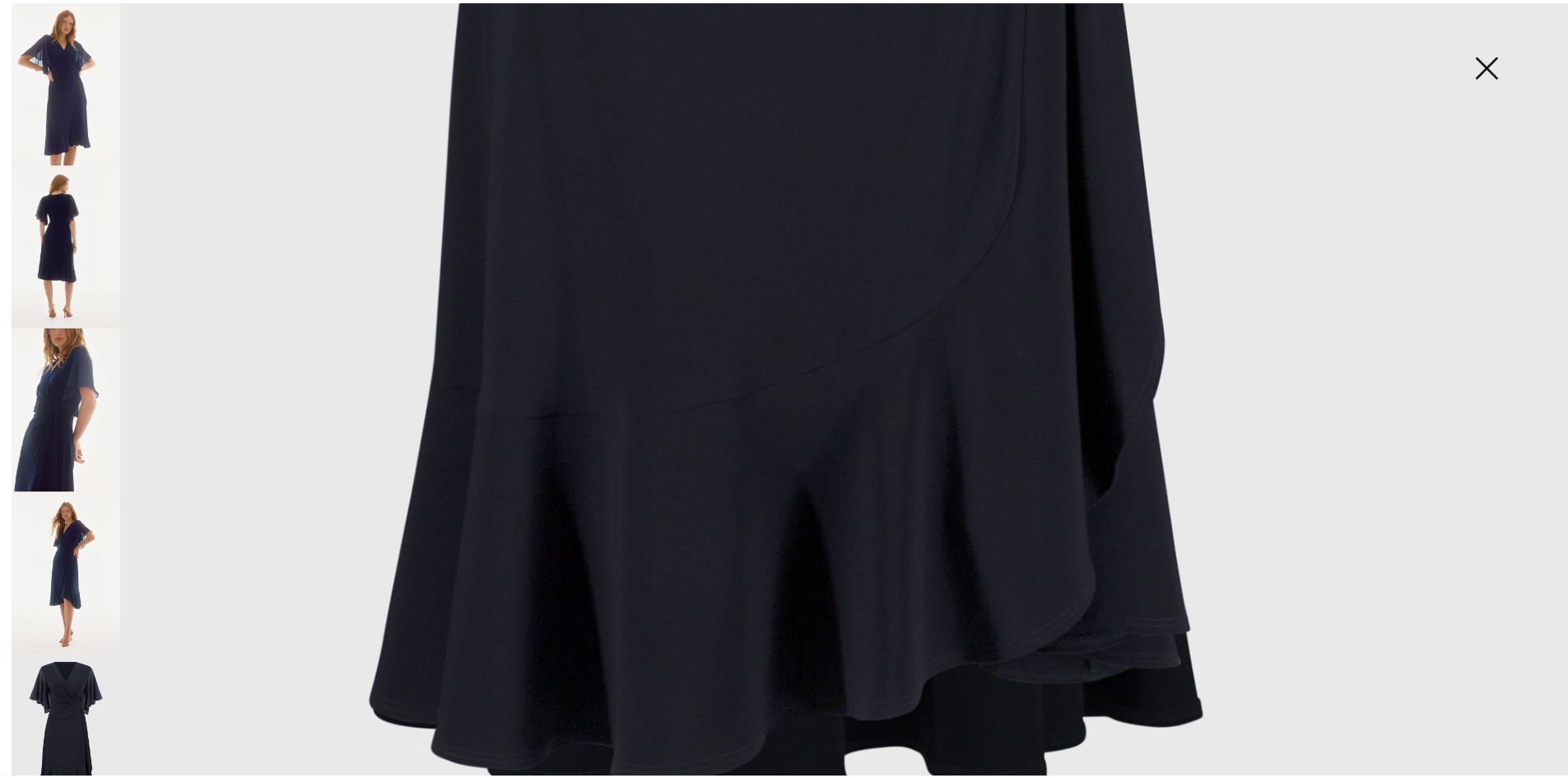
scroll to position [1572, 0]
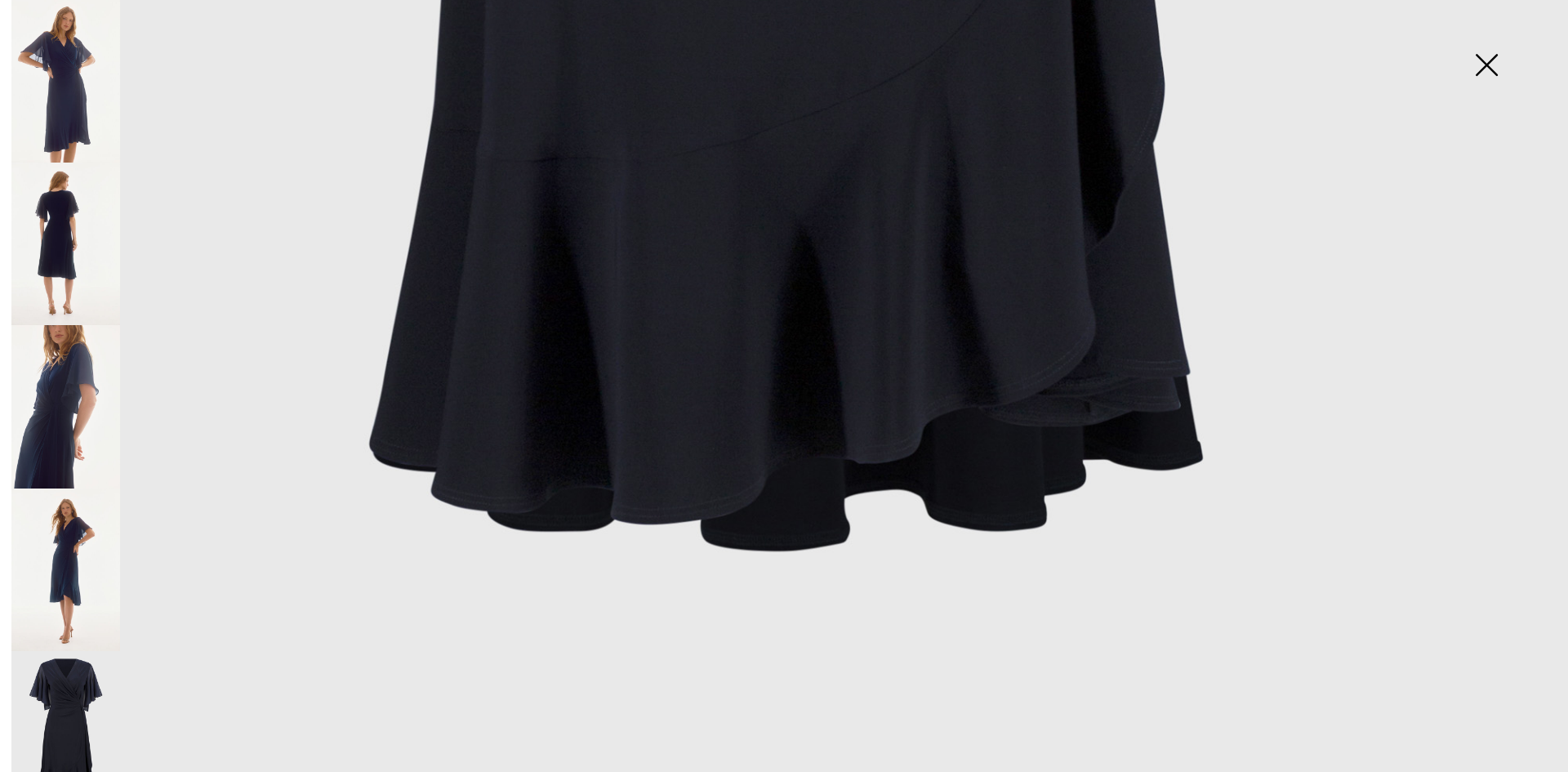
click at [1478, 59] on img at bounding box center [1486, 66] width 82 height 84
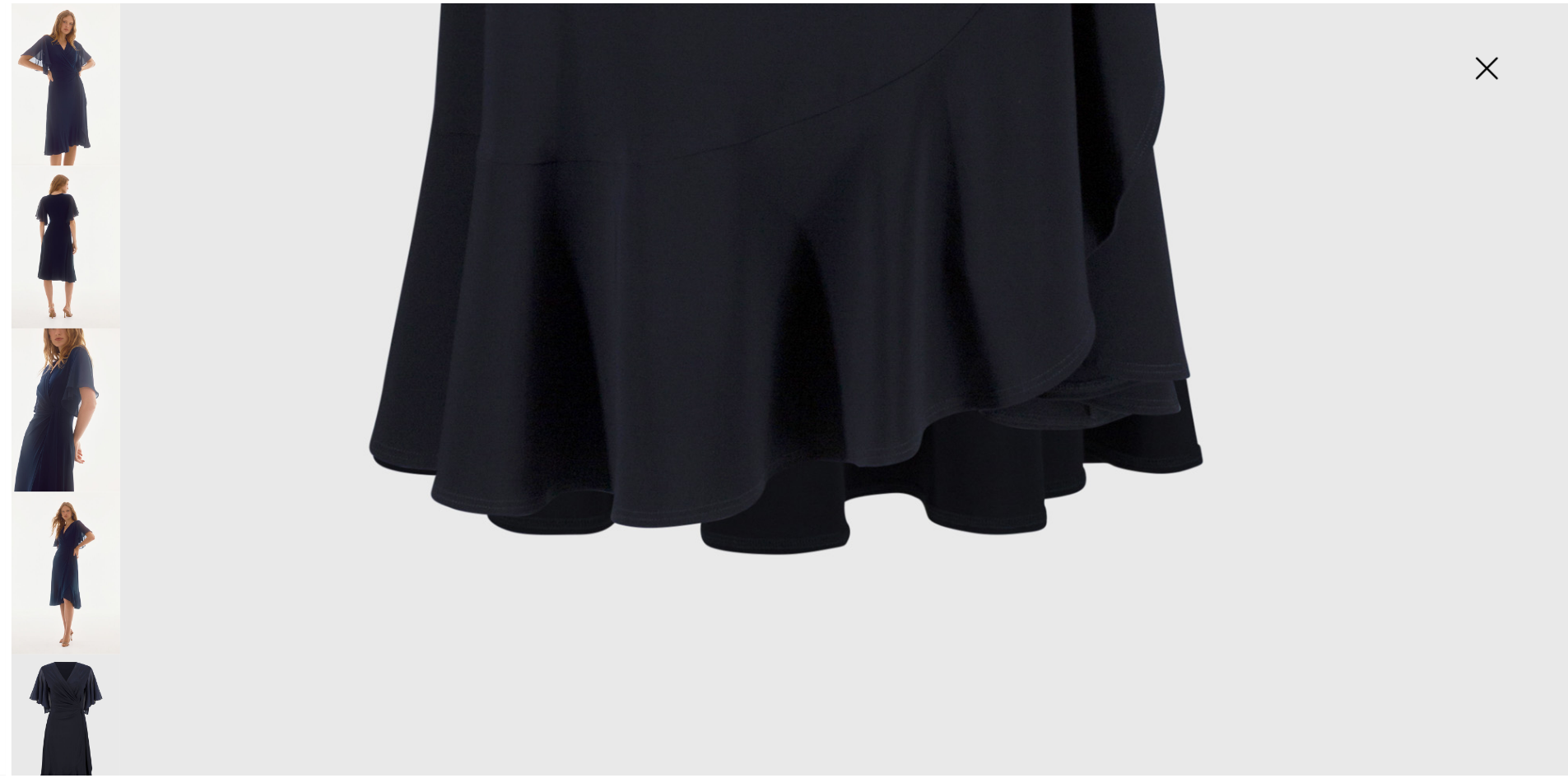
scroll to position [1554, 0]
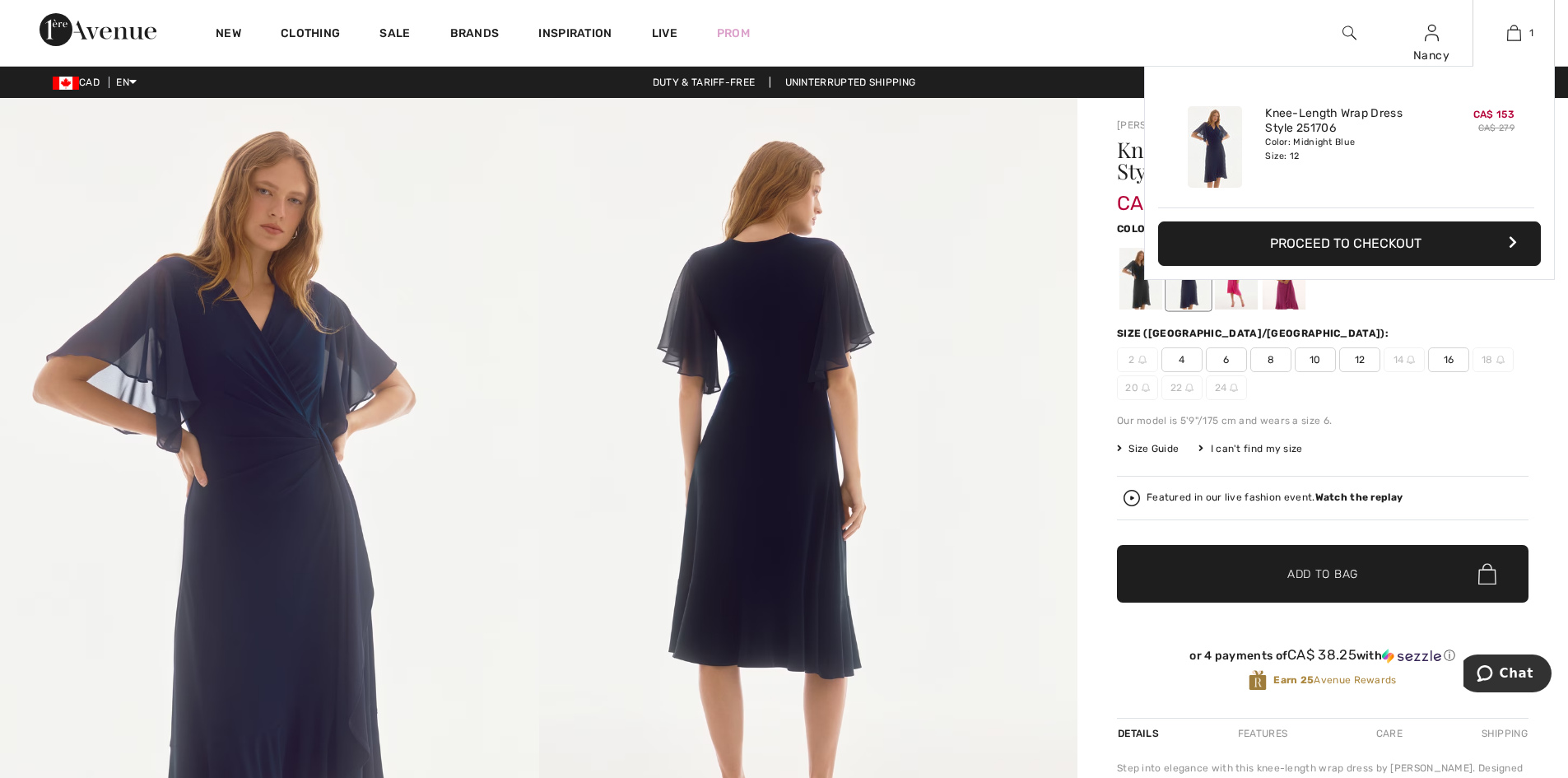
click at [1366, 239] on button "Proceed to Checkout" at bounding box center [1349, 244] width 382 height 45
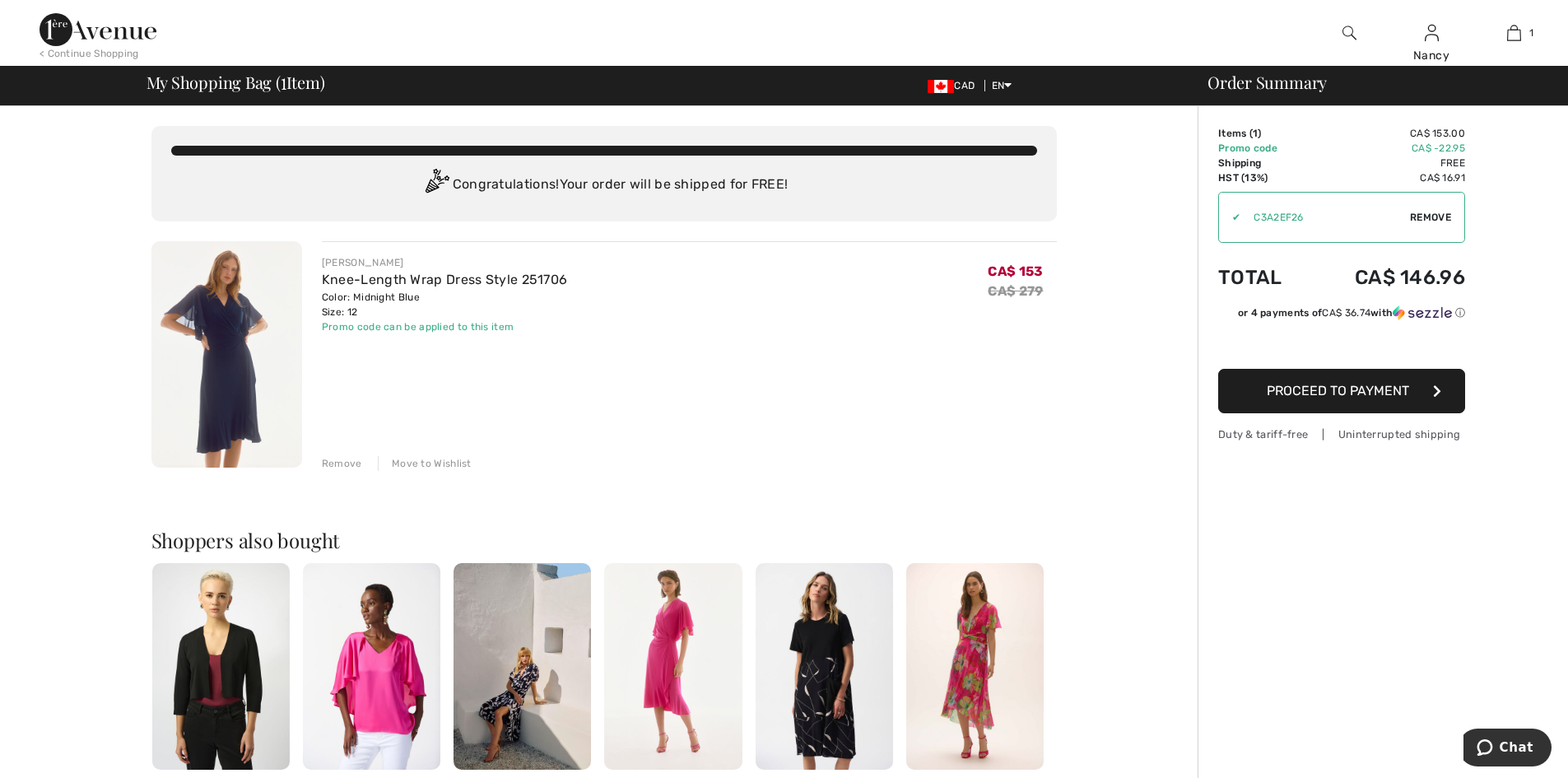
click at [80, 55] on div "< Continue Shopping" at bounding box center [88, 54] width 99 height 15
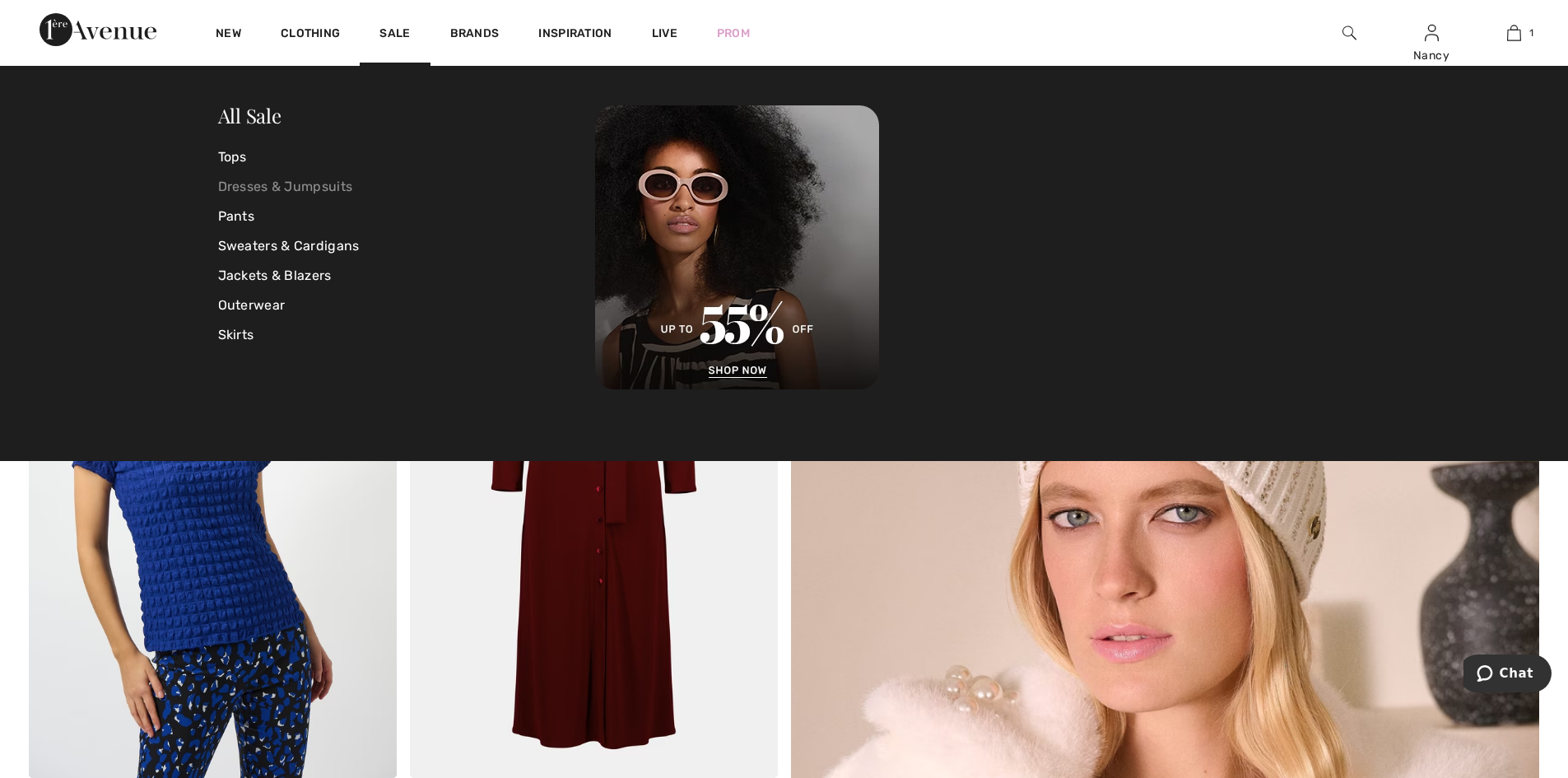
click at [284, 185] on link "Dresses & Jumpsuits" at bounding box center [407, 187] width 378 height 29
click at [250, 186] on link "Dresses & Jumpsuits" at bounding box center [407, 187] width 378 height 29
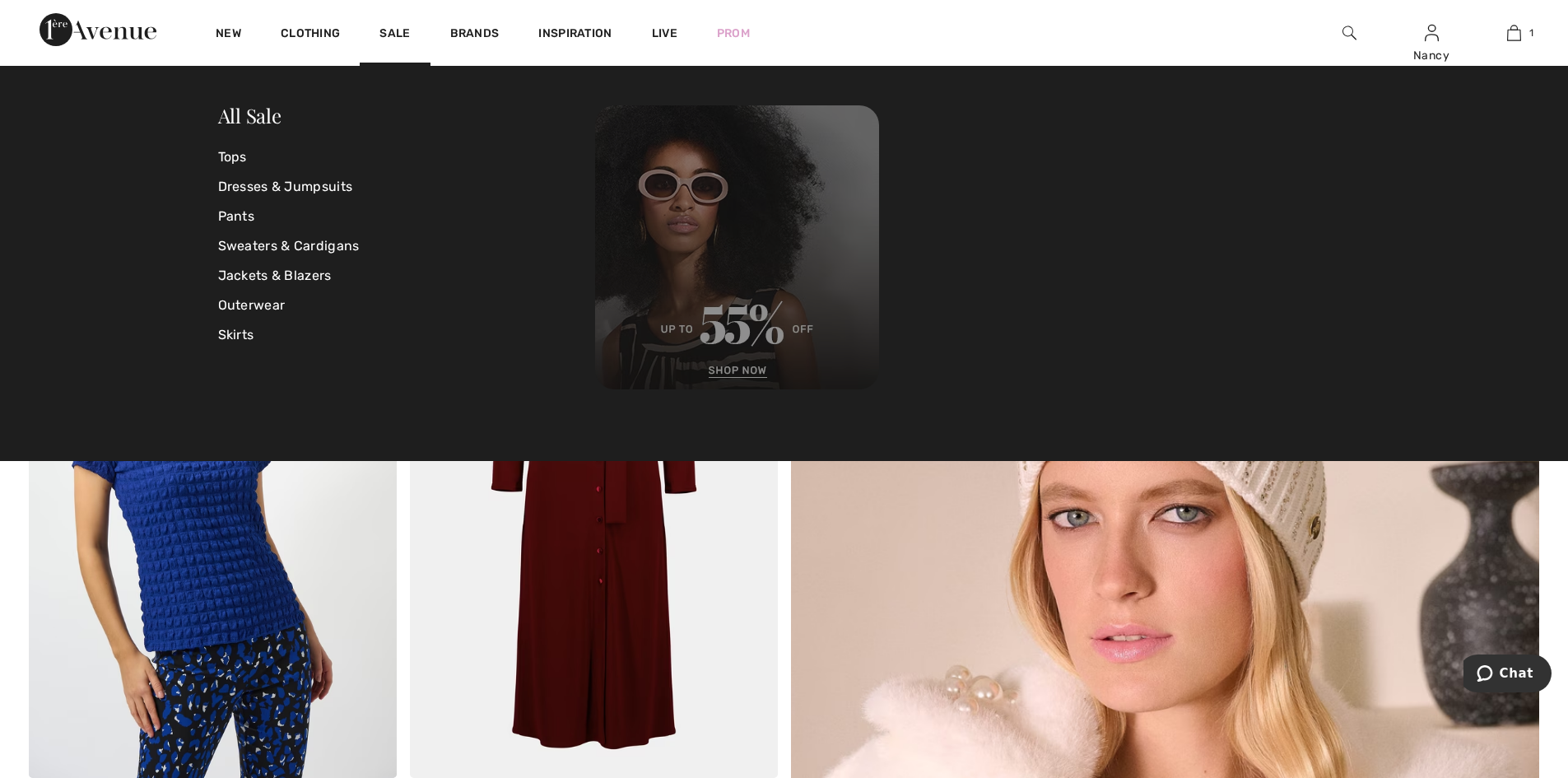
click at [733, 373] on img at bounding box center [737, 247] width 284 height 284
click at [727, 325] on img at bounding box center [737, 247] width 284 height 284
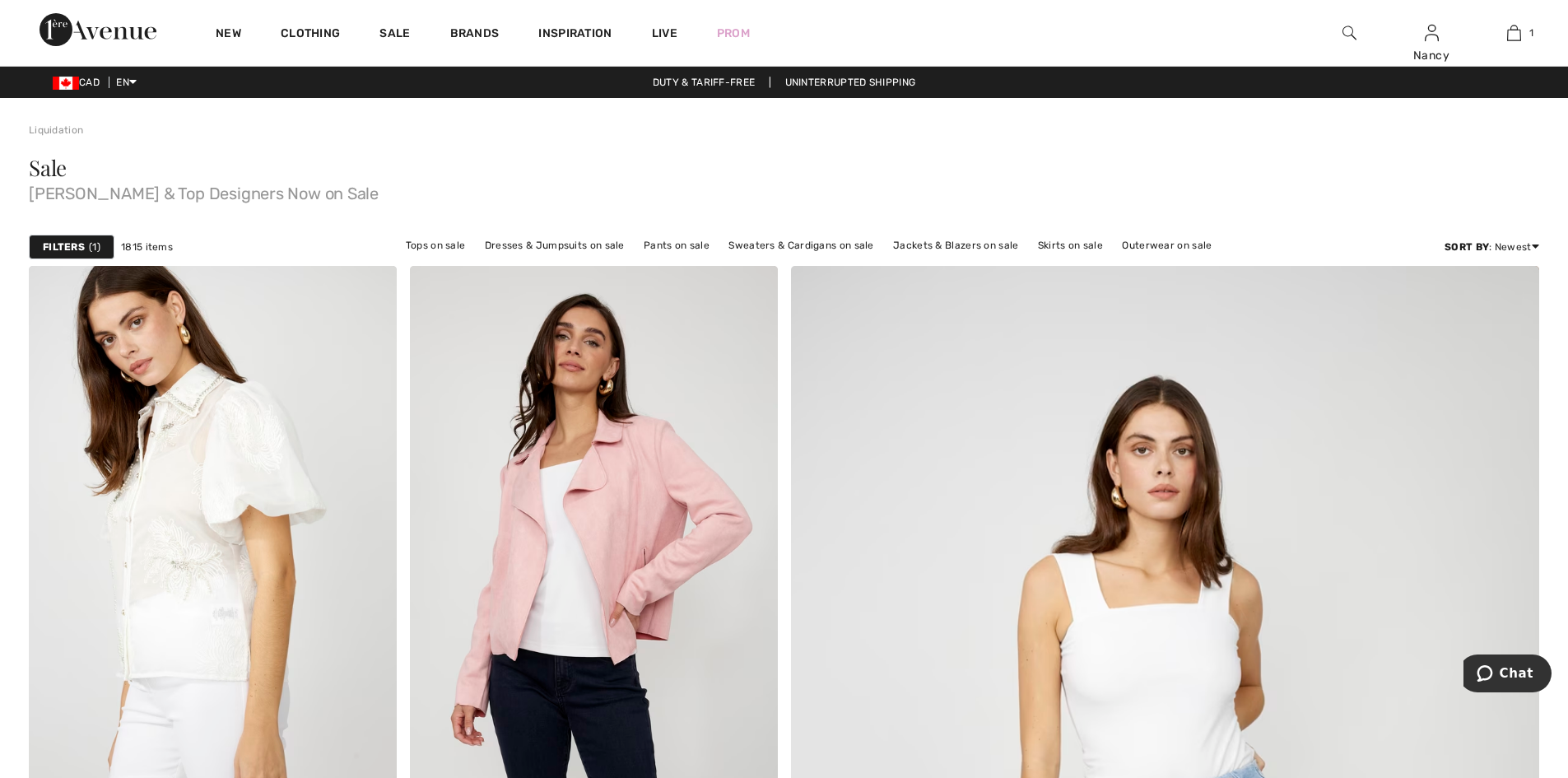
click at [53, 245] on strong "Filters" at bounding box center [63, 247] width 42 height 15
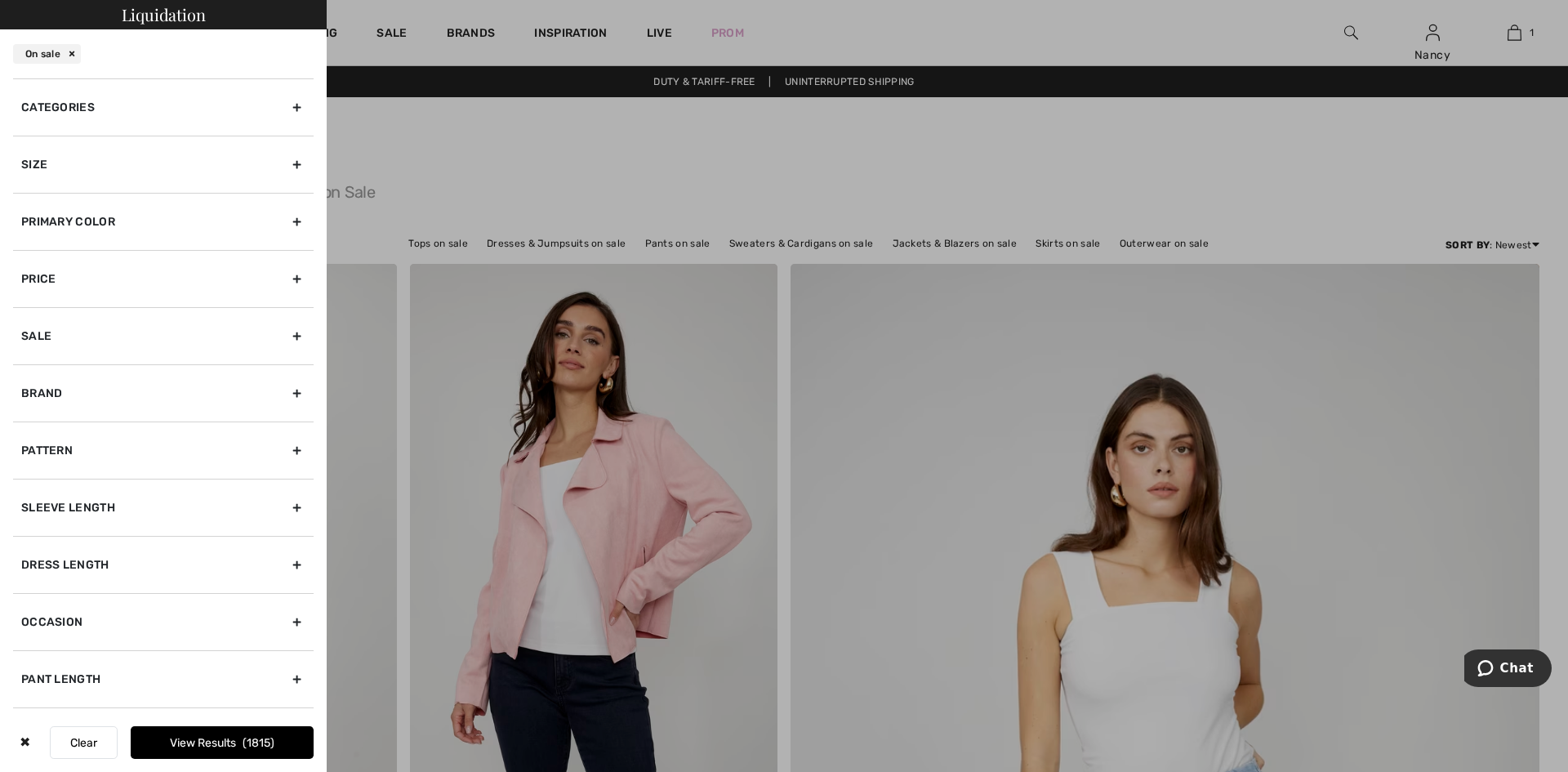
click at [67, 516] on div "Sleeve length" at bounding box center [163, 507] width 300 height 57
click at [59, 656] on div "Dress Length" at bounding box center [163, 652] width 300 height 57
click at [25, 619] on input"] "Long Dresses" at bounding box center [27, 618] width 12 height 12
checkbox input"] "true"
click at [52, 177] on div "Size" at bounding box center [163, 164] width 300 height 57
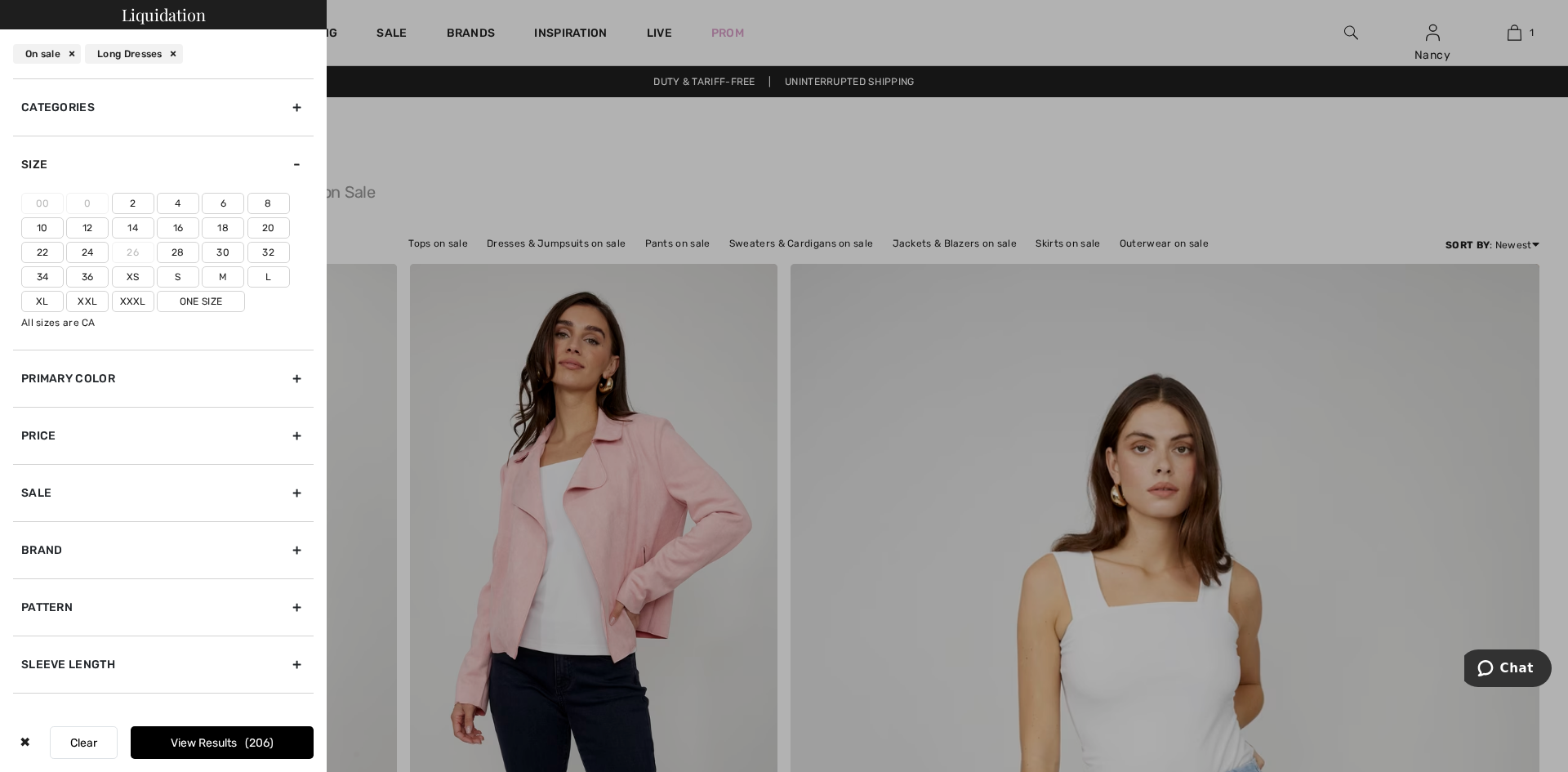
click at [84, 230] on label "12" at bounding box center [88, 228] width 43 height 21
click at [0, 0] on input"] "12" at bounding box center [0, 0] width 0 height 0
click at [202, 741] on button "View Results 70" at bounding box center [222, 742] width 183 height 33
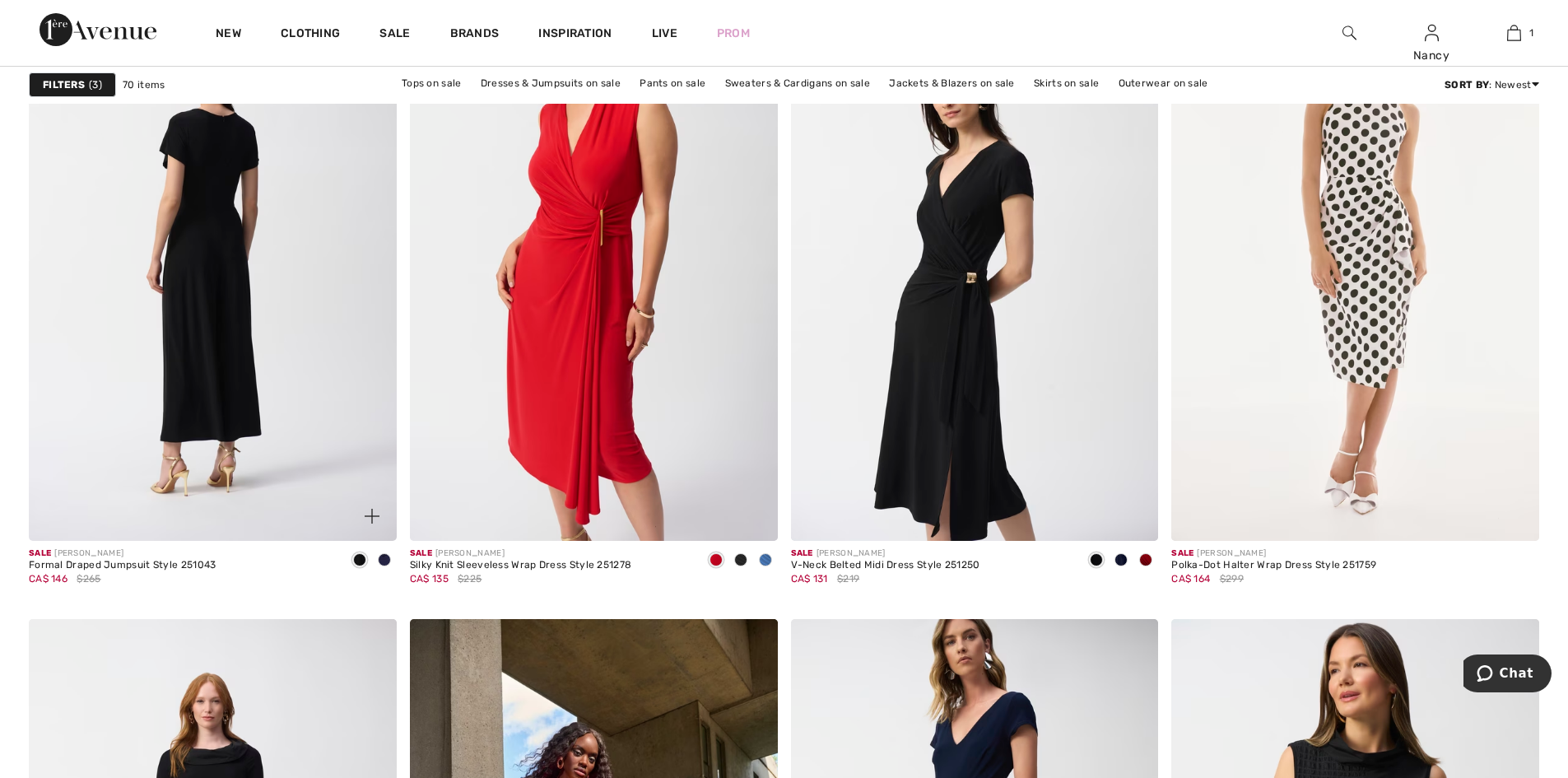
scroll to position [7899, 0]
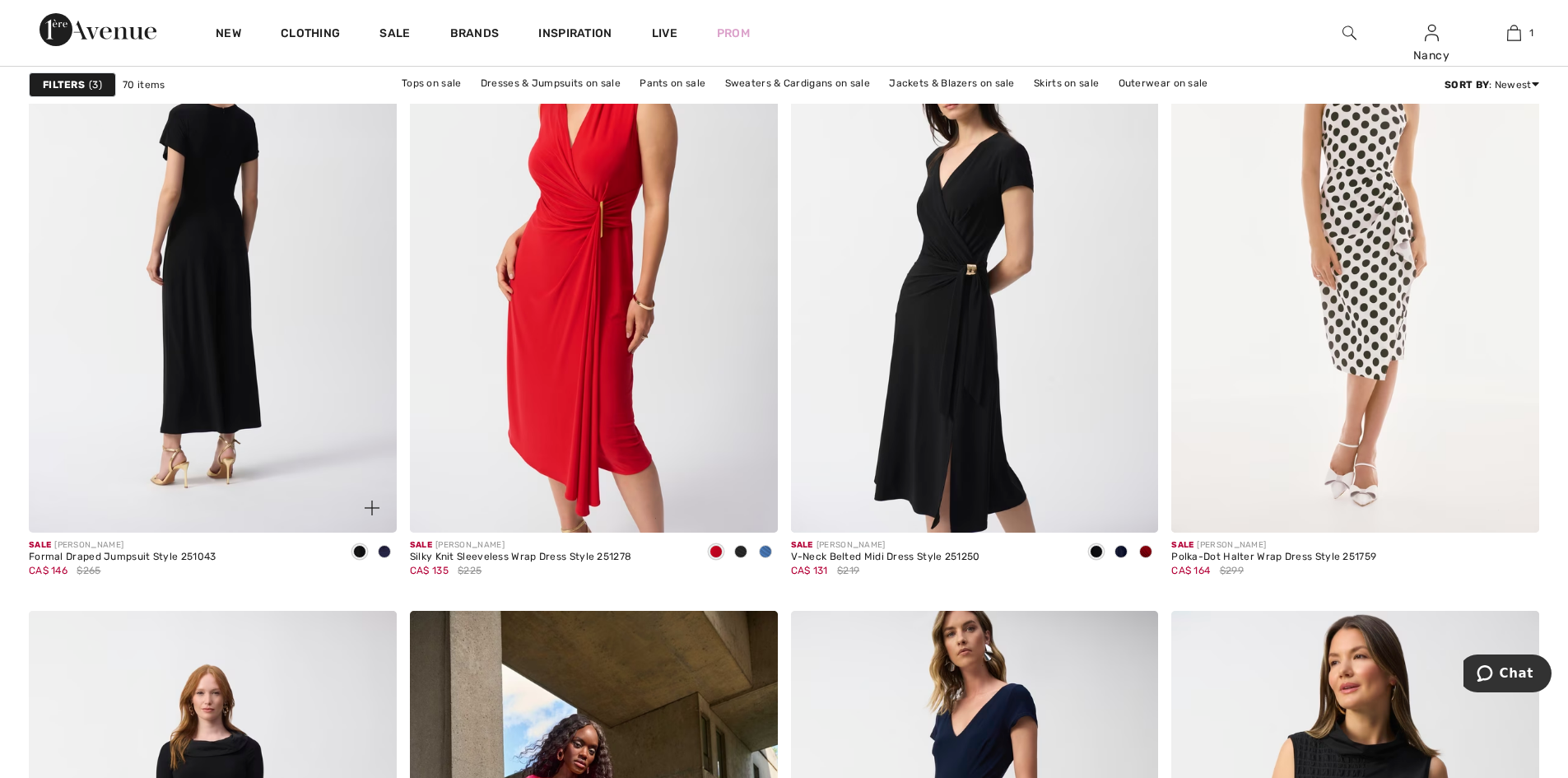
click at [202, 364] on img at bounding box center [213, 256] width 368 height 551
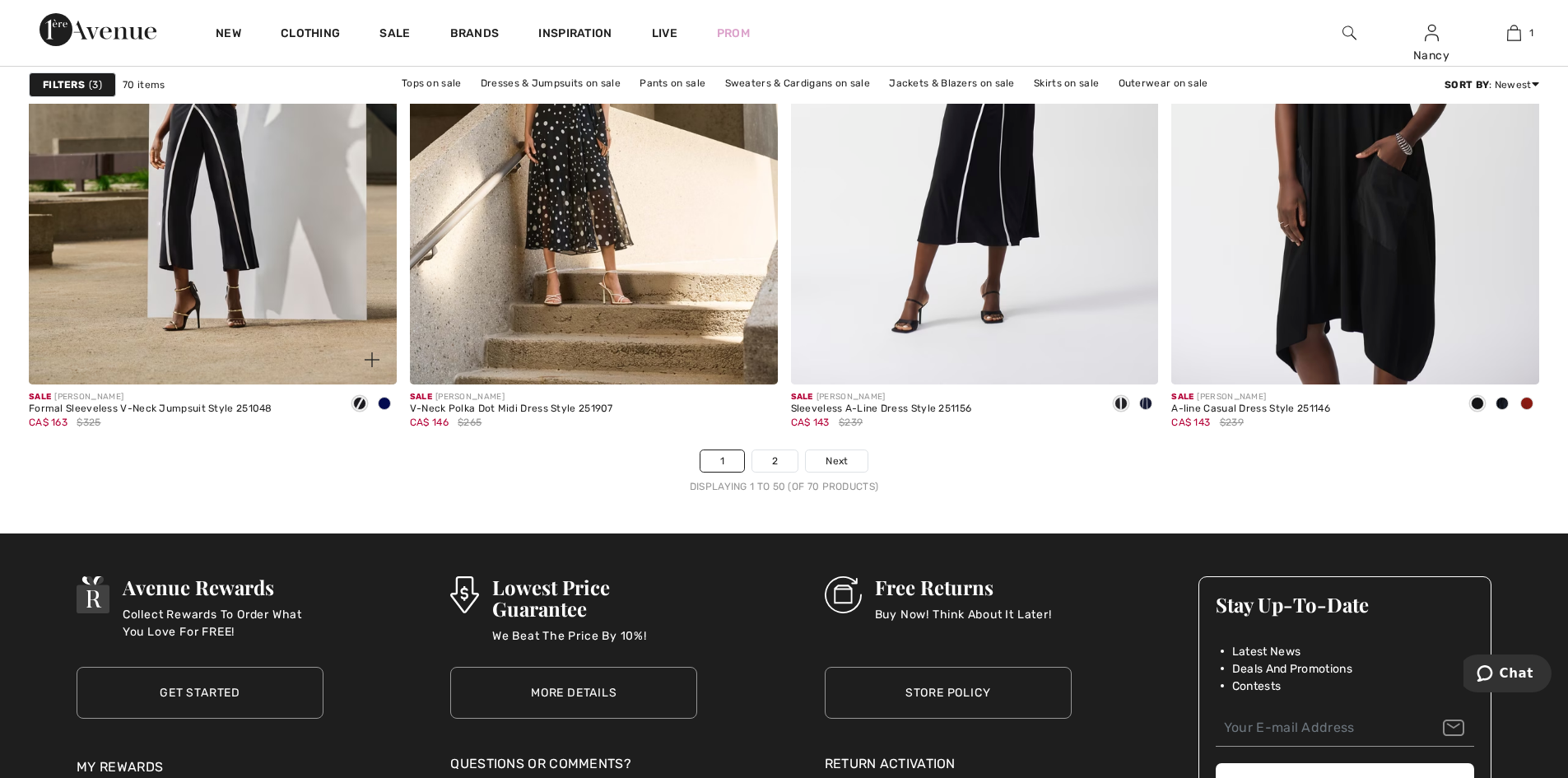
scroll to position [9463, 0]
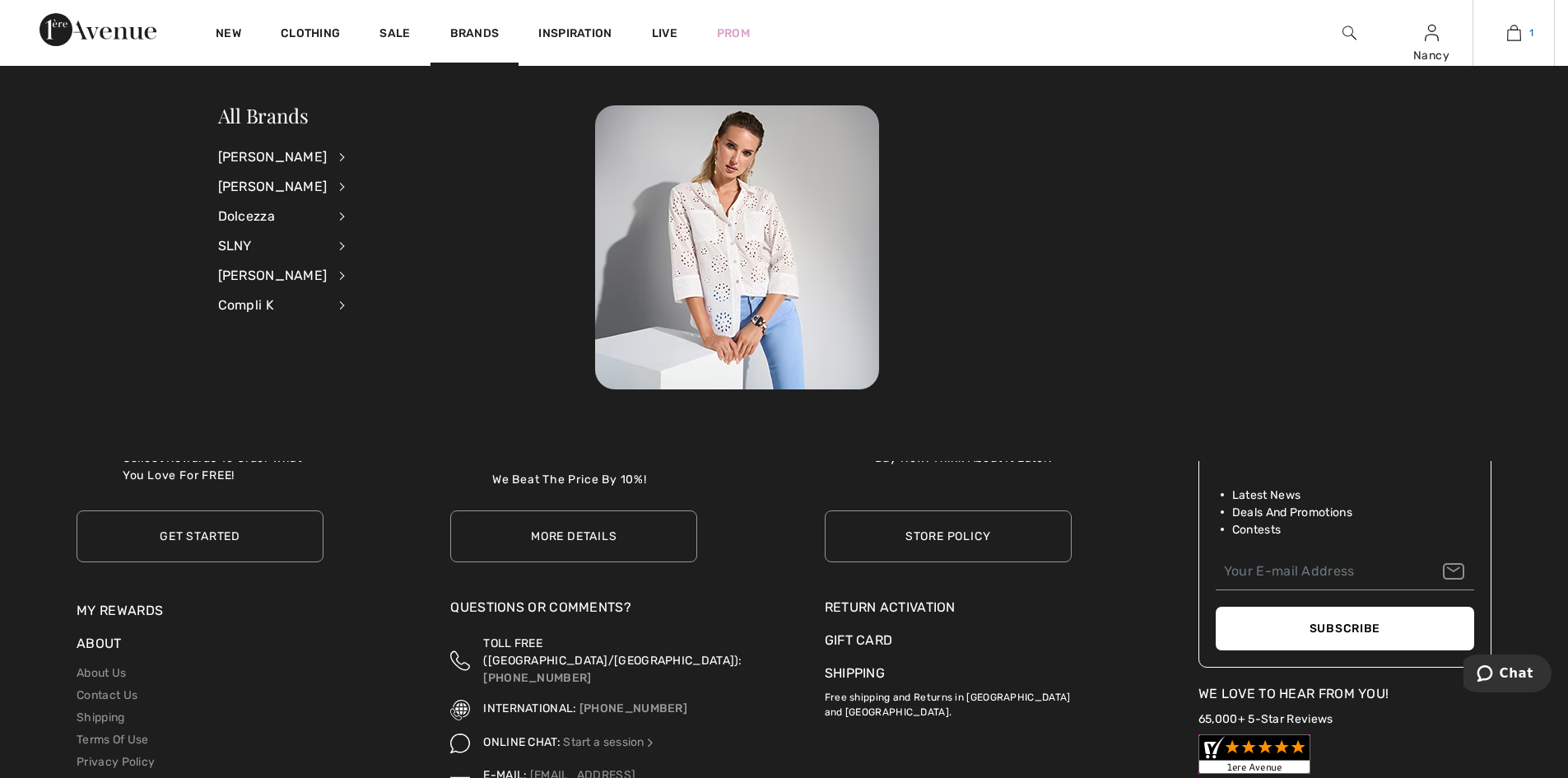
click at [1521, 34] on link "1" at bounding box center [1513, 33] width 80 height 20
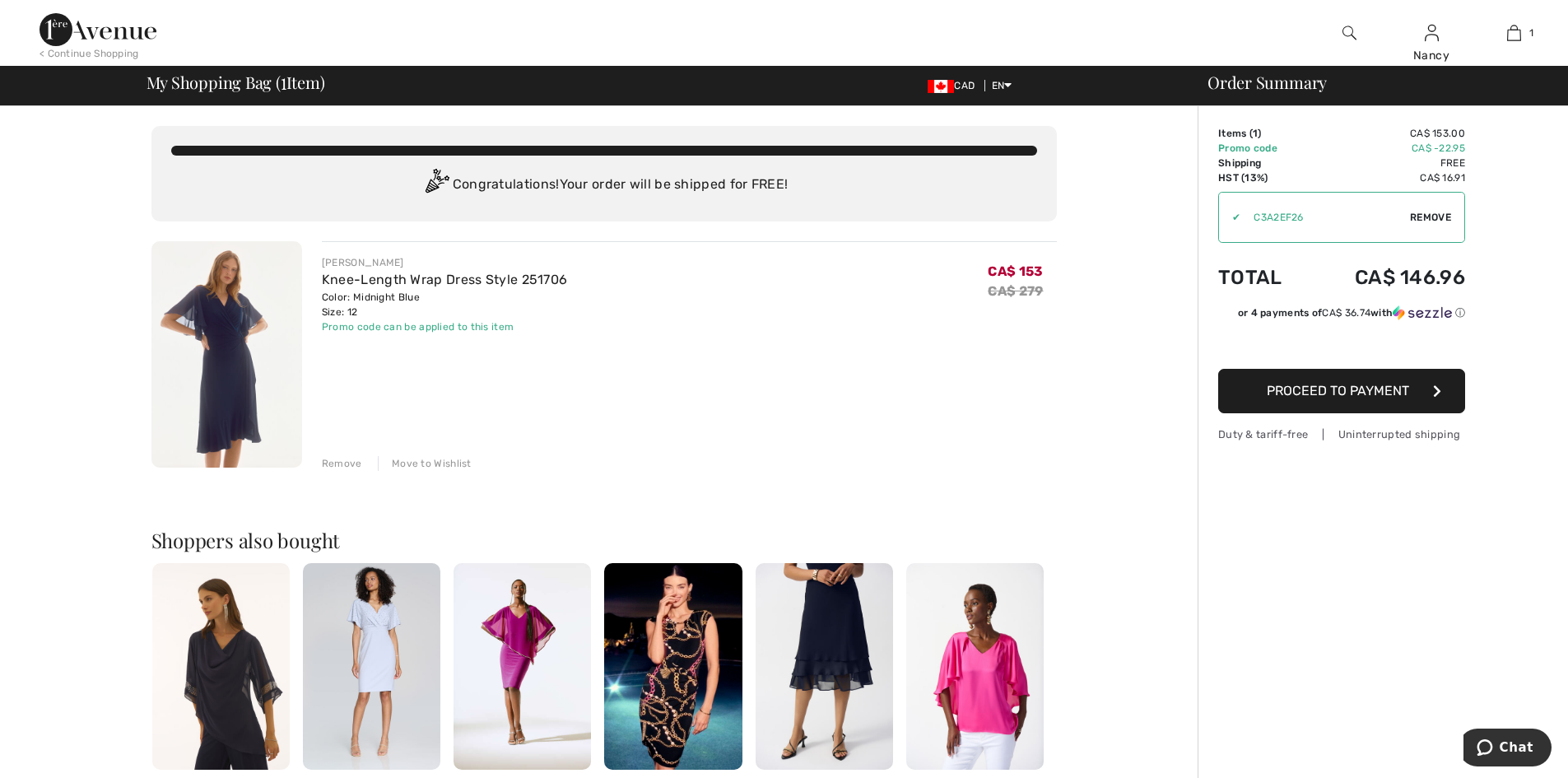
click at [1373, 393] on span "Proceed to Payment" at bounding box center [1337, 390] width 142 height 16
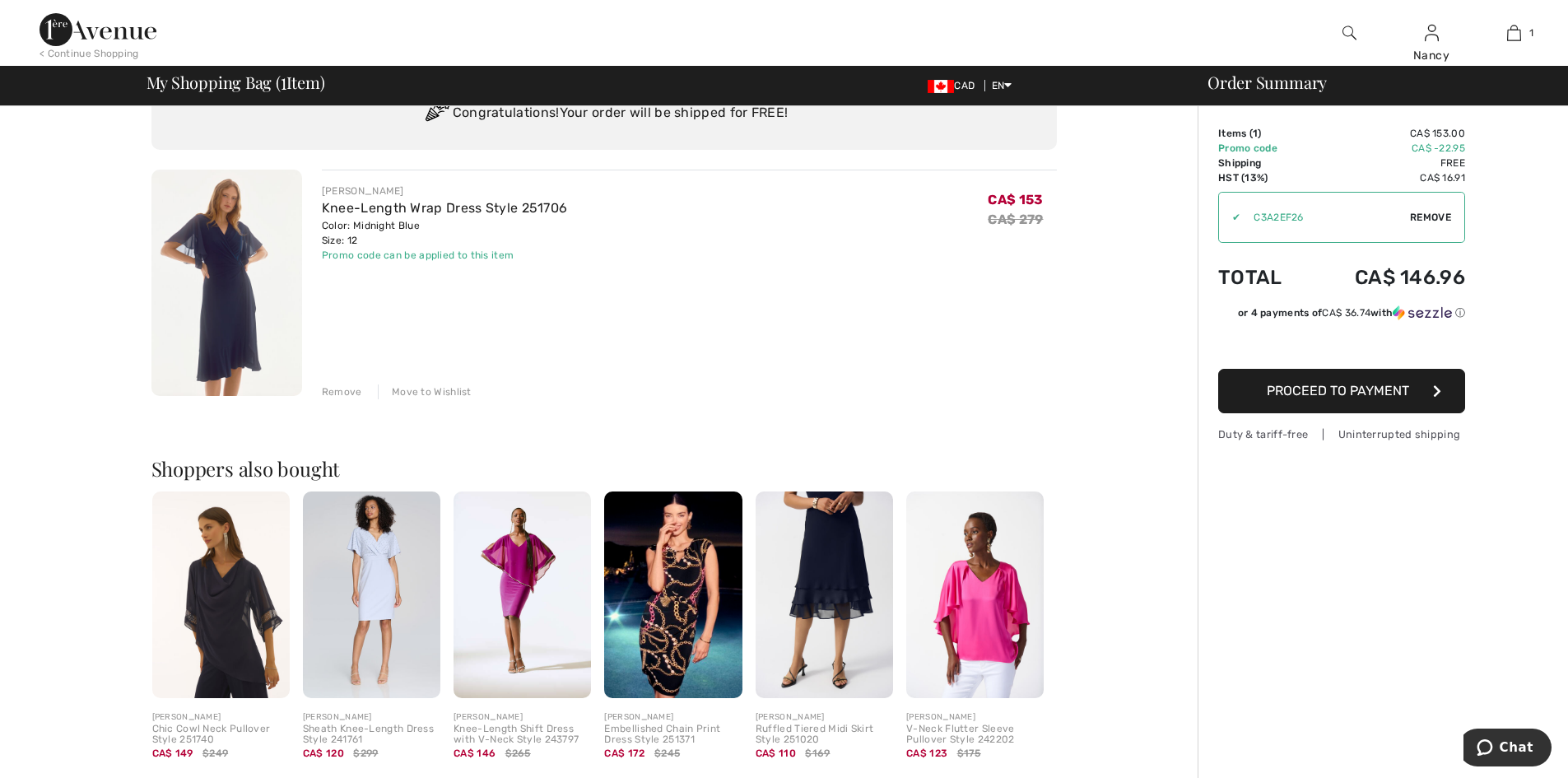
scroll to position [247, 0]
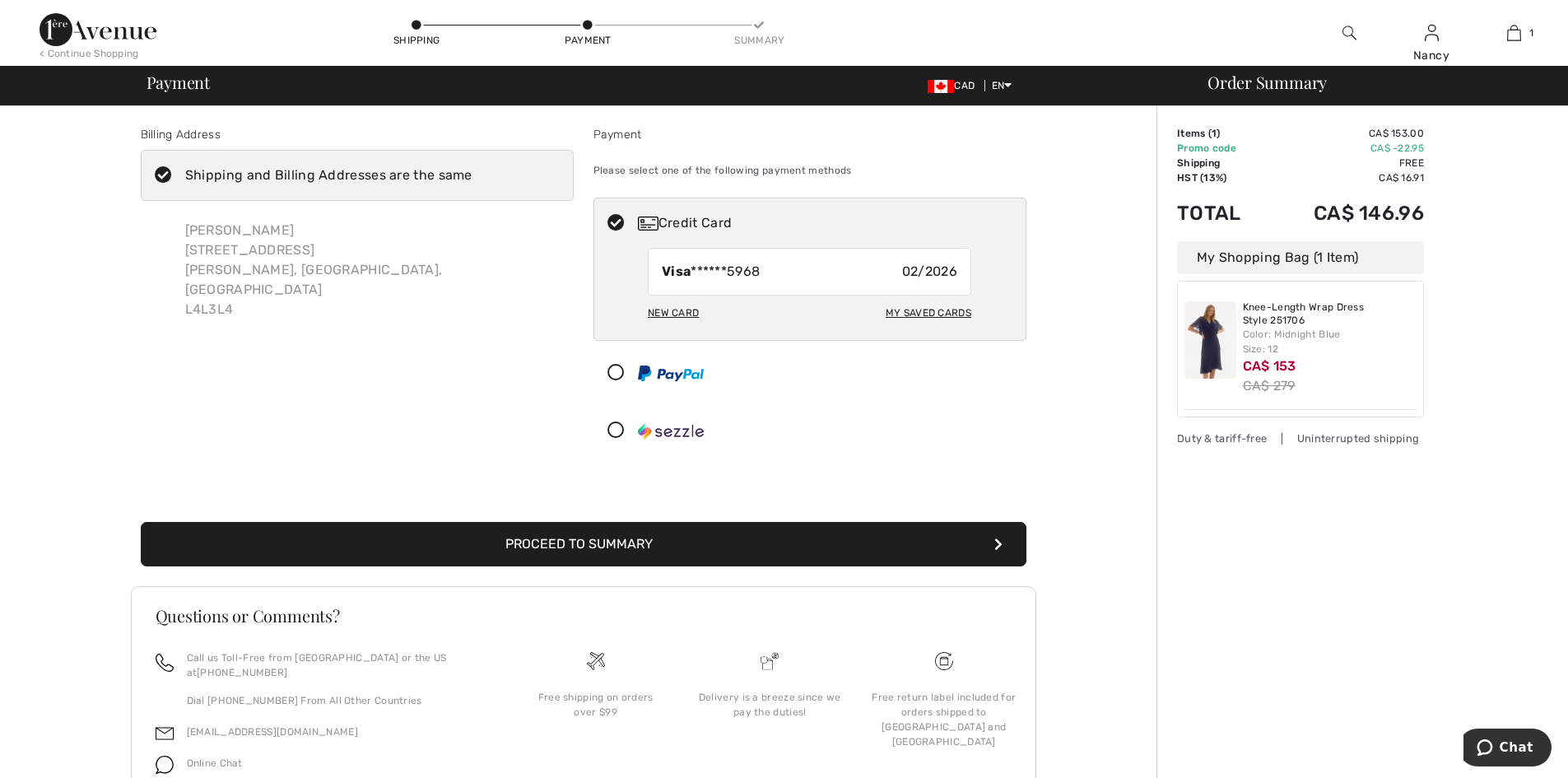
click at [688, 309] on div "New Card" at bounding box center [673, 312] width 51 height 28
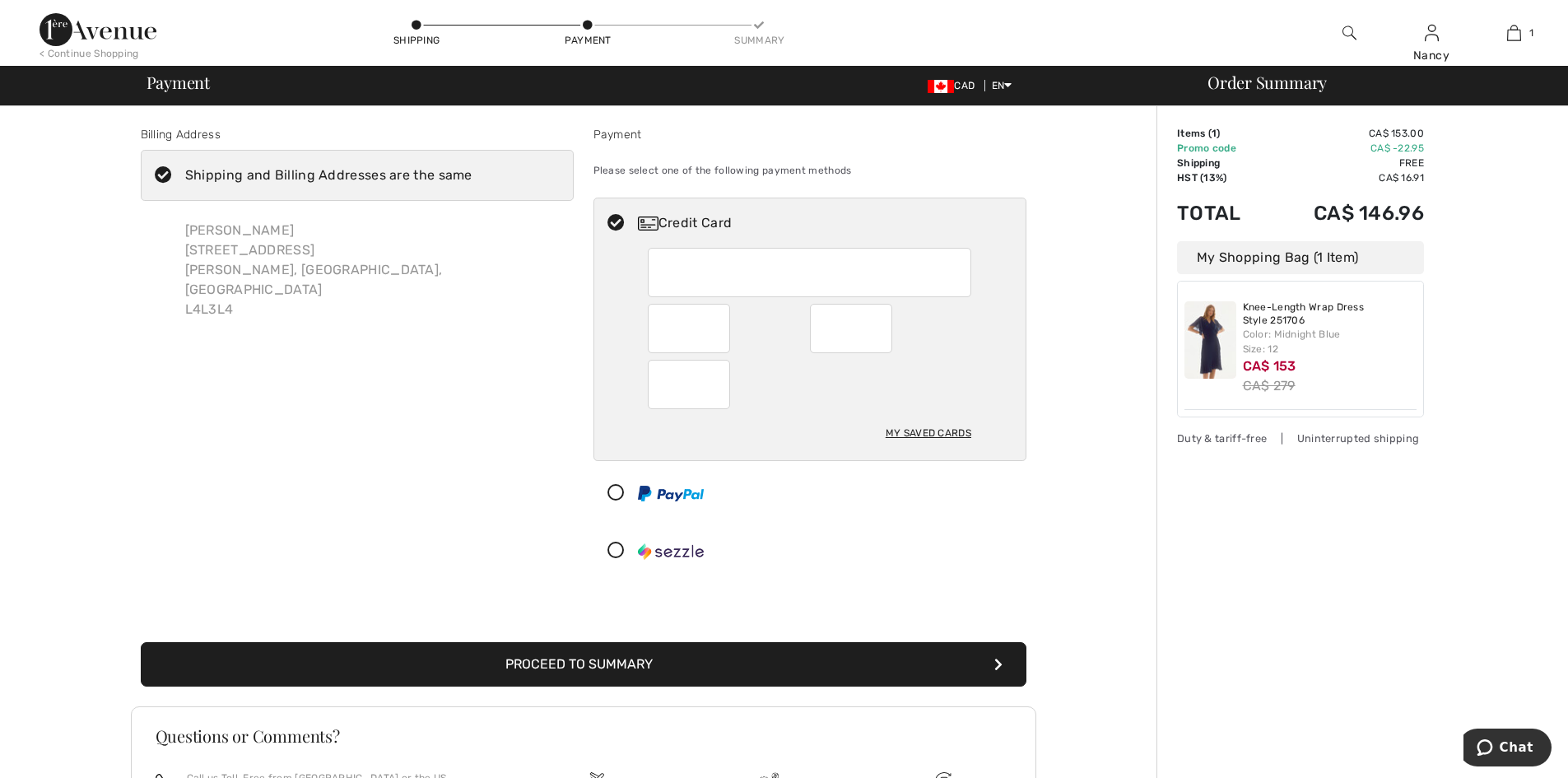
click at [826, 555] on div at bounding box center [803, 550] width 418 height 49
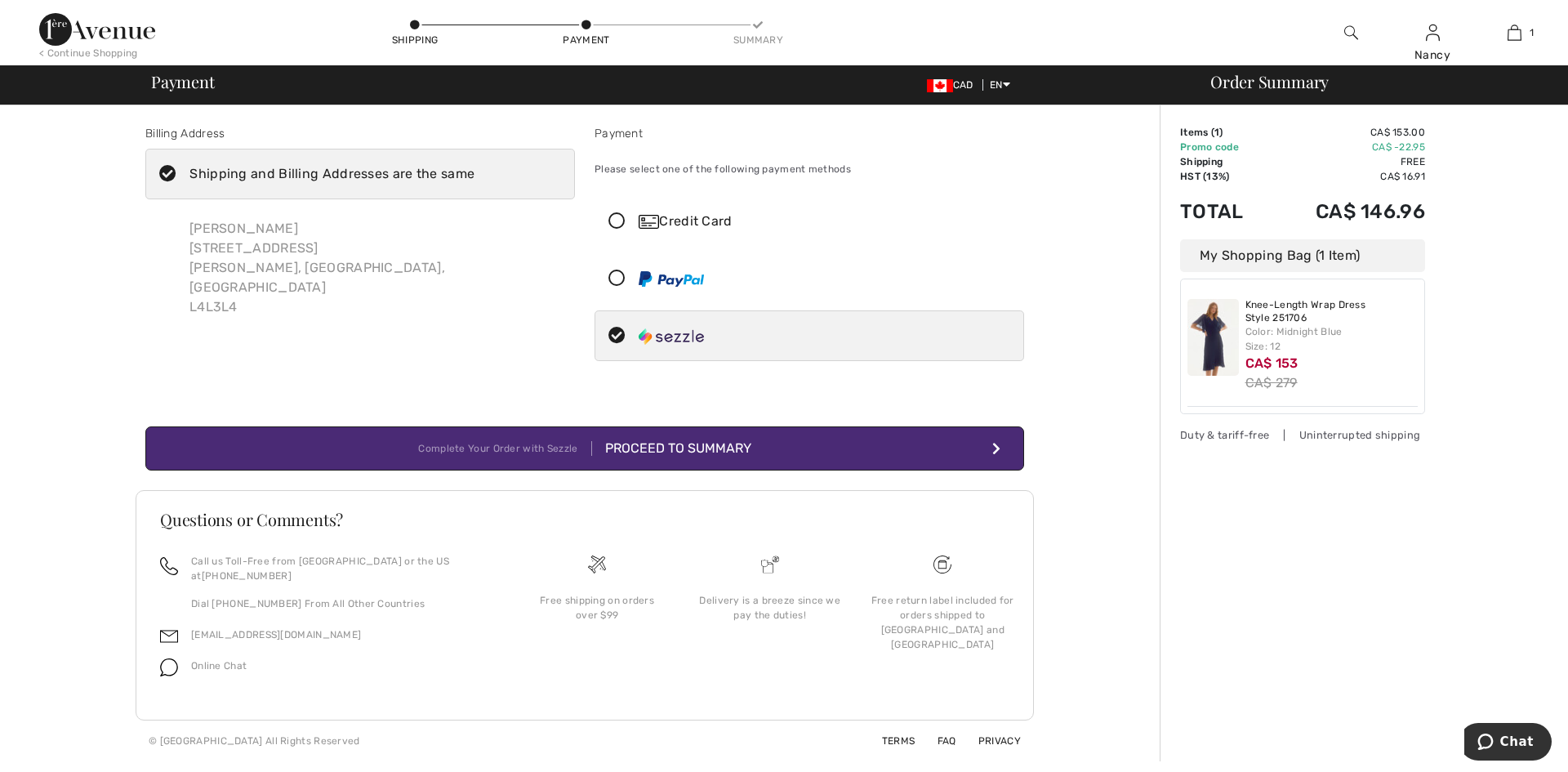
click at [623, 222] on icon at bounding box center [617, 221] width 43 height 17
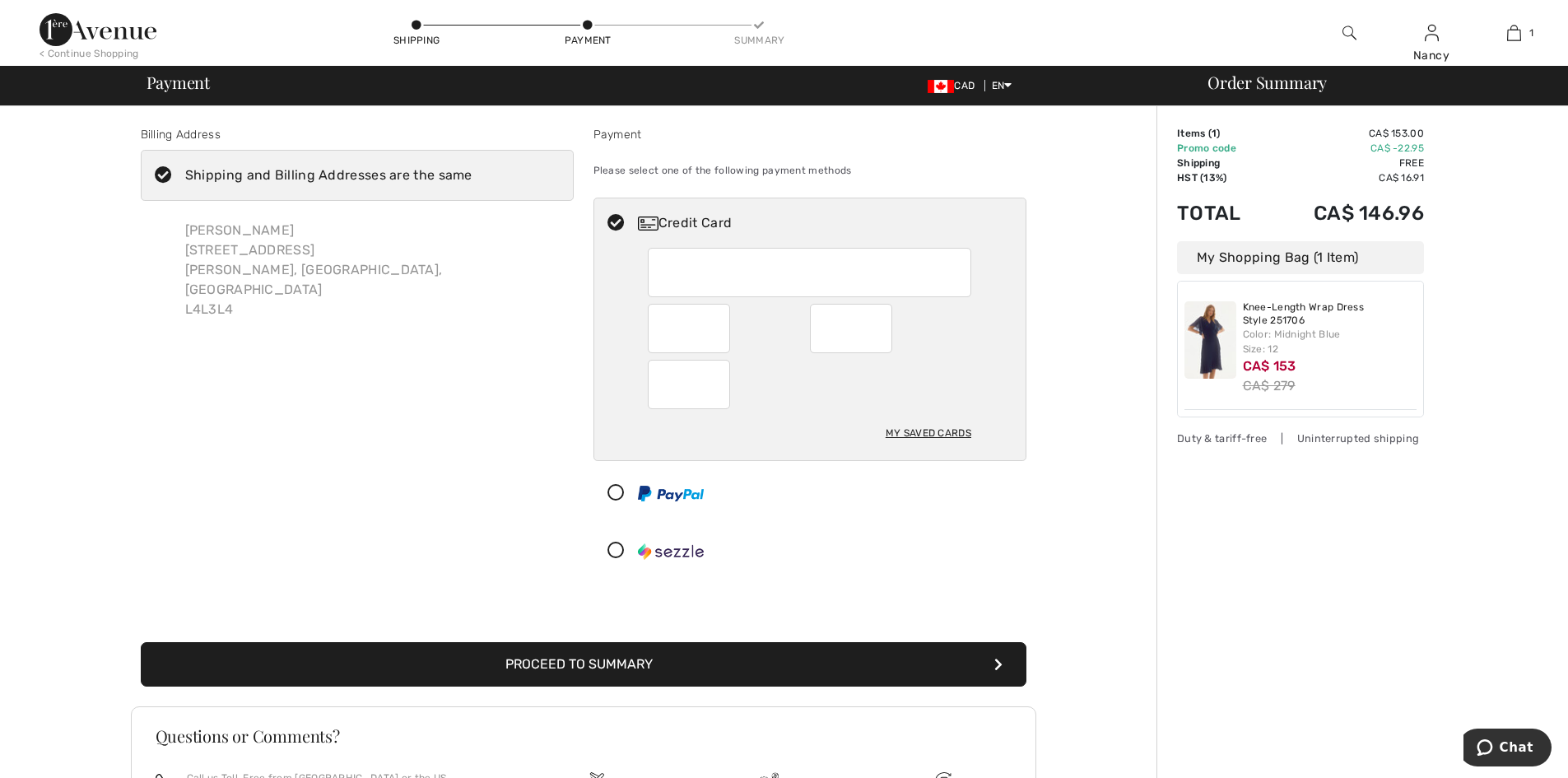
click at [927, 430] on div "My Saved Cards" at bounding box center [928, 432] width 86 height 28
radio input "true"
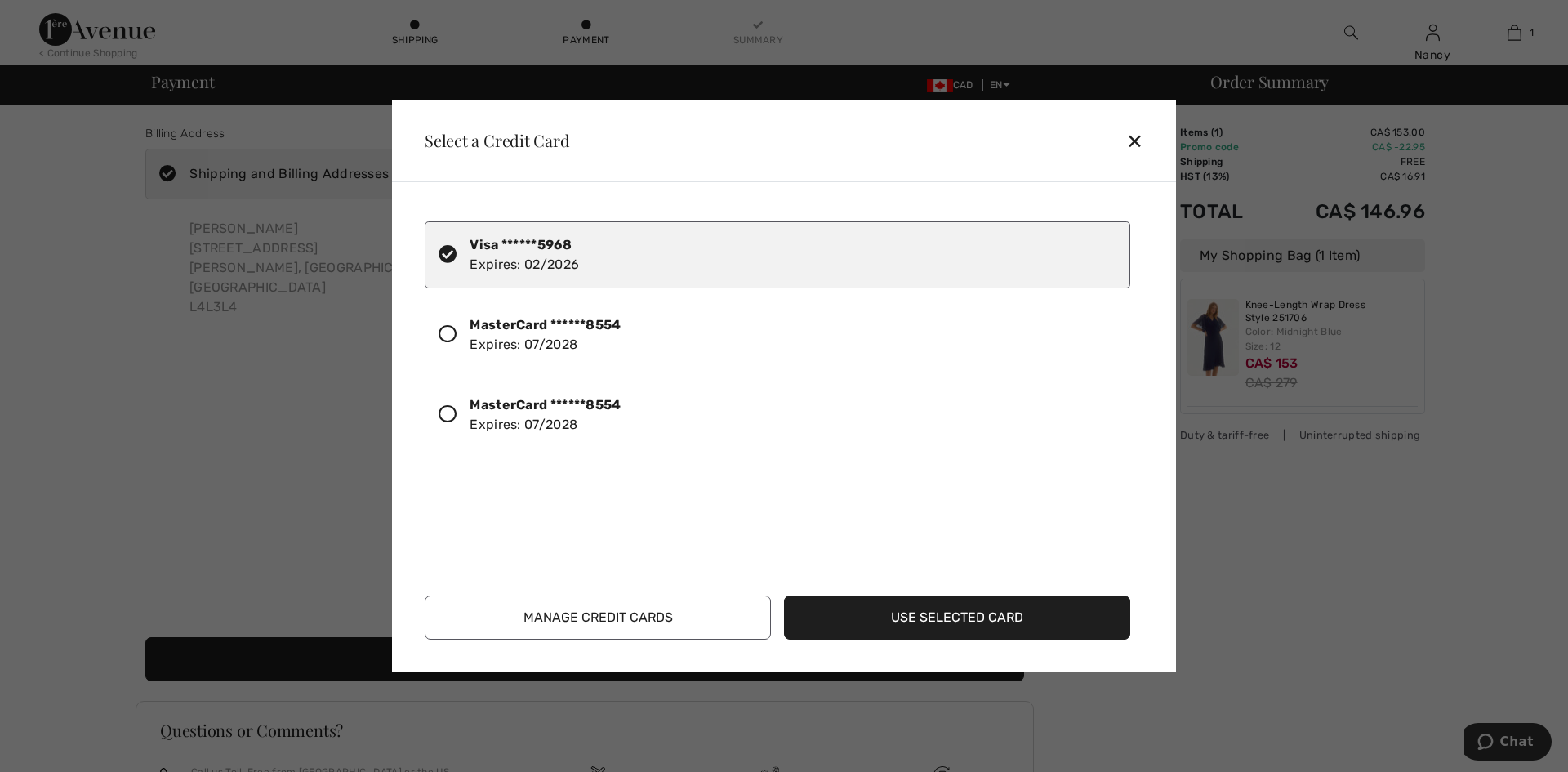
click at [446, 329] on icon at bounding box center [448, 334] width 18 height 18
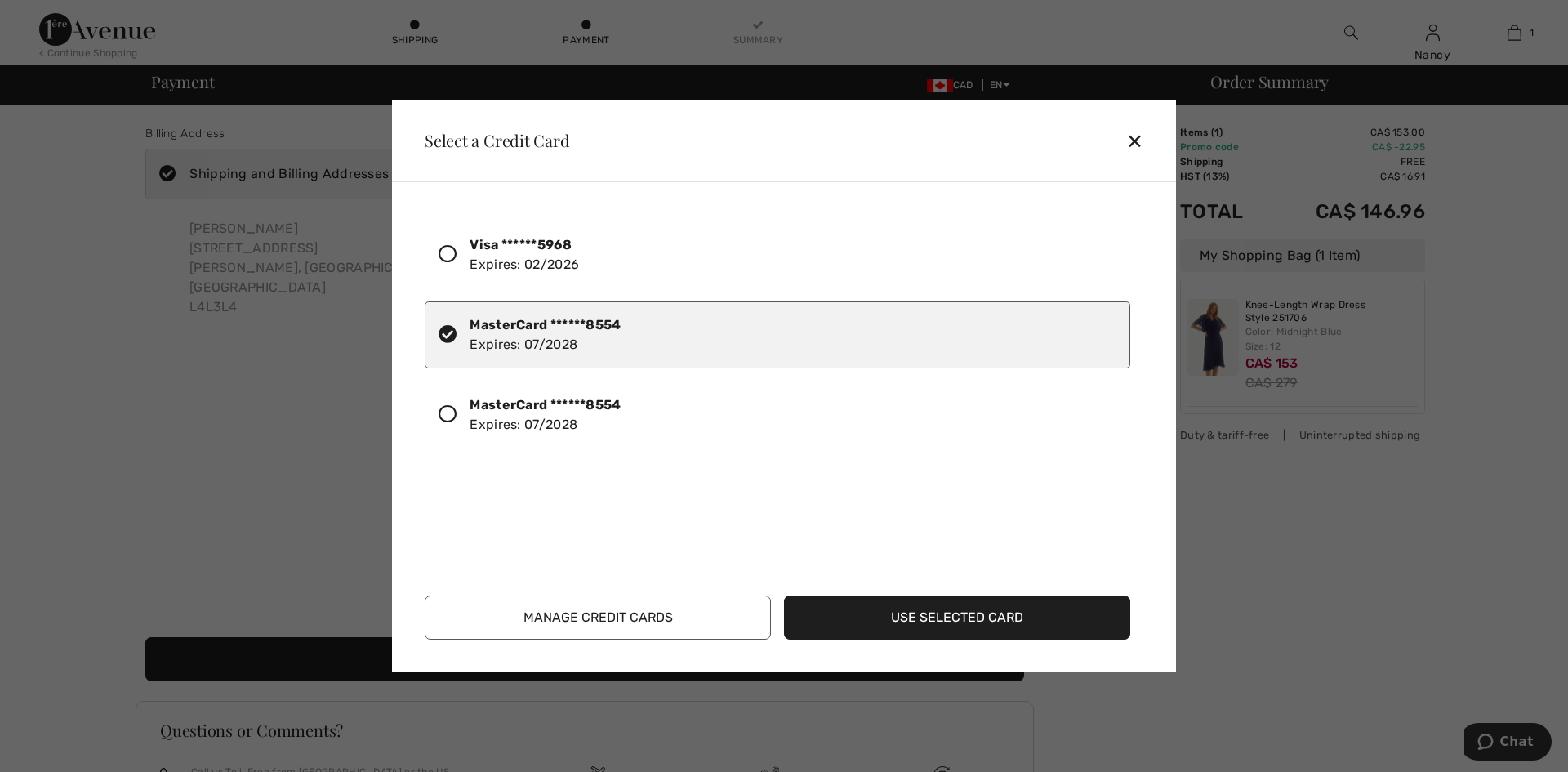
click at [960, 624] on button "Use Selected Card" at bounding box center [956, 618] width 347 height 44
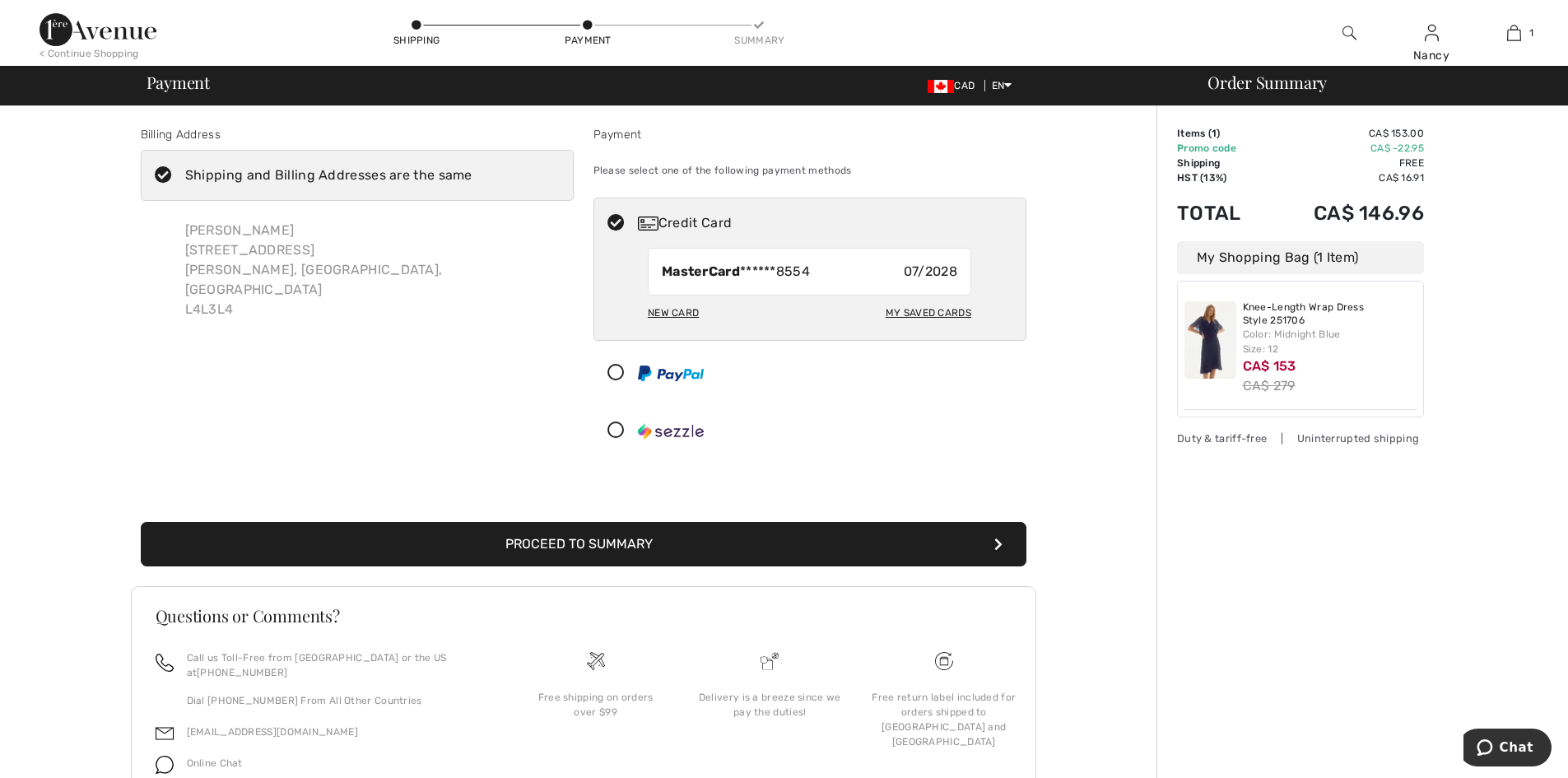
click at [624, 547] on button "Proceed to Summary" at bounding box center [583, 544] width 885 height 45
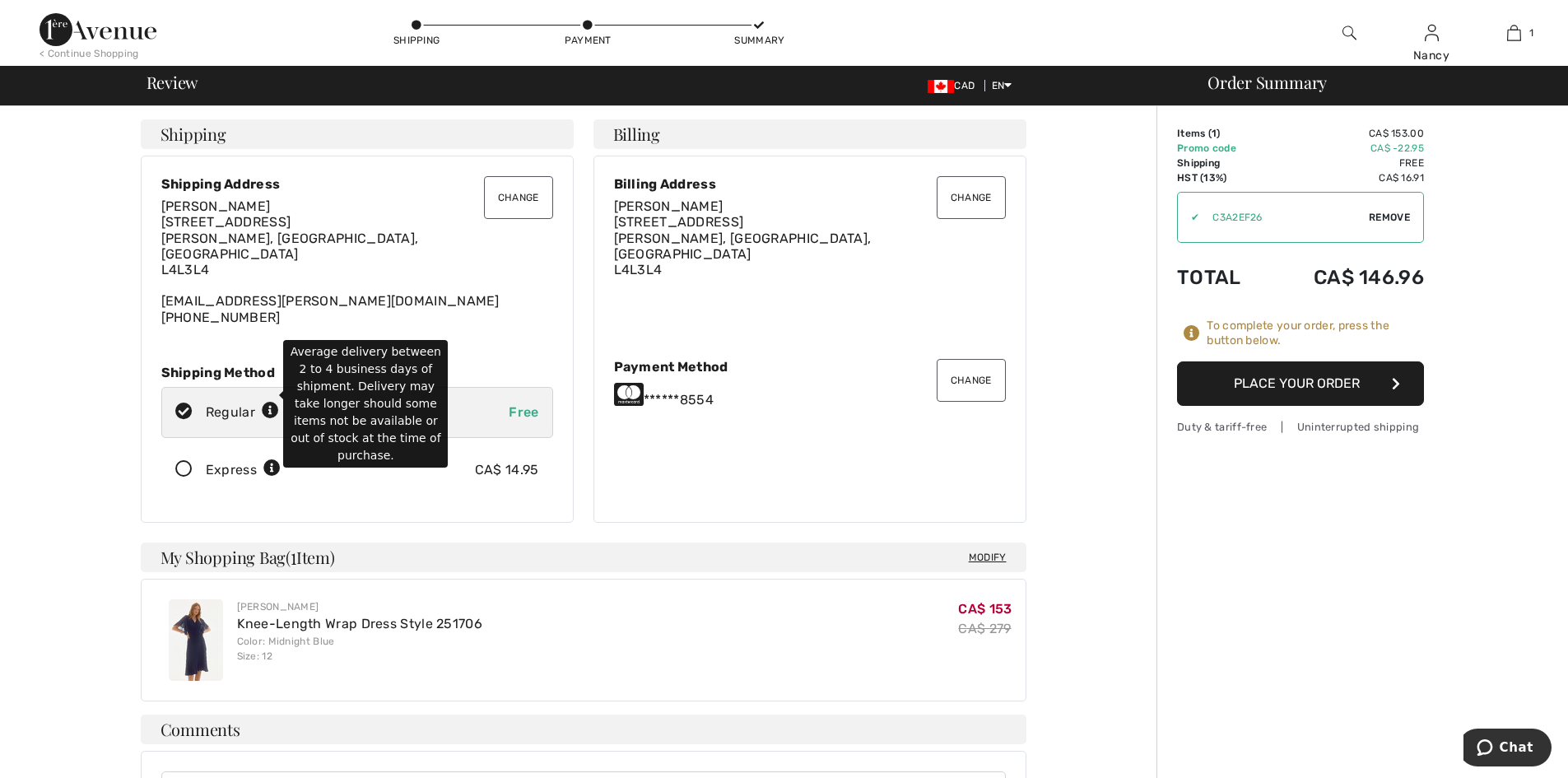
click at [269, 402] on icon at bounding box center [270, 410] width 17 height 17
radio input "true"
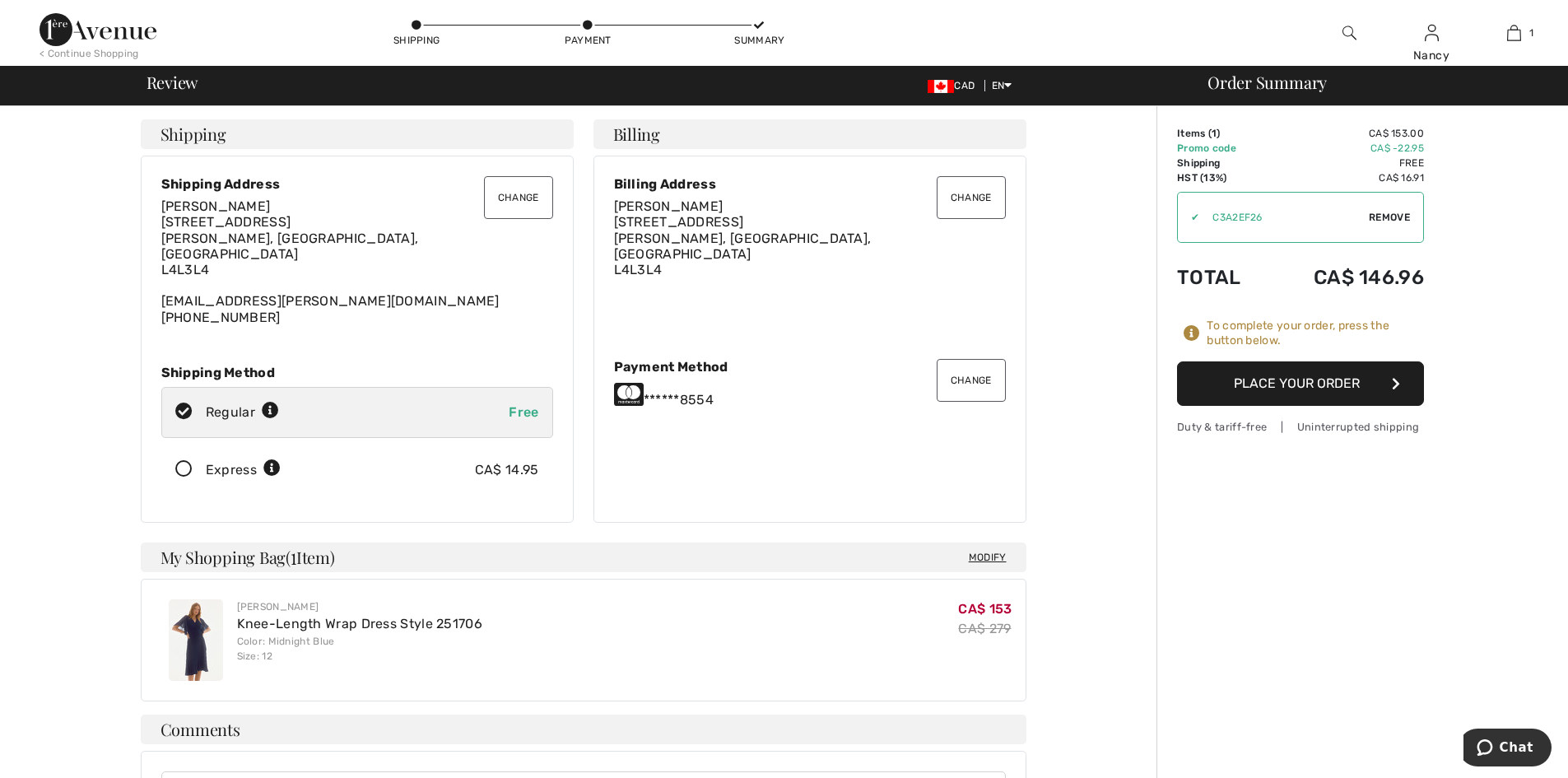
click at [1272, 387] on button "Place Your Order" at bounding box center [1300, 383] width 247 height 45
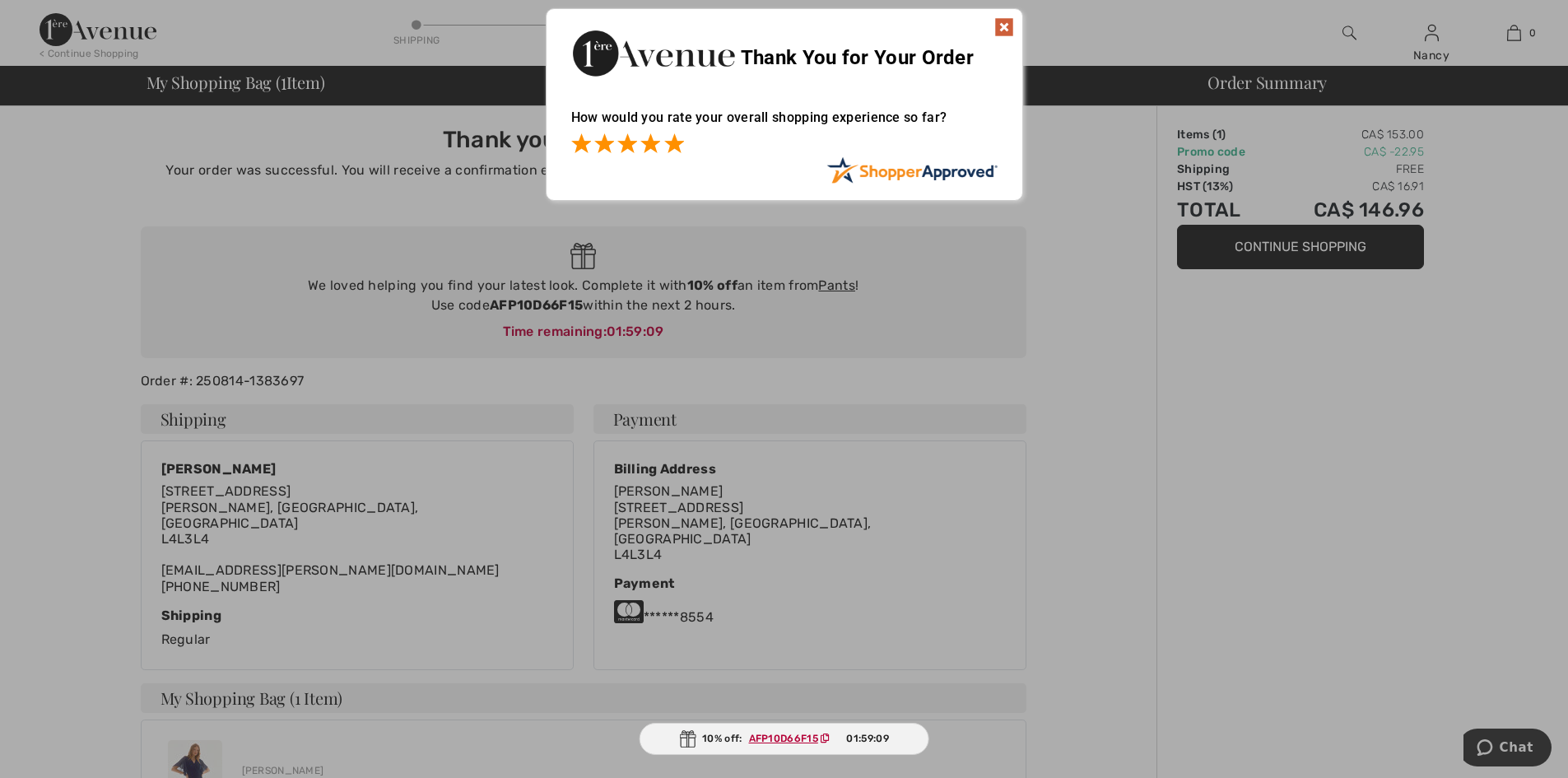
click at [675, 141] on span at bounding box center [674, 143] width 20 height 20
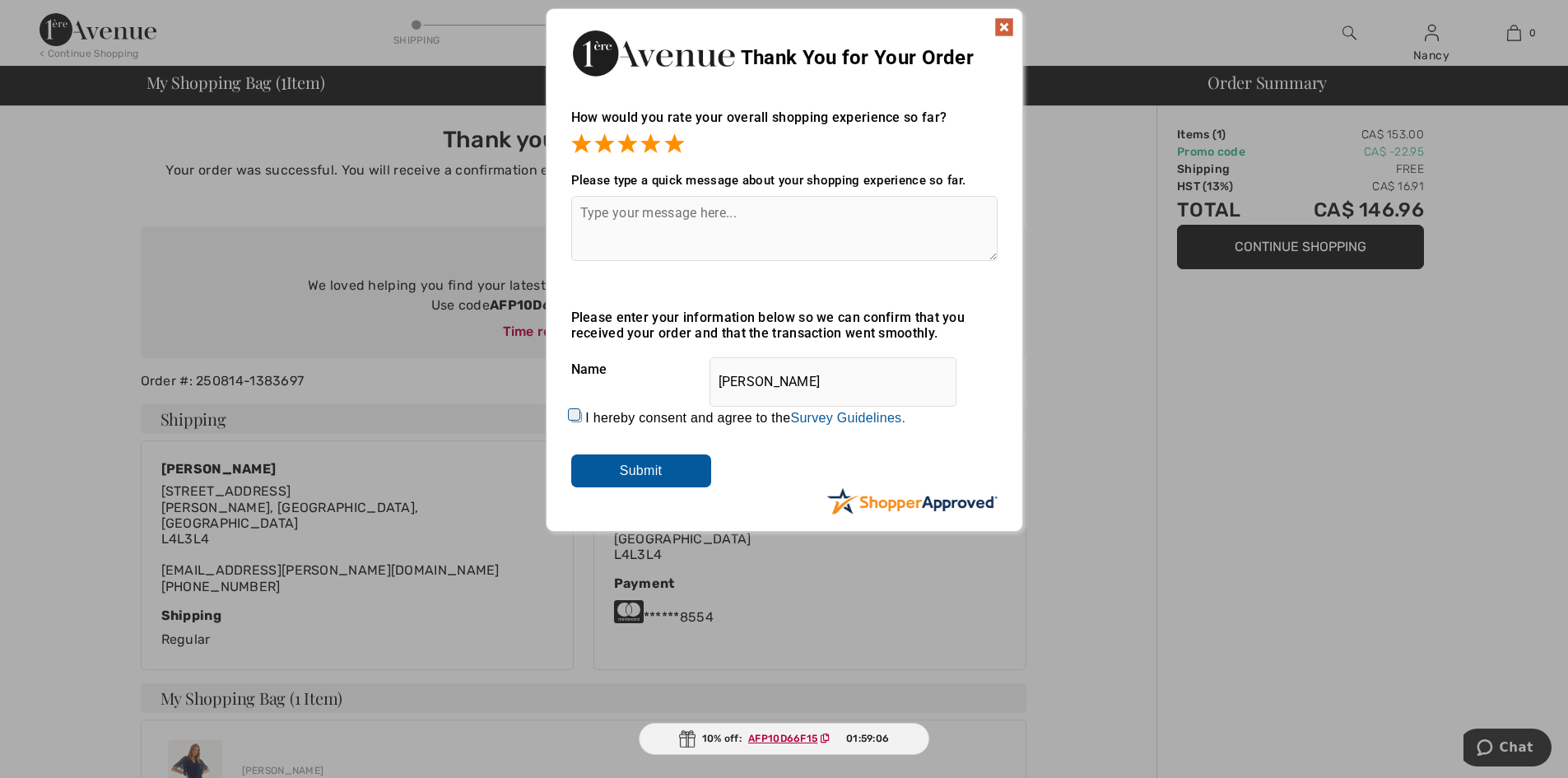
click at [650, 470] on input "Submit" at bounding box center [641, 470] width 140 height 33
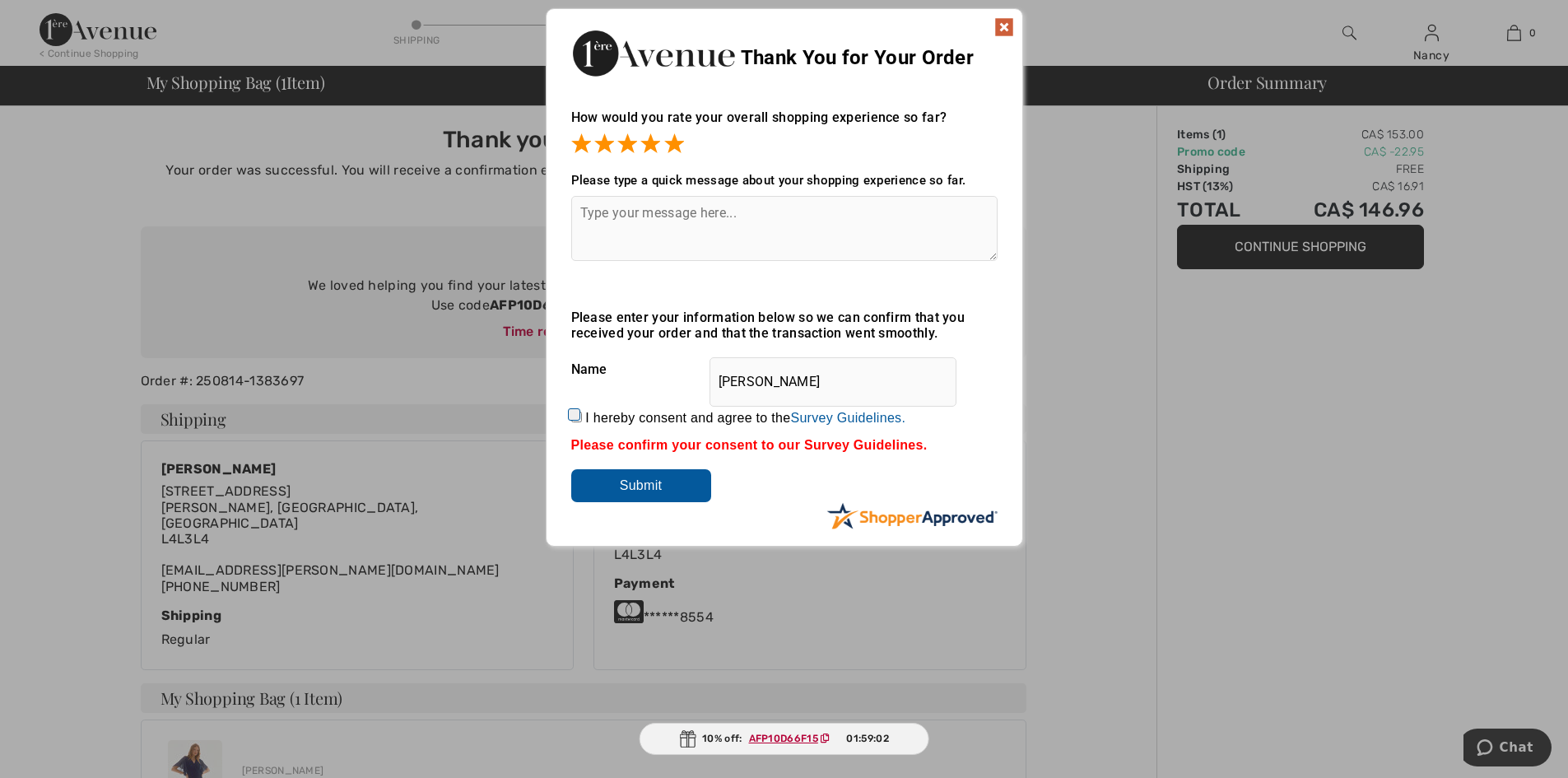
click at [574, 417] on input "I hereby consent and agree to the By submitting a review, you grant permission …" at bounding box center [576, 417] width 11 height 11
checkbox input "true"
click at [648, 482] on input "Submit" at bounding box center [641, 485] width 140 height 33
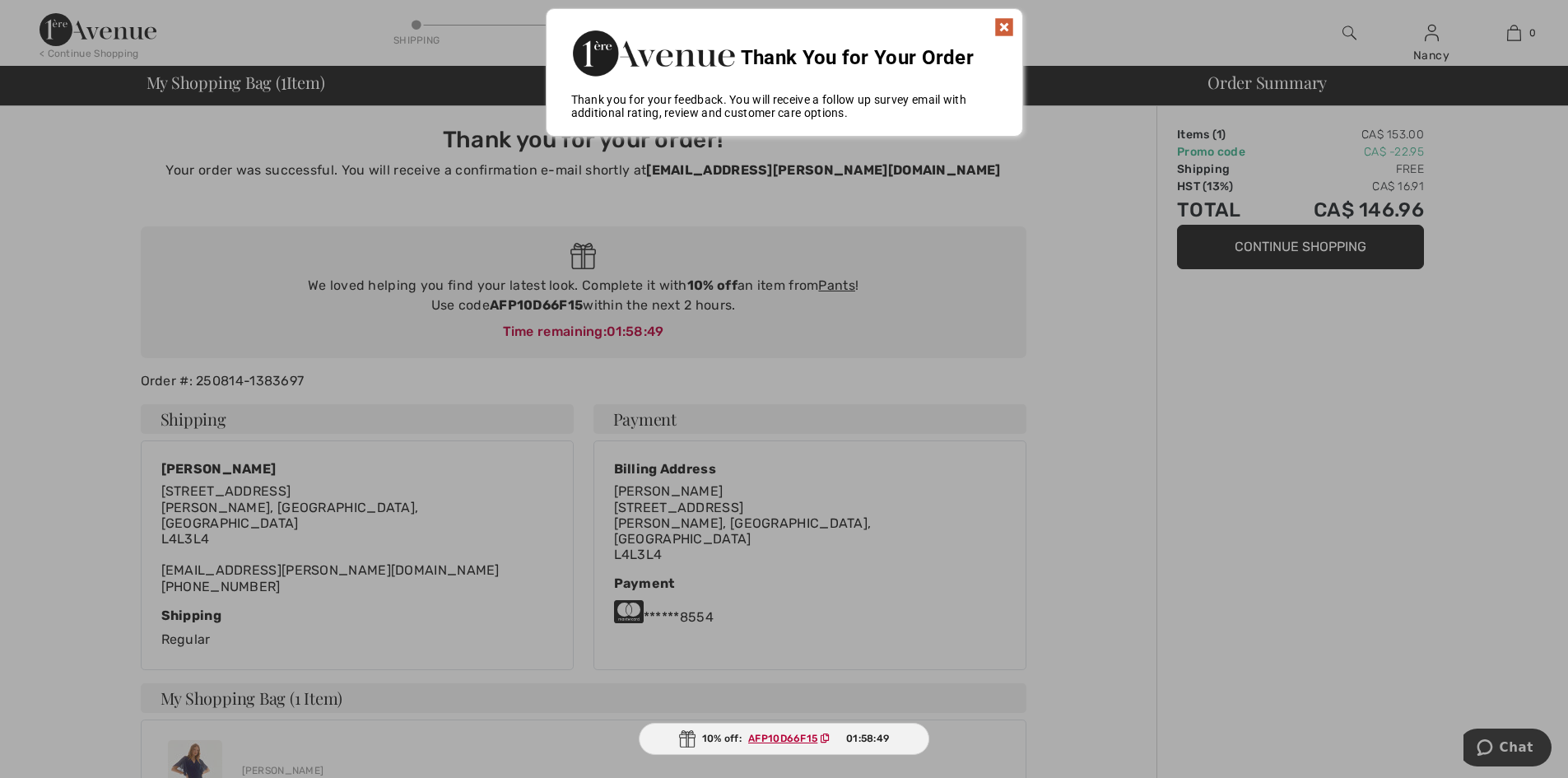
click at [1004, 26] on img at bounding box center [1004, 27] width 20 height 20
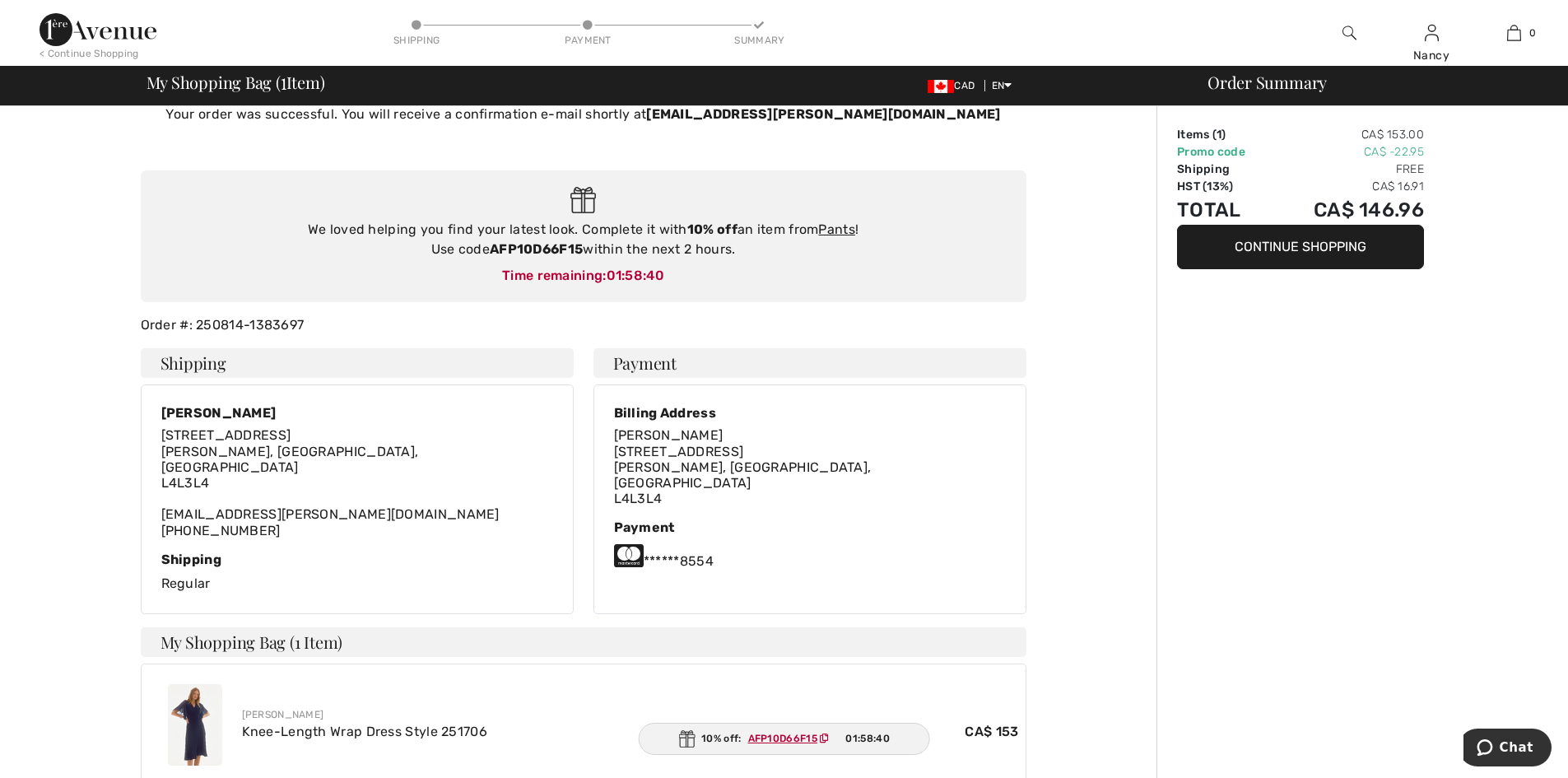
scroll to position [164, 0]
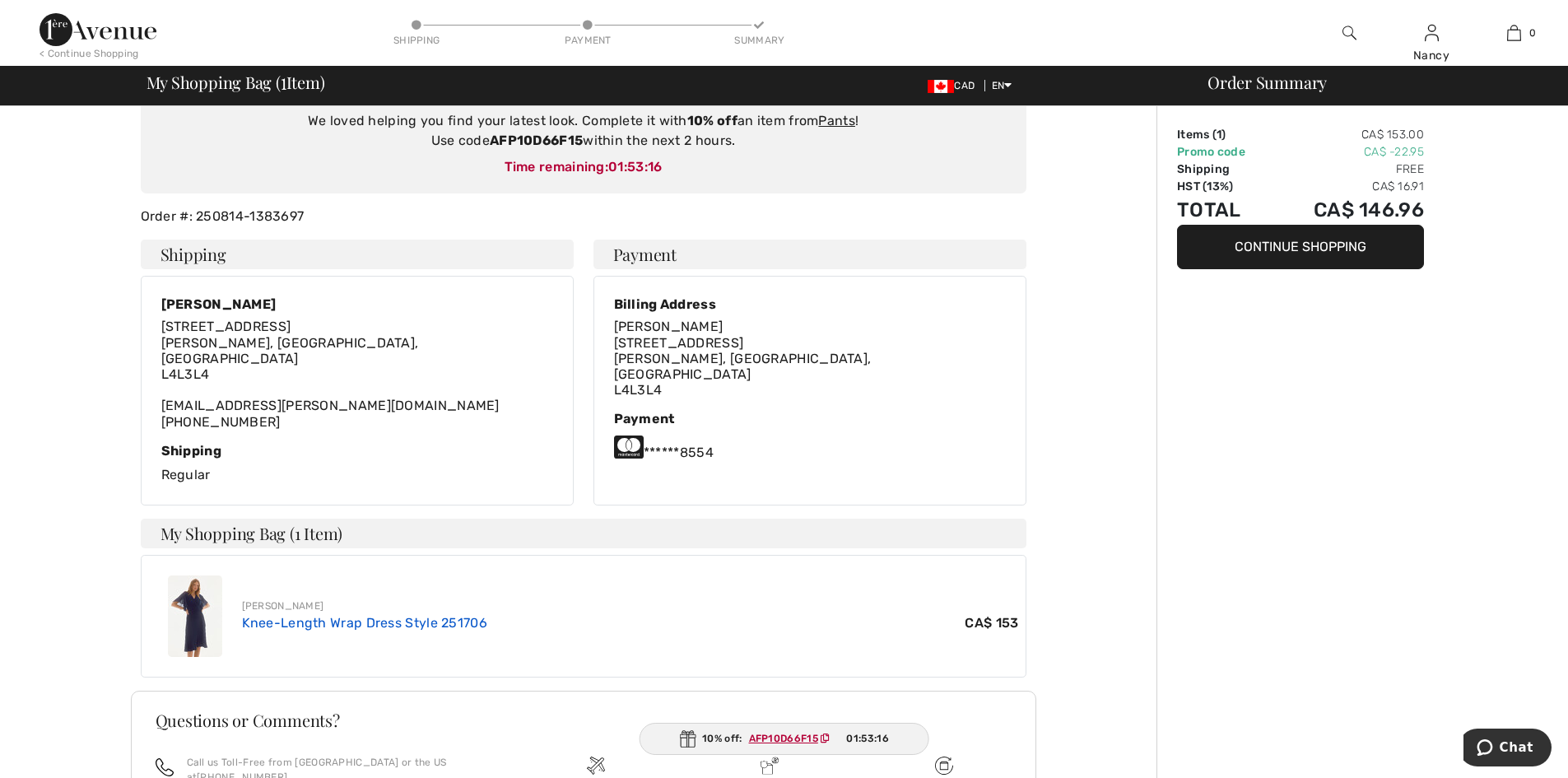
click at [282, 615] on link "Knee-Length Wrap Dress Style 251706" at bounding box center [365, 623] width 246 height 16
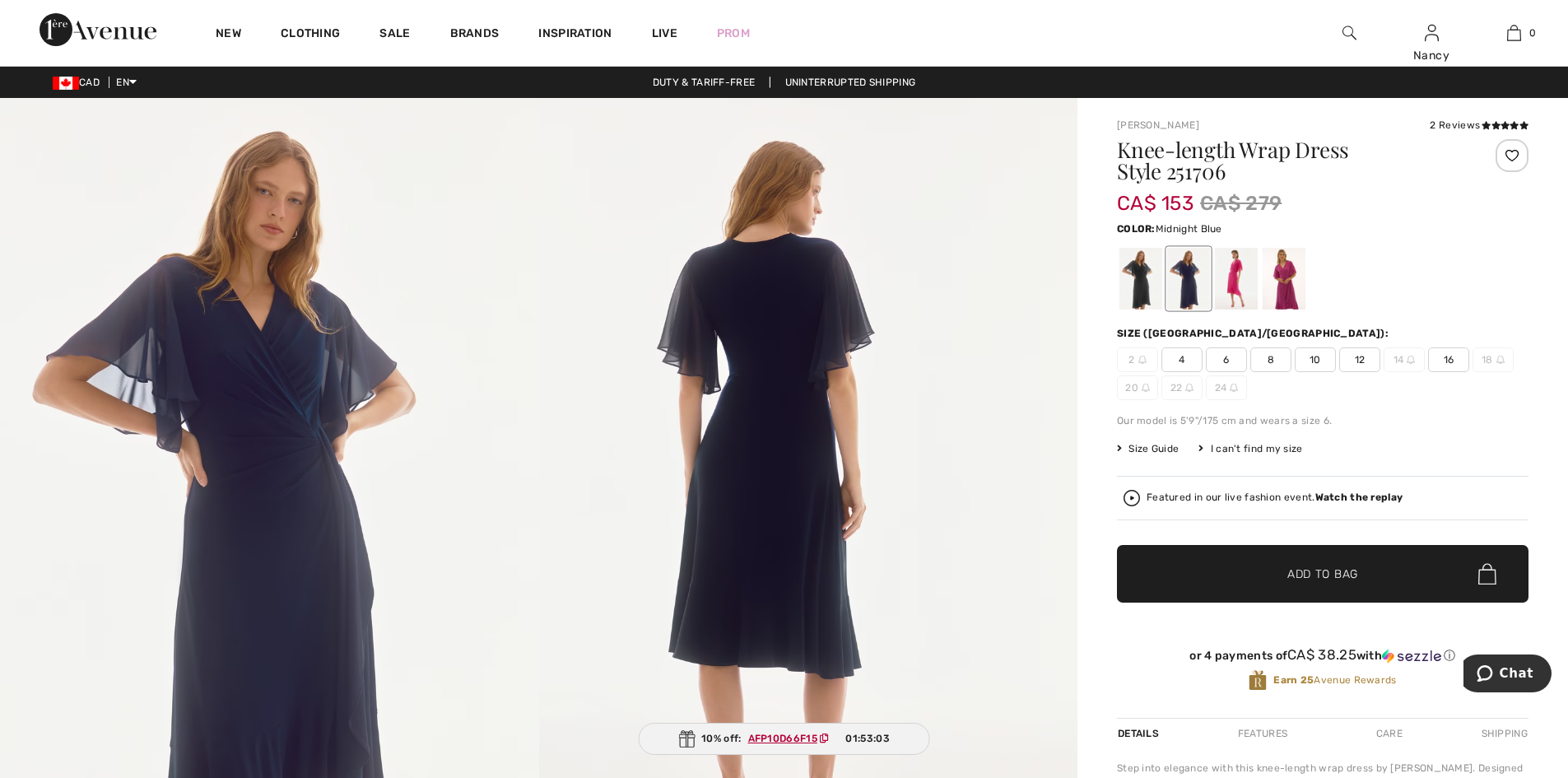
click at [258, 469] on img at bounding box center [269, 502] width 539 height 807
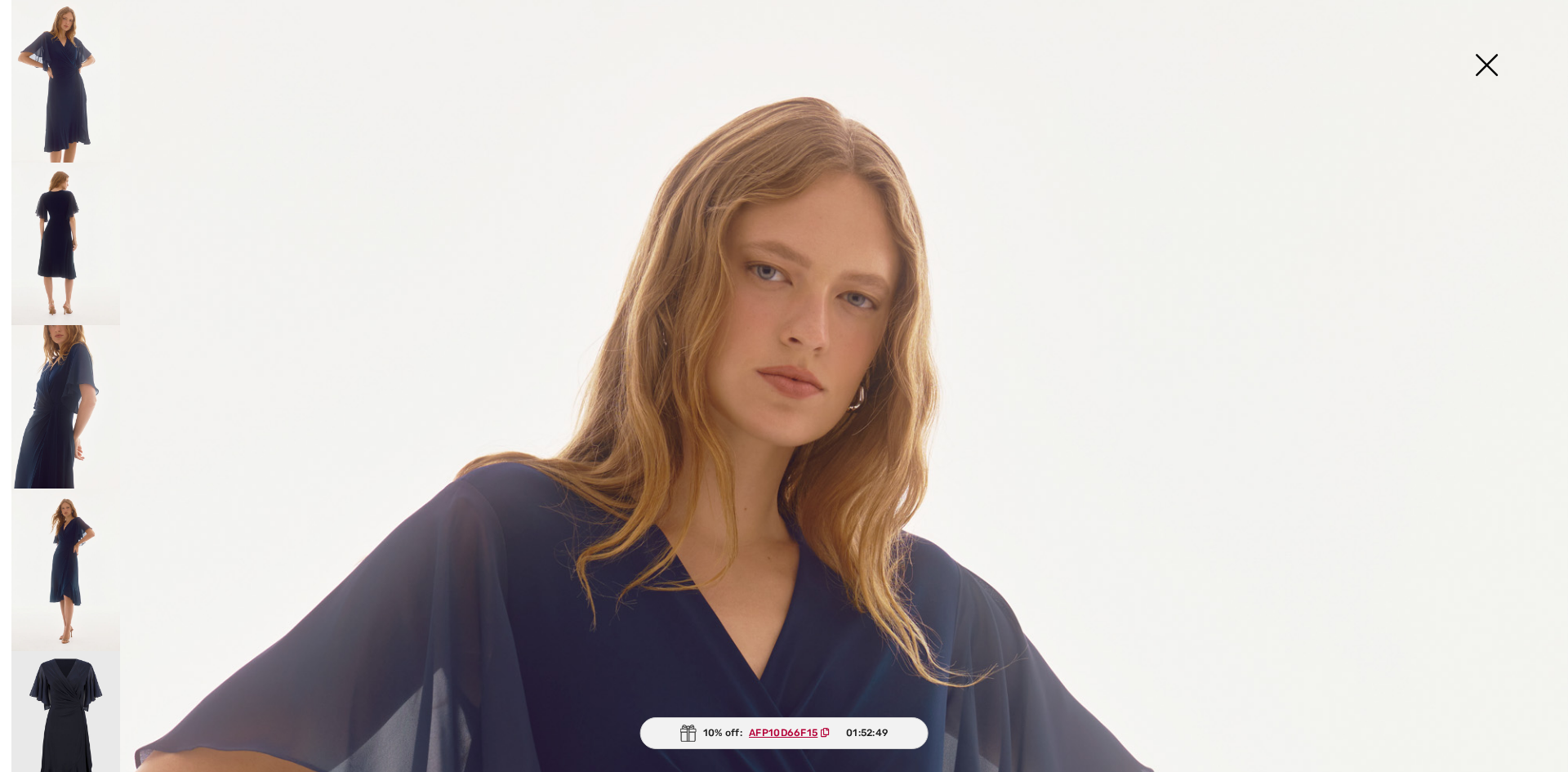
click at [1489, 64] on img at bounding box center [1486, 66] width 82 height 84
